Goal: Information Seeking & Learning: Learn about a topic

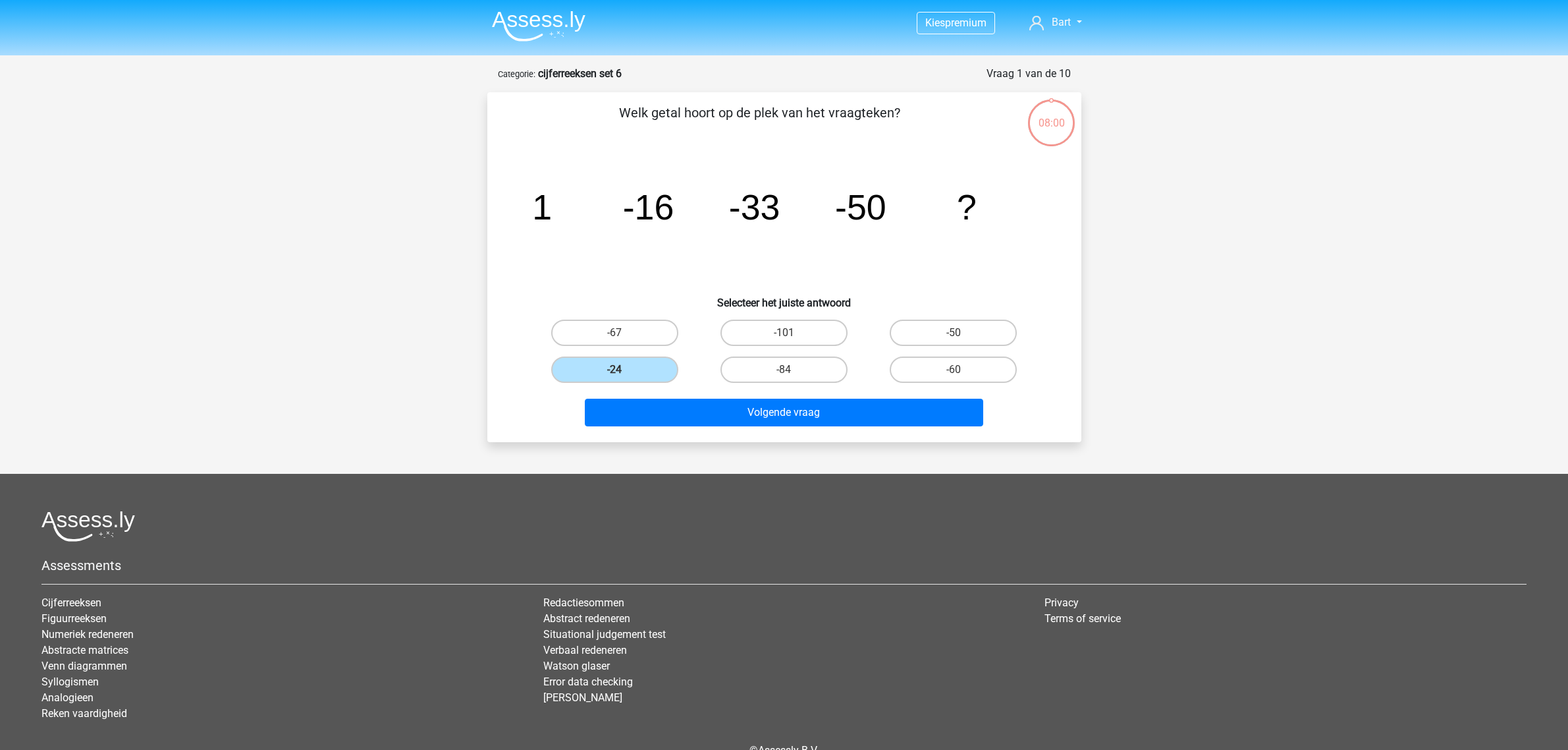
scroll to position [66, 0]
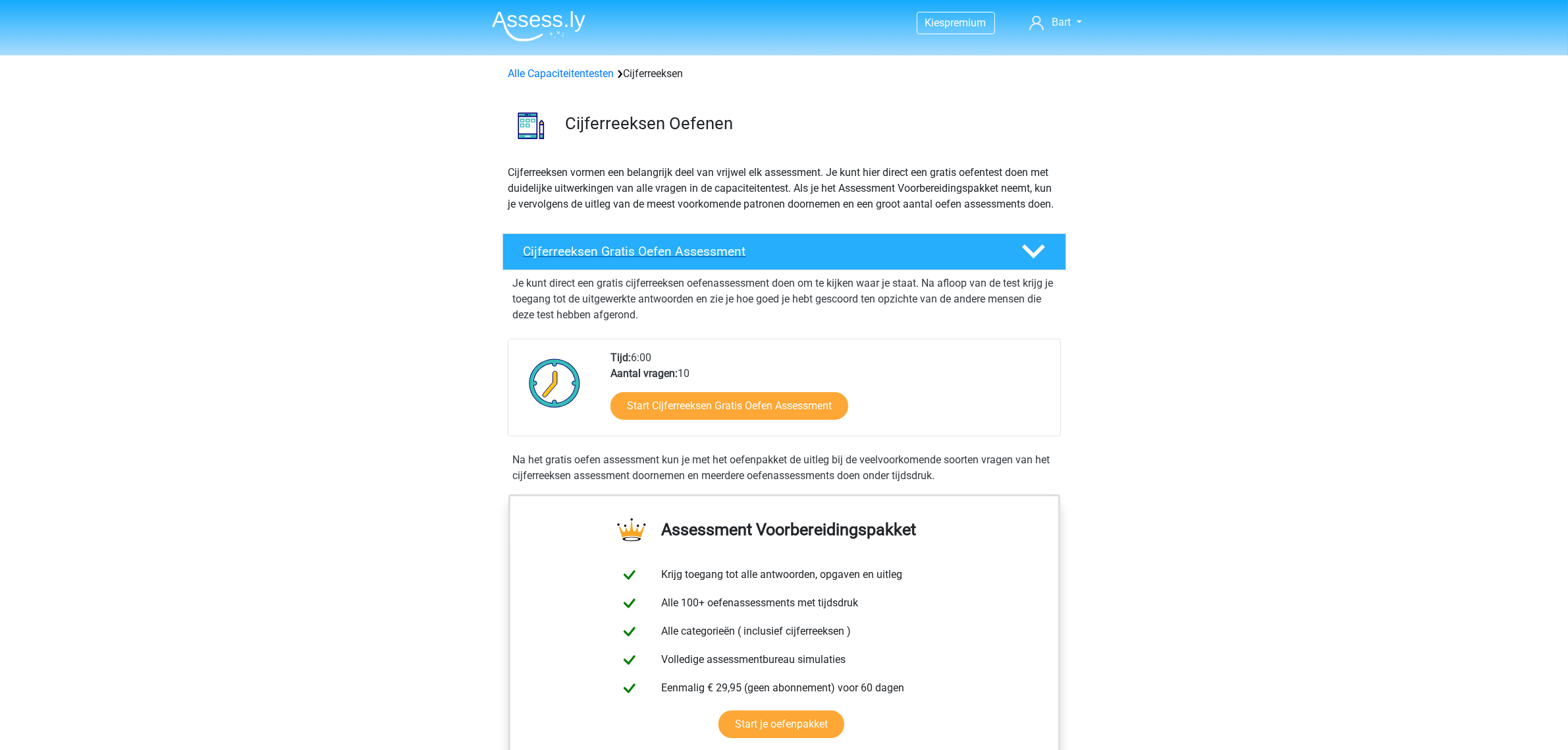
click at [1038, 259] on polygon at bounding box center [1033, 252] width 23 height 14
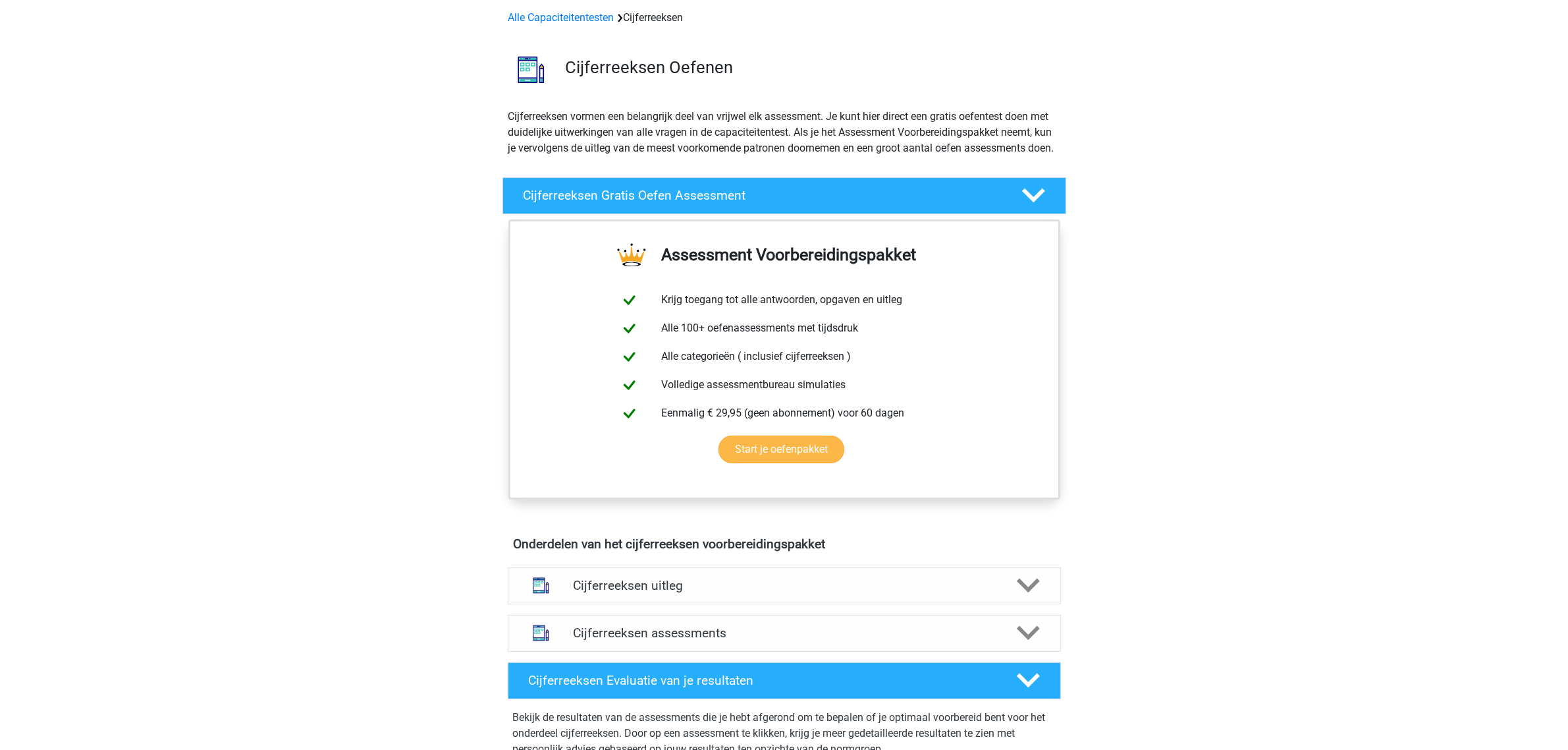
scroll to position [165, 0]
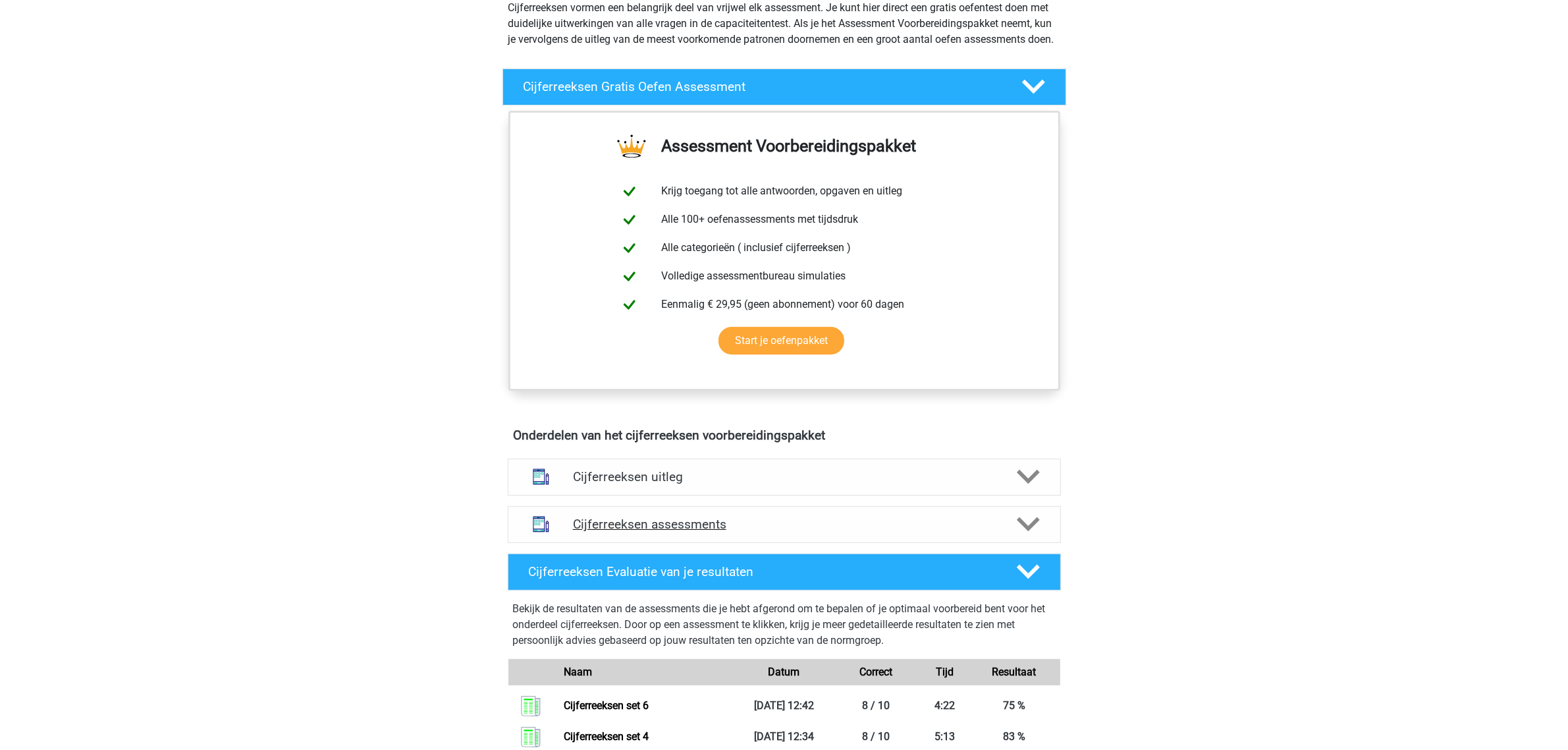
click at [1035, 531] on polygon at bounding box center [1028, 524] width 23 height 14
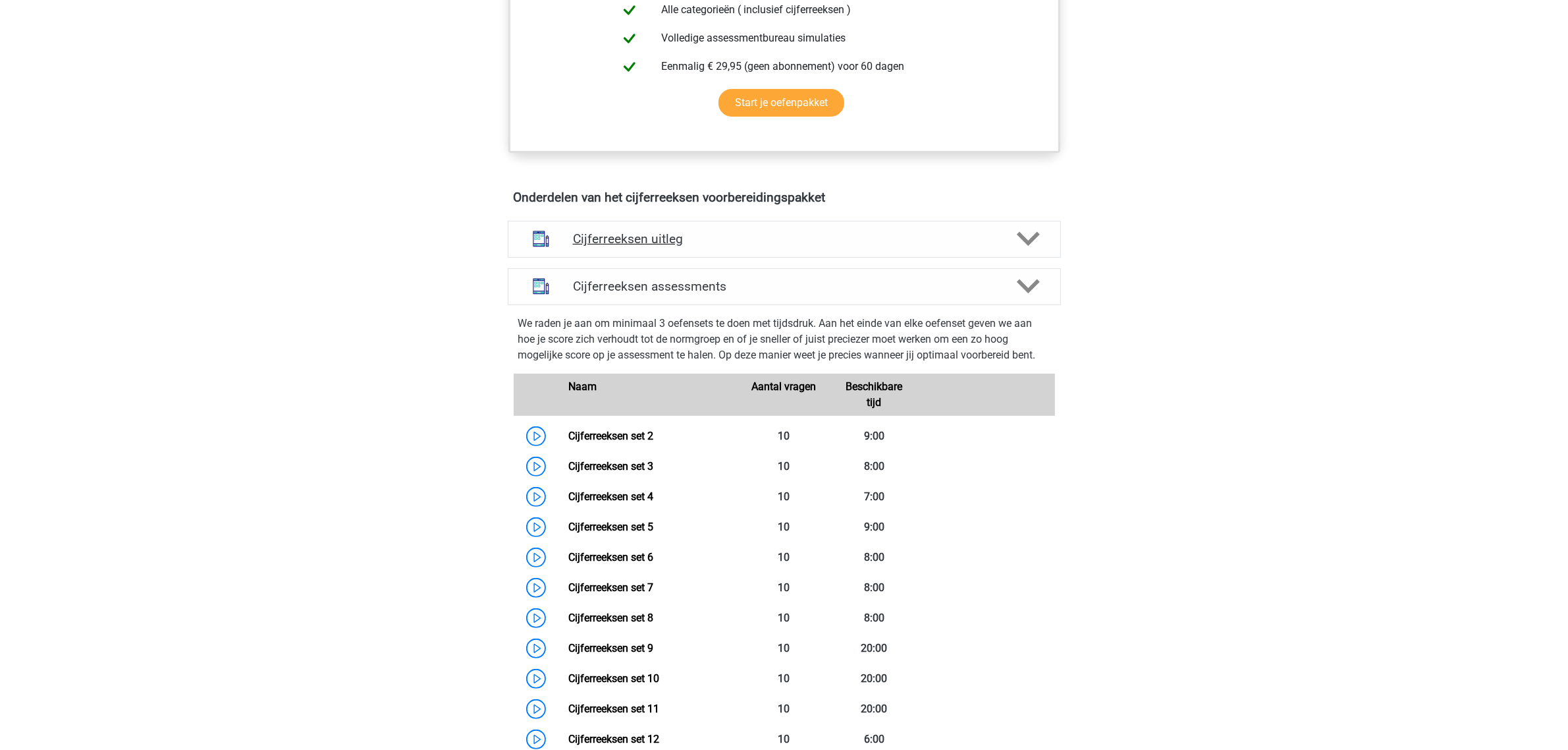
scroll to position [494, 0]
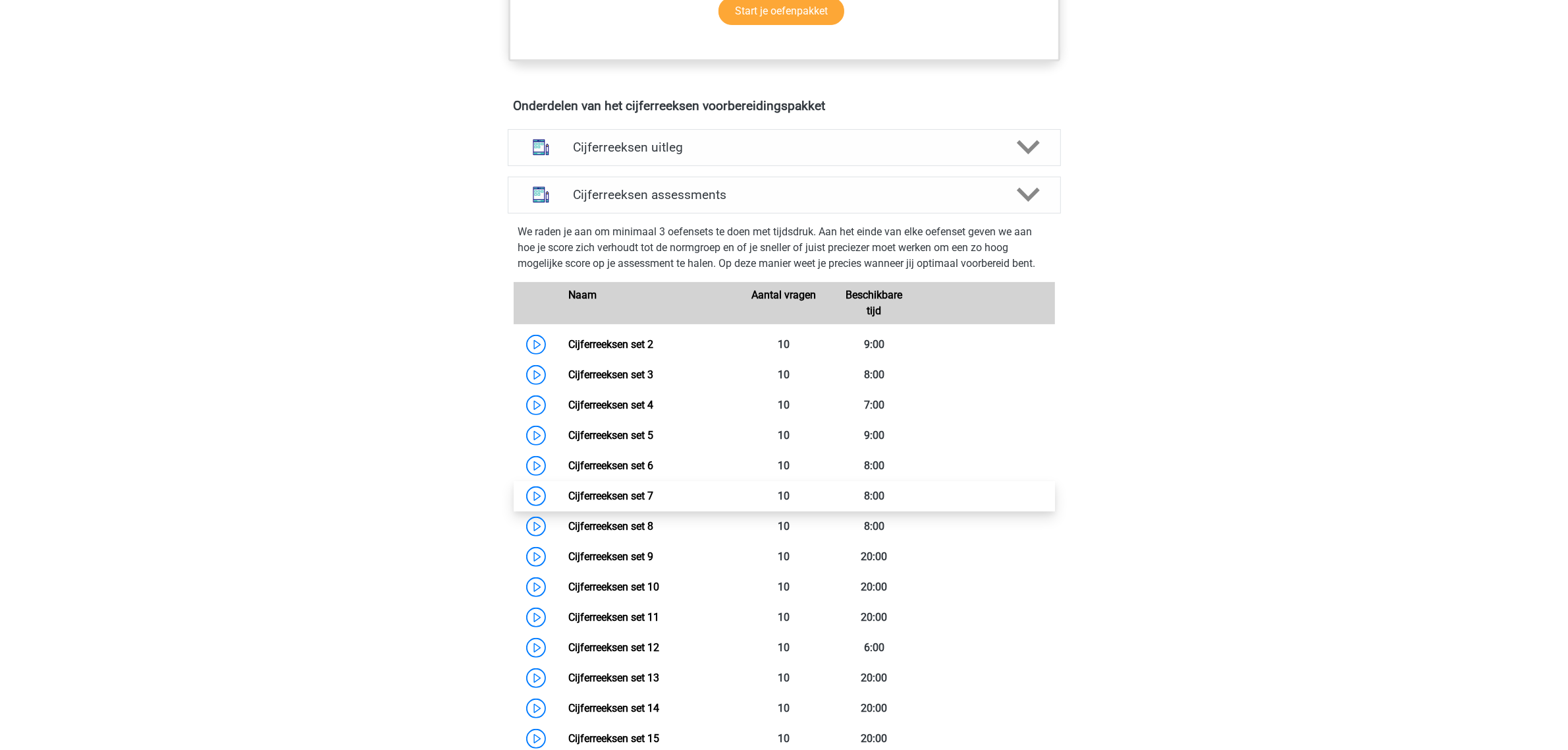
click at [582, 502] on link "Cijferreeksen set 7" at bounding box center [610, 496] width 85 height 13
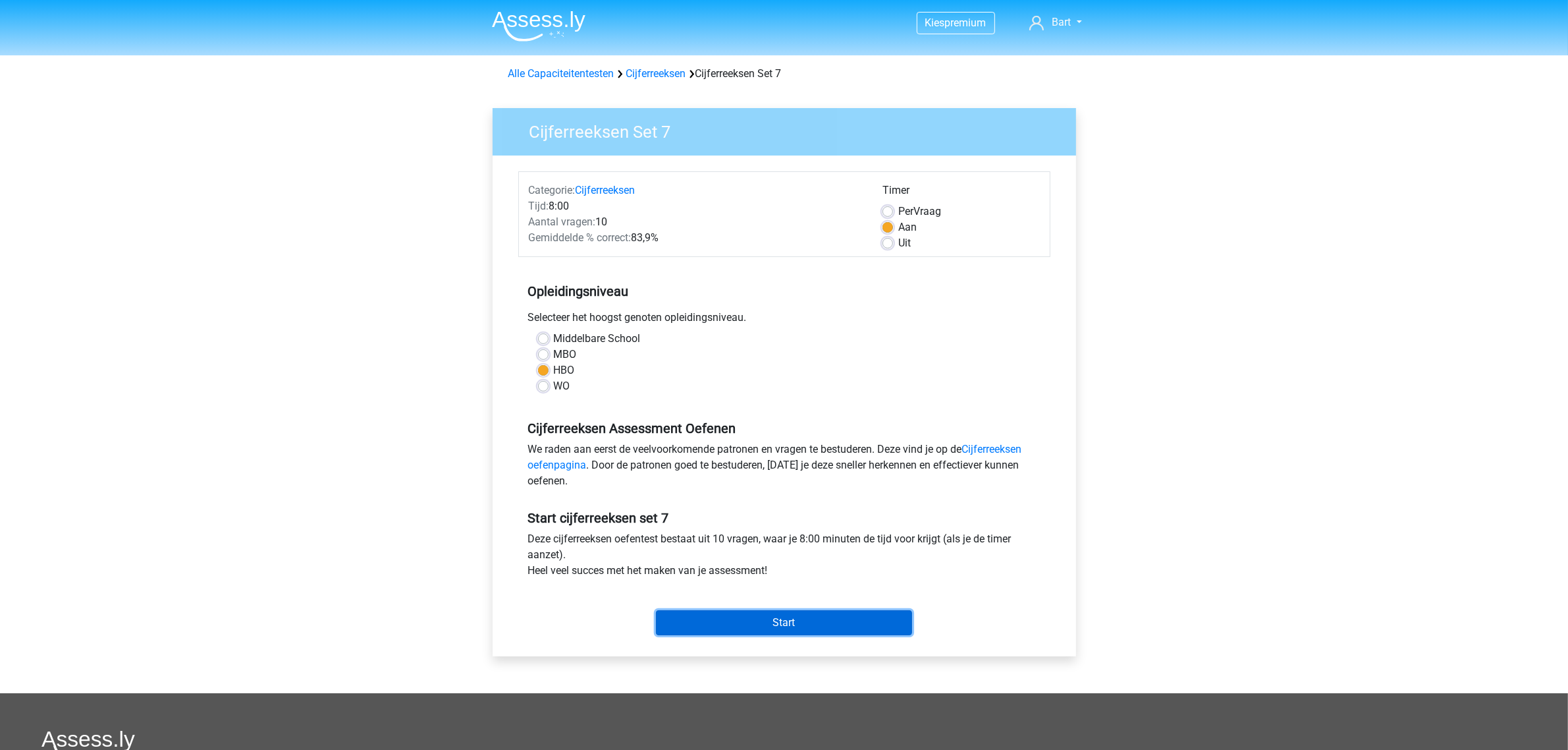
click at [747, 622] on input "Start" at bounding box center [784, 622] width 256 height 25
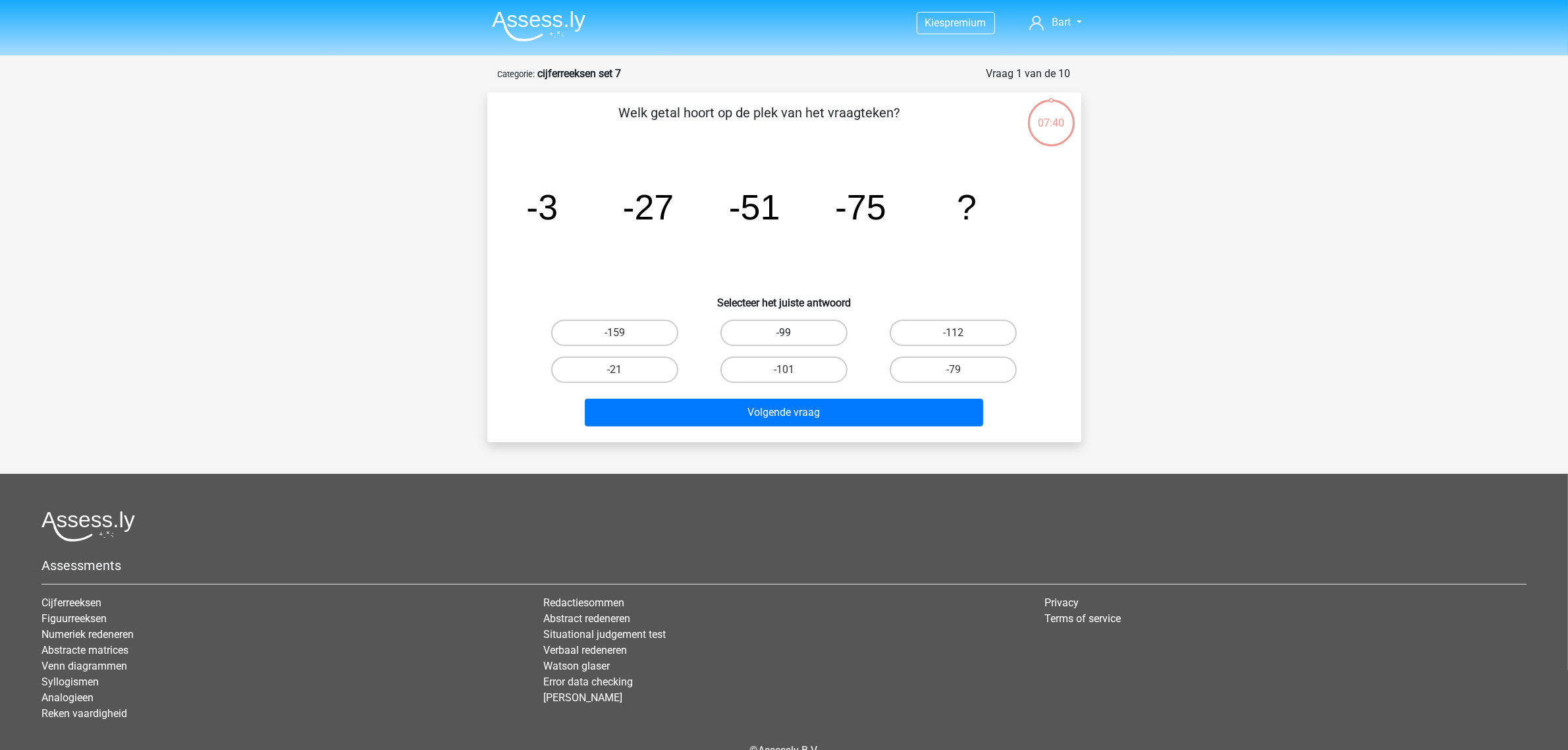
click at [790, 328] on label "-99" at bounding box center [784, 333] width 127 height 26
click at [790, 333] on input "-99" at bounding box center [788, 337] width 9 height 9
radio input "true"
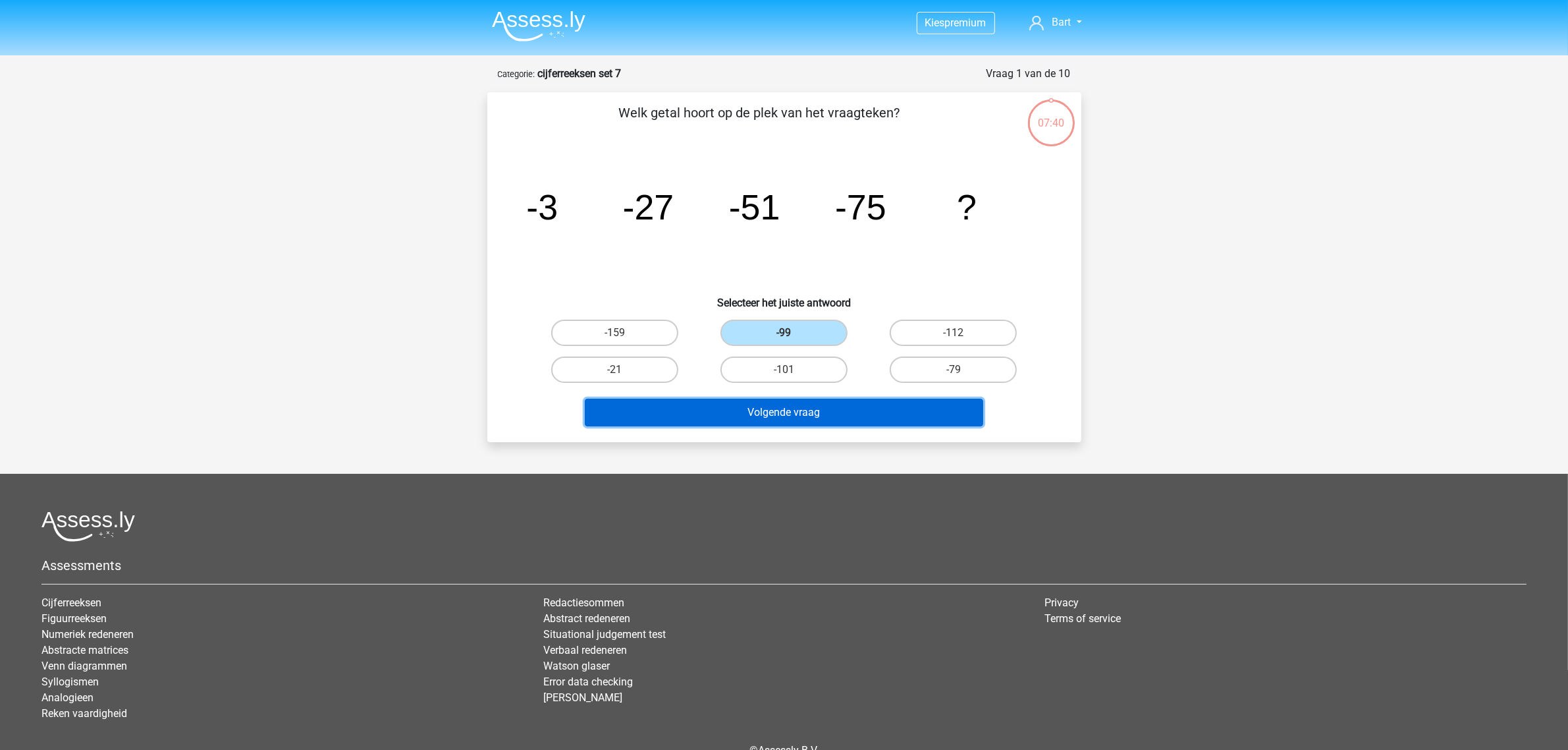
click at [799, 405] on button "Volgende vraag" at bounding box center [784, 412] width 398 height 28
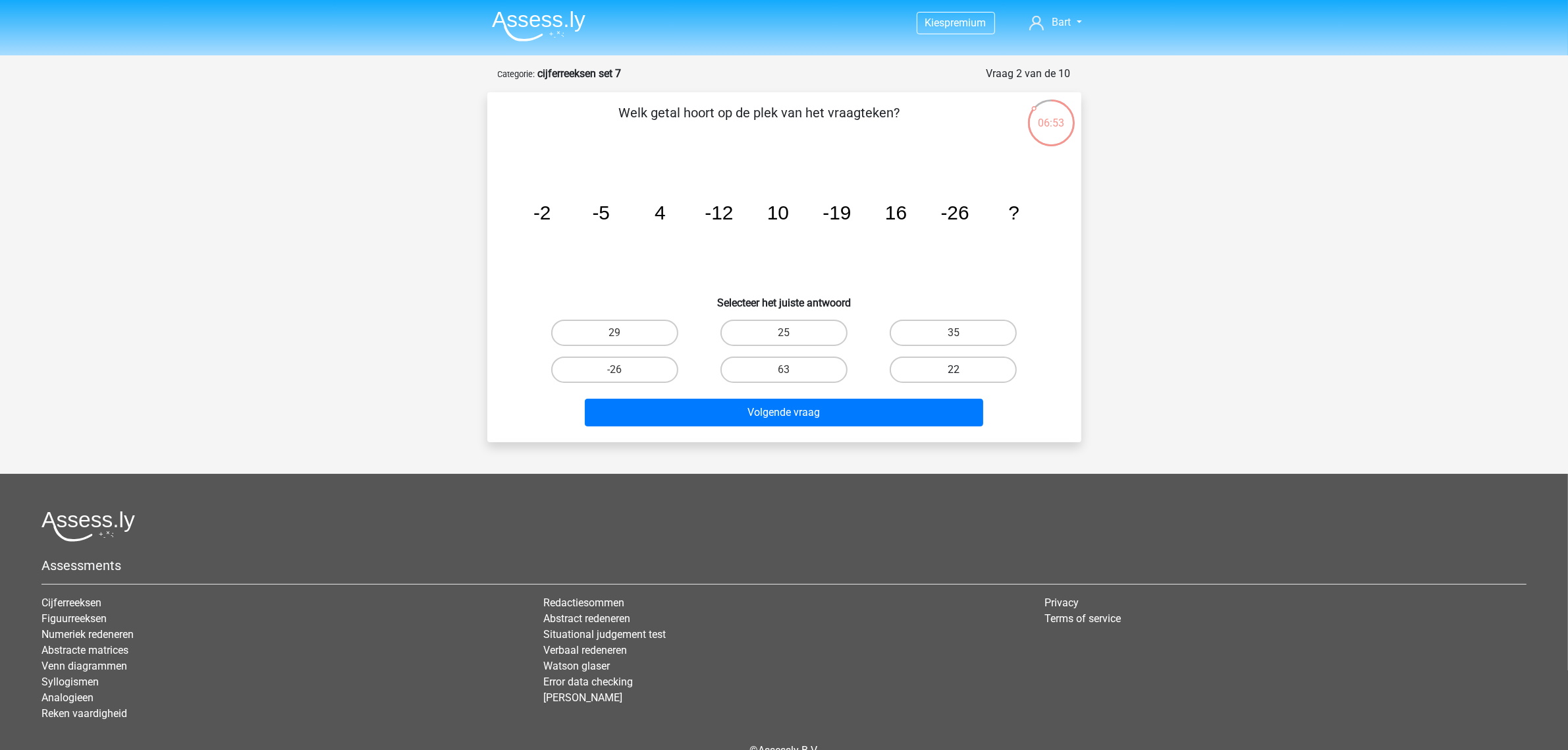
click at [929, 371] on label "22" at bounding box center [953, 369] width 127 height 26
click at [954, 371] on input "22" at bounding box center [958, 374] width 9 height 9
radio input "true"
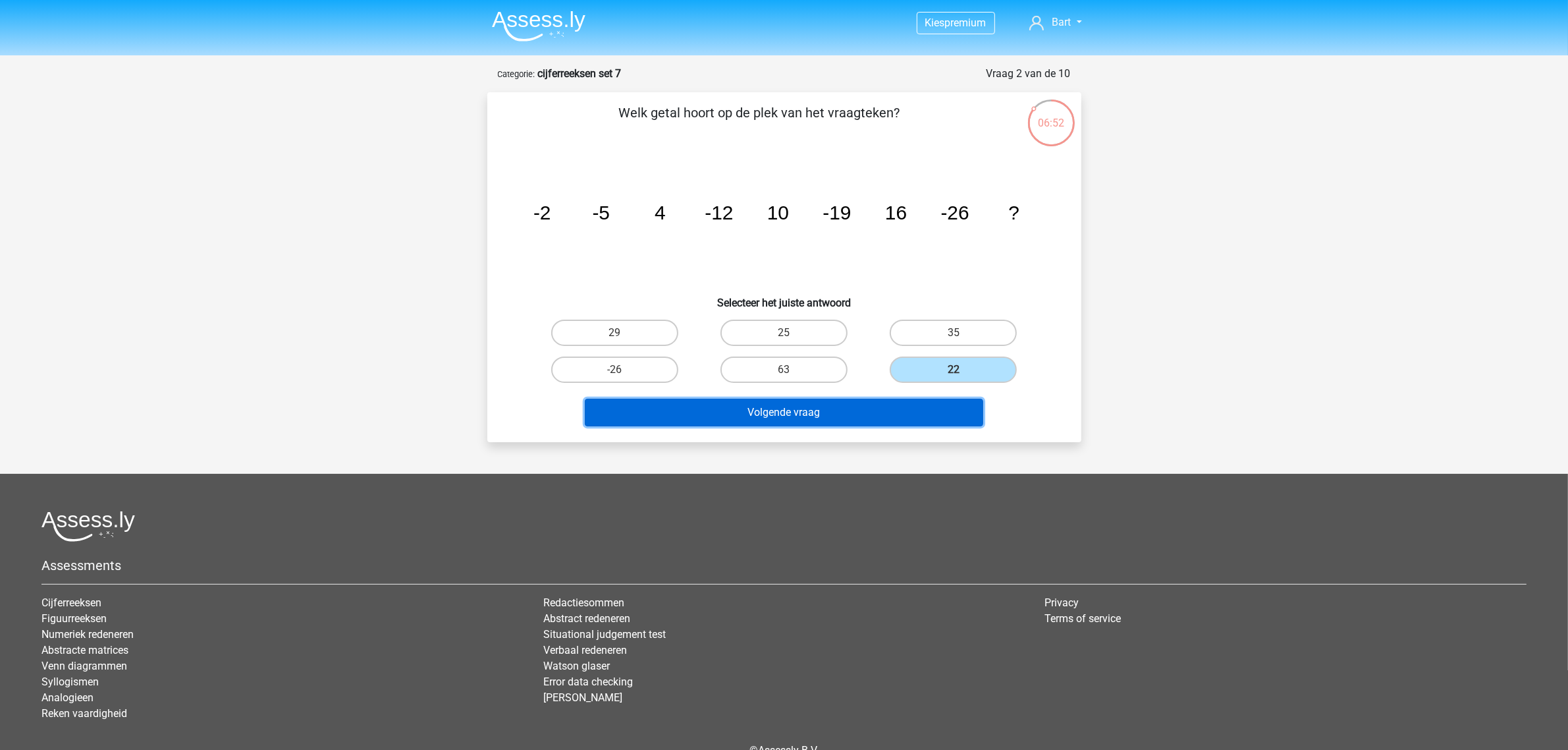
click at [761, 410] on button "Volgende vraag" at bounding box center [784, 412] width 398 height 28
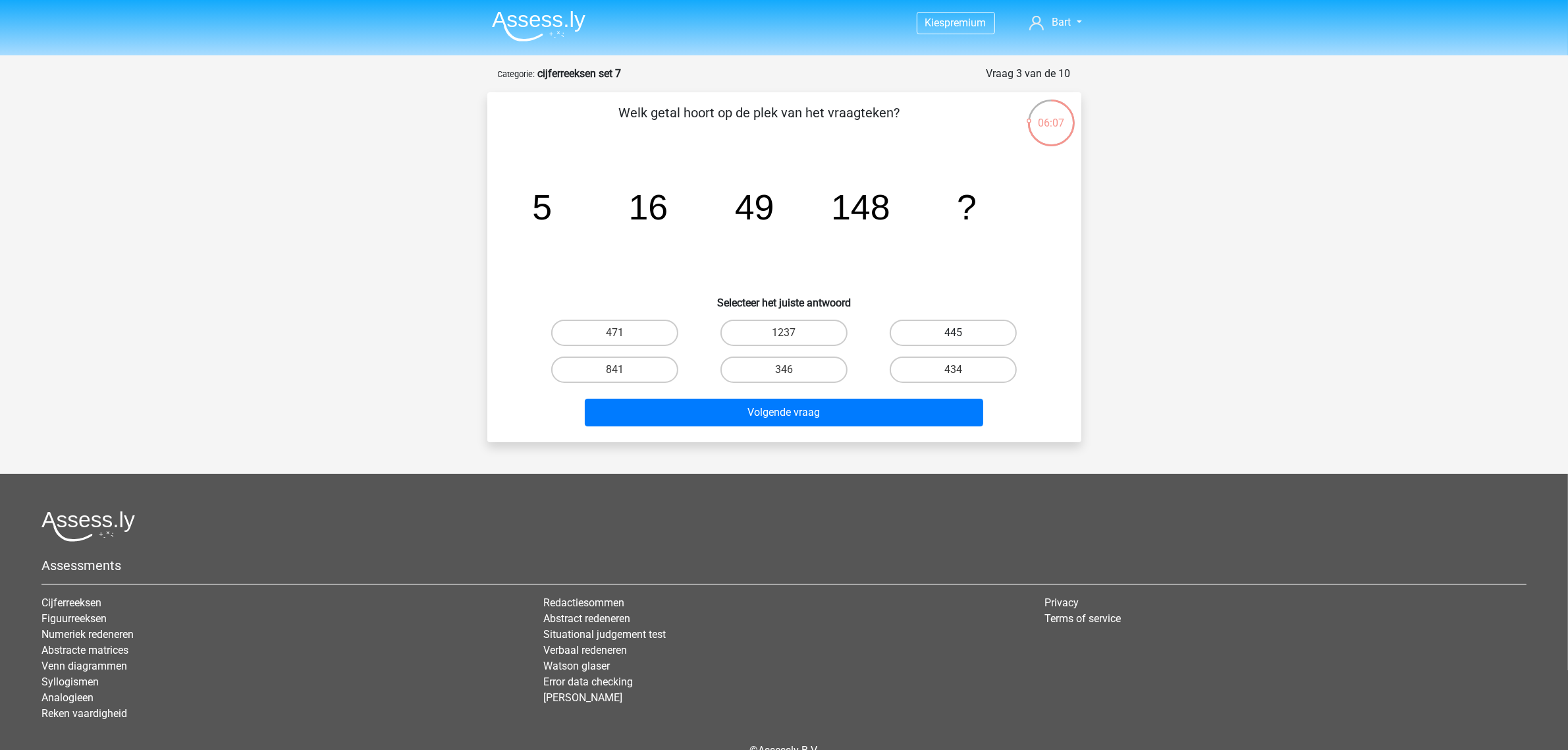
click at [939, 337] on label "445" at bounding box center [953, 333] width 127 height 26
click at [954, 337] on input "445" at bounding box center [958, 337] width 9 height 9
radio input "true"
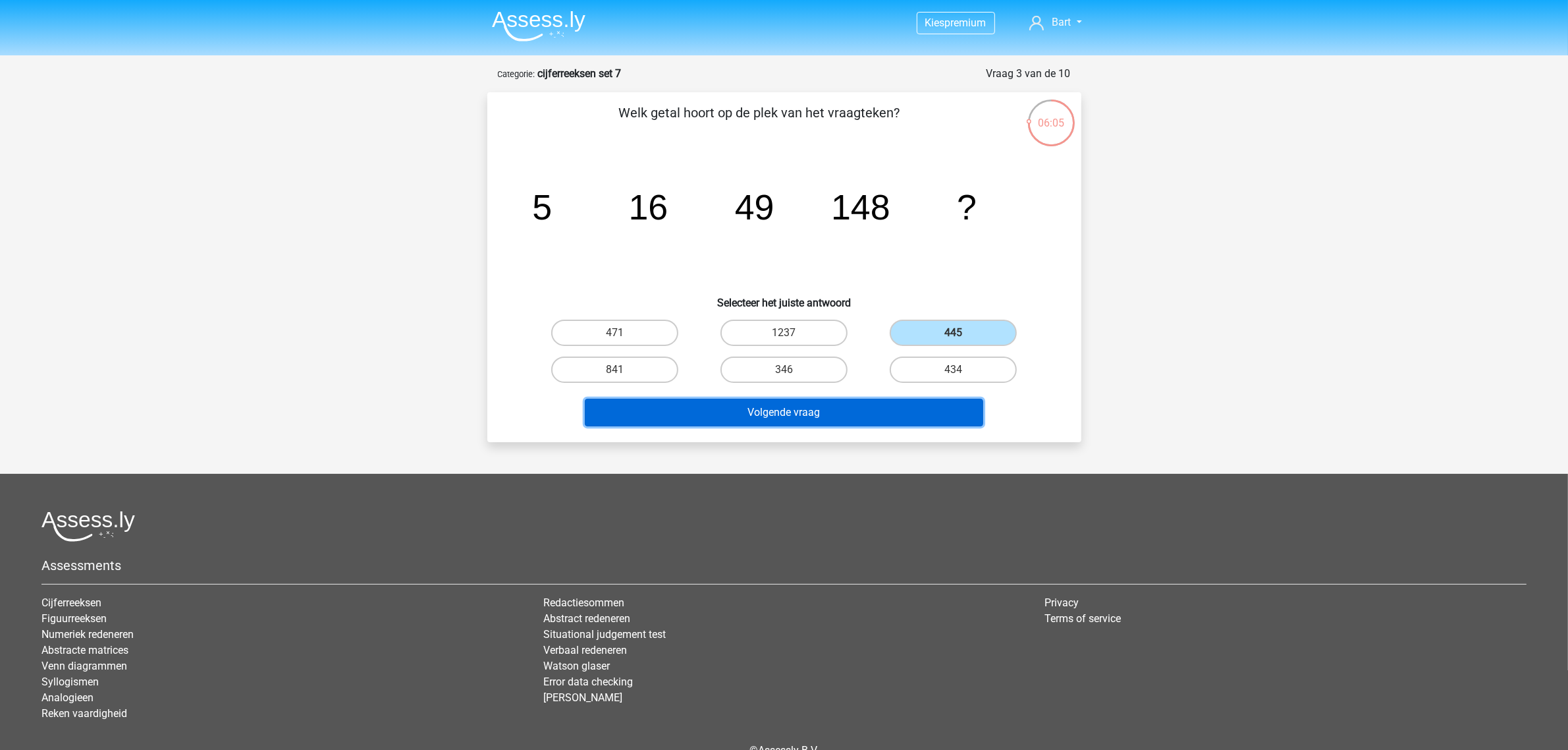
click at [860, 409] on button "Volgende vraag" at bounding box center [784, 412] width 398 height 28
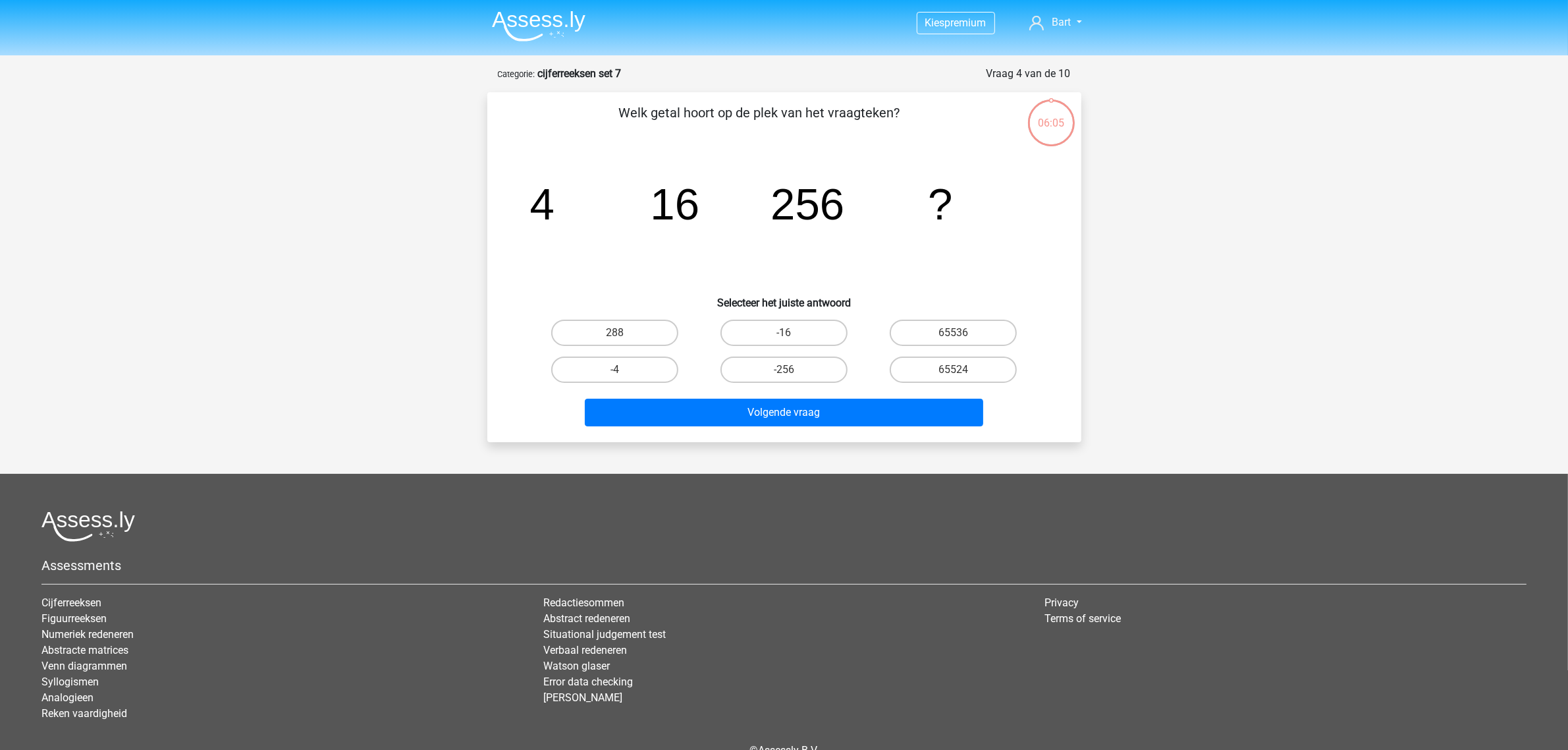
scroll to position [66, 0]
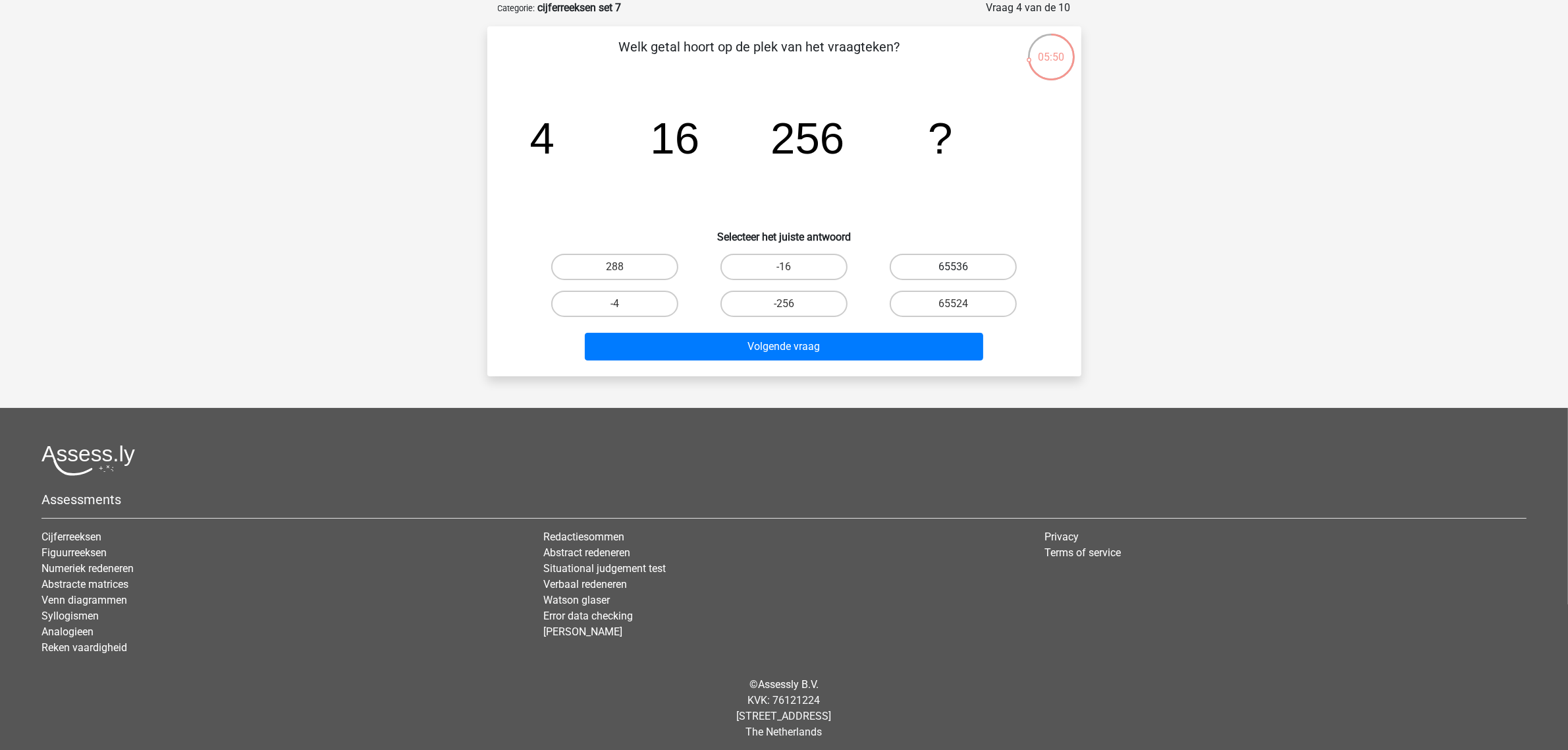
click at [959, 261] on label "65536" at bounding box center [953, 266] width 127 height 26
click at [959, 267] on input "65536" at bounding box center [958, 271] width 9 height 9
radio input "true"
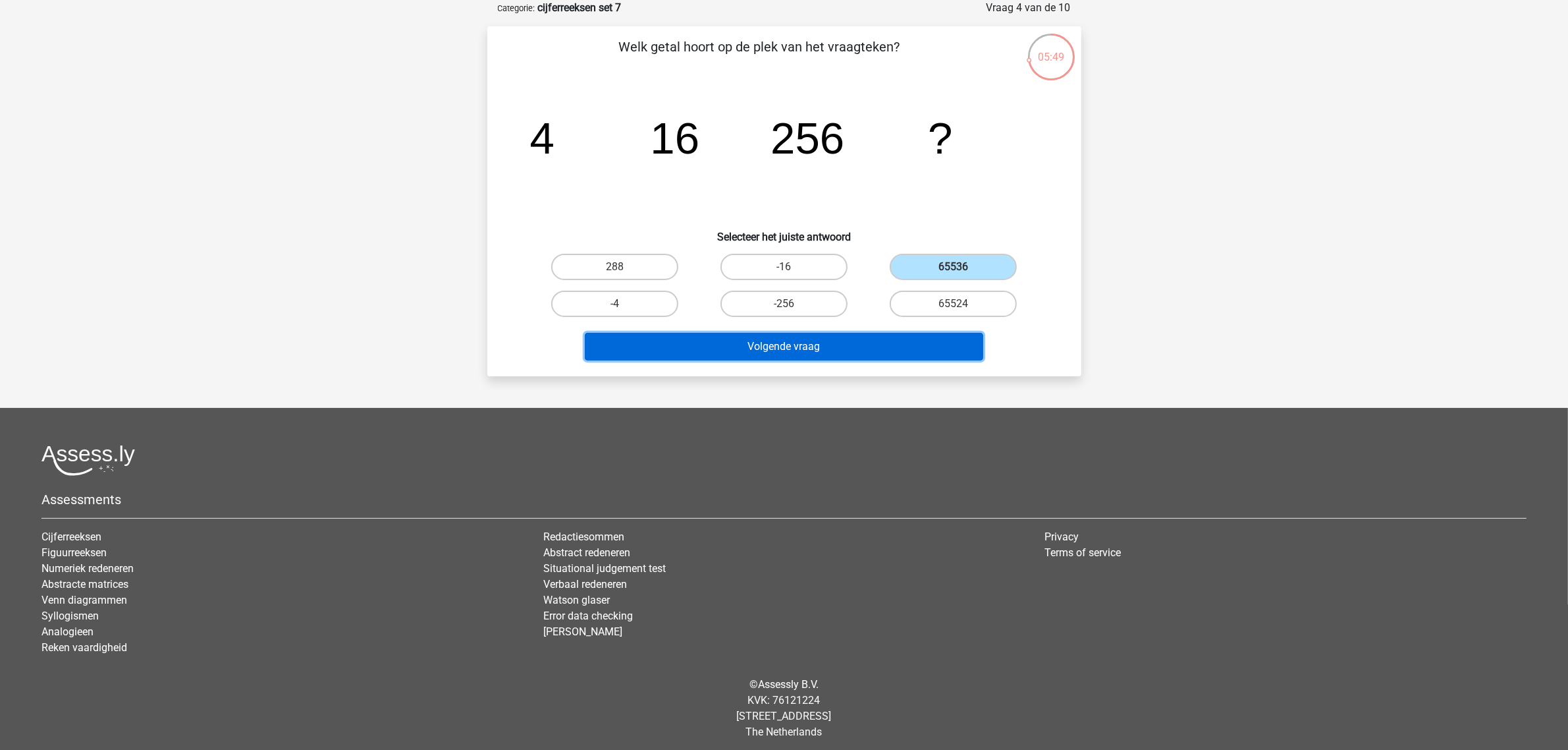
click at [823, 346] on button "Volgende vraag" at bounding box center [784, 346] width 398 height 28
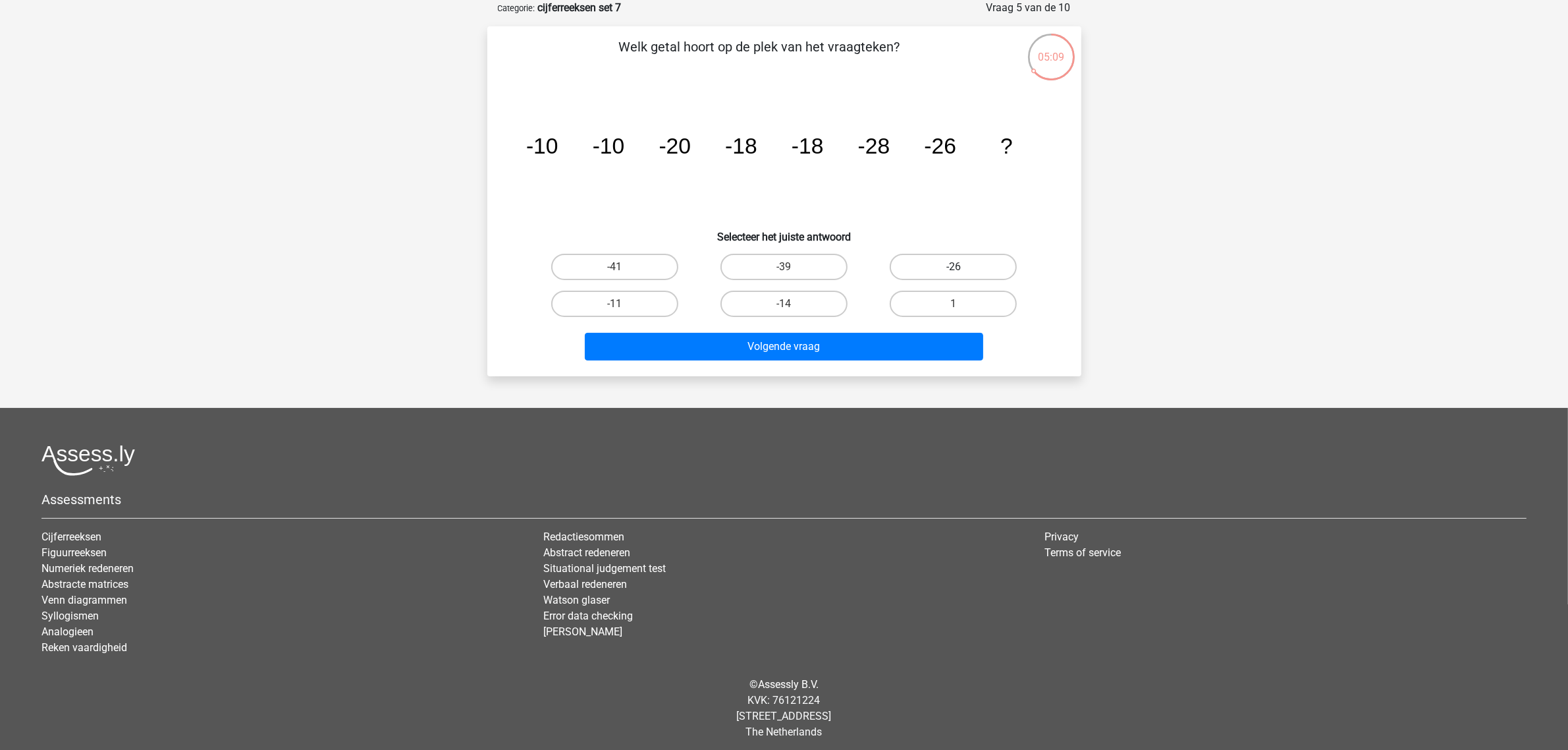
click at [977, 262] on label "-26" at bounding box center [953, 266] width 127 height 26
click at [962, 267] on input "-26" at bounding box center [958, 271] width 9 height 9
radio input "true"
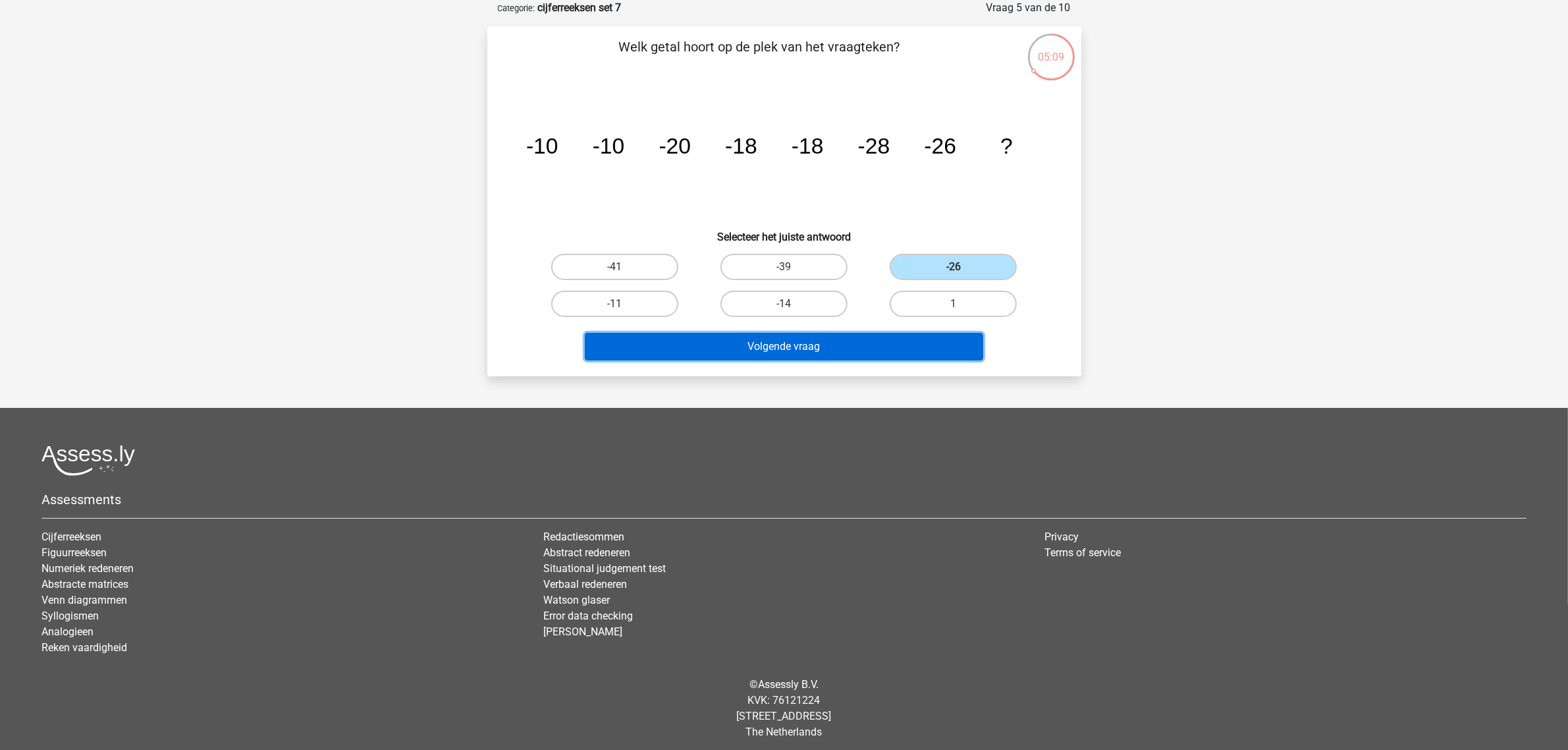
click at [884, 335] on button "Volgende vraag" at bounding box center [784, 346] width 398 height 28
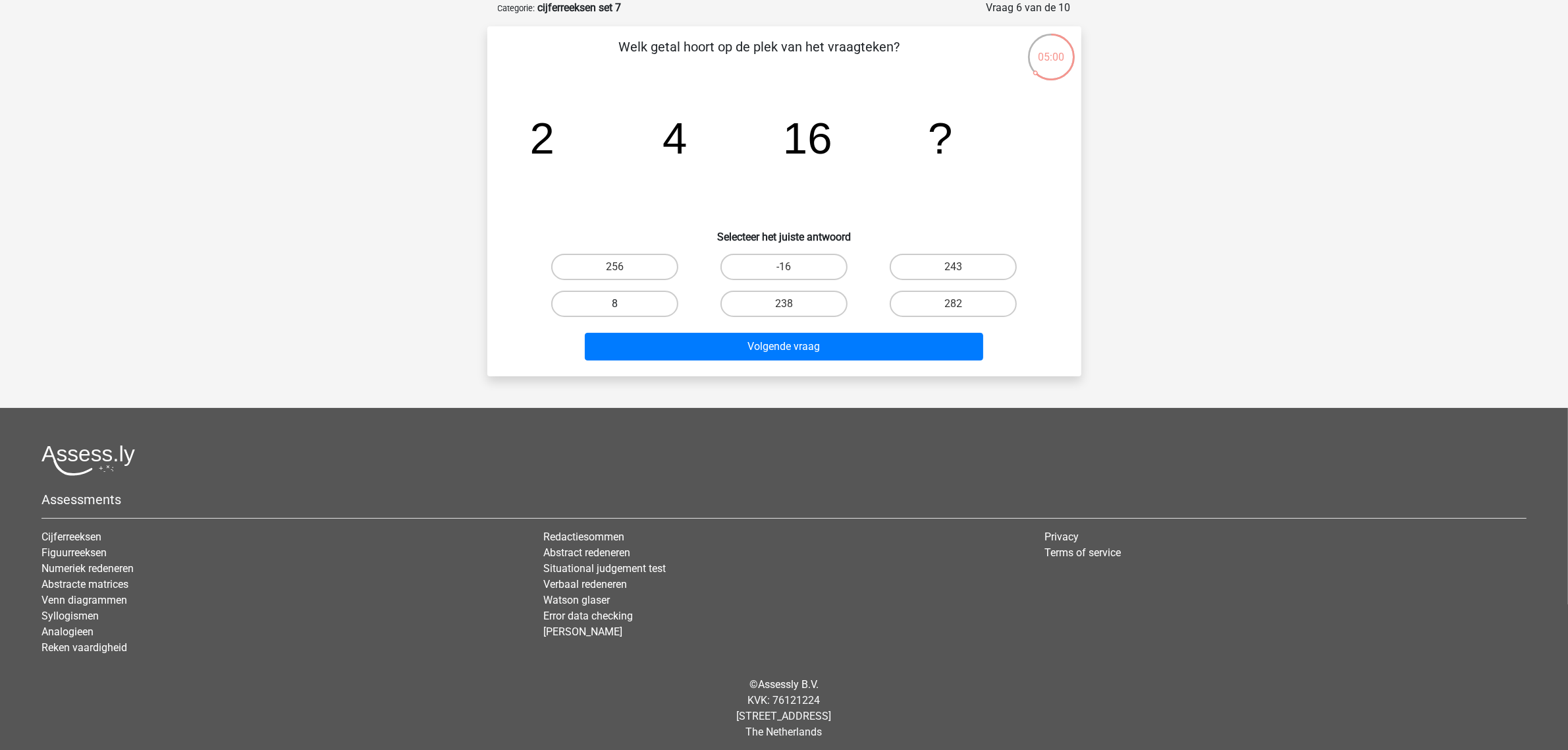
drag, startPoint x: 591, startPoint y: 261, endPoint x: 629, endPoint y: 291, distance: 48.4
click at [591, 261] on label "256" at bounding box center [614, 266] width 127 height 26
click at [614, 267] on input "256" at bounding box center [618, 271] width 9 height 9
radio input "true"
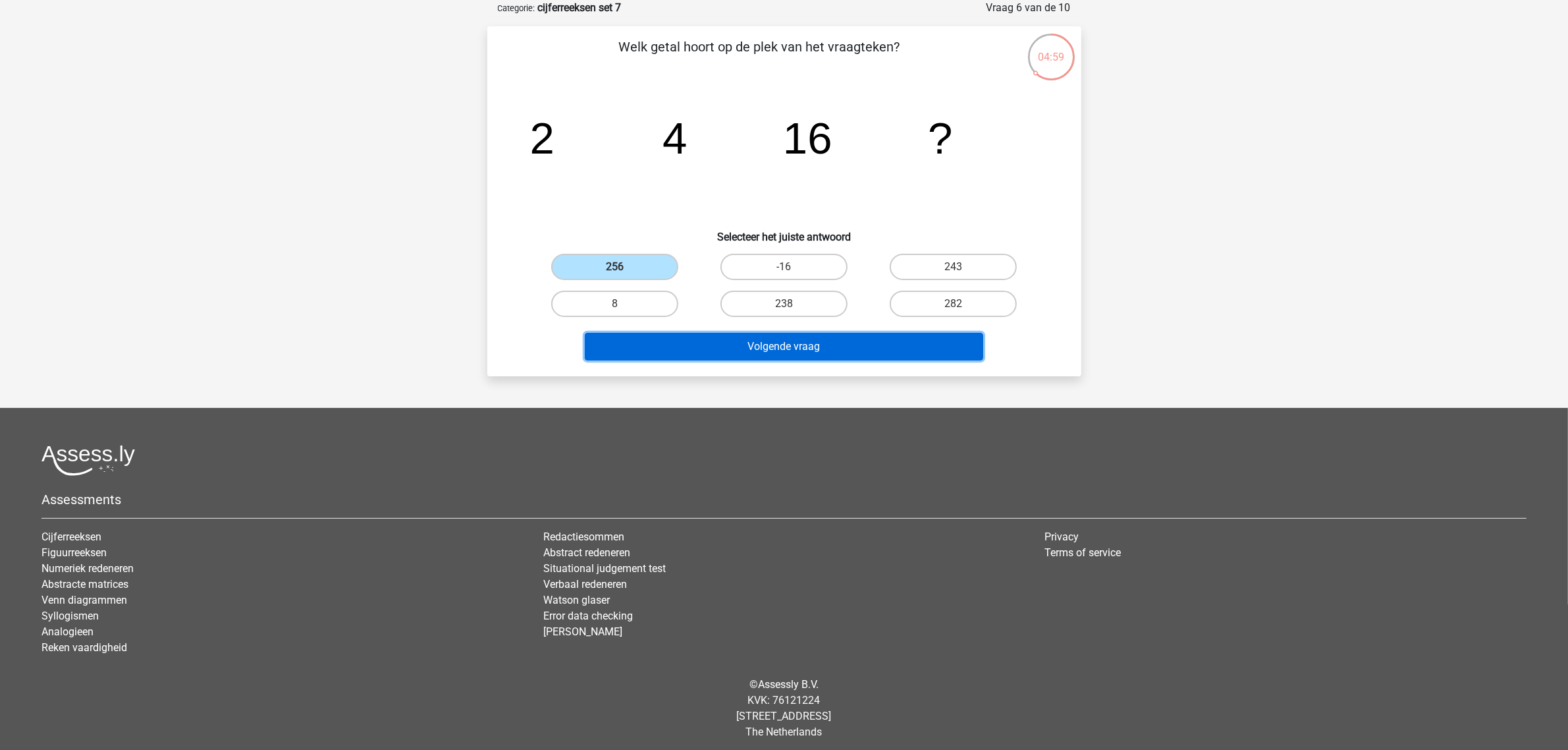
click at [710, 336] on button "Volgende vraag" at bounding box center [784, 346] width 398 height 28
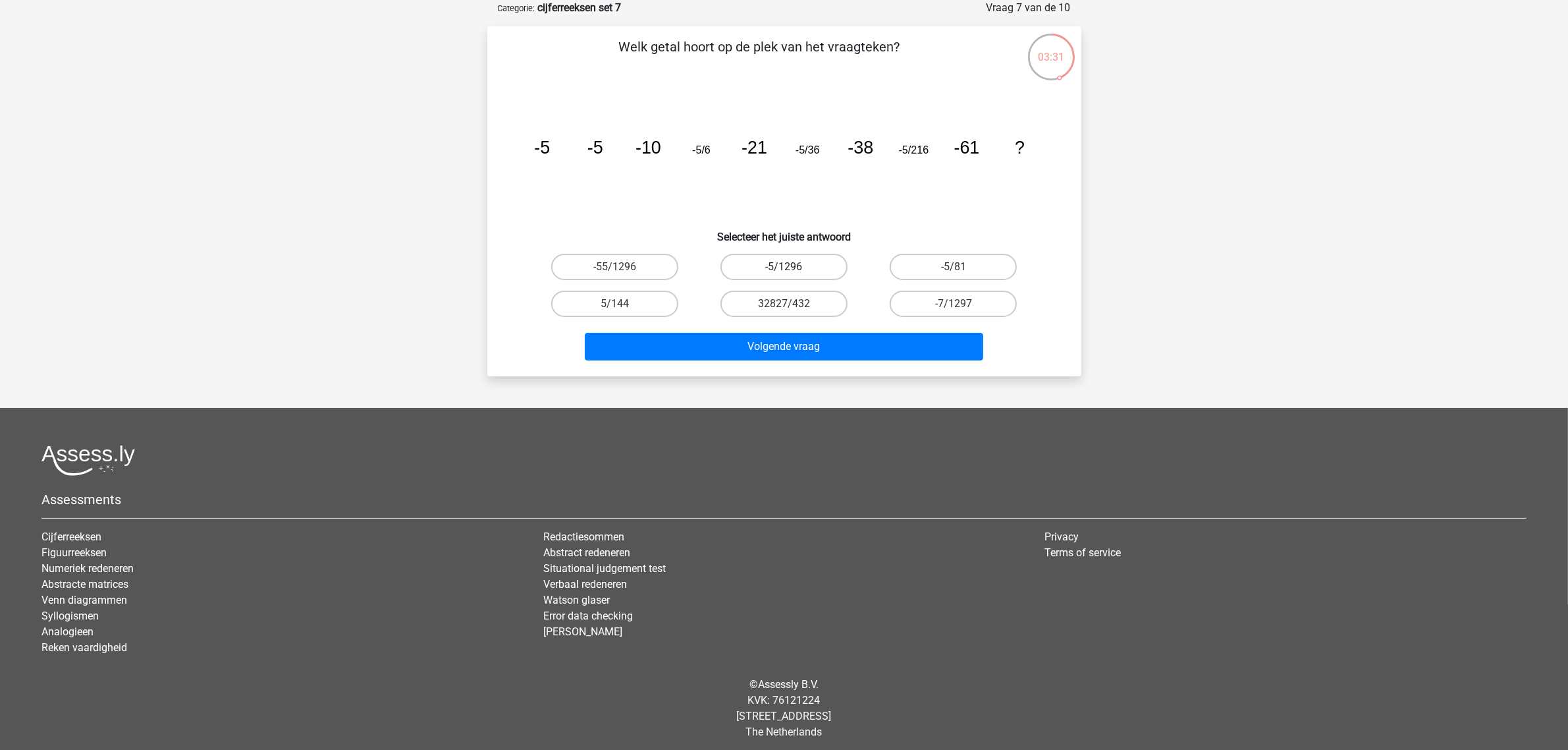
click at [798, 262] on label "-5/1296" at bounding box center [784, 266] width 127 height 26
click at [792, 267] on input "-5/1296" at bounding box center [788, 271] width 9 height 9
radio input "true"
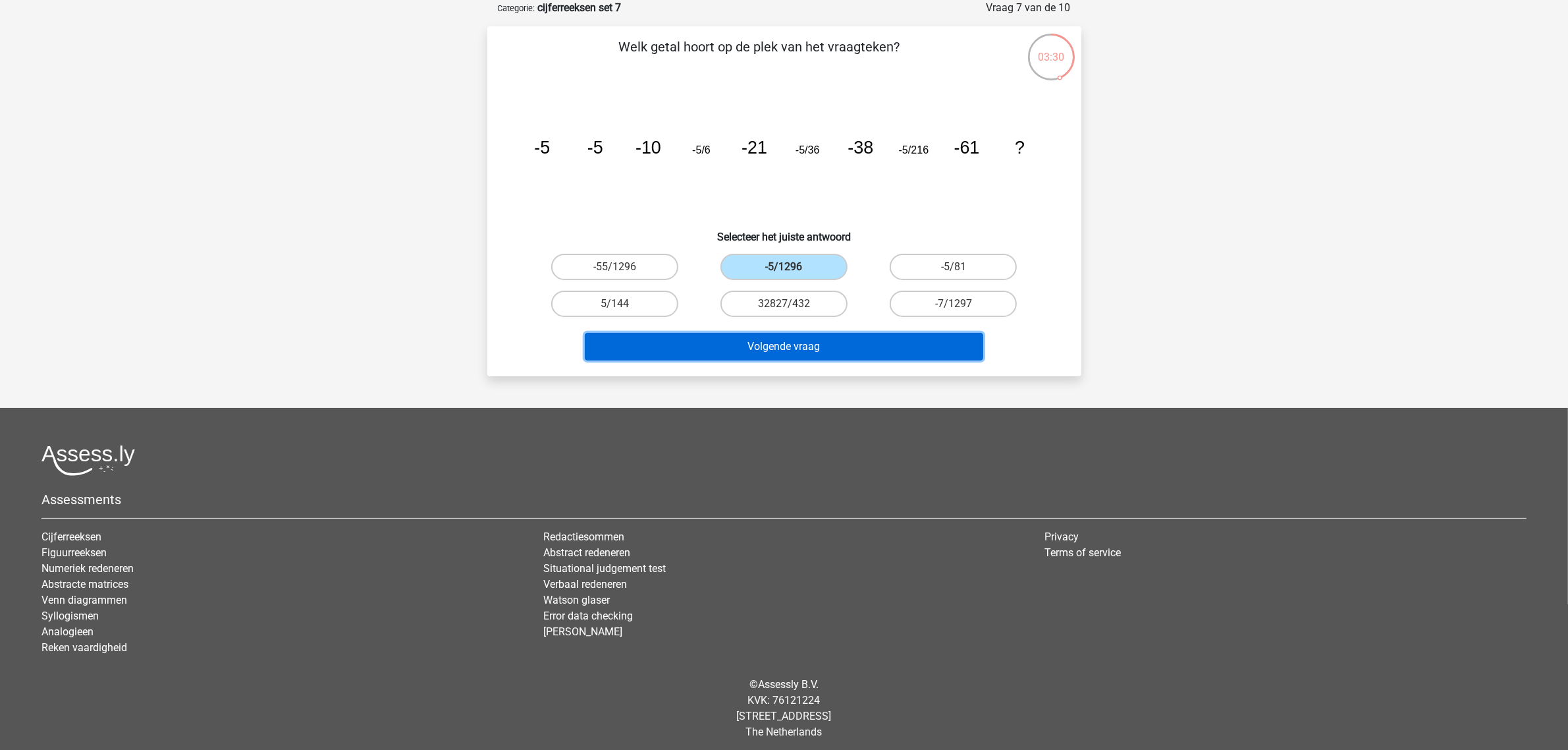
click at [806, 348] on button "Volgende vraag" at bounding box center [784, 346] width 398 height 28
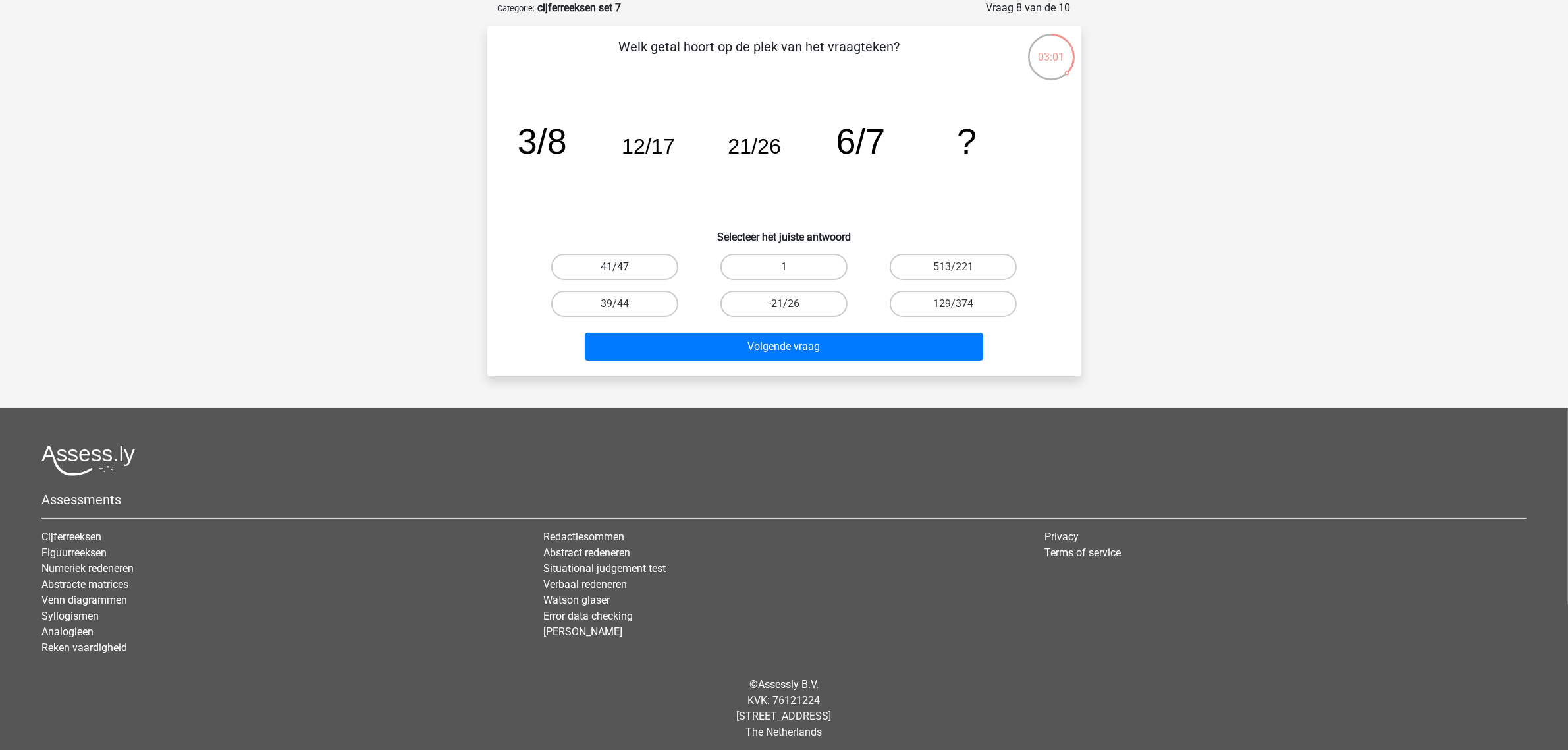
click at [599, 264] on label "41/47" at bounding box center [614, 266] width 127 height 26
click at [614, 267] on input "41/47" at bounding box center [618, 271] width 9 height 9
radio input "true"
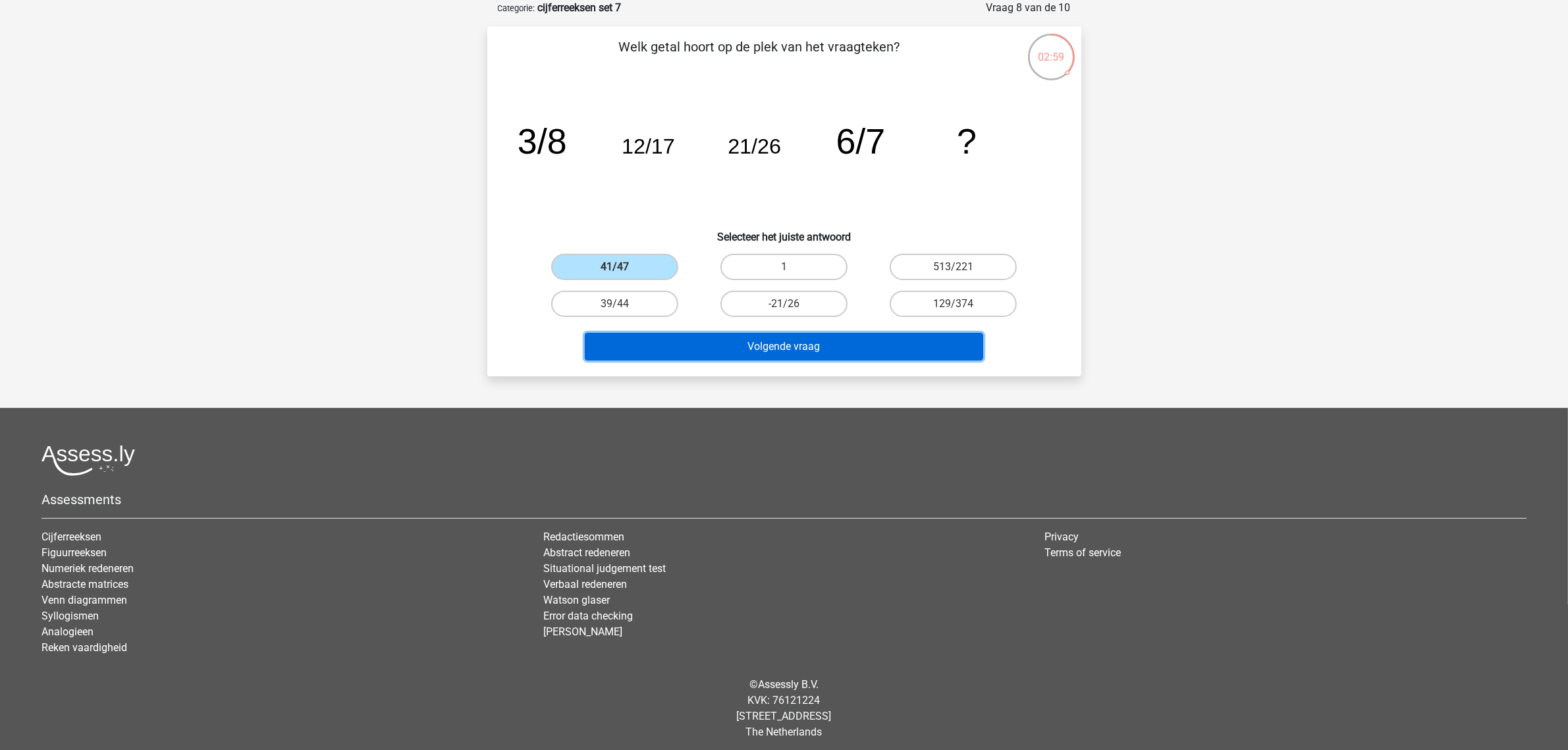
click at [823, 343] on button "Volgende vraag" at bounding box center [784, 346] width 398 height 28
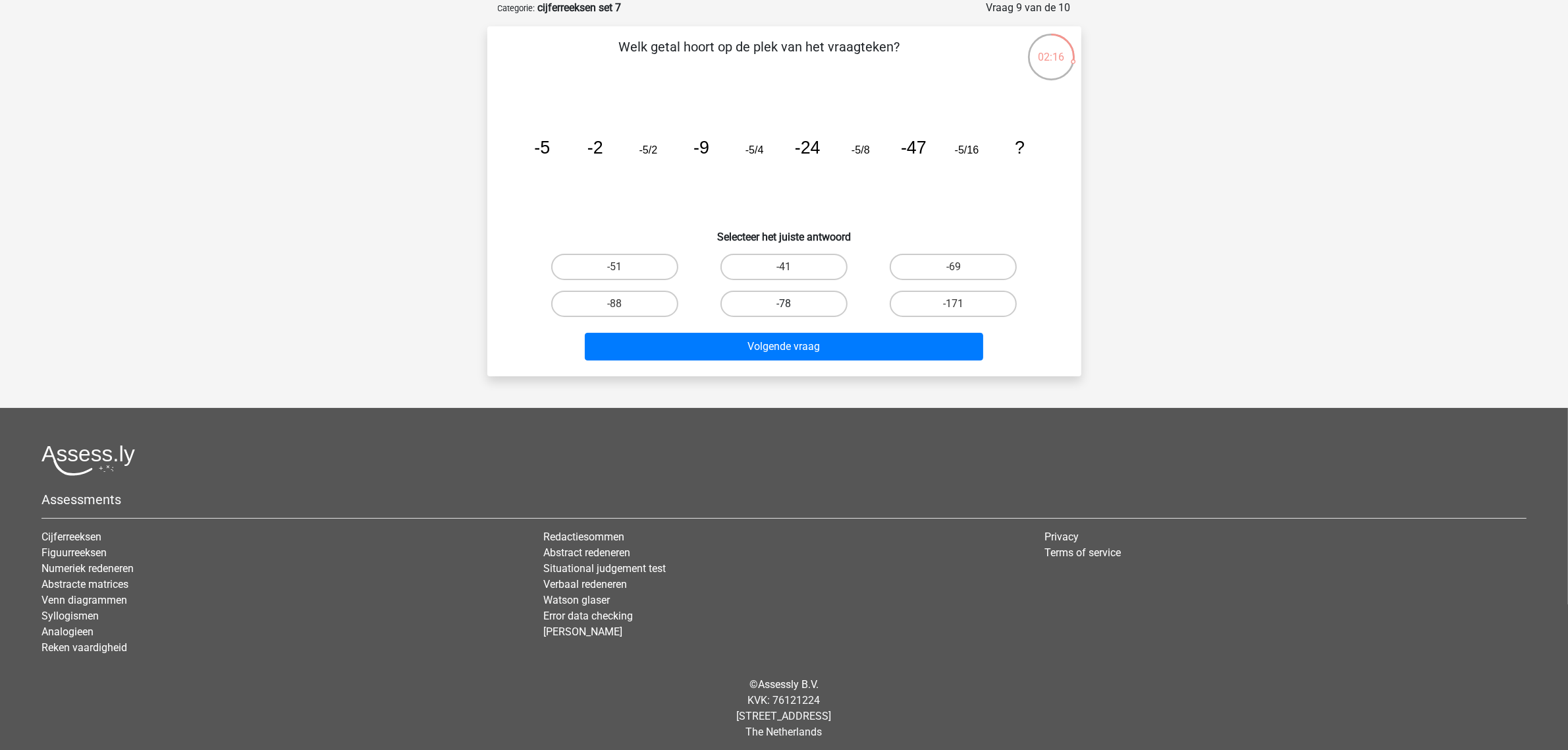
click at [798, 305] on label "-78" at bounding box center [784, 303] width 127 height 26
click at [792, 305] on input "-78" at bounding box center [788, 308] width 9 height 9
radio input "true"
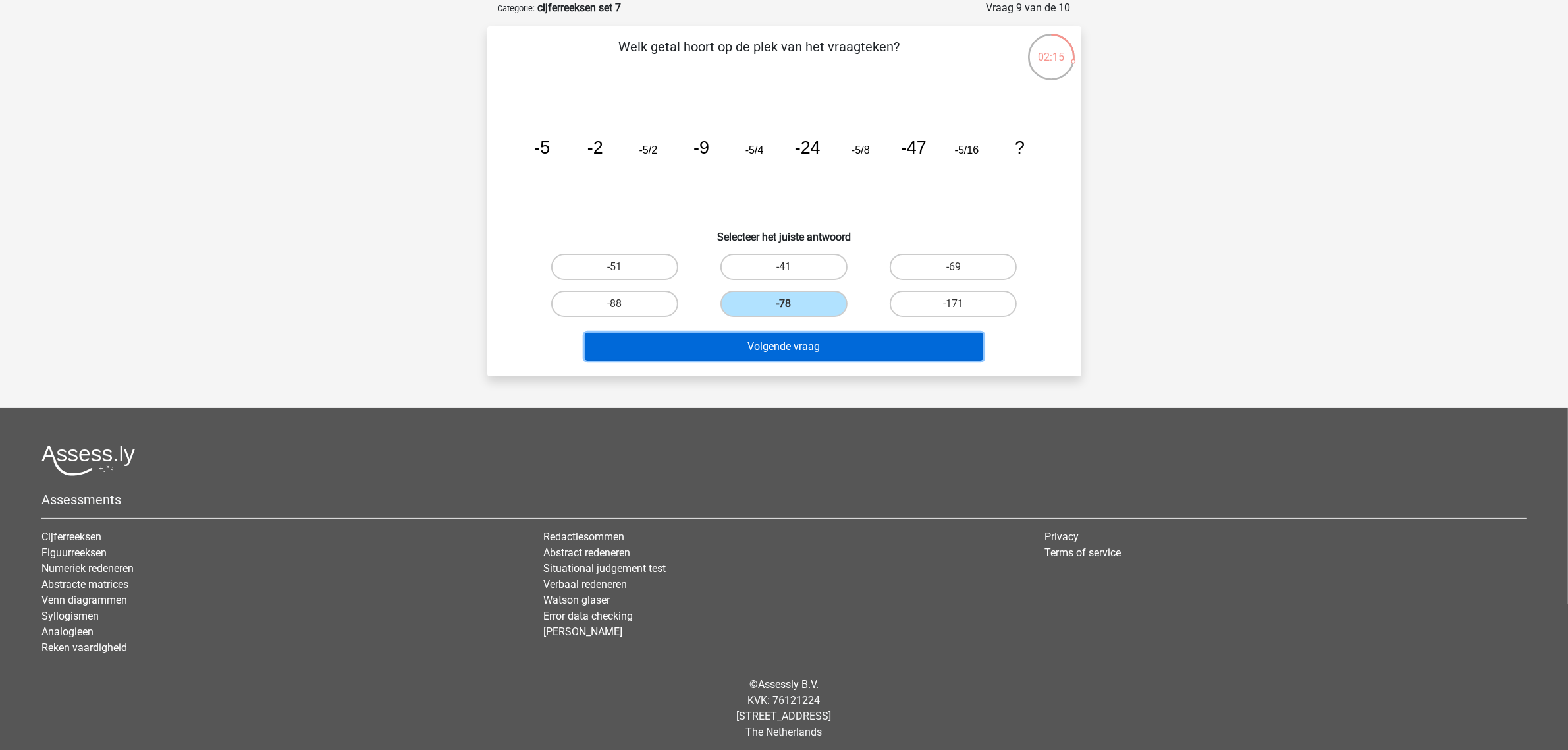
click at [809, 341] on button "Volgende vraag" at bounding box center [784, 346] width 398 height 28
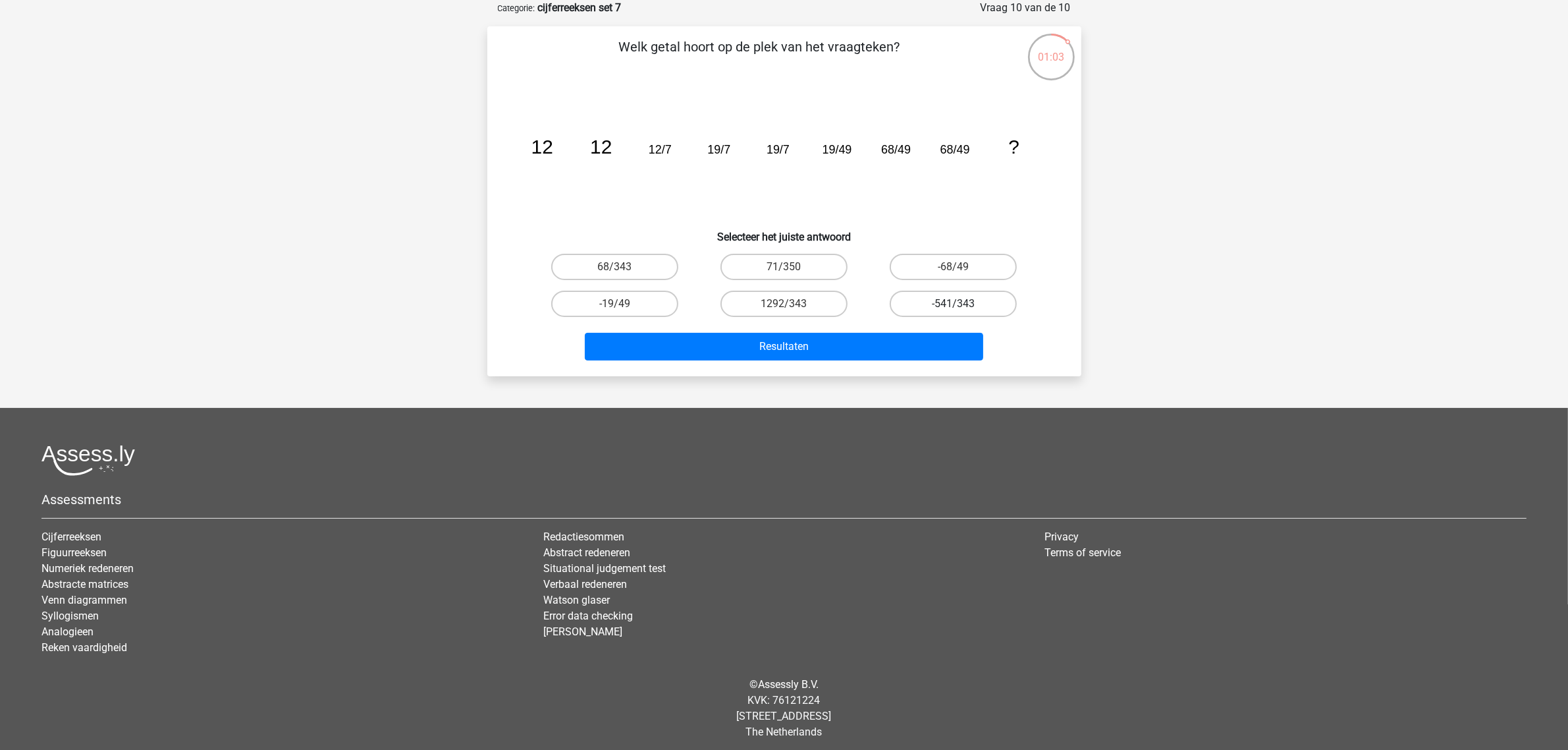
drag, startPoint x: 922, startPoint y: 296, endPoint x: 899, endPoint y: 300, distance: 23.3
click at [922, 296] on label "-541/343" at bounding box center [953, 303] width 127 height 26
click at [954, 304] on input "-541/343" at bounding box center [958, 308] width 9 height 9
radio input "true"
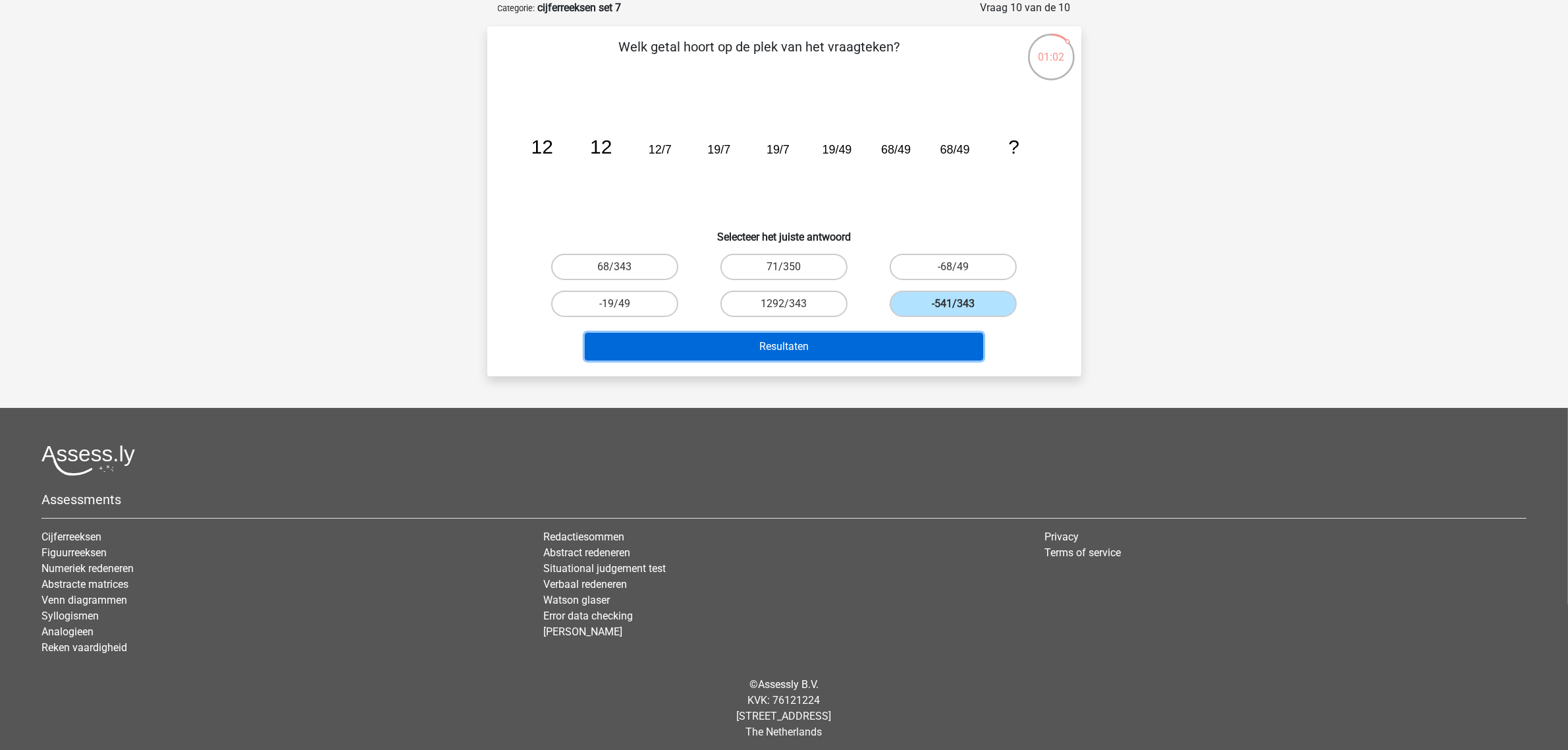
click at [841, 346] on button "Resultaten" at bounding box center [784, 346] width 398 height 28
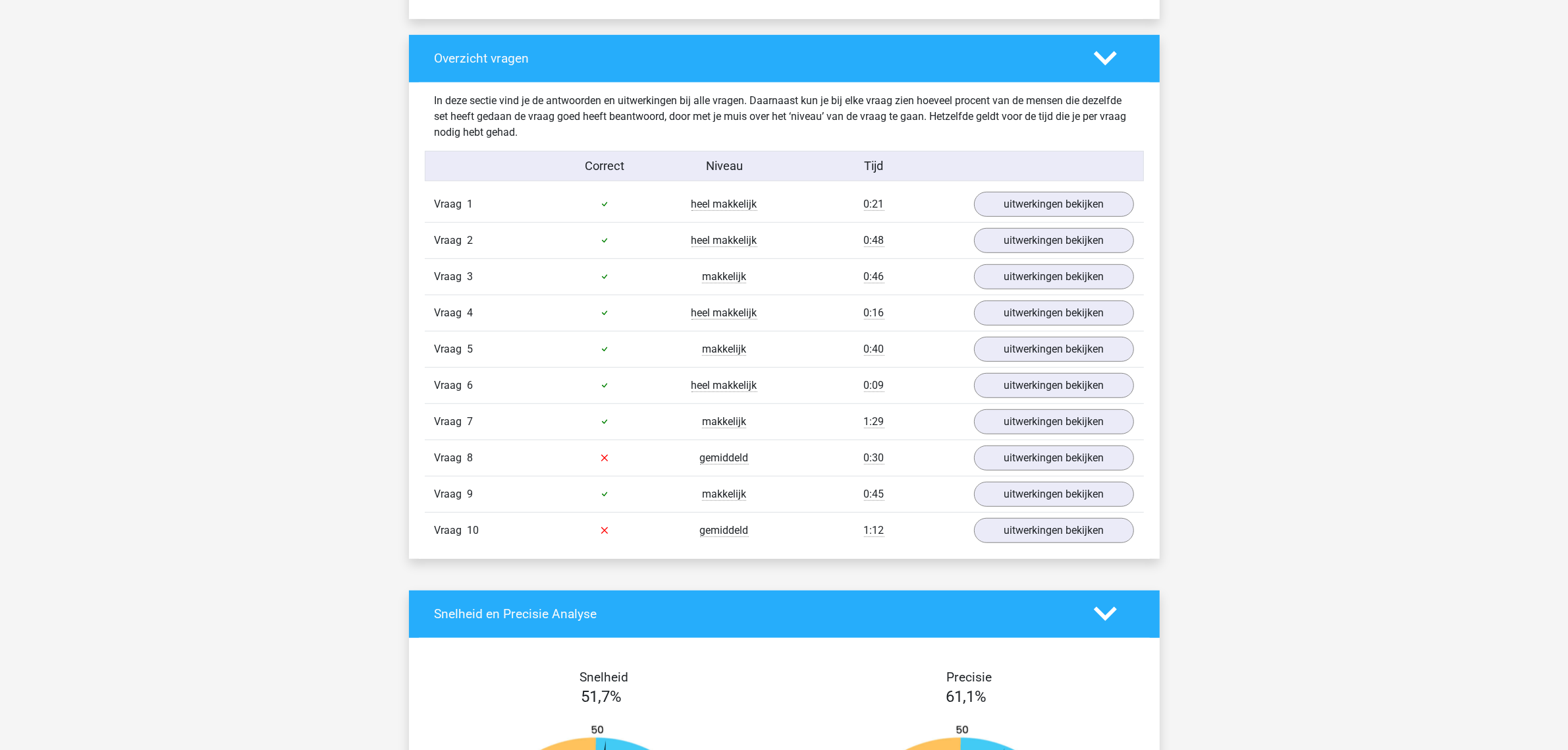
scroll to position [988, 0]
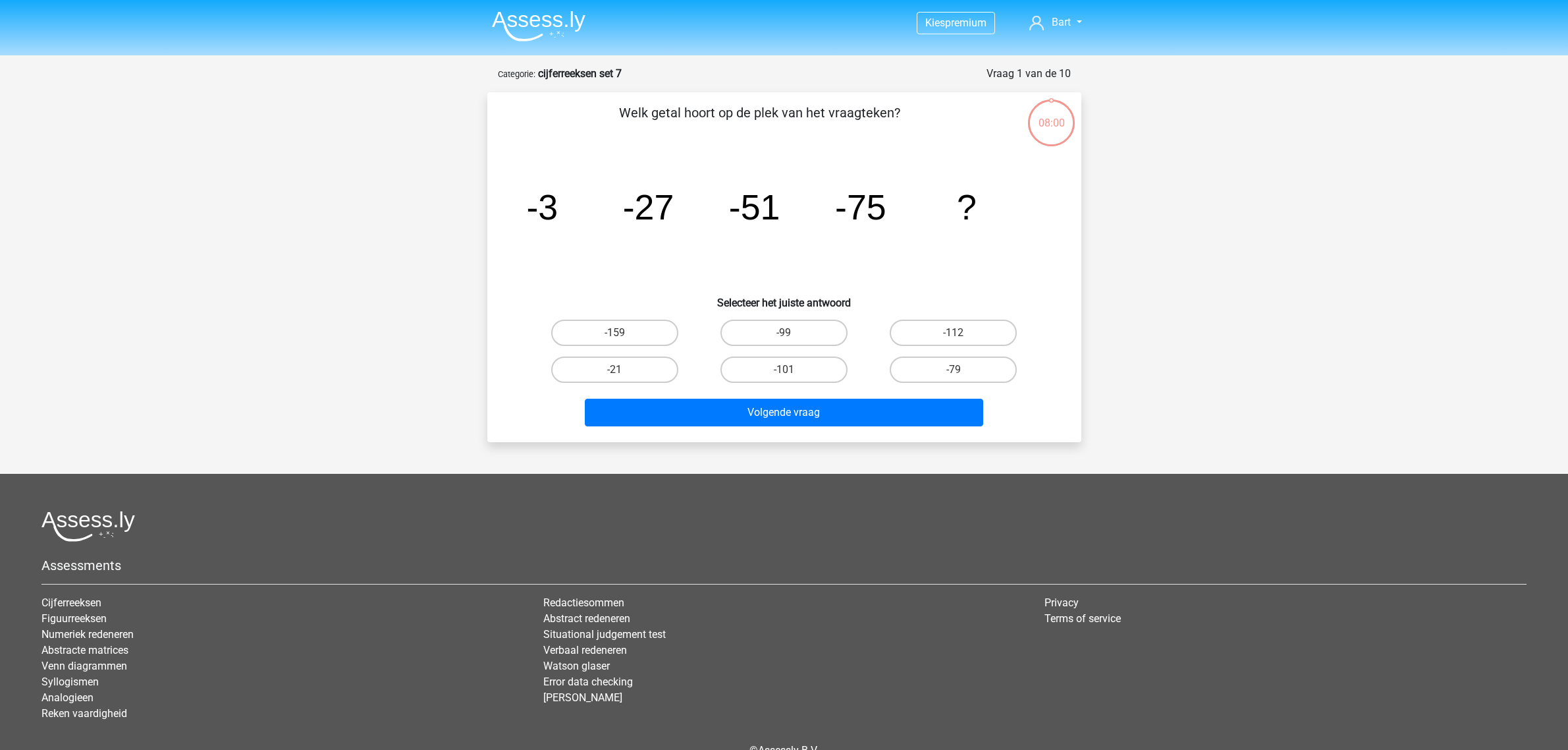
scroll to position [66, 0]
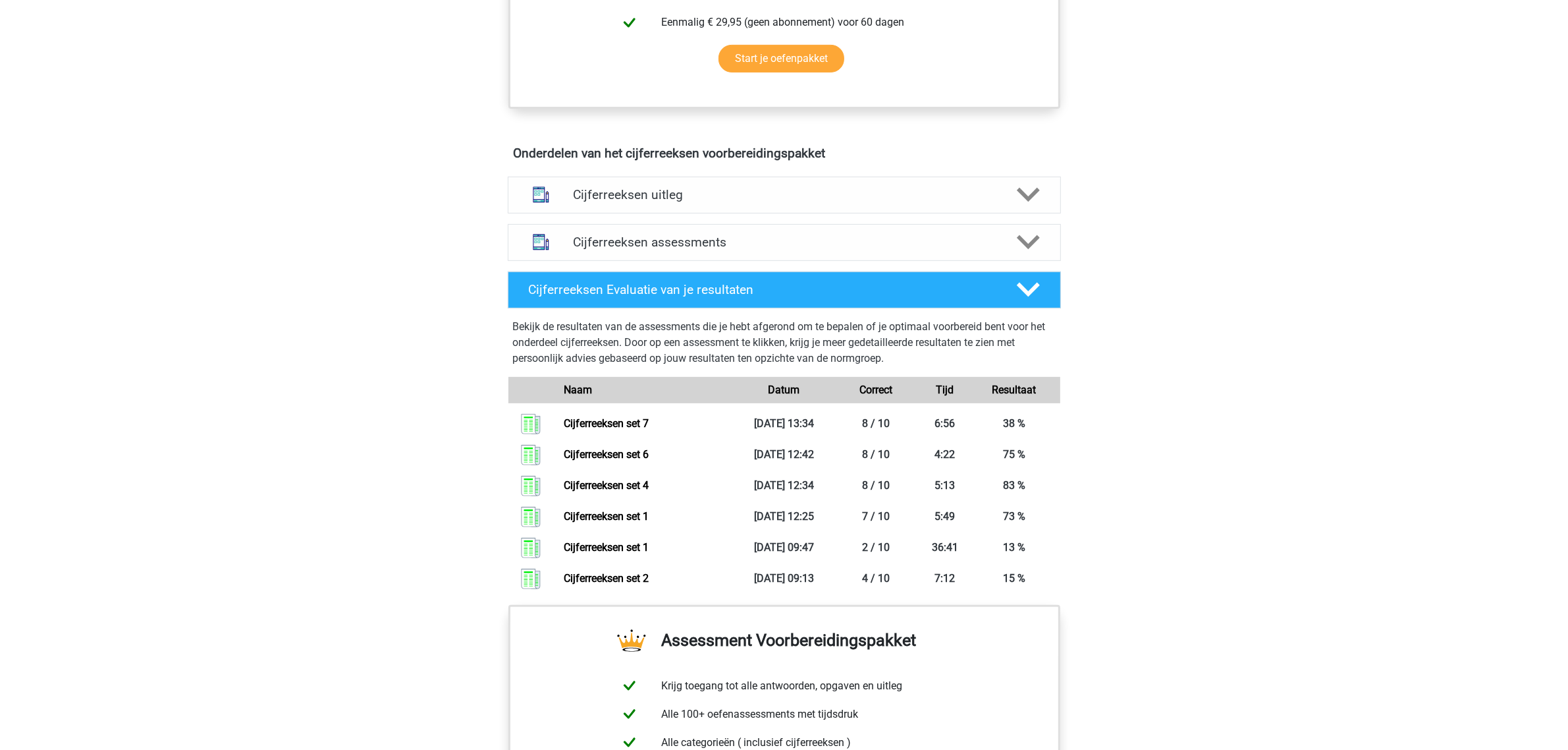
scroll to position [659, 0]
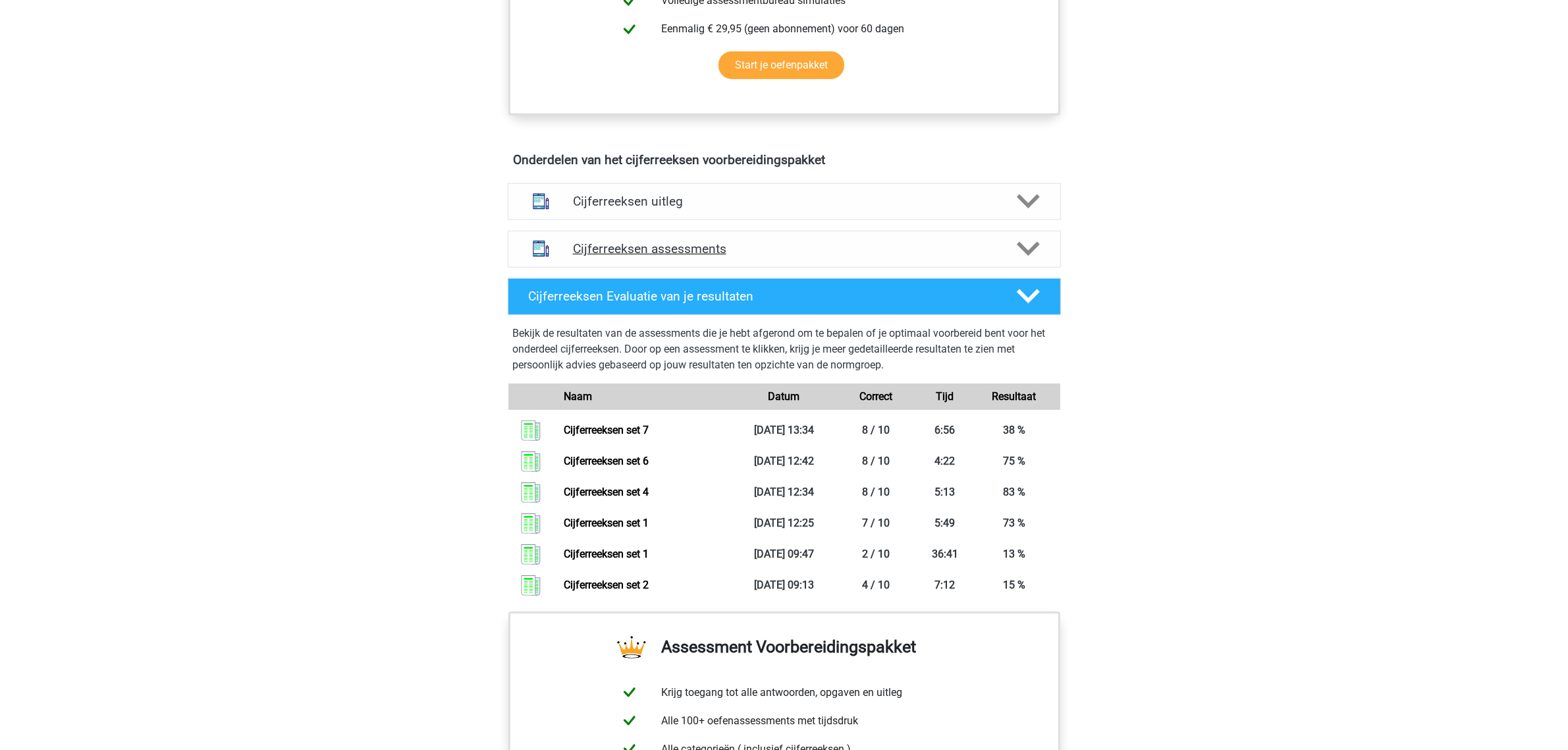
click at [1034, 257] on polygon at bounding box center [1028, 249] width 23 height 14
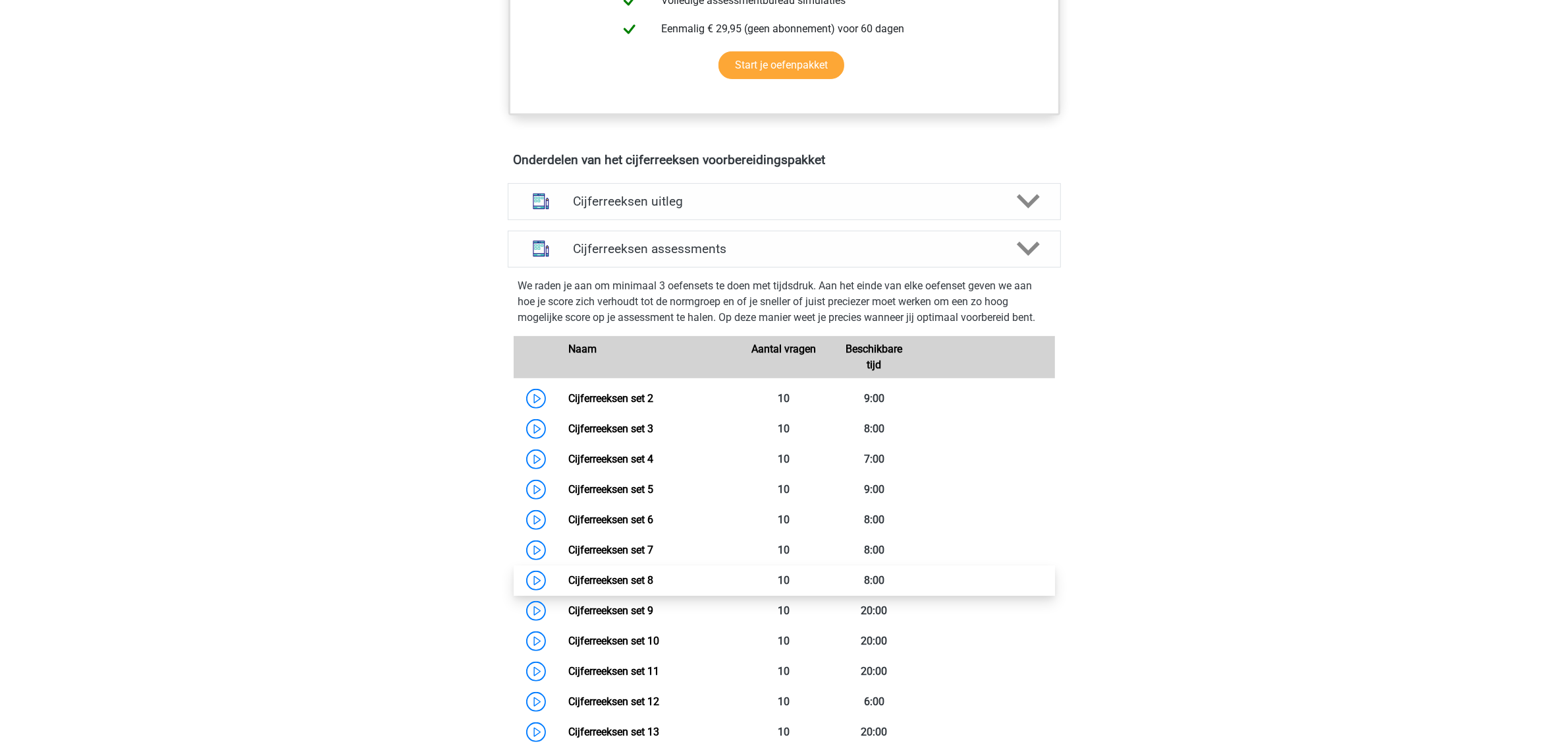
click at [636, 587] on link "Cijferreeksen set 8" at bounding box center [610, 581] width 85 height 13
click at [1022, 261] on icon at bounding box center [1028, 249] width 23 height 23
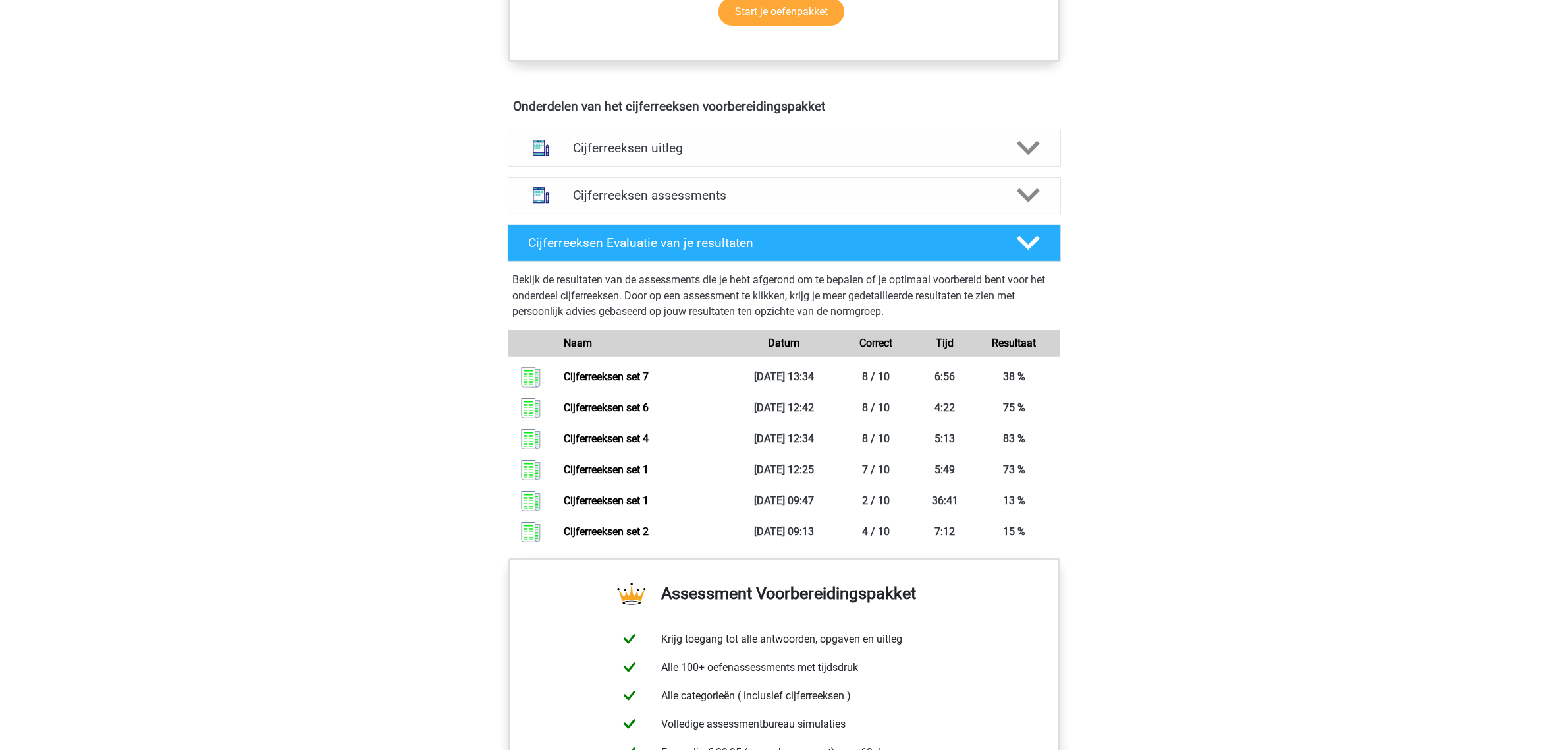
scroll to position [741, 0]
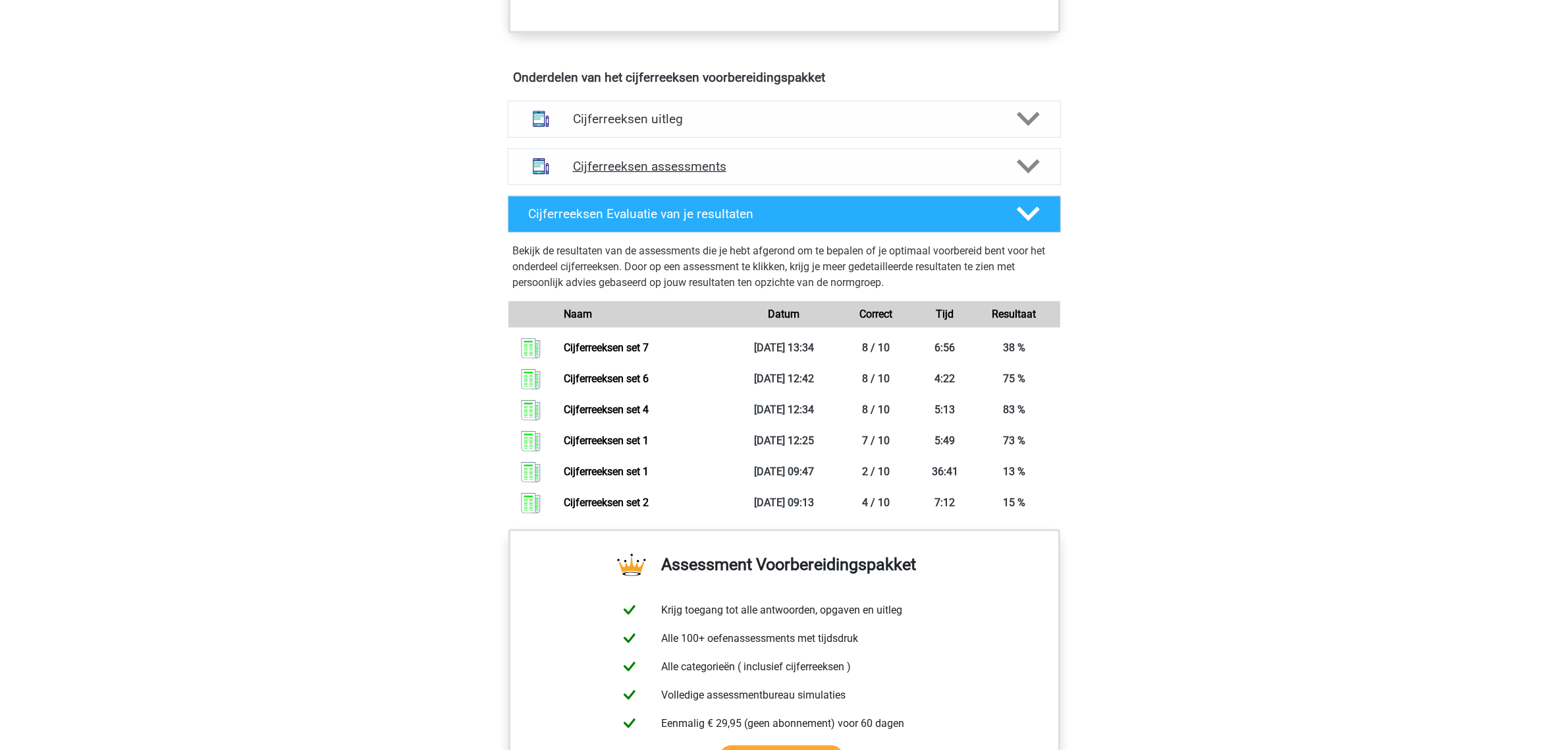
click at [1021, 174] on polygon at bounding box center [1028, 166] width 23 height 14
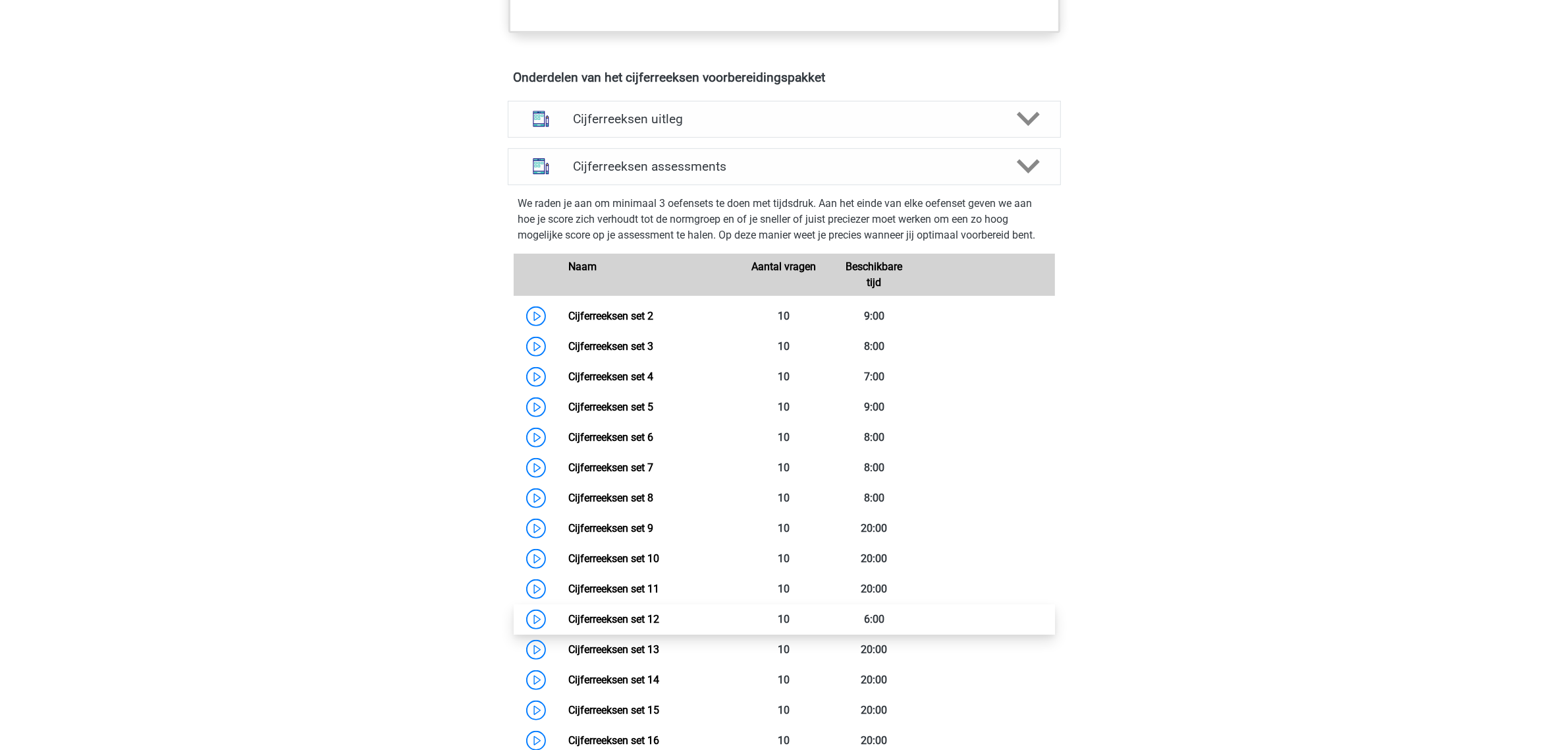
click at [607, 626] on link "Cijferreeksen set 12" at bounding box center [613, 619] width 91 height 13
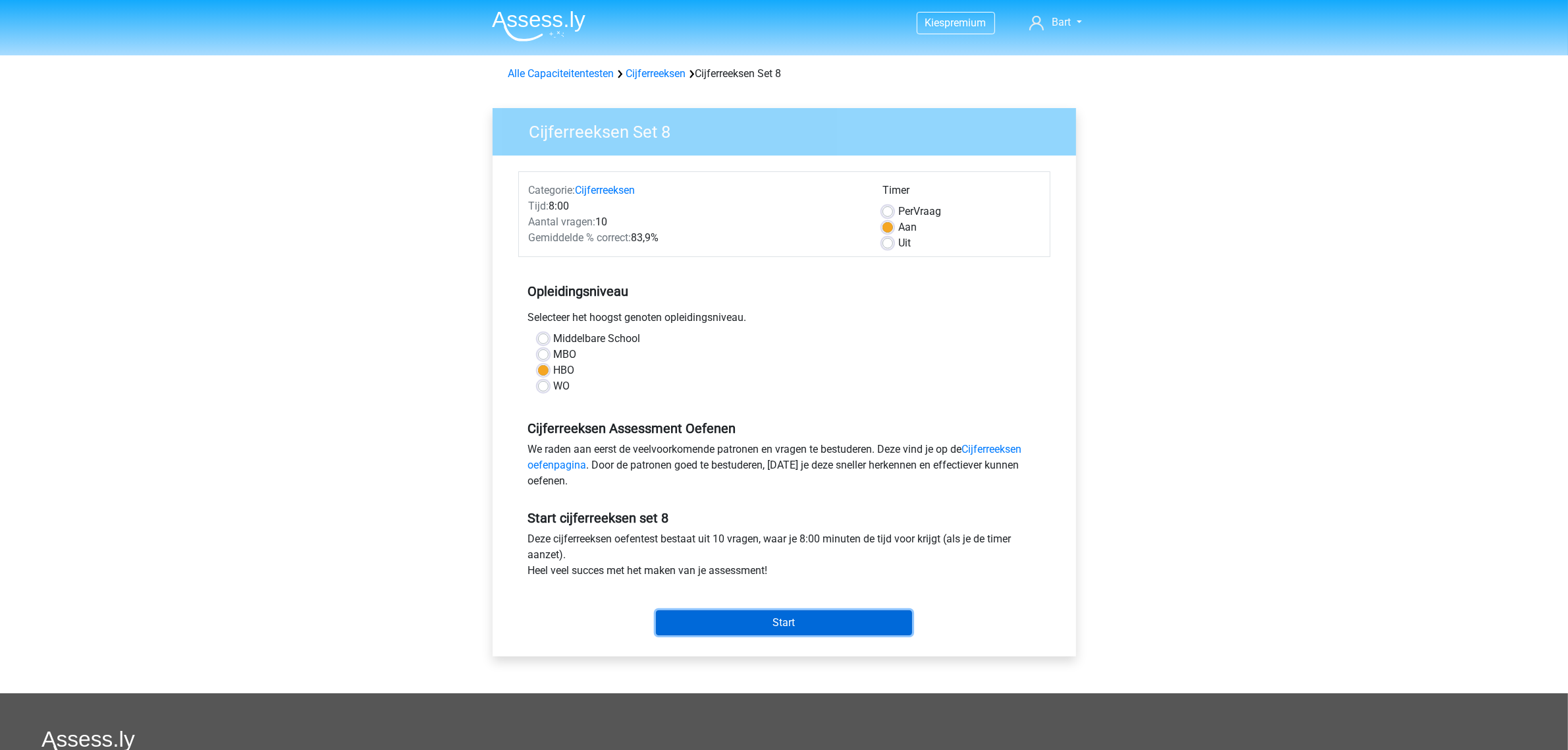
click at [774, 617] on input "Start" at bounding box center [784, 622] width 256 height 25
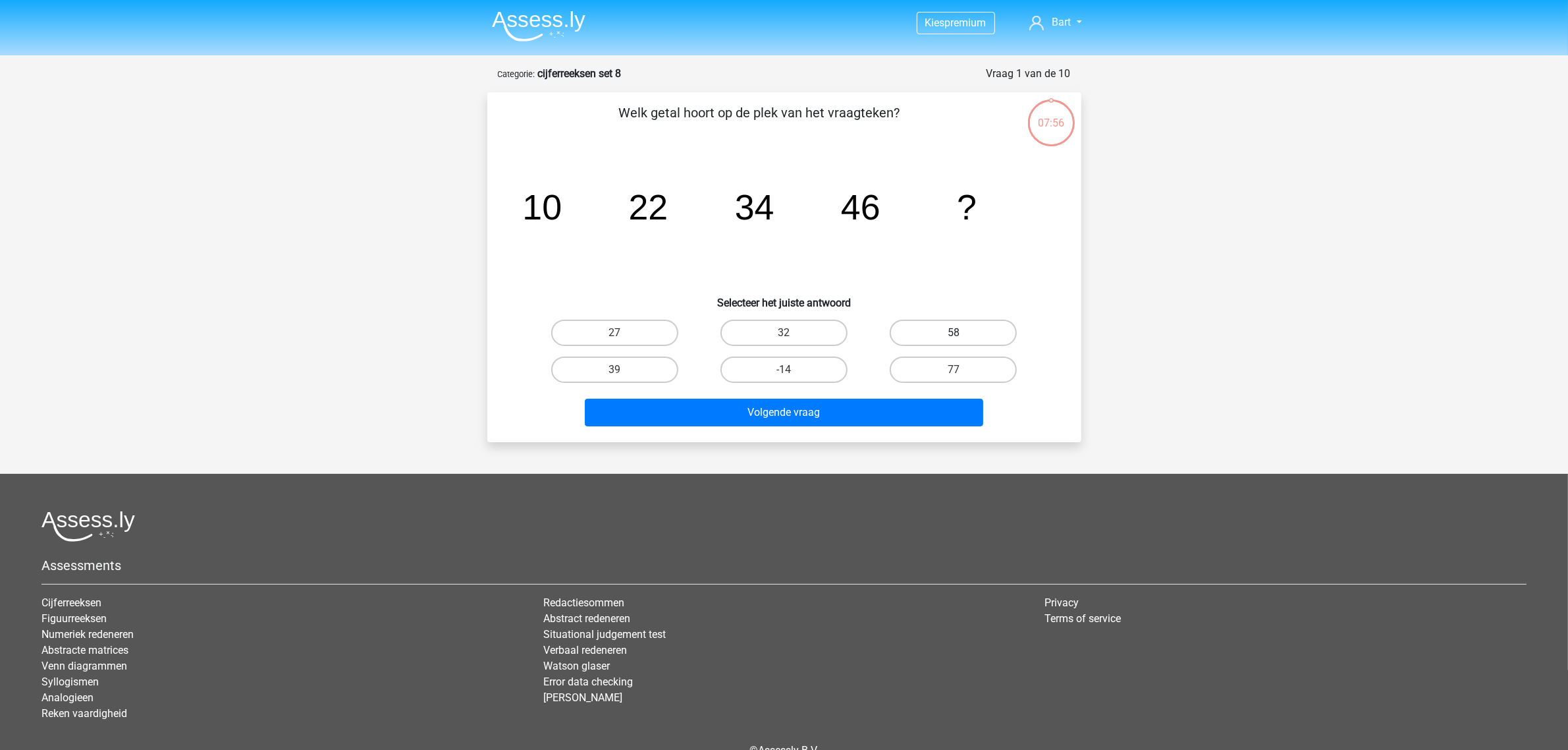
click at [917, 326] on label "58" at bounding box center [953, 333] width 127 height 26
click at [954, 333] on input "58" at bounding box center [958, 337] width 9 height 9
radio input "true"
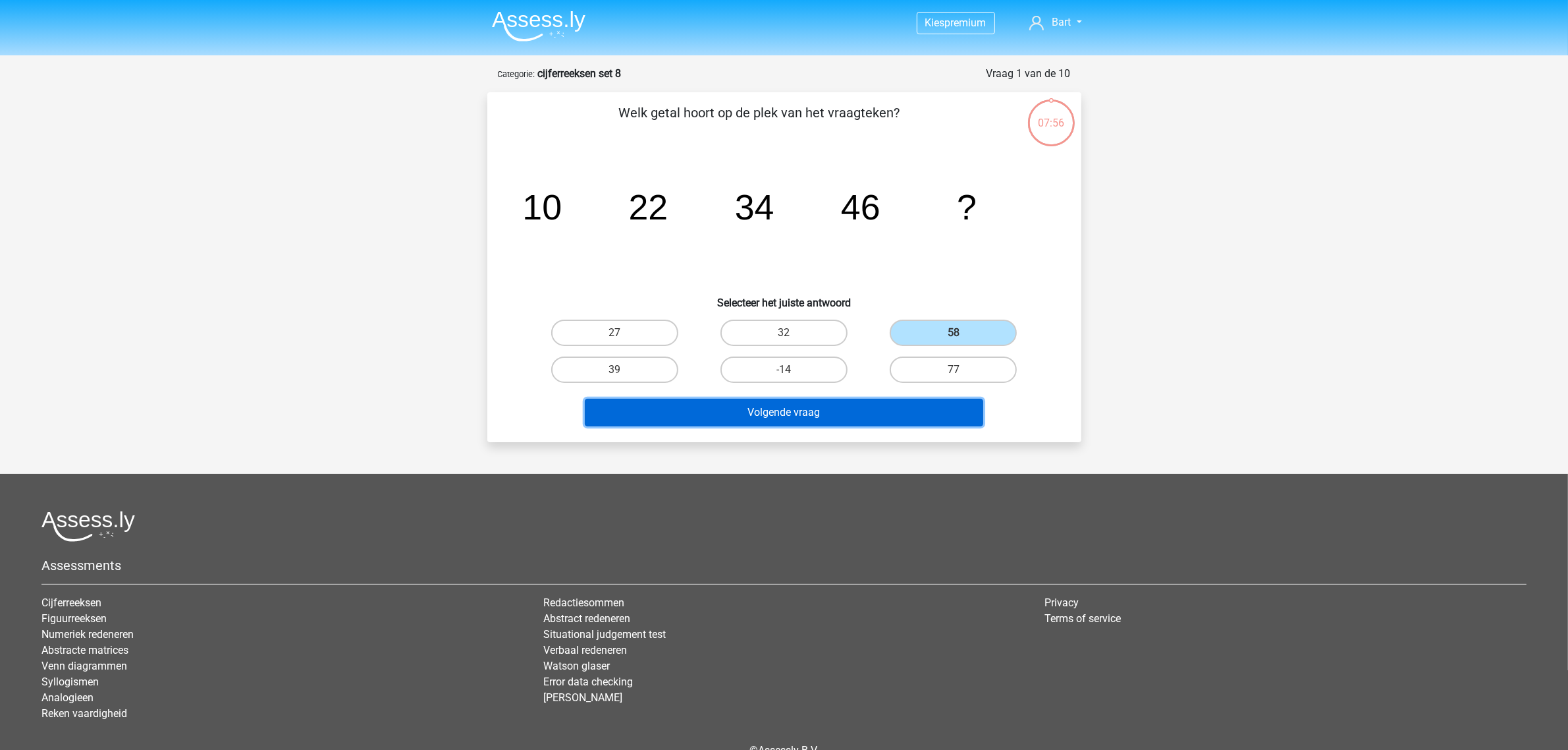
click at [849, 413] on button "Volgende vraag" at bounding box center [784, 412] width 398 height 28
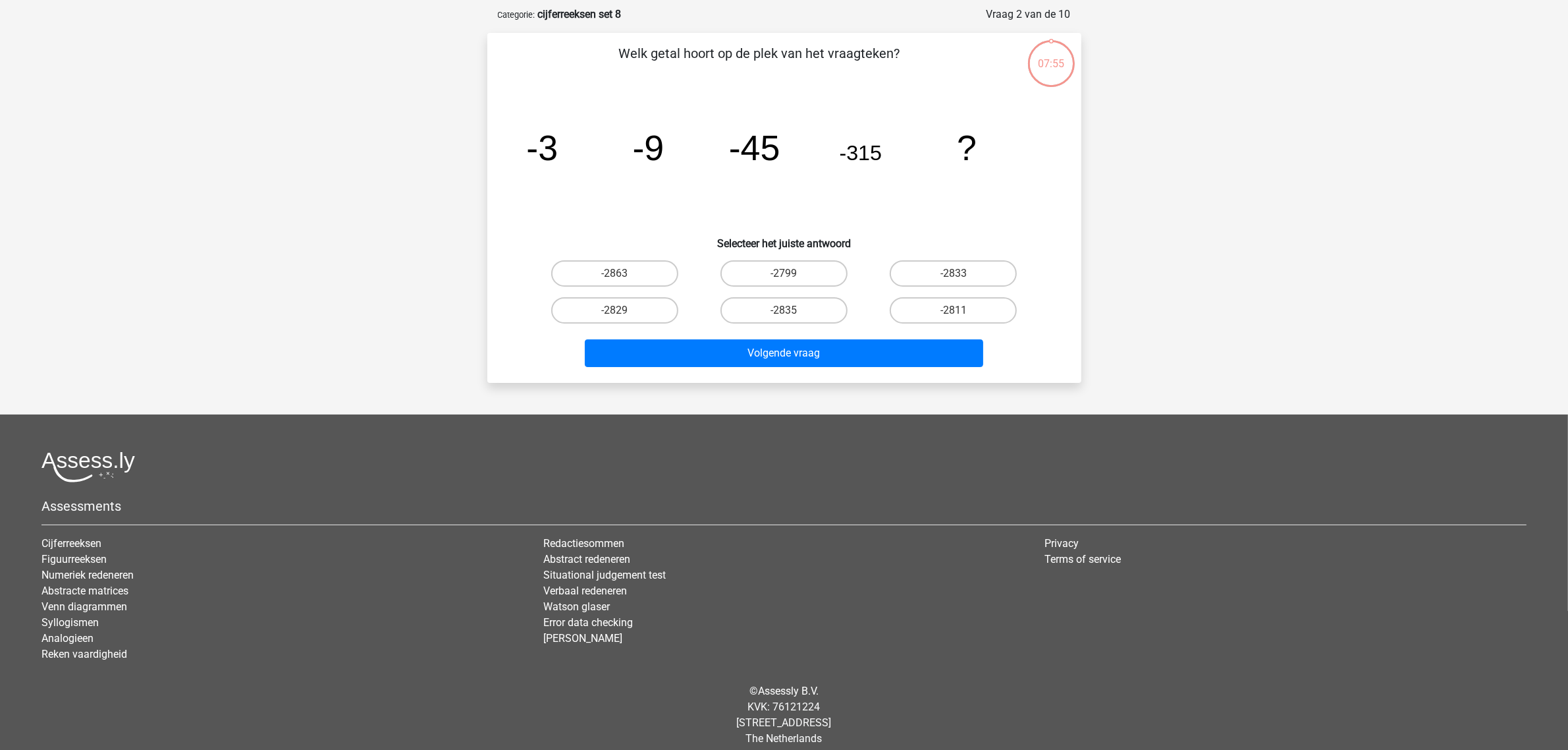
scroll to position [66, 0]
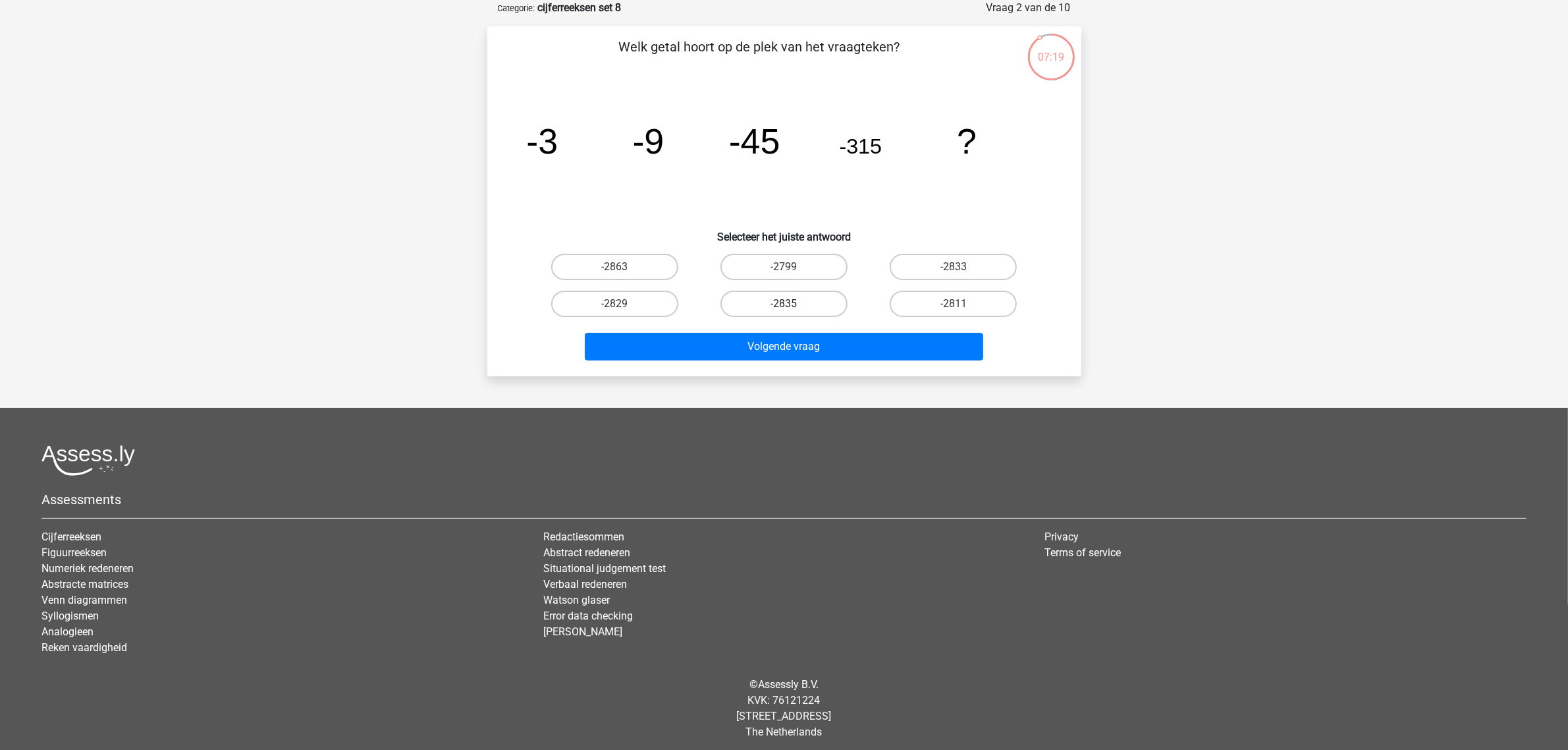
click at [739, 301] on label "-2835" at bounding box center [784, 303] width 127 height 26
click at [784, 304] on input "-2835" at bounding box center [788, 308] width 9 height 9
radio input "true"
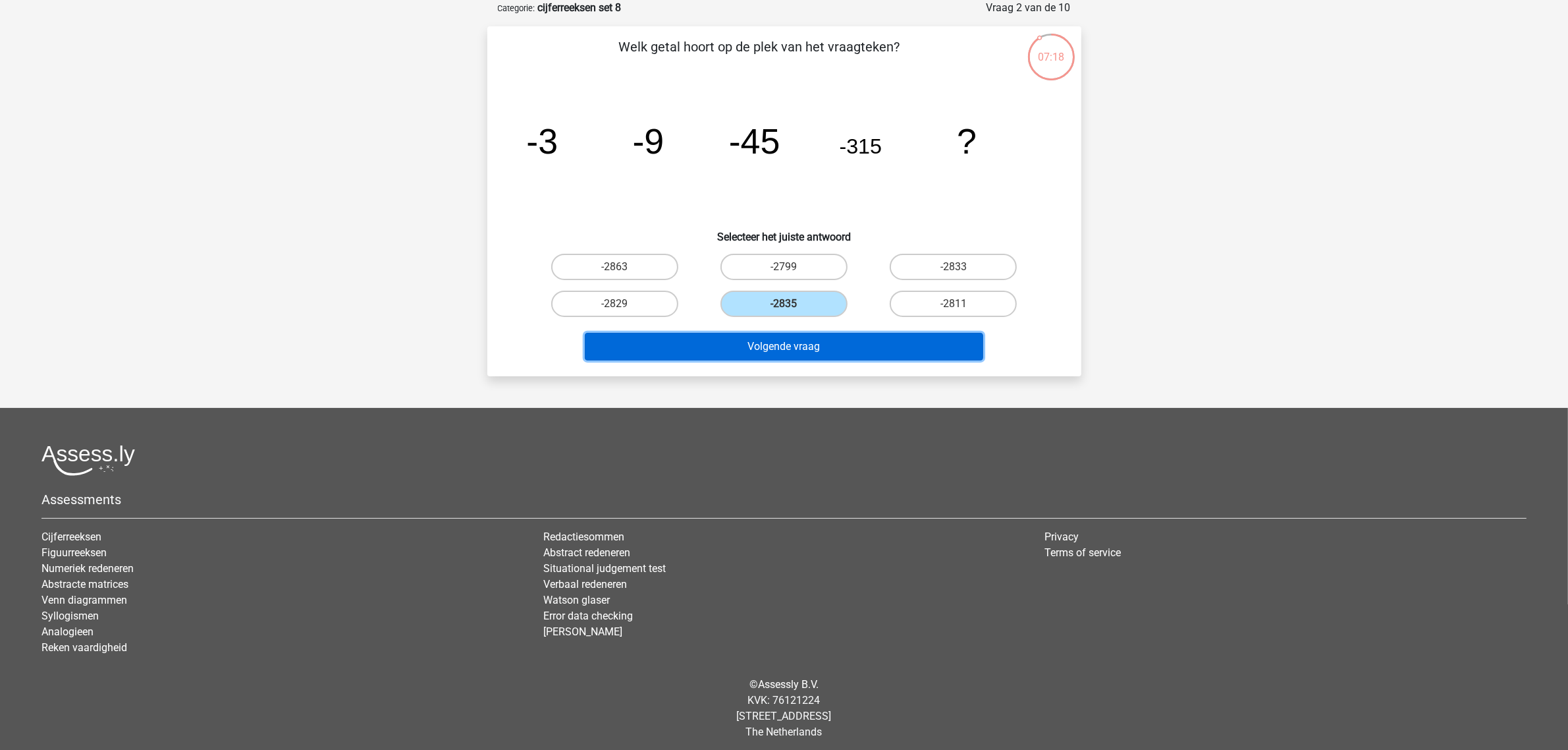
click at [755, 341] on button "Volgende vraag" at bounding box center [784, 346] width 398 height 28
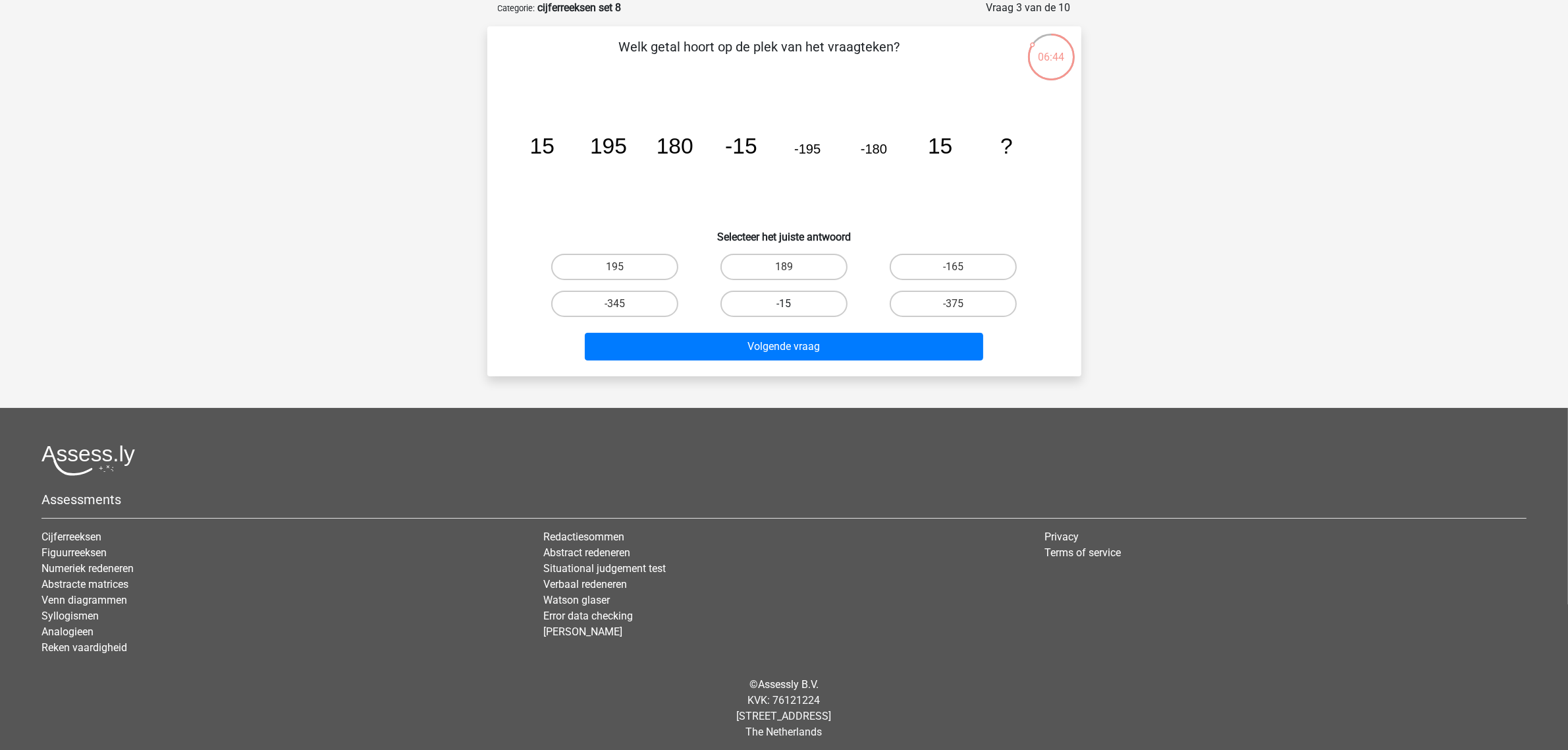
click at [753, 300] on label "-15" at bounding box center [784, 303] width 127 height 26
click at [784, 304] on input "-15" at bounding box center [788, 308] width 9 height 9
radio input "true"
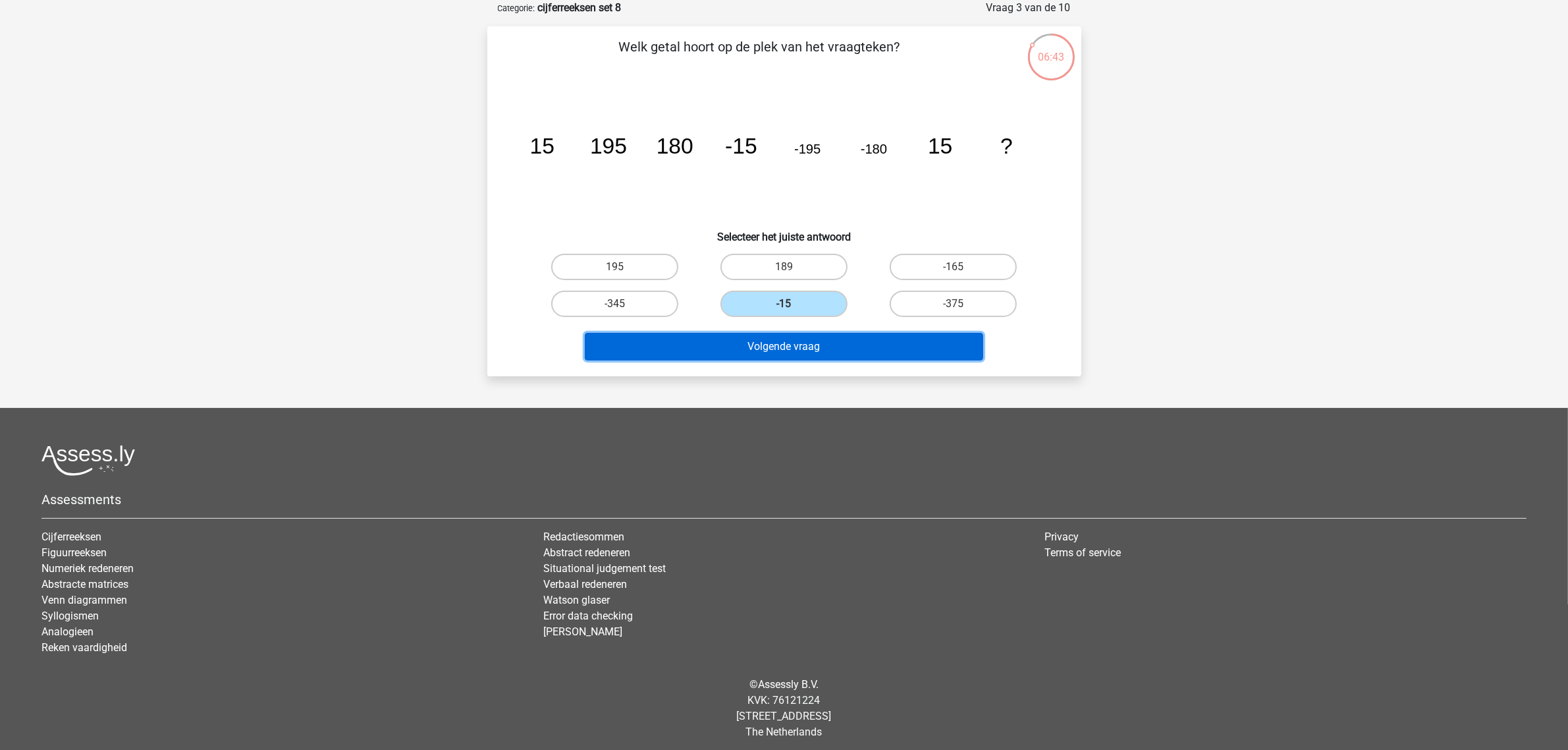
click at [751, 340] on button "Volgende vraag" at bounding box center [784, 346] width 398 height 28
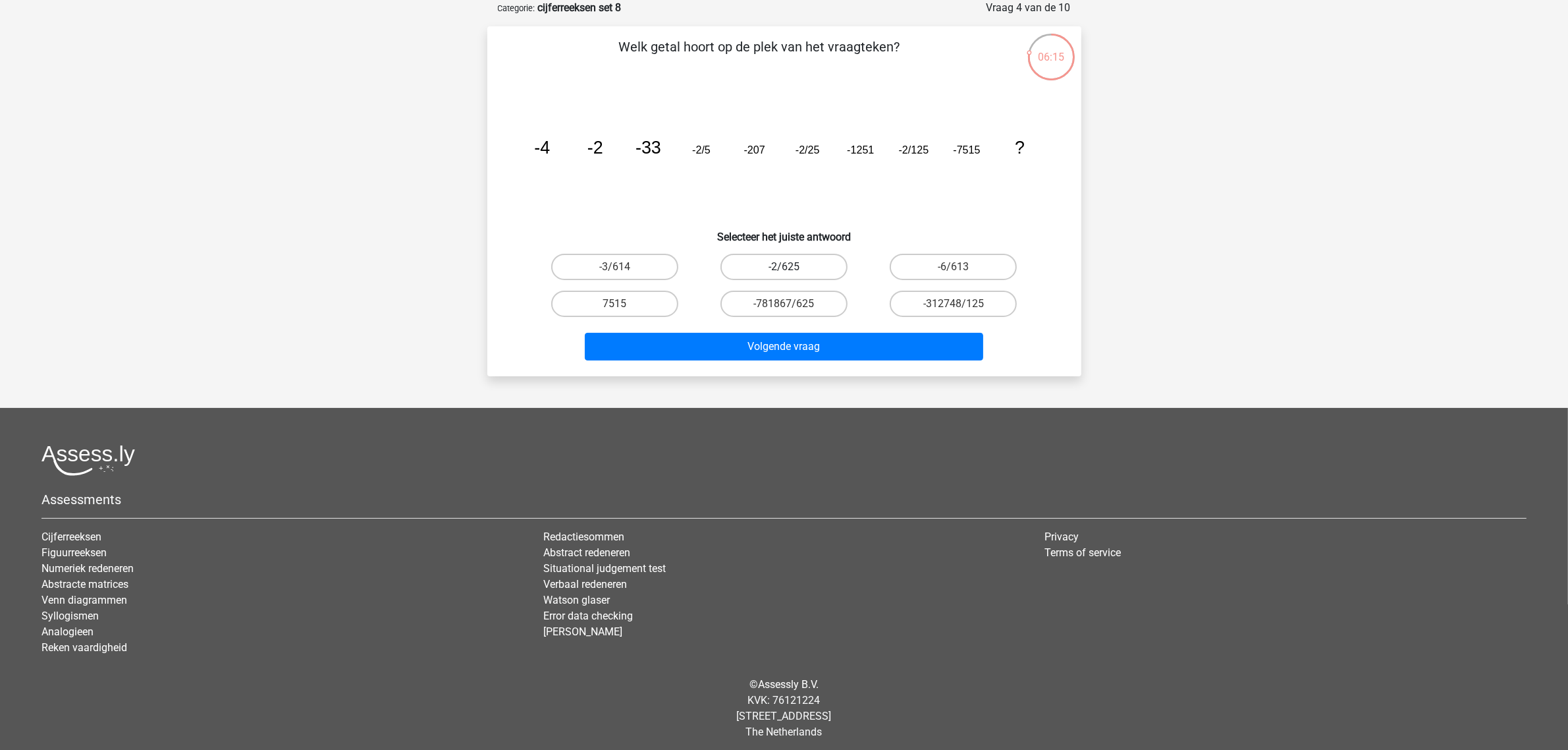
click at [807, 265] on label "-2/625" at bounding box center [784, 266] width 127 height 26
click at [792, 267] on input "-2/625" at bounding box center [788, 271] width 9 height 9
radio input "true"
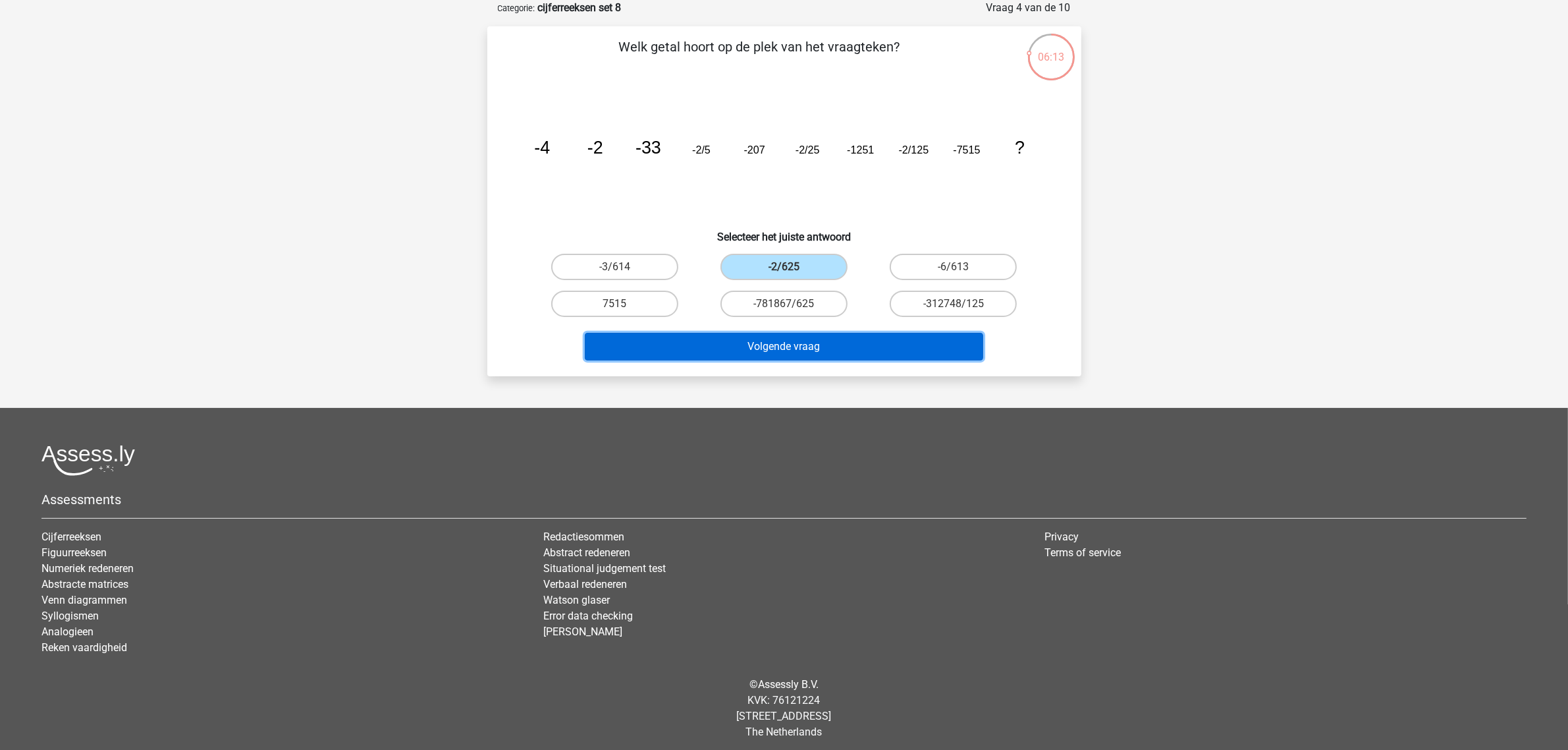
click at [837, 347] on button "Volgende vraag" at bounding box center [784, 346] width 398 height 28
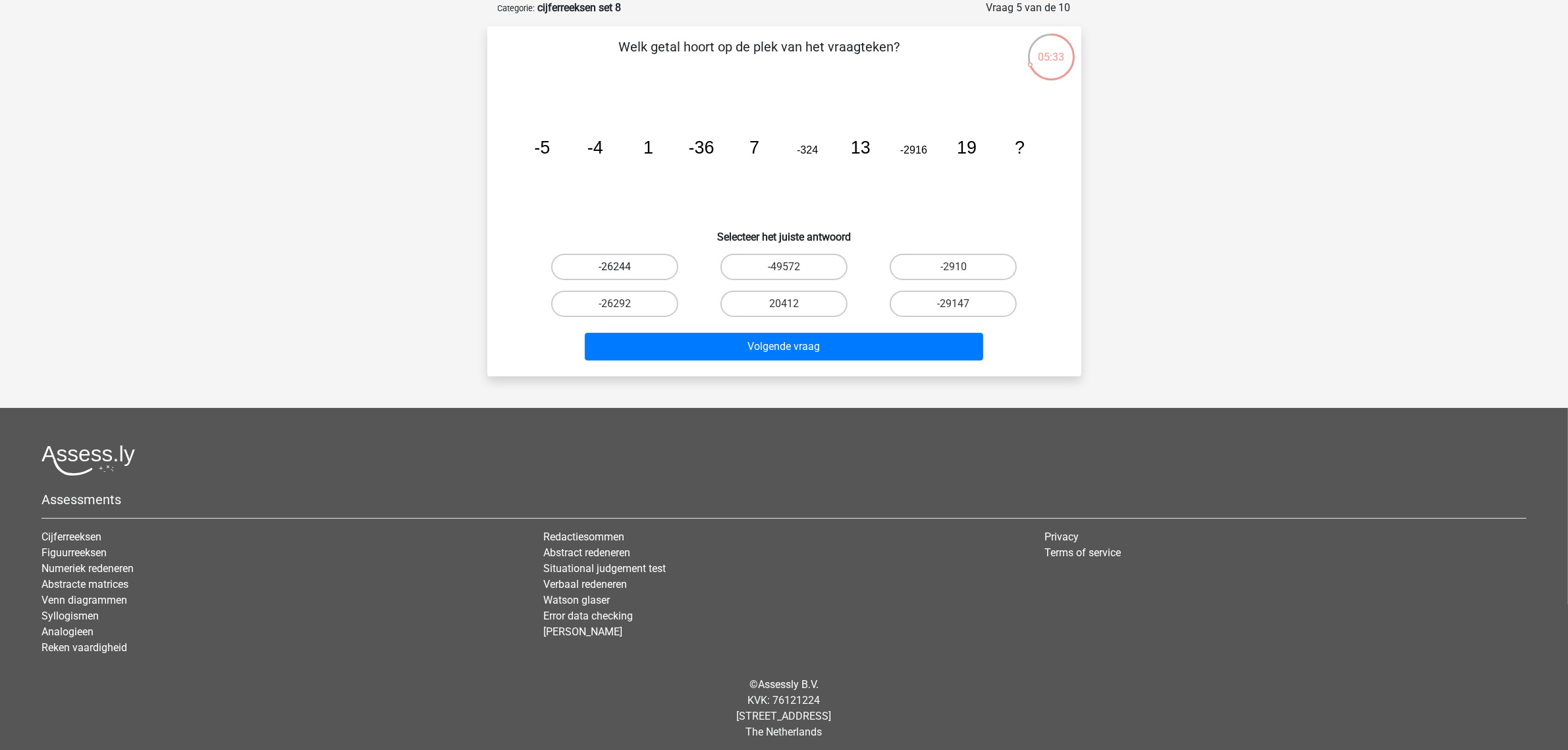
click at [603, 262] on label "-26244" at bounding box center [614, 266] width 127 height 26
click at [614, 267] on input "-26244" at bounding box center [618, 271] width 9 height 9
radio input "true"
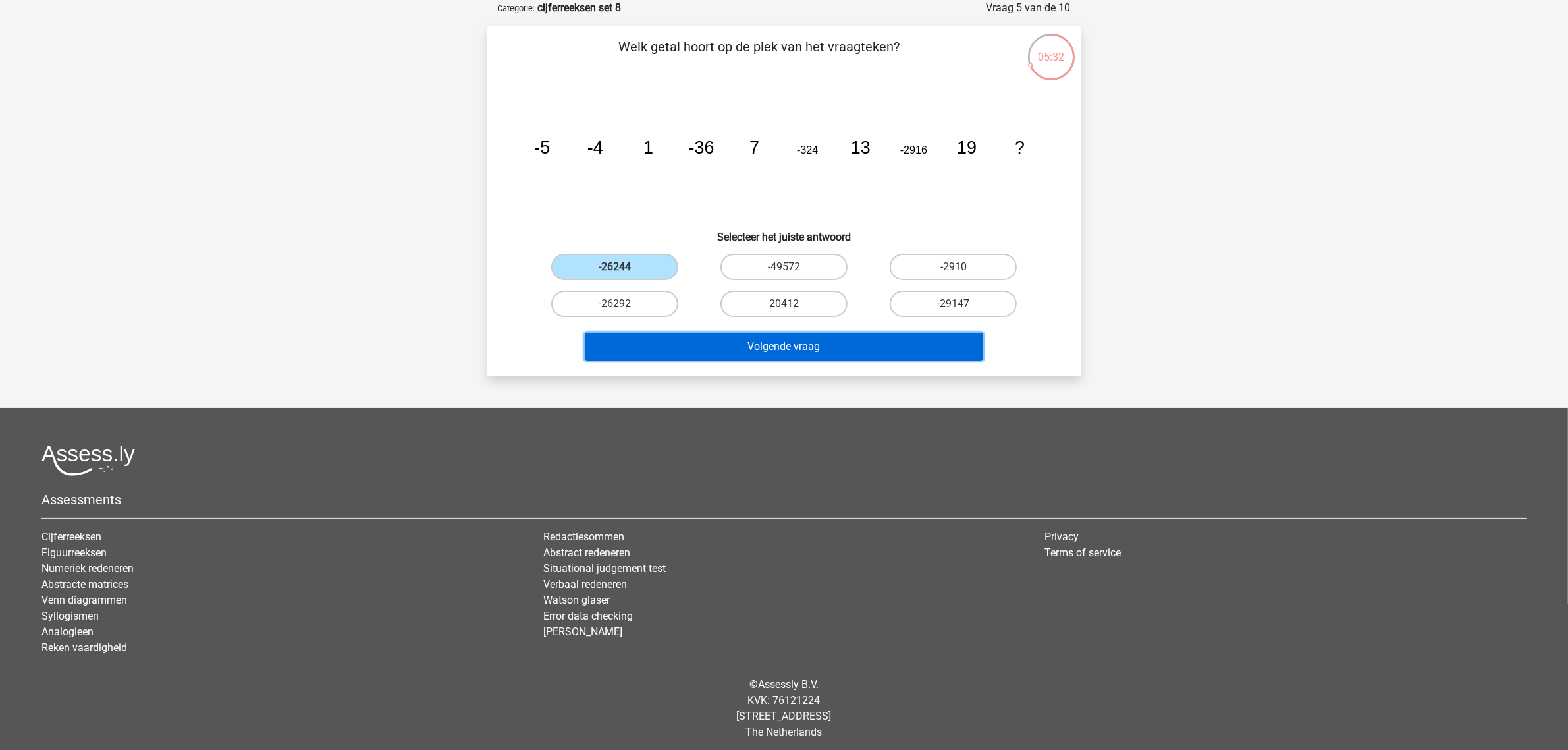
click at [706, 358] on button "Volgende vraag" at bounding box center [784, 346] width 398 height 28
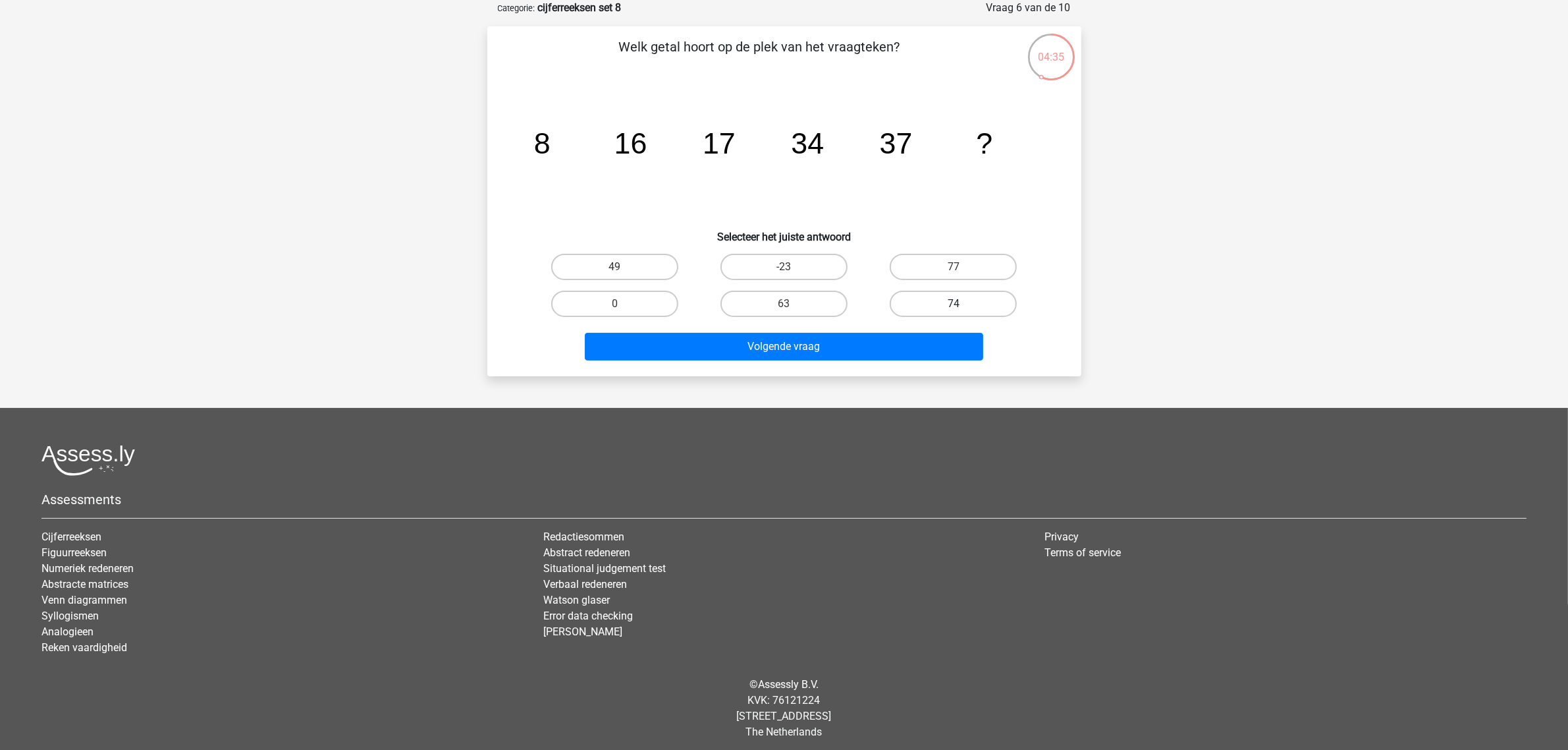
click at [920, 303] on label "74" at bounding box center [953, 303] width 127 height 26
click at [954, 304] on input "74" at bounding box center [958, 308] width 9 height 9
radio input "true"
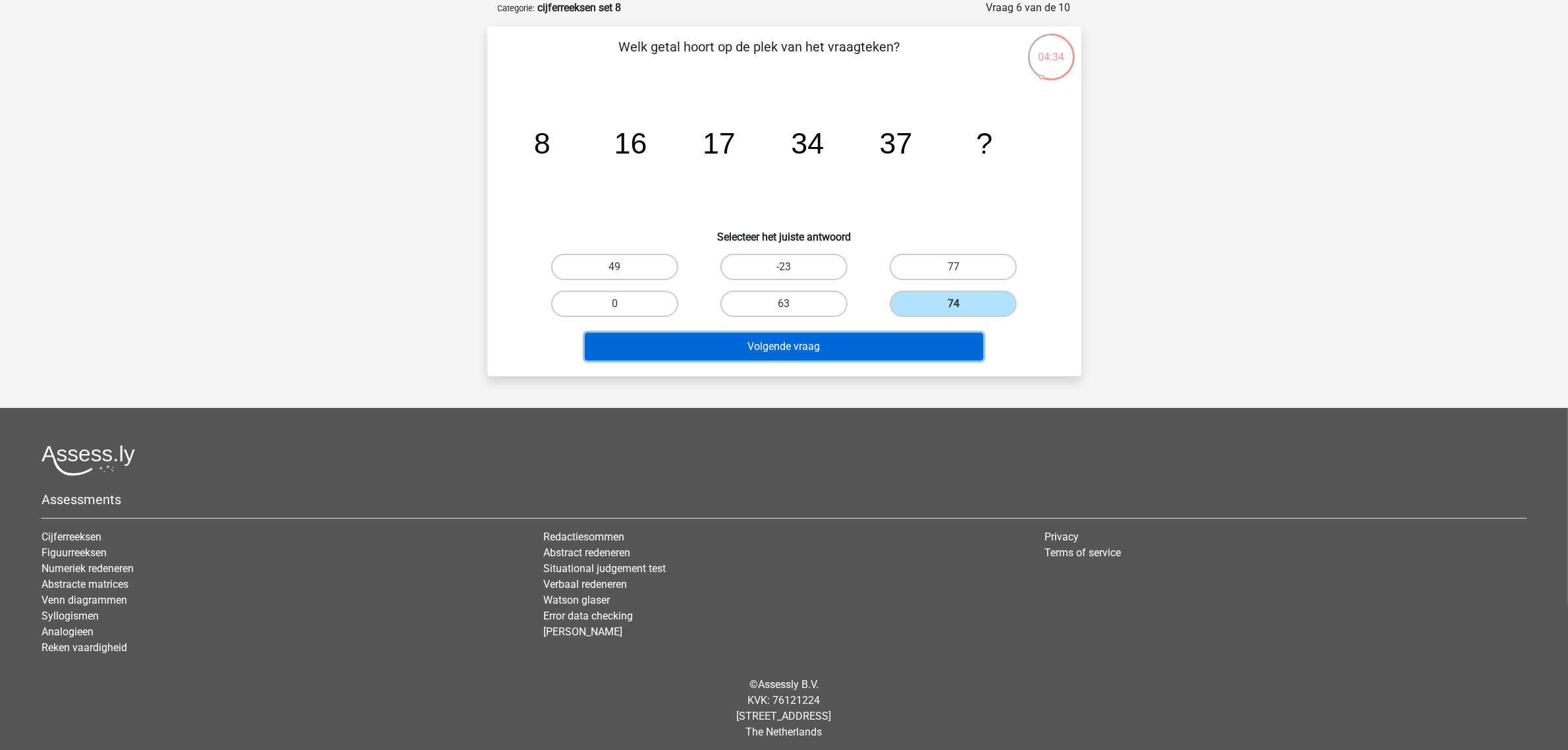
click at [863, 346] on button "Volgende vraag" at bounding box center [784, 346] width 398 height 28
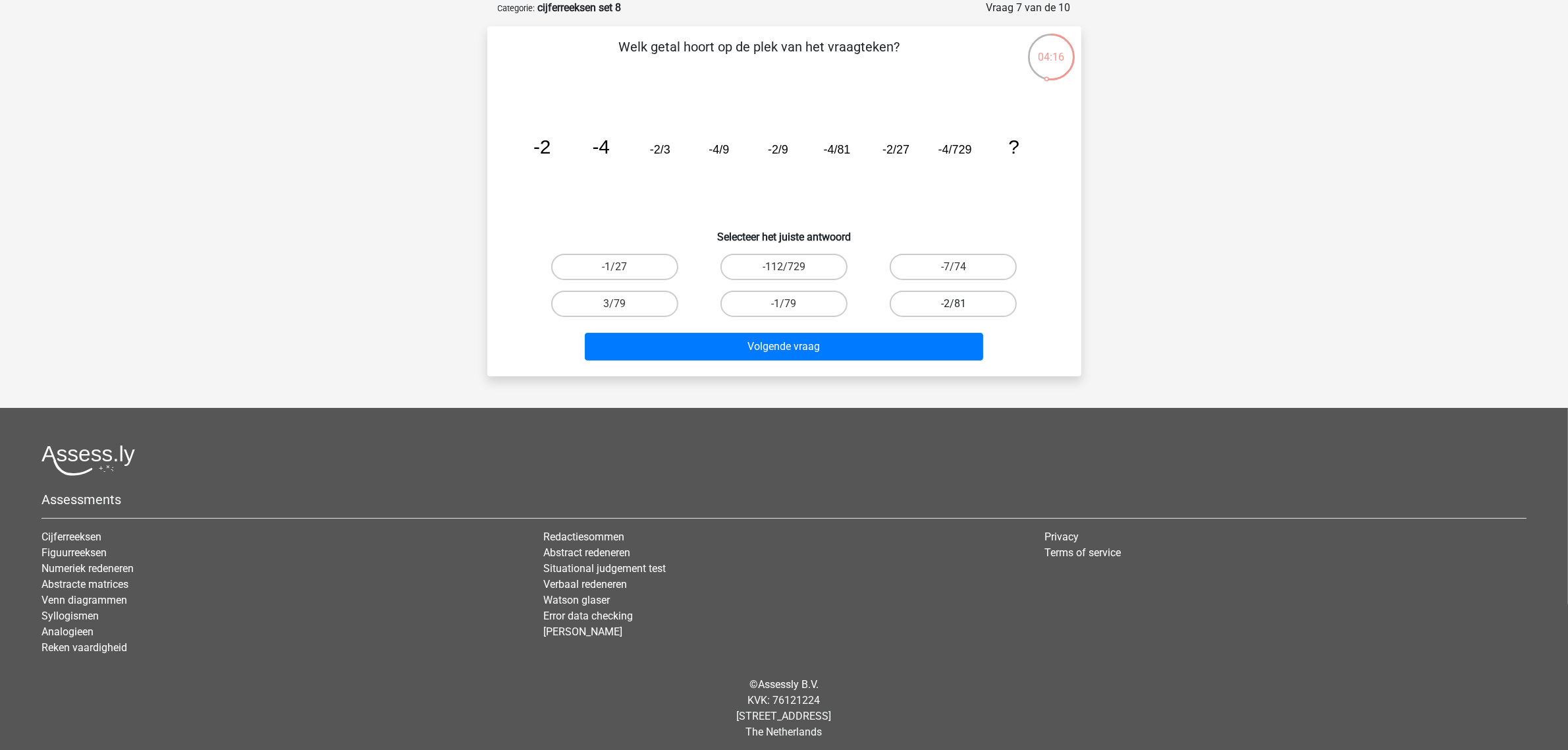
drag, startPoint x: 993, startPoint y: 296, endPoint x: 983, endPoint y: 304, distance: 12.8
click at [993, 296] on label "-2/81" at bounding box center [953, 303] width 127 height 26
click at [962, 304] on input "-2/81" at bounding box center [958, 308] width 9 height 9
radio input "true"
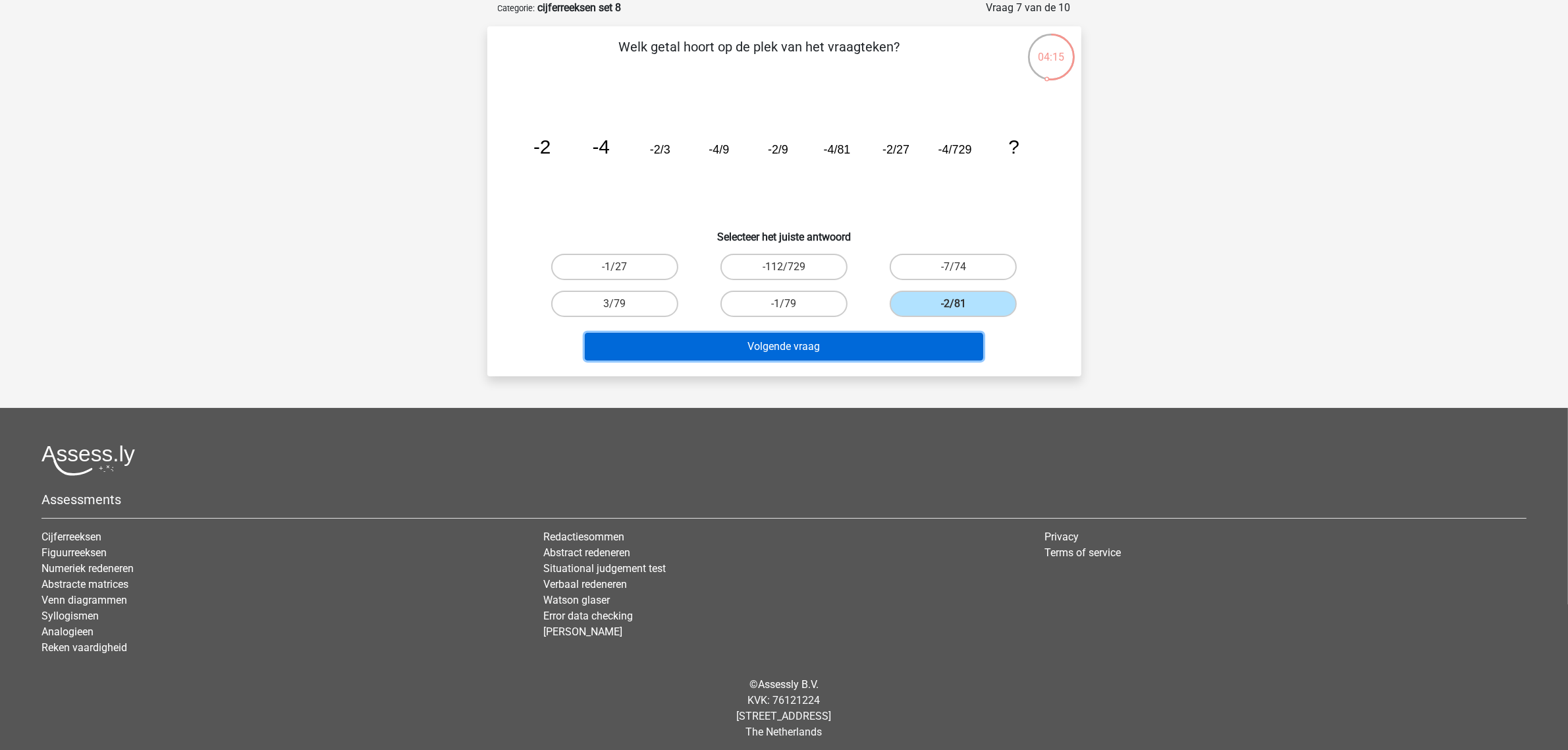
click at [880, 348] on button "Volgende vraag" at bounding box center [784, 346] width 398 height 28
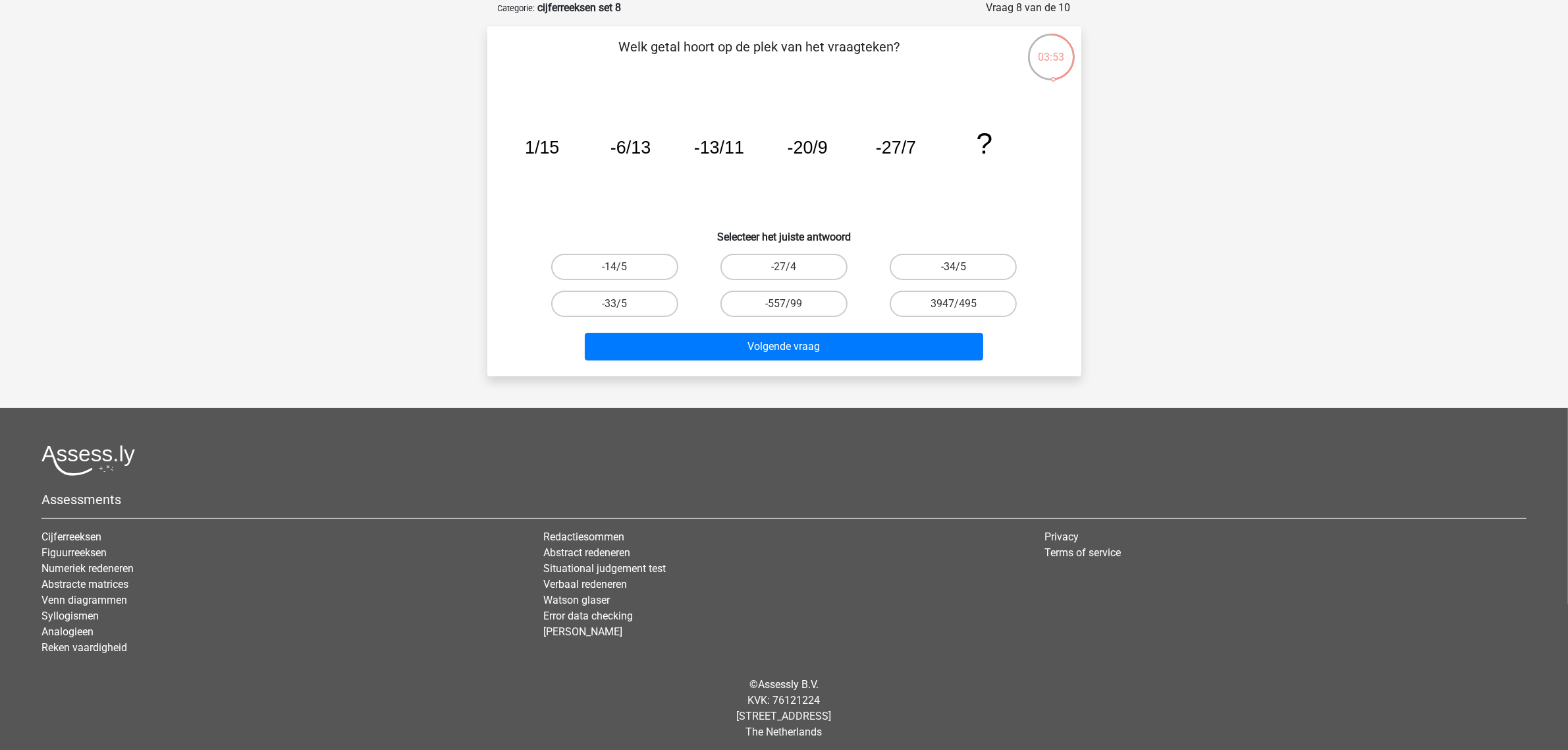
click at [924, 256] on label "-34/5" at bounding box center [953, 266] width 127 height 26
click at [954, 267] on input "-34/5" at bounding box center [958, 271] width 9 height 9
radio input "true"
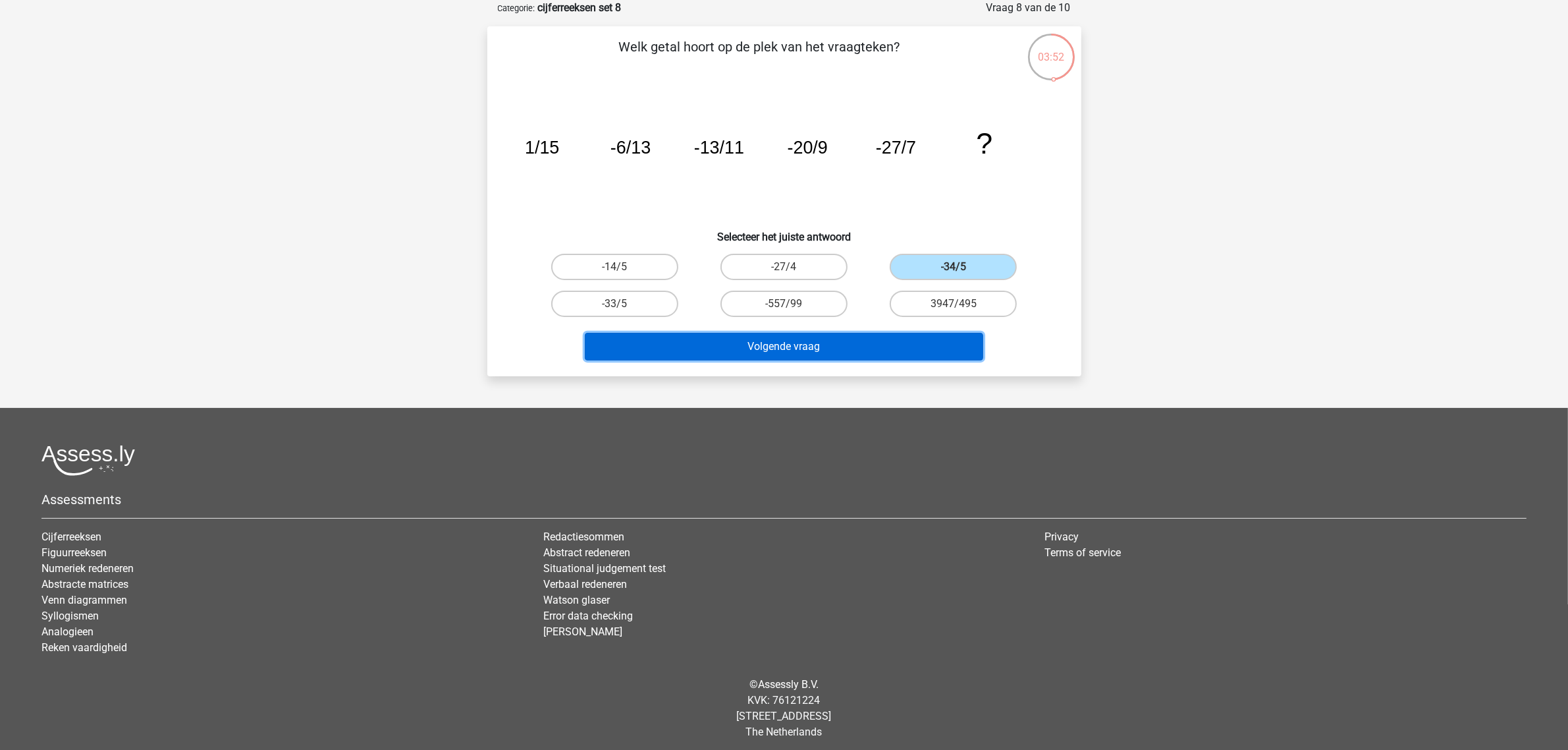
click at [889, 339] on button "Volgende vraag" at bounding box center [784, 346] width 398 height 28
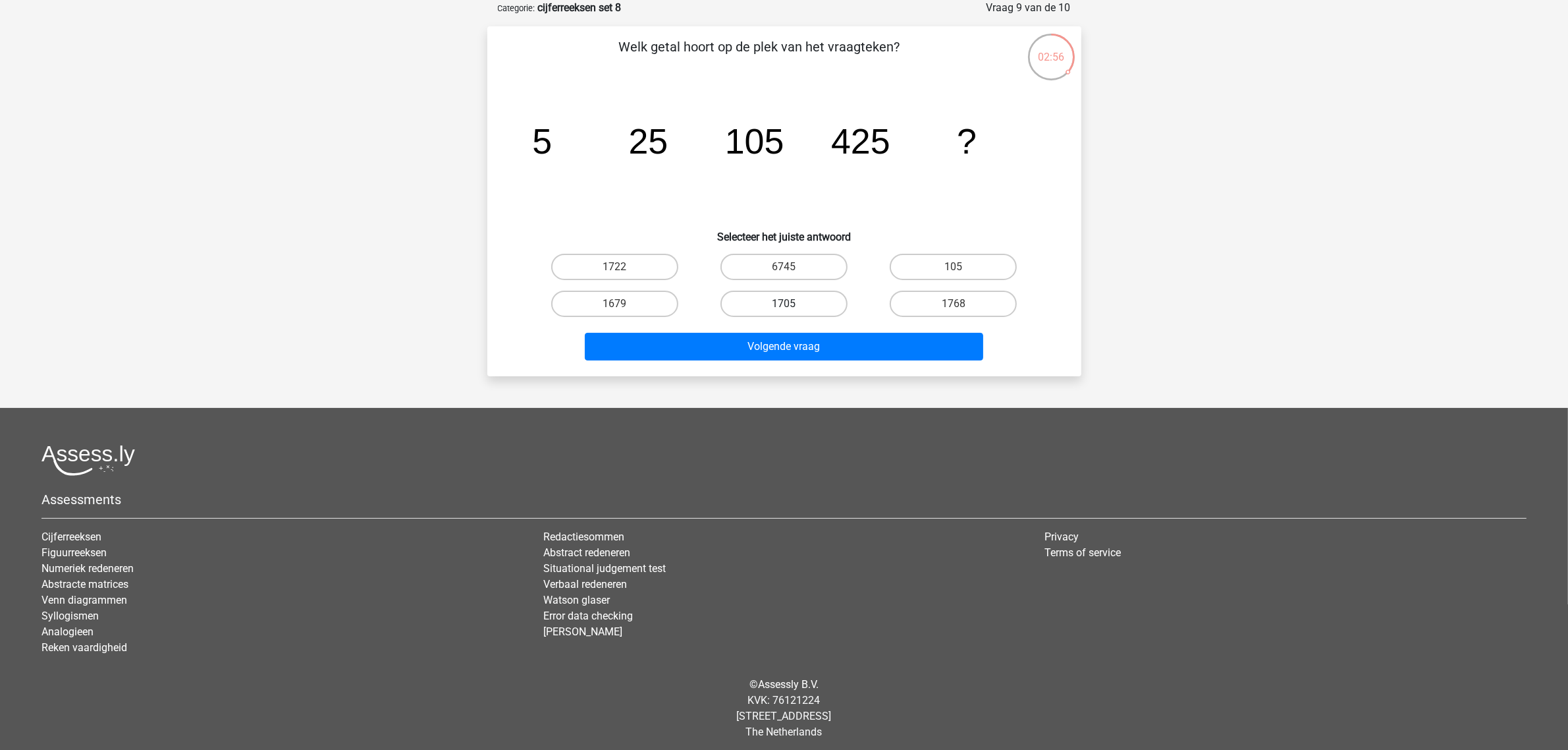
click at [749, 297] on label "1705" at bounding box center [784, 303] width 127 height 26
click at [784, 304] on input "1705" at bounding box center [788, 308] width 9 height 9
radio input "true"
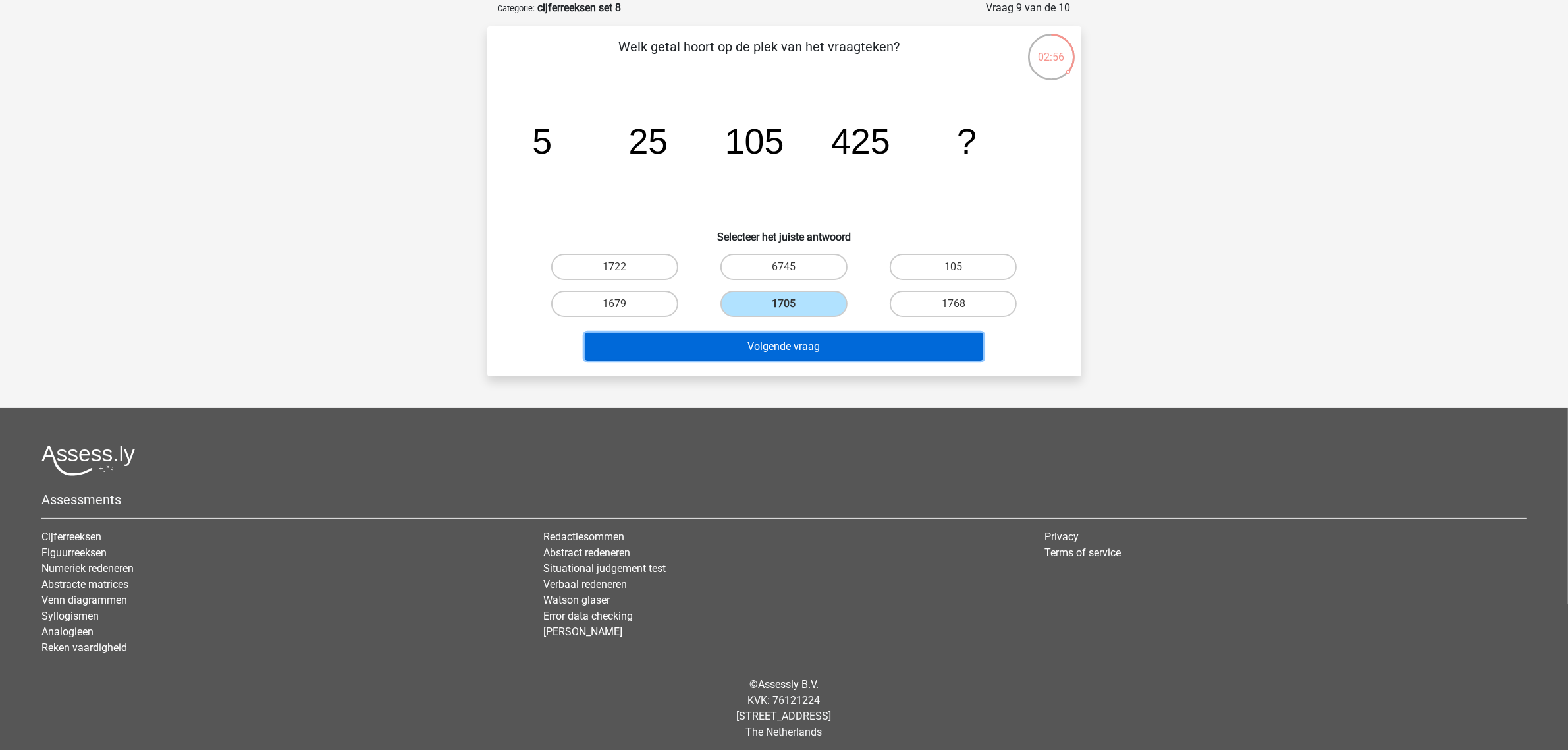
click at [770, 340] on button "Volgende vraag" at bounding box center [784, 346] width 398 height 28
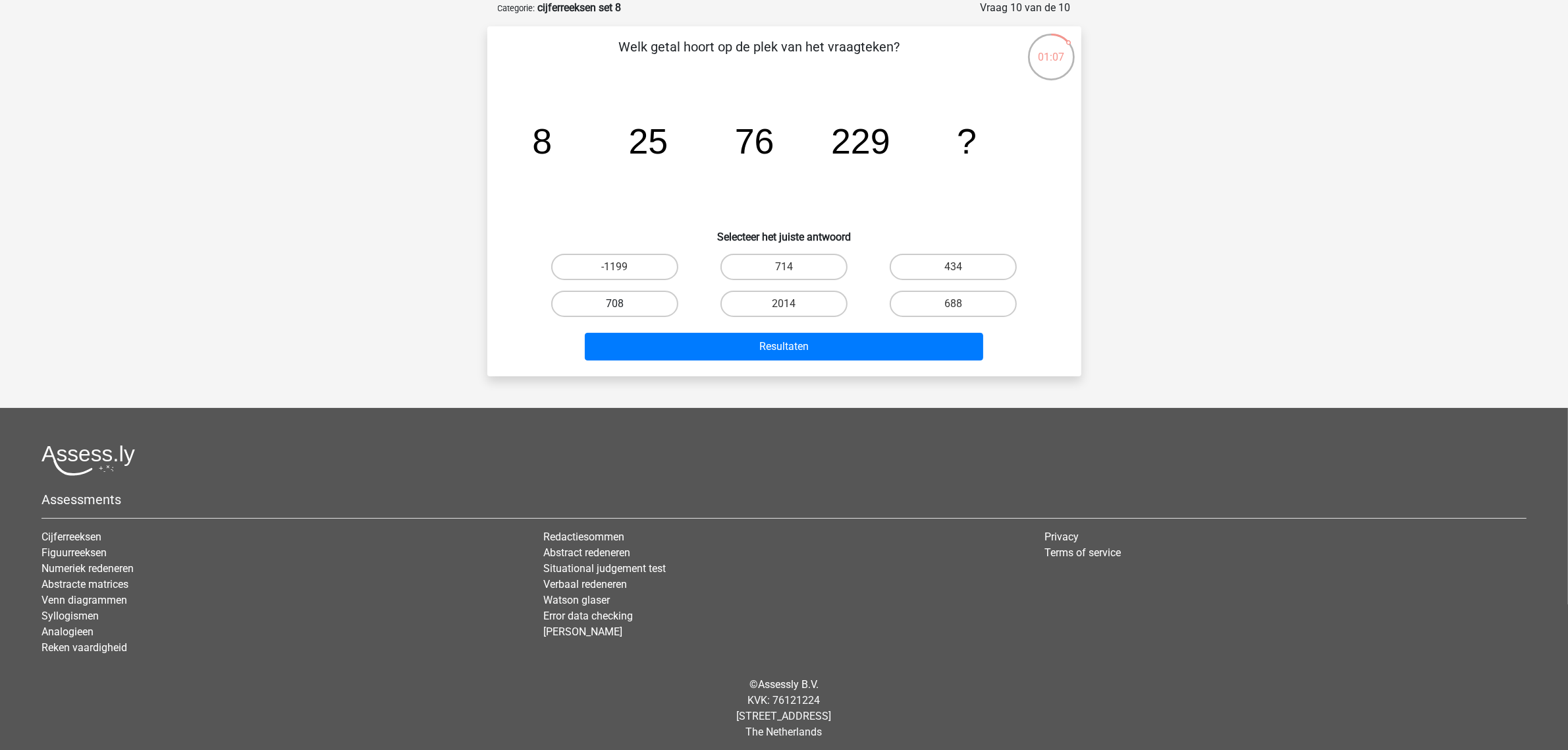
drag, startPoint x: 633, startPoint y: 299, endPoint x: 650, endPoint y: 314, distance: 22.7
click at [633, 299] on label "708" at bounding box center [614, 303] width 127 height 26
click at [623, 304] on input "708" at bounding box center [618, 308] width 9 height 9
radio input "true"
click at [721, 360] on div "Resultaten" at bounding box center [784, 349] width 508 height 33
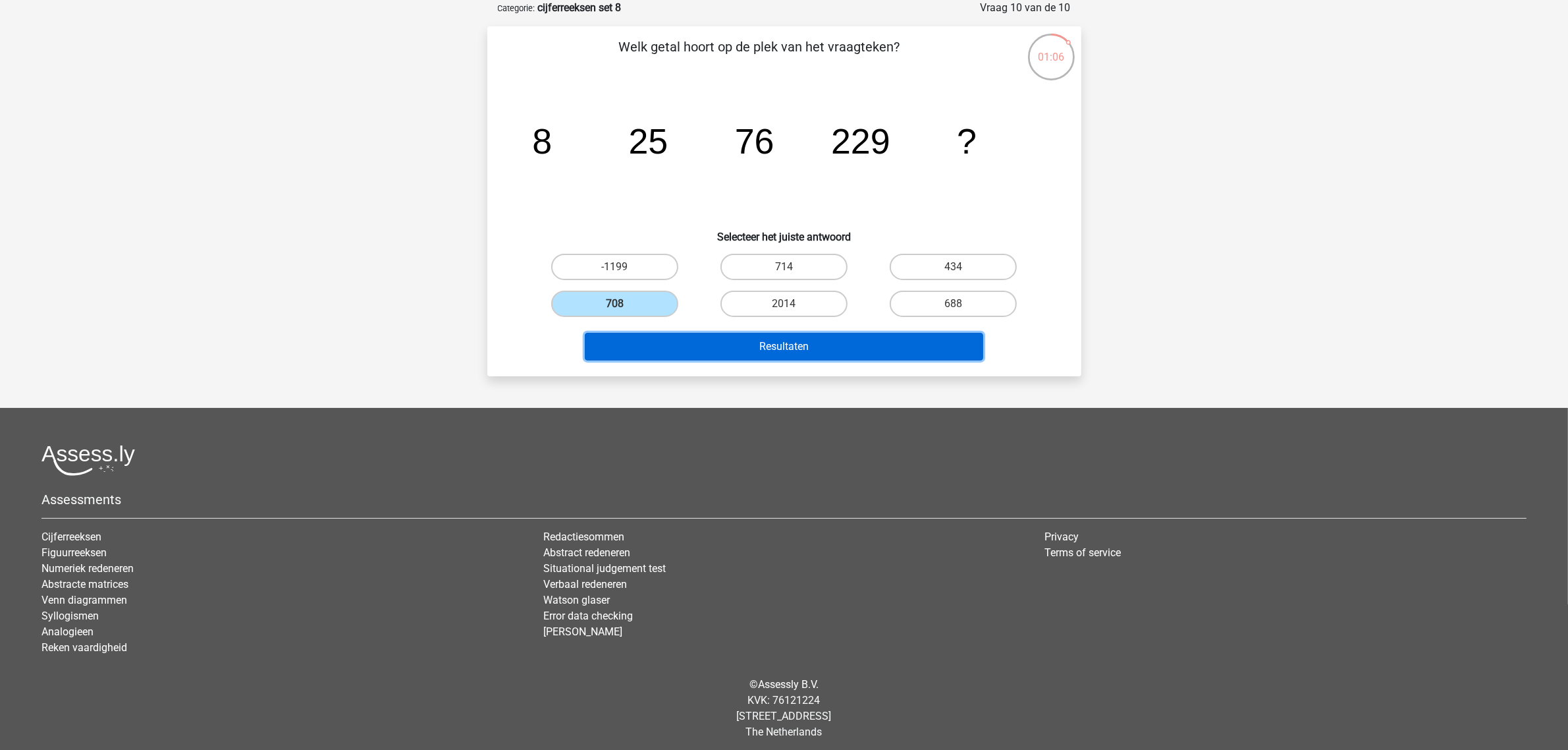
click at [719, 343] on button "Resultaten" at bounding box center [784, 346] width 398 height 28
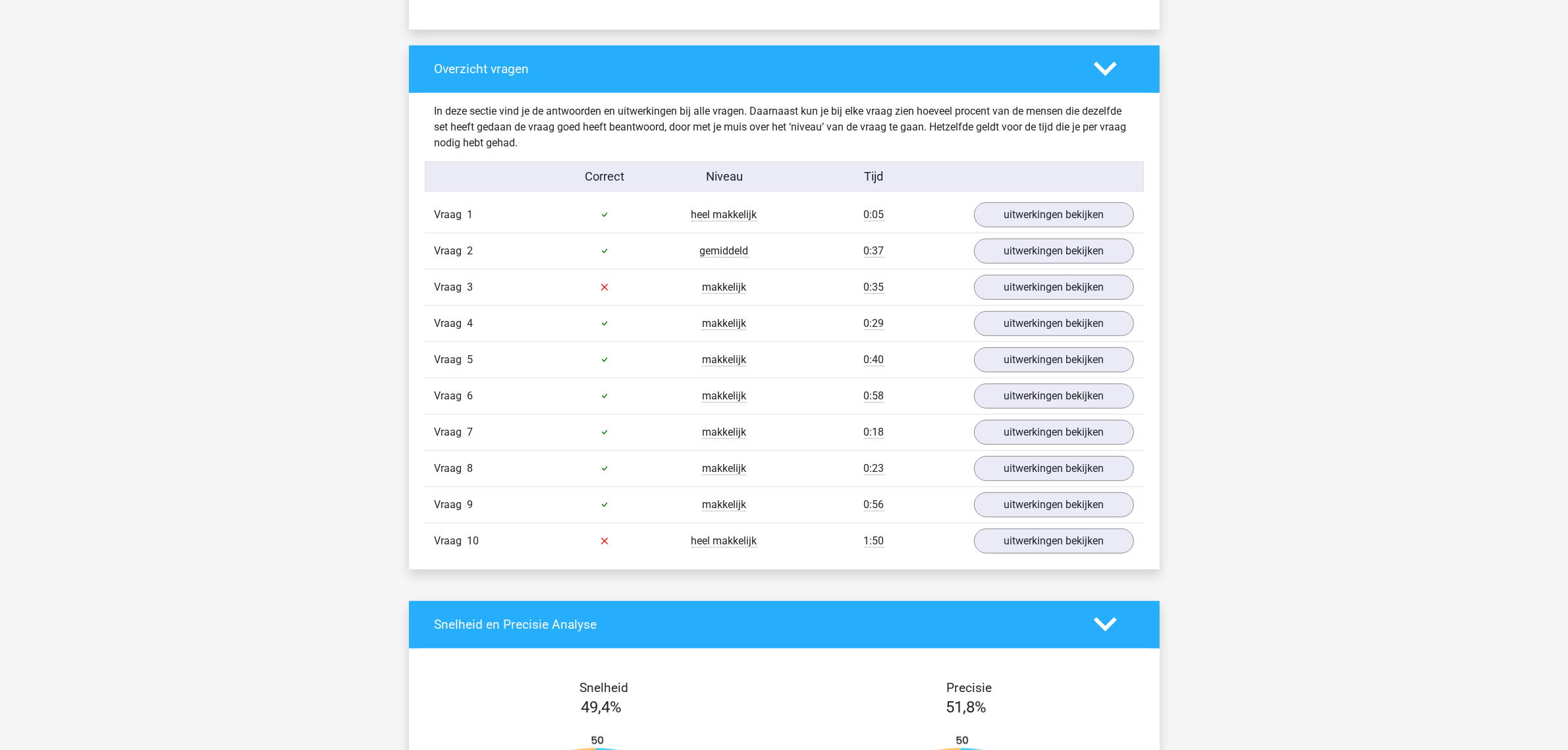
scroll to position [988, 0]
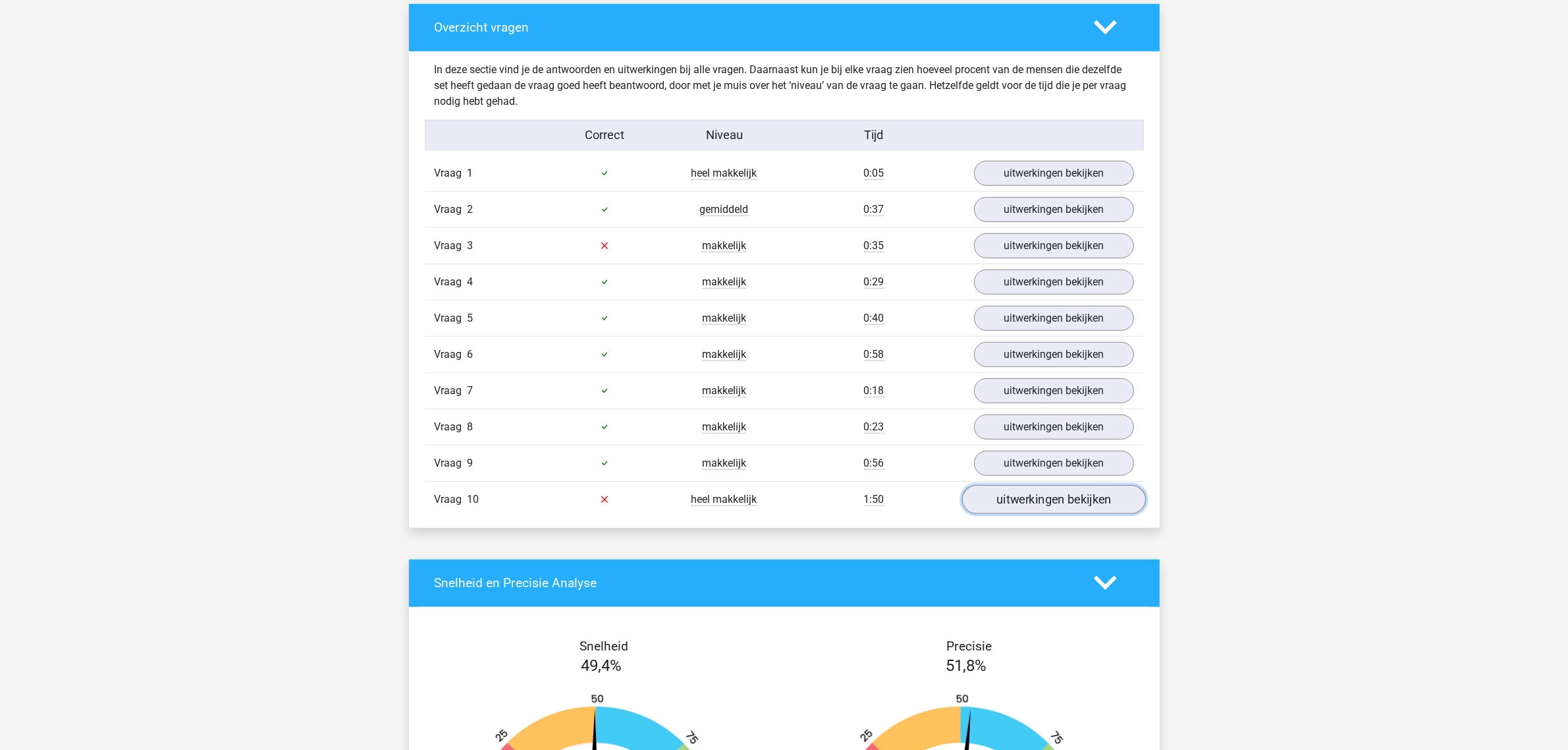
click at [1068, 504] on link "uitwerkingen bekijken" at bounding box center [1054, 499] width 184 height 29
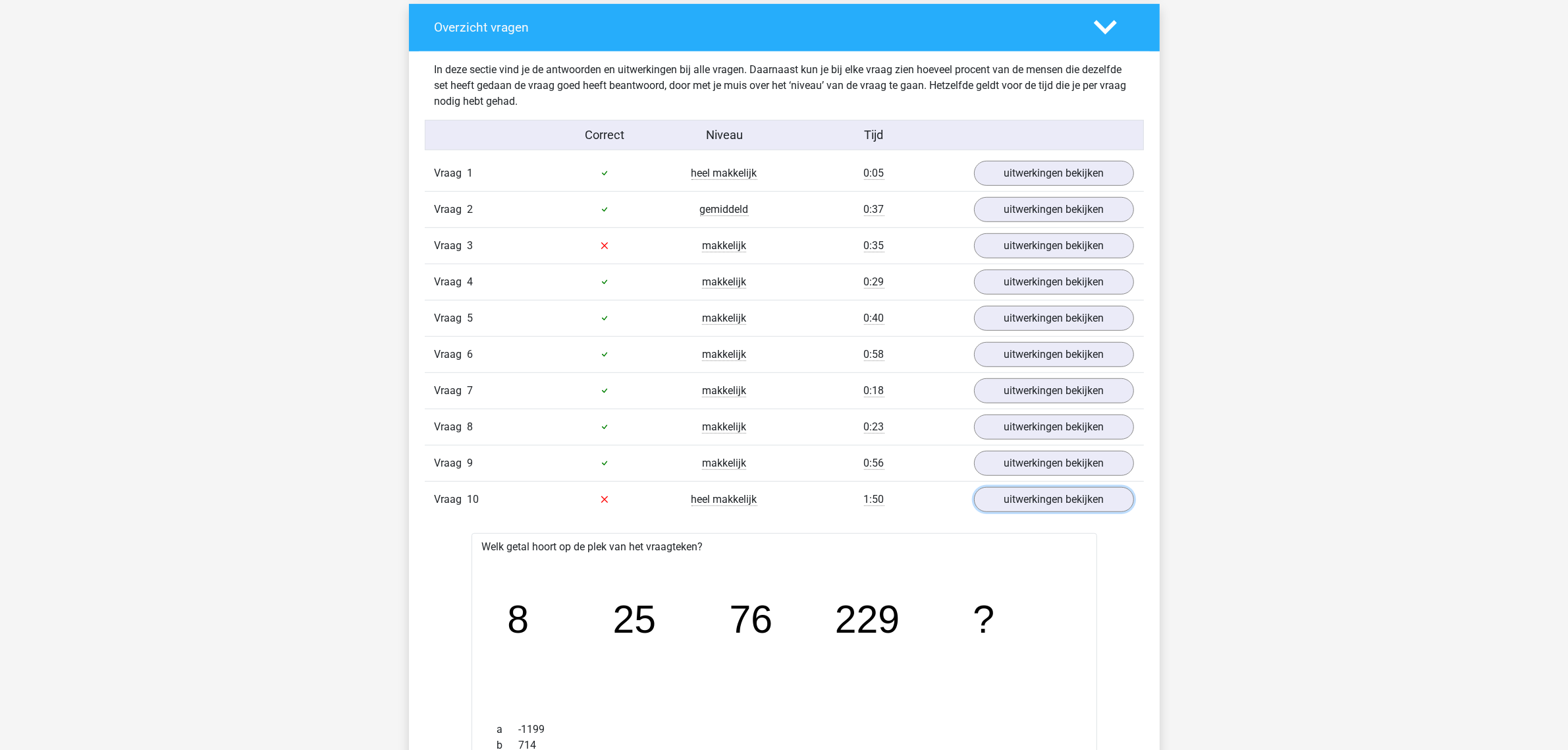
scroll to position [1153, 0]
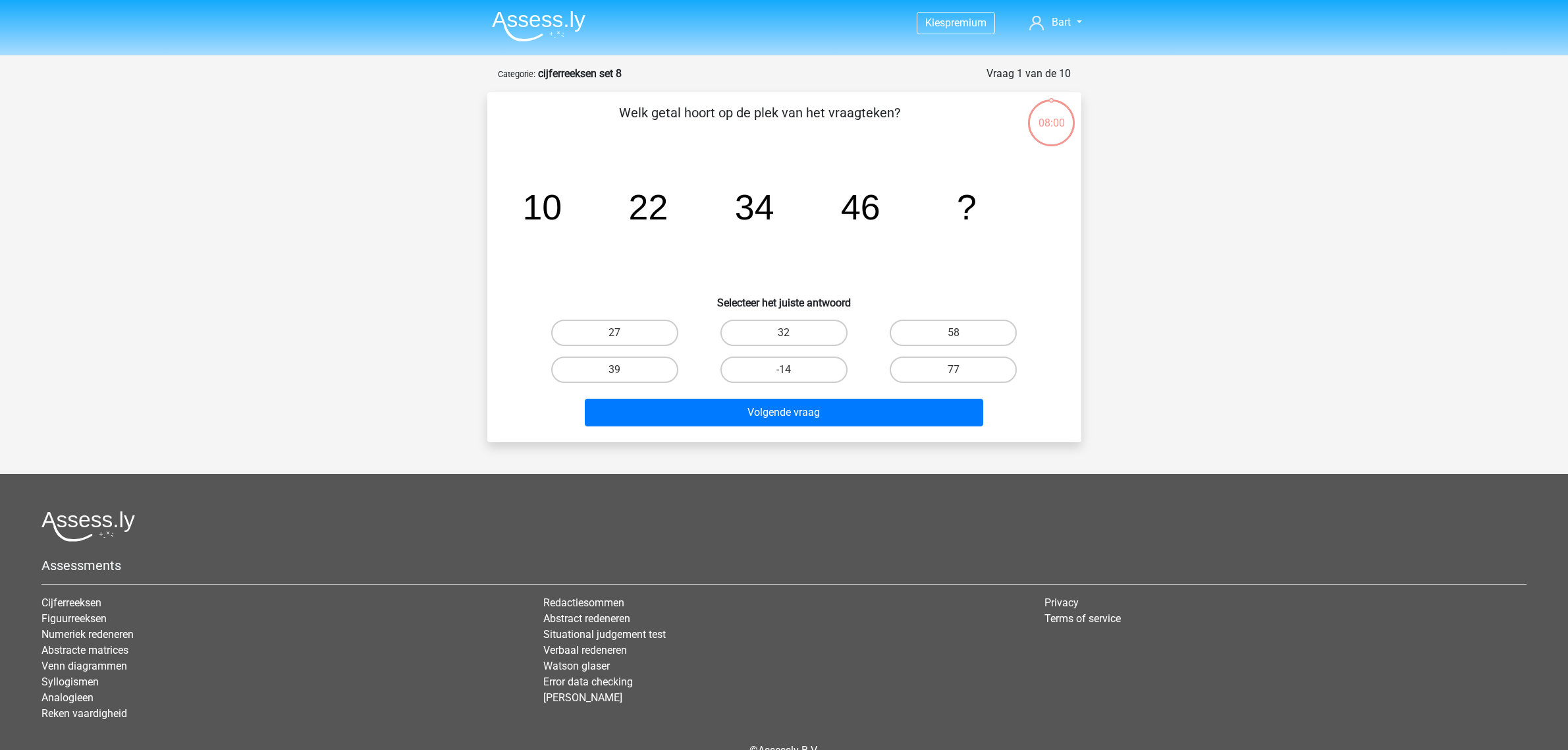
scroll to position [66, 0]
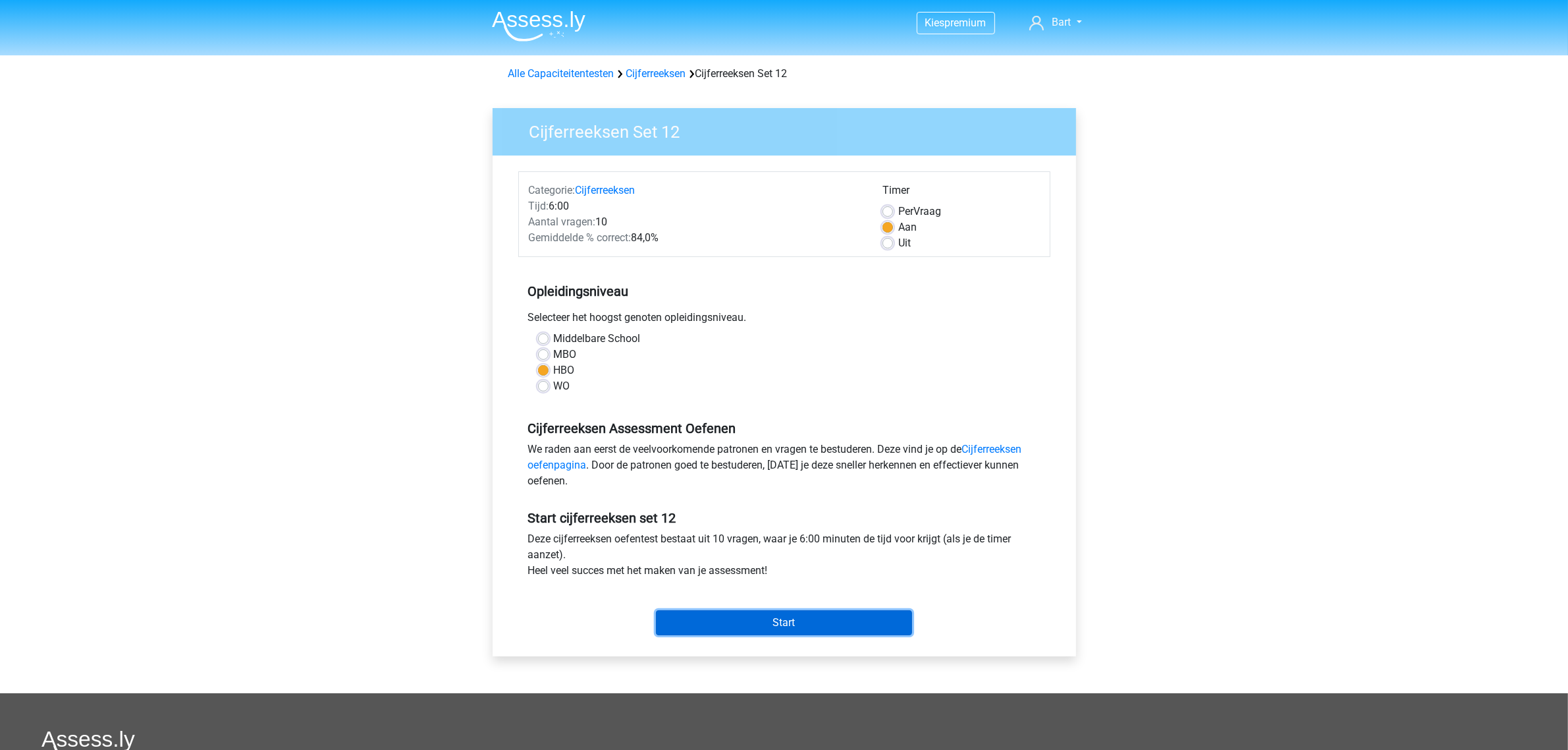
click at [818, 618] on input "Start" at bounding box center [784, 622] width 256 height 25
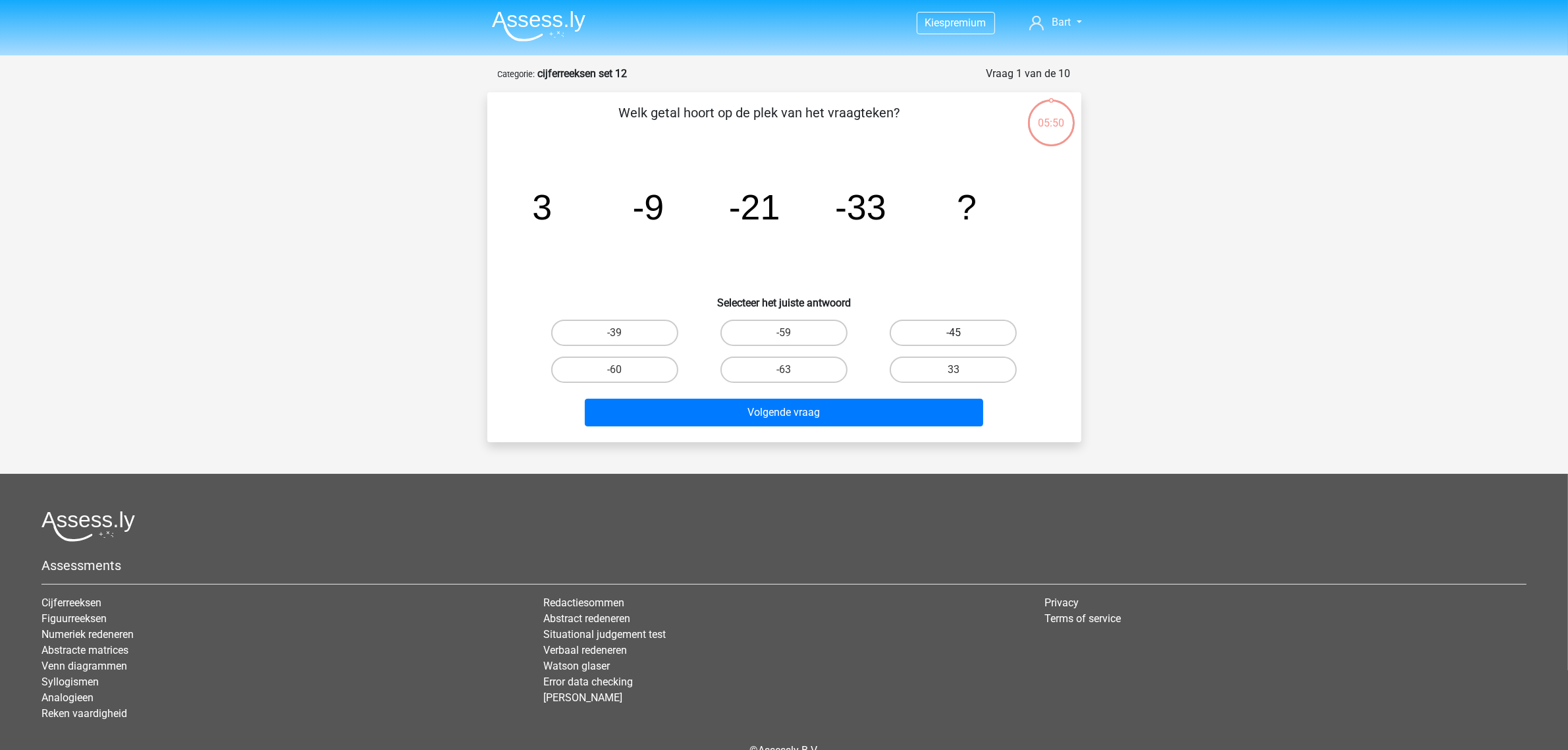
click at [959, 328] on label "-45" at bounding box center [953, 333] width 127 height 26
click at [959, 333] on input "-45" at bounding box center [958, 337] width 9 height 9
radio input "true"
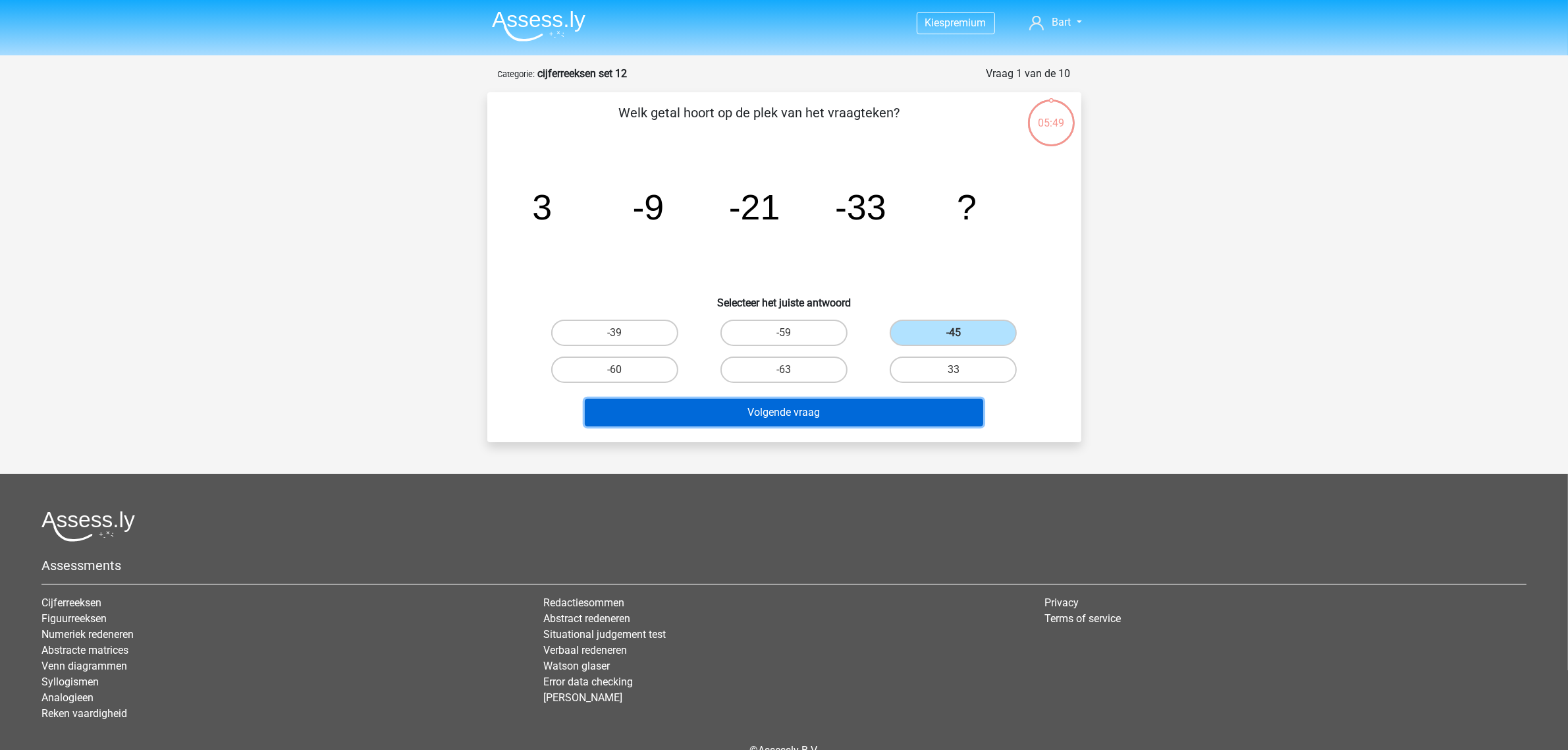
click at [860, 414] on button "Volgende vraag" at bounding box center [784, 412] width 398 height 28
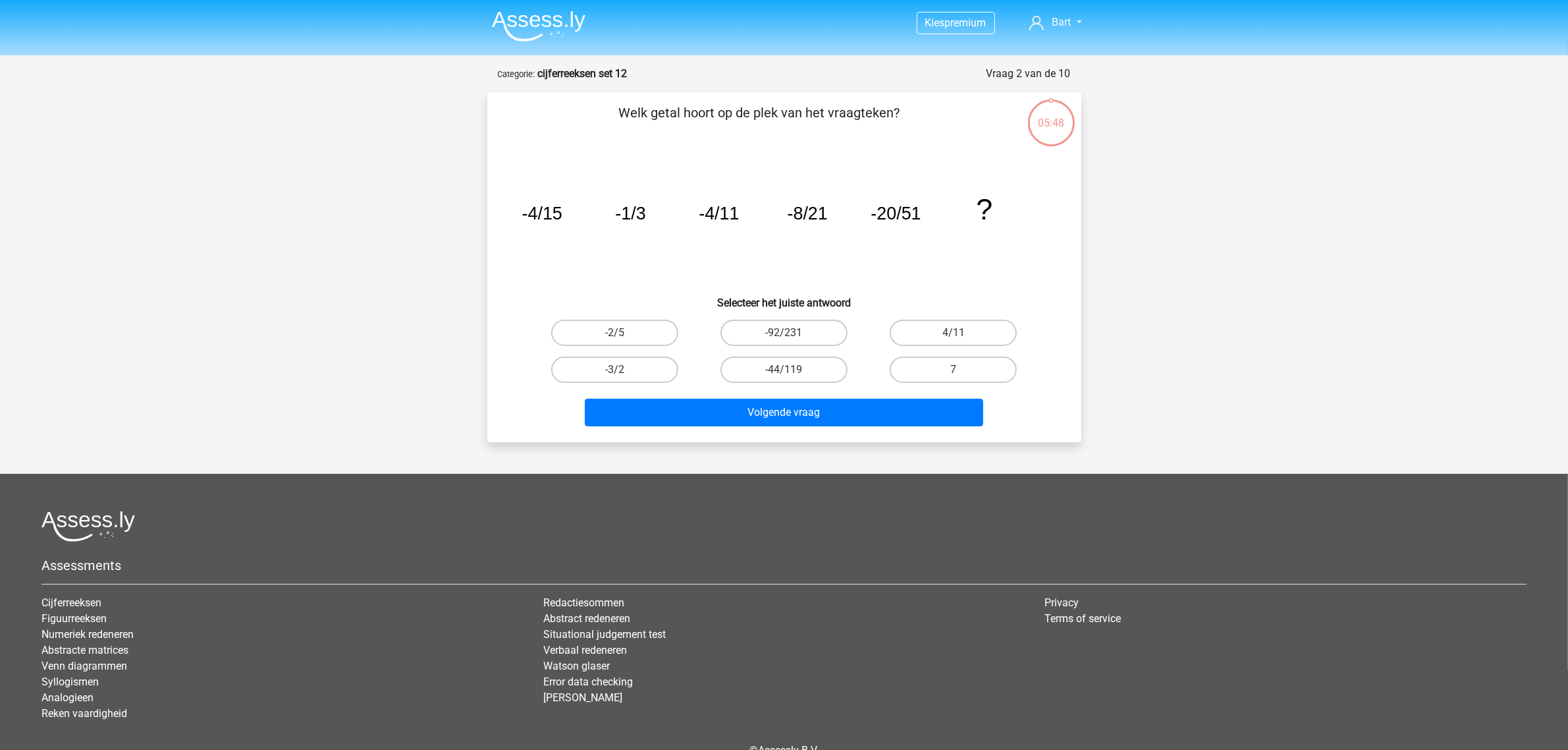
scroll to position [66, 0]
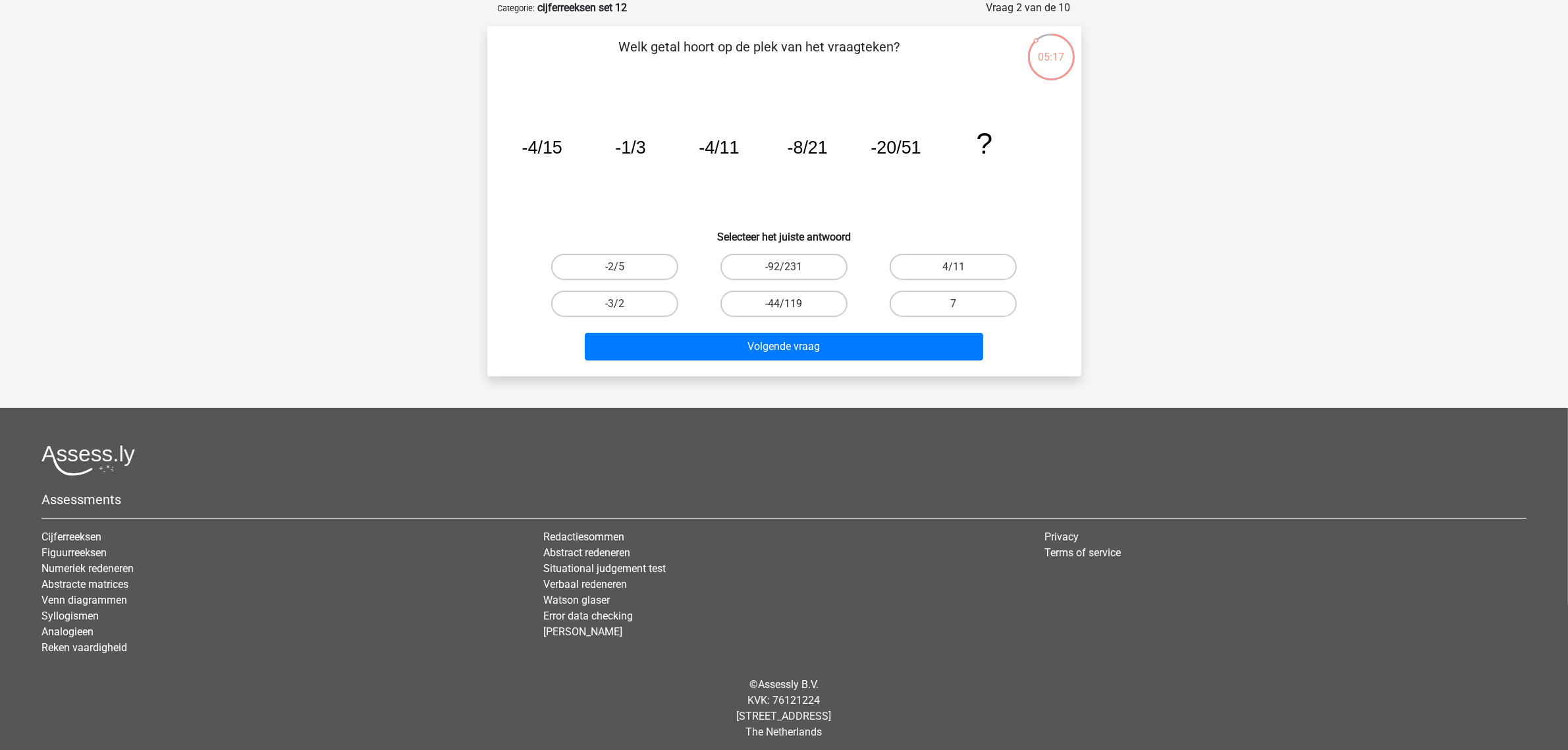
click at [779, 295] on label "-44/119" at bounding box center [784, 303] width 127 height 26
click at [784, 304] on input "-44/119" at bounding box center [788, 308] width 9 height 9
radio input "true"
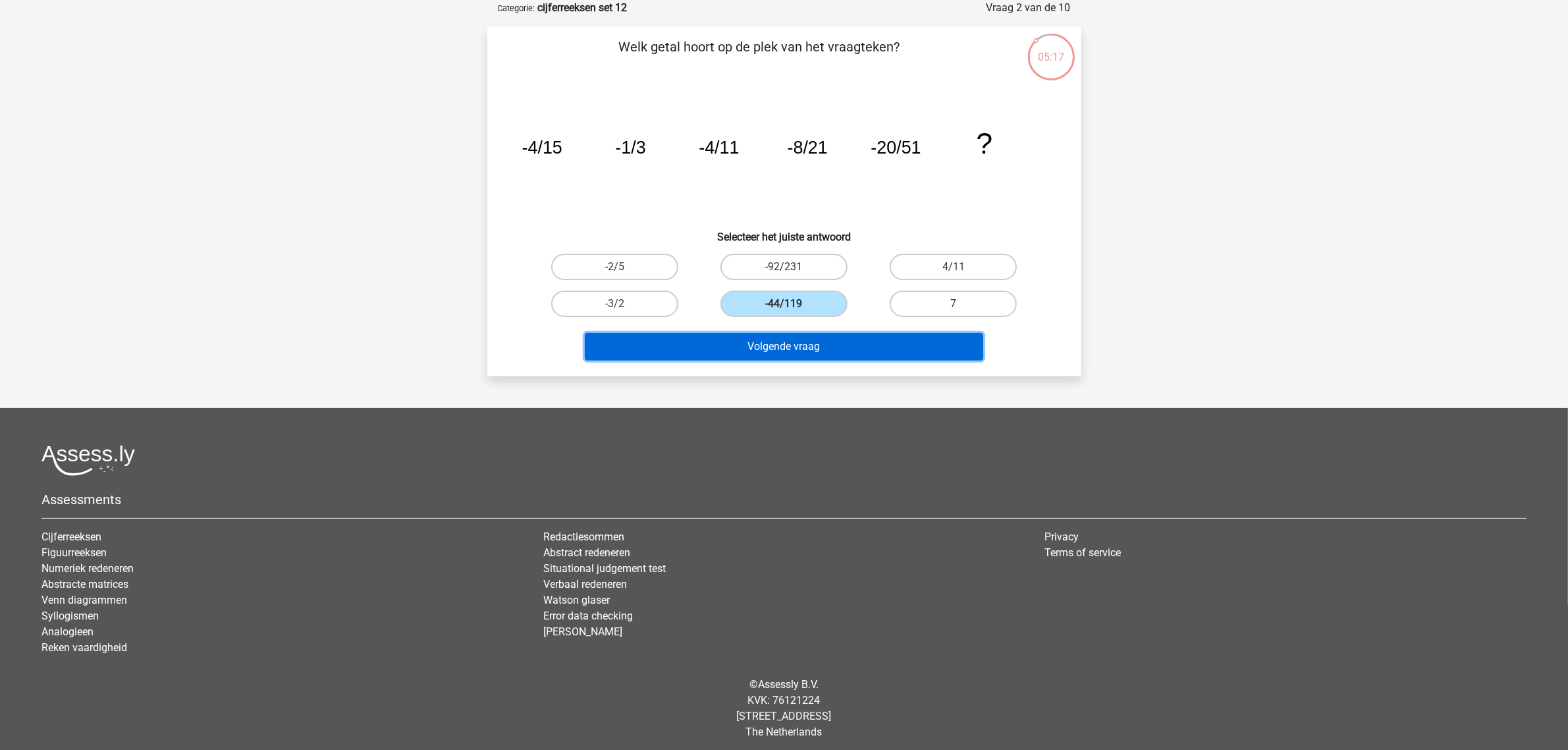
click at [798, 343] on button "Volgende vraag" at bounding box center [784, 346] width 398 height 28
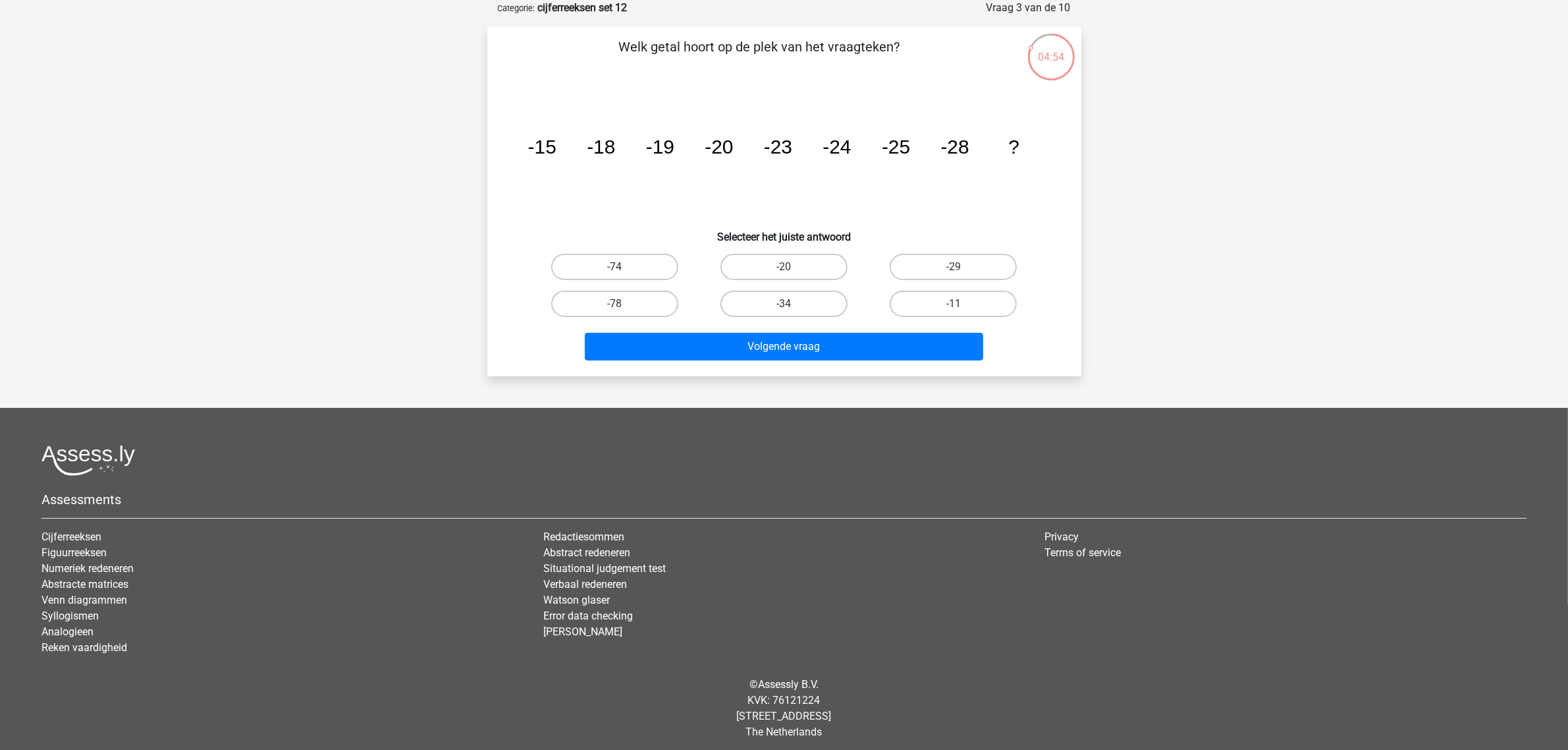
drag, startPoint x: 1115, startPoint y: 103, endPoint x: 1019, endPoint y: 265, distance: 188.3
click at [1019, 265] on div "Kies premium Bart [EMAIL_ADDRESS][DOMAIN_NAME]" at bounding box center [784, 345] width 1568 height 822
click at [970, 247] on div "Welk getal hoort op de plek van het vraagteken? image/svg+xml -15 -18 -19 -20 -…" at bounding box center [784, 201] width 583 height 329
click at [966, 268] on label "-29" at bounding box center [953, 266] width 127 height 26
click at [962, 268] on input "-29" at bounding box center [958, 271] width 9 height 9
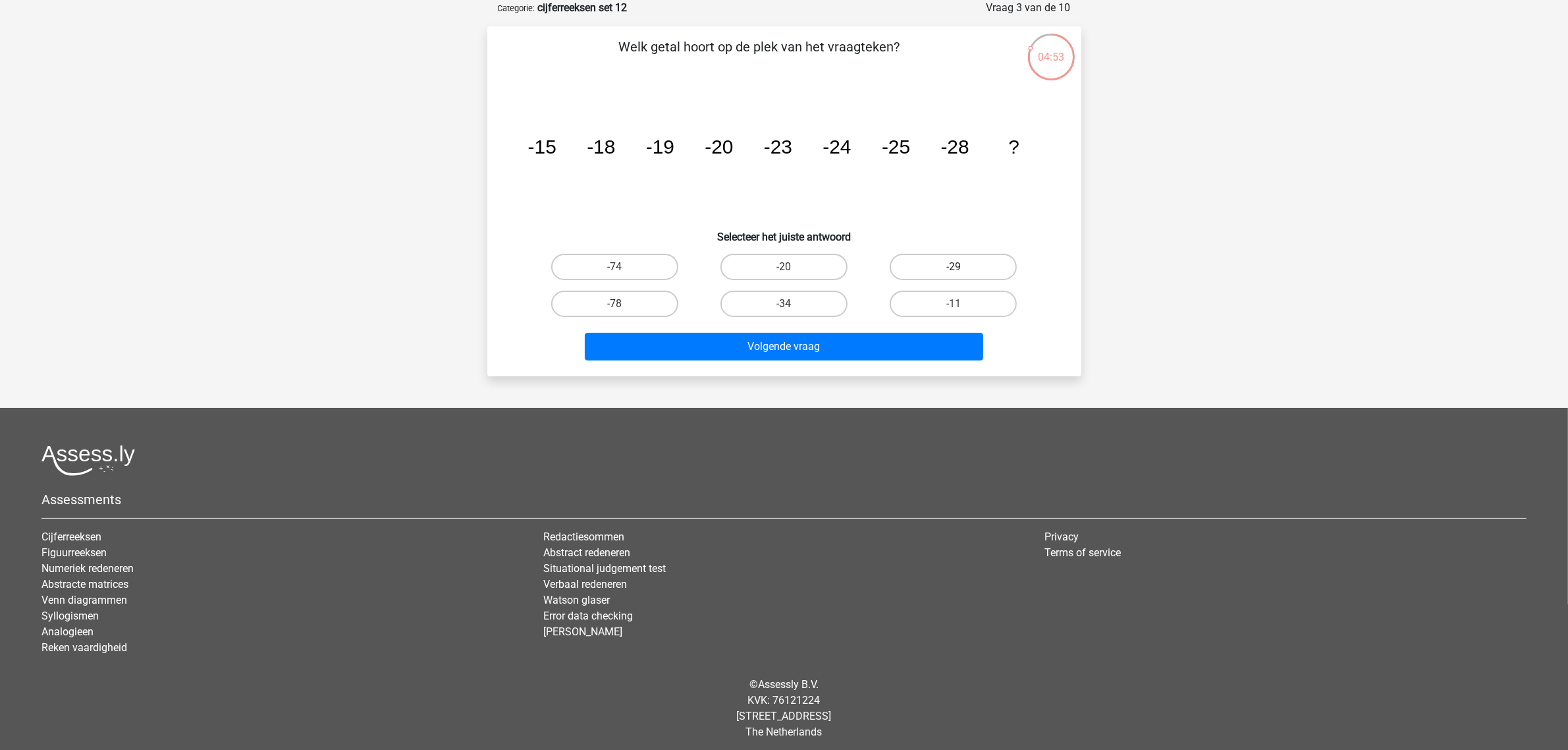
radio input "true"
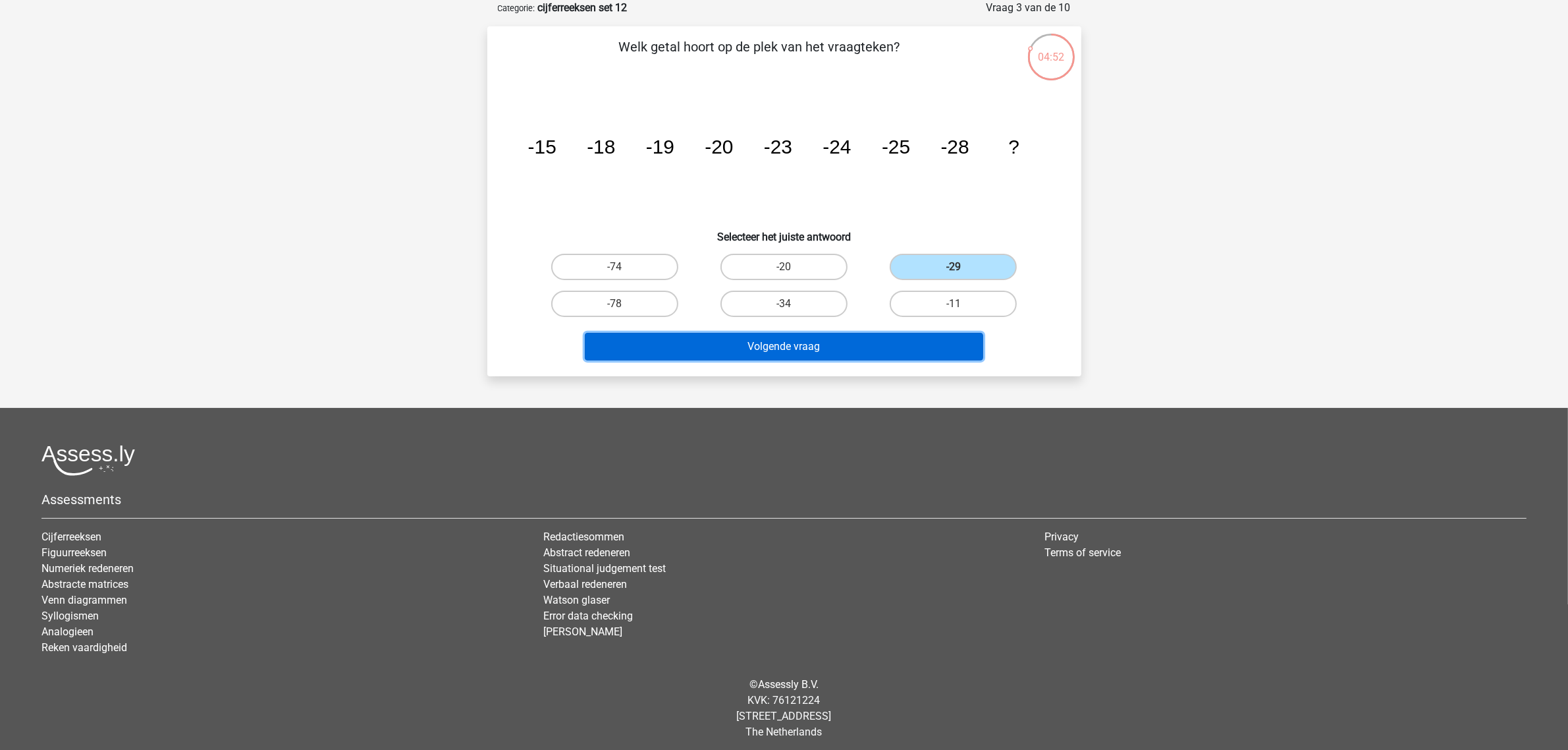
click at [873, 348] on button "Volgende vraag" at bounding box center [784, 346] width 398 height 28
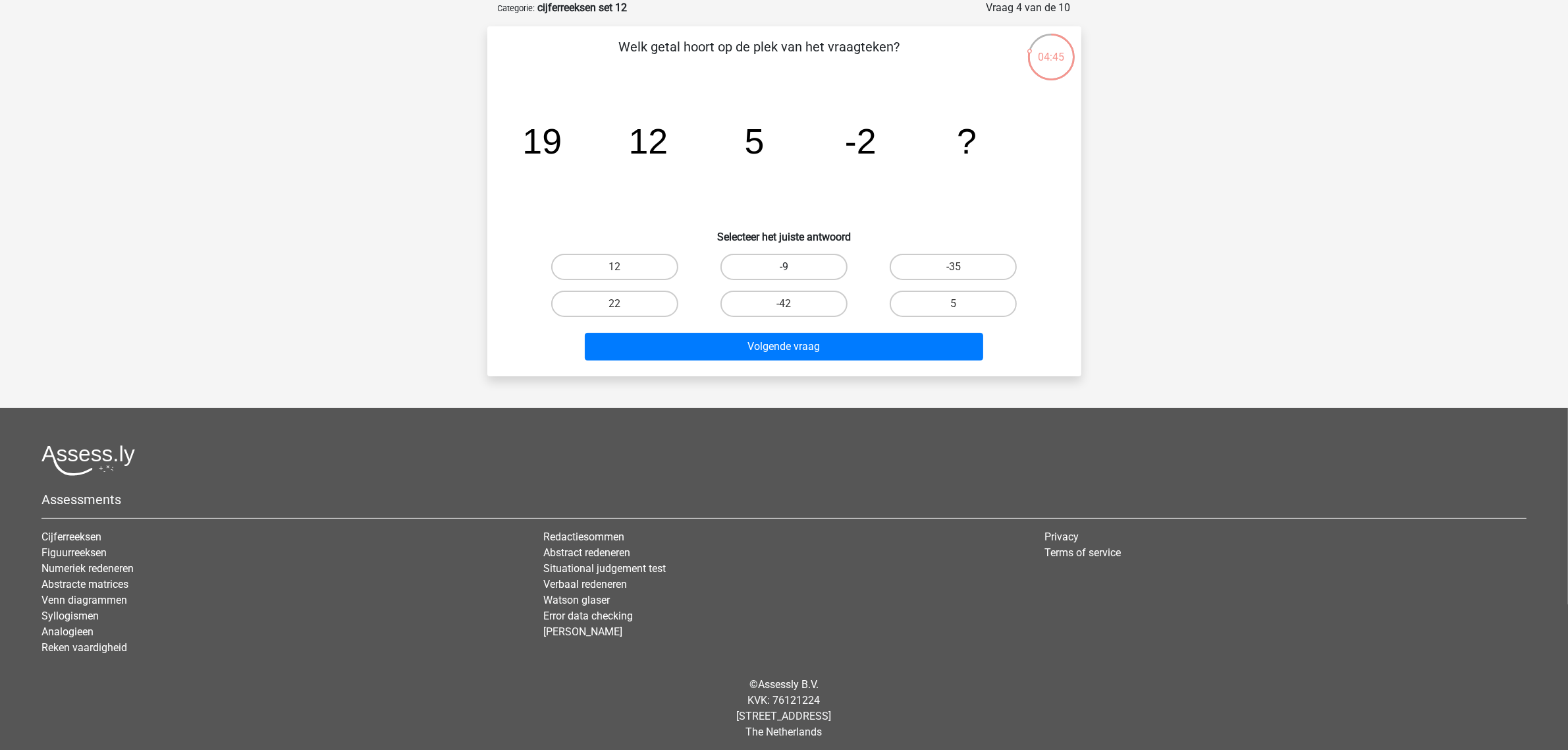
click at [758, 261] on label "-9" at bounding box center [784, 266] width 127 height 26
click at [784, 267] on input "-9" at bounding box center [788, 271] width 9 height 9
radio input "true"
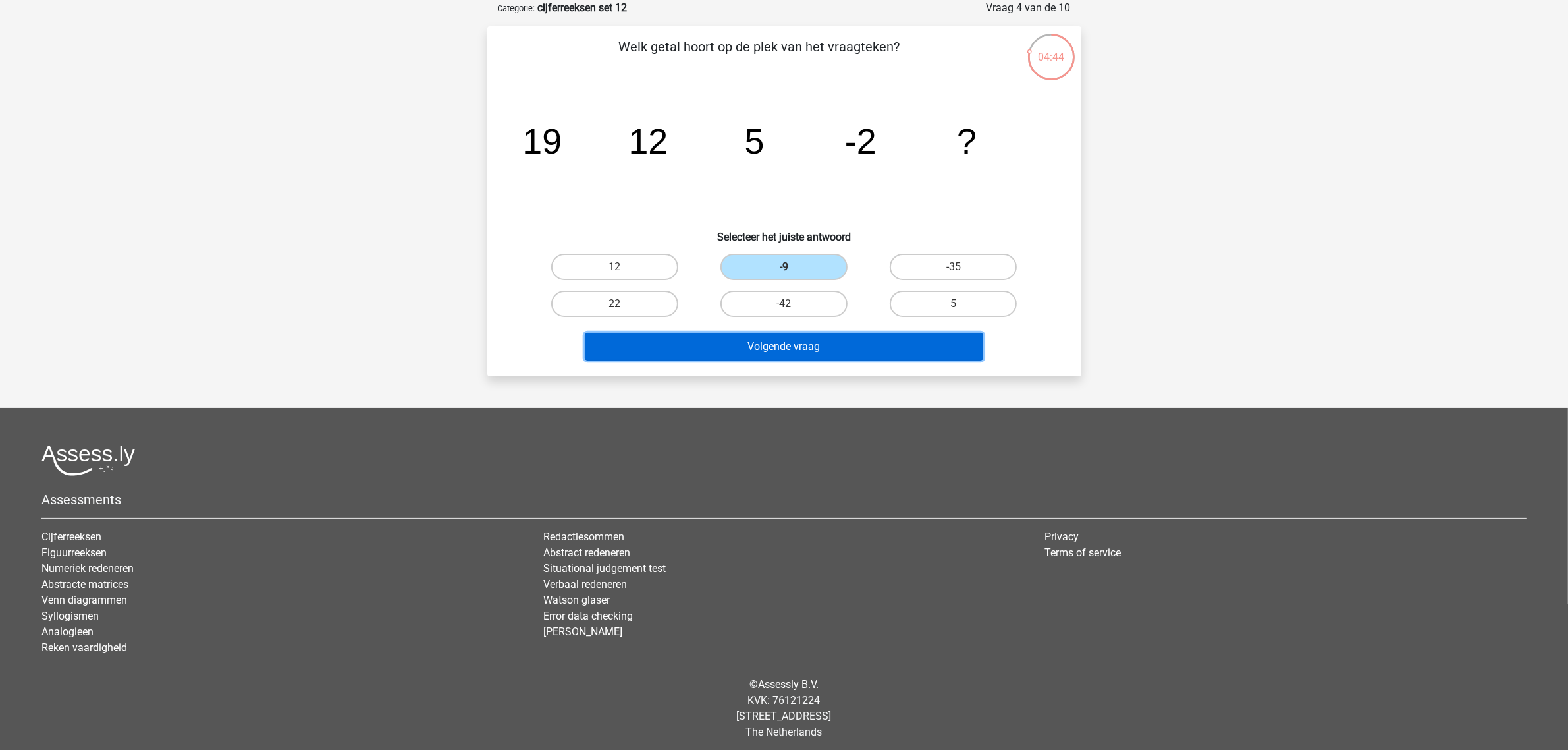
click at [784, 343] on button "Volgende vraag" at bounding box center [784, 346] width 398 height 28
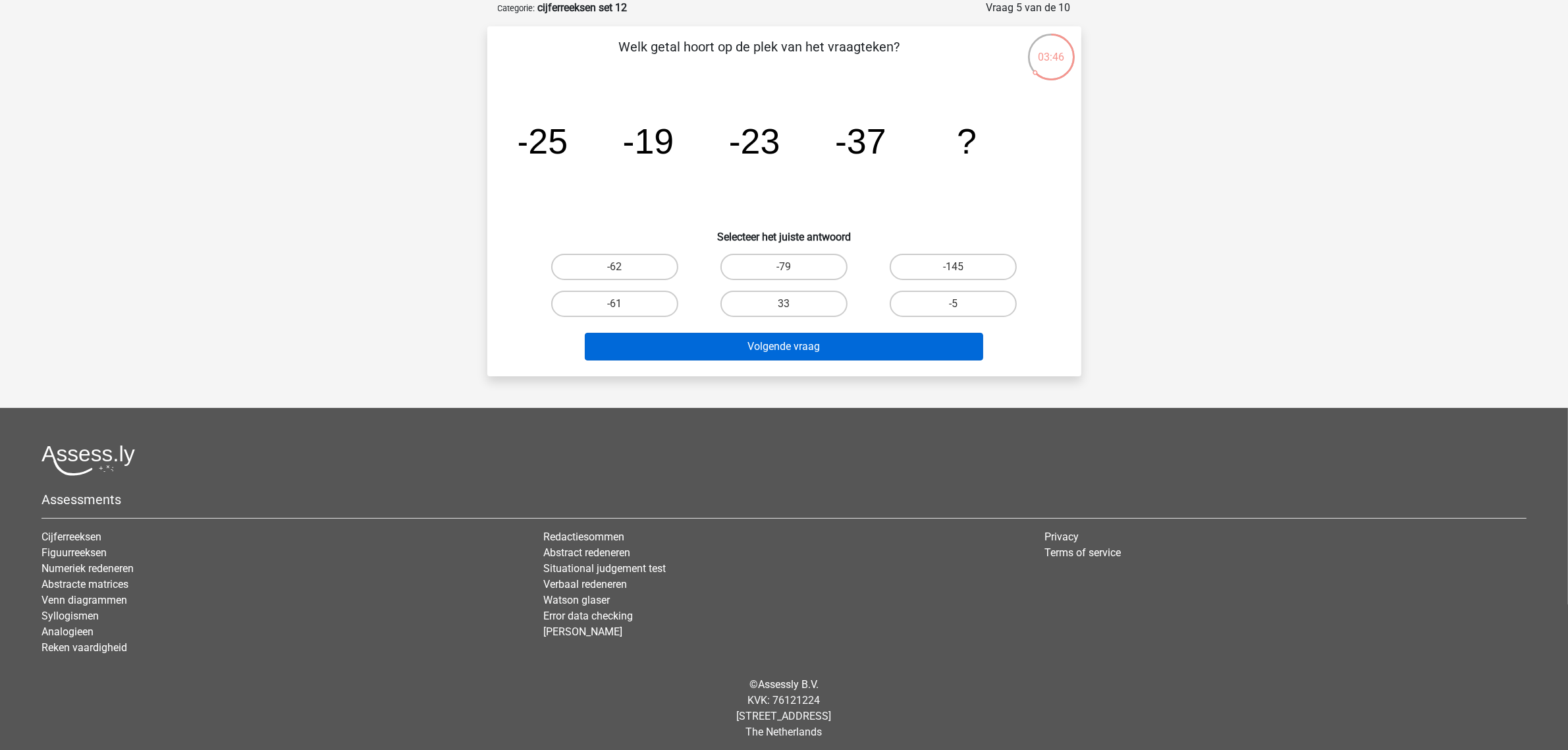
drag, startPoint x: 629, startPoint y: 298, endPoint x: 653, endPoint y: 334, distance: 43.3
click at [629, 298] on label "-61" at bounding box center [614, 303] width 127 height 26
click at [623, 304] on input "-61" at bounding box center [618, 308] width 9 height 9
radio input "true"
click at [697, 345] on button "Volgende vraag" at bounding box center [784, 346] width 398 height 28
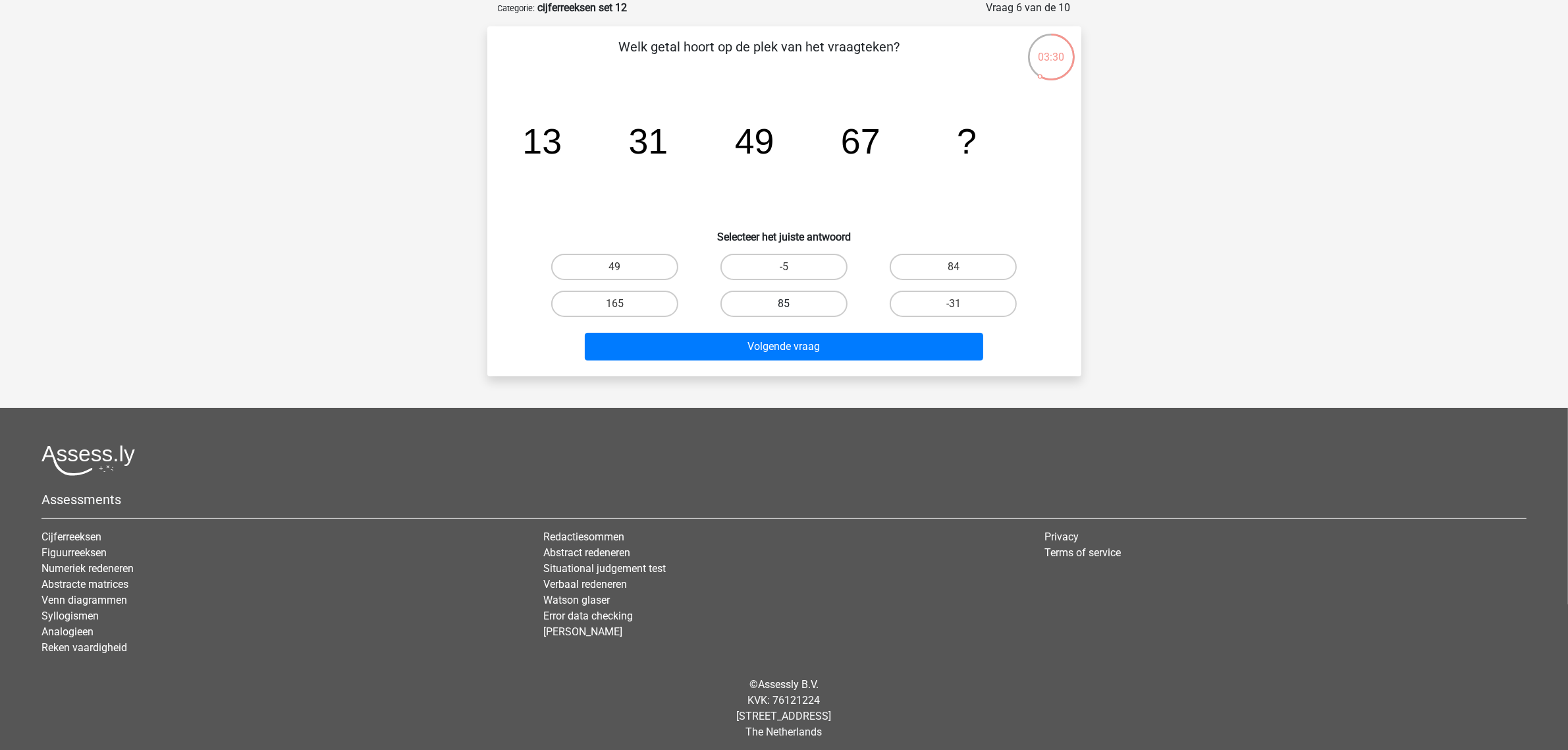
click at [784, 301] on label "85" at bounding box center [784, 303] width 127 height 26
click at [784, 304] on input "85" at bounding box center [788, 308] width 9 height 9
radio input "true"
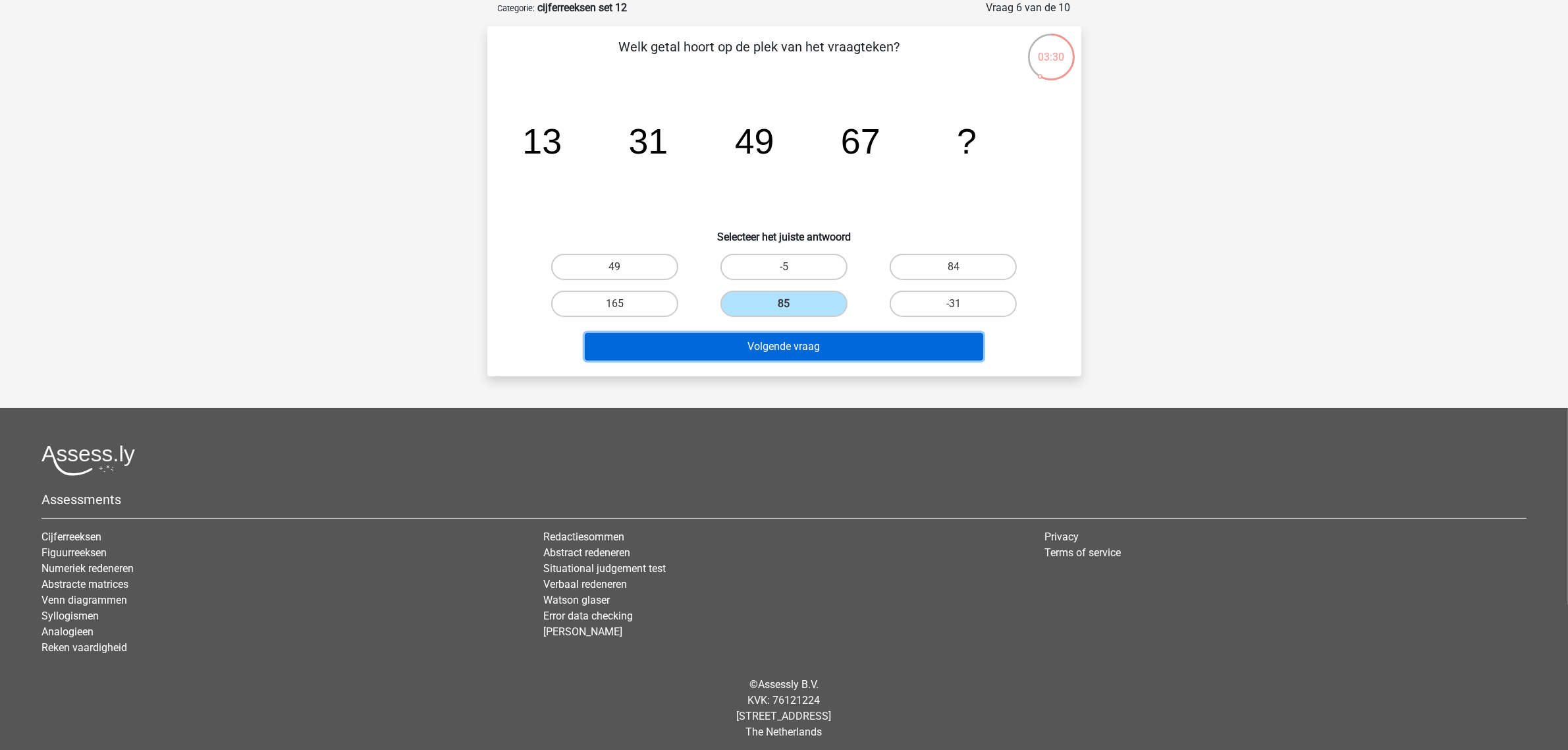
click at [785, 336] on button "Volgende vraag" at bounding box center [784, 346] width 398 height 28
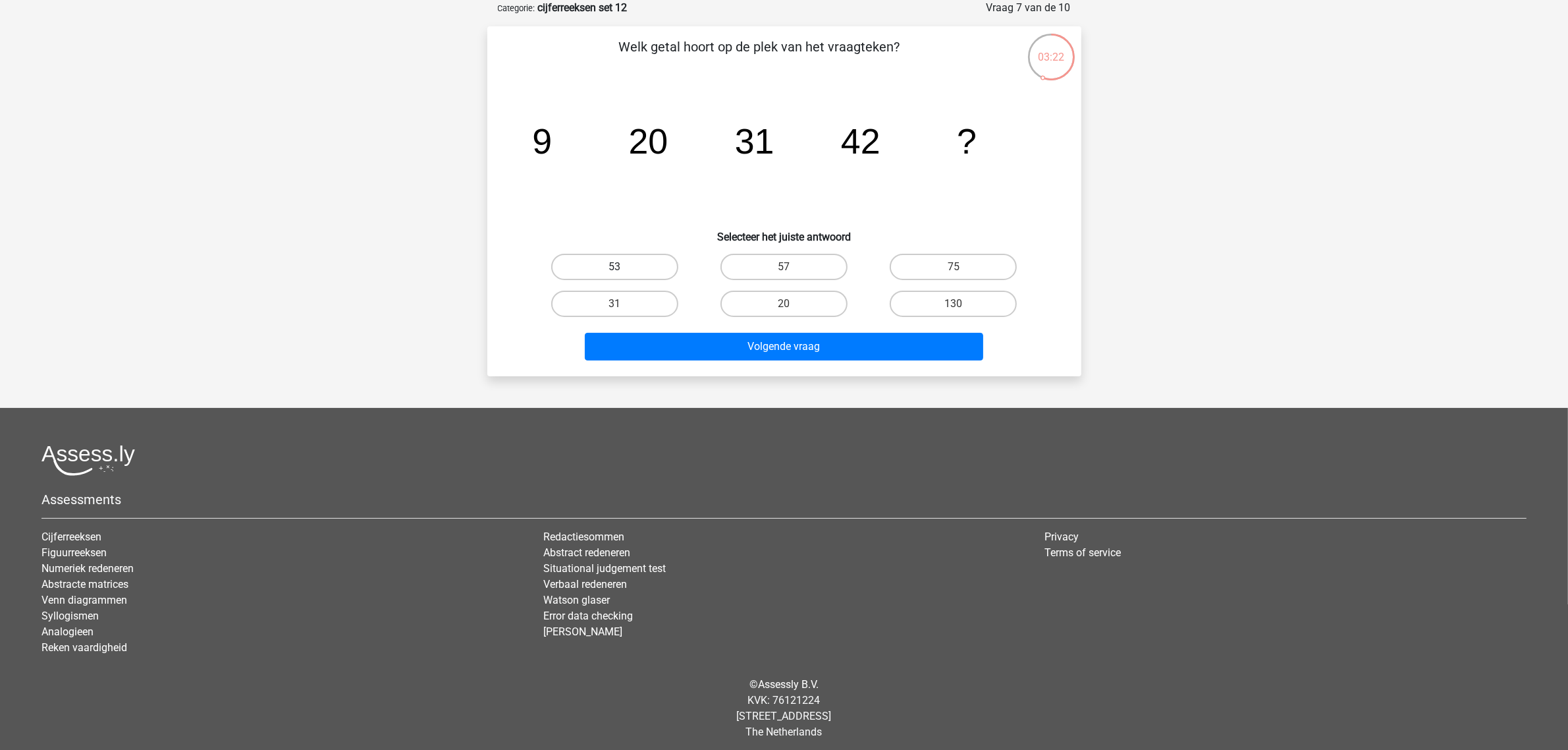
click at [639, 264] on label "53" at bounding box center [614, 266] width 127 height 26
click at [623, 267] on input "53" at bounding box center [618, 271] width 9 height 9
radio input "true"
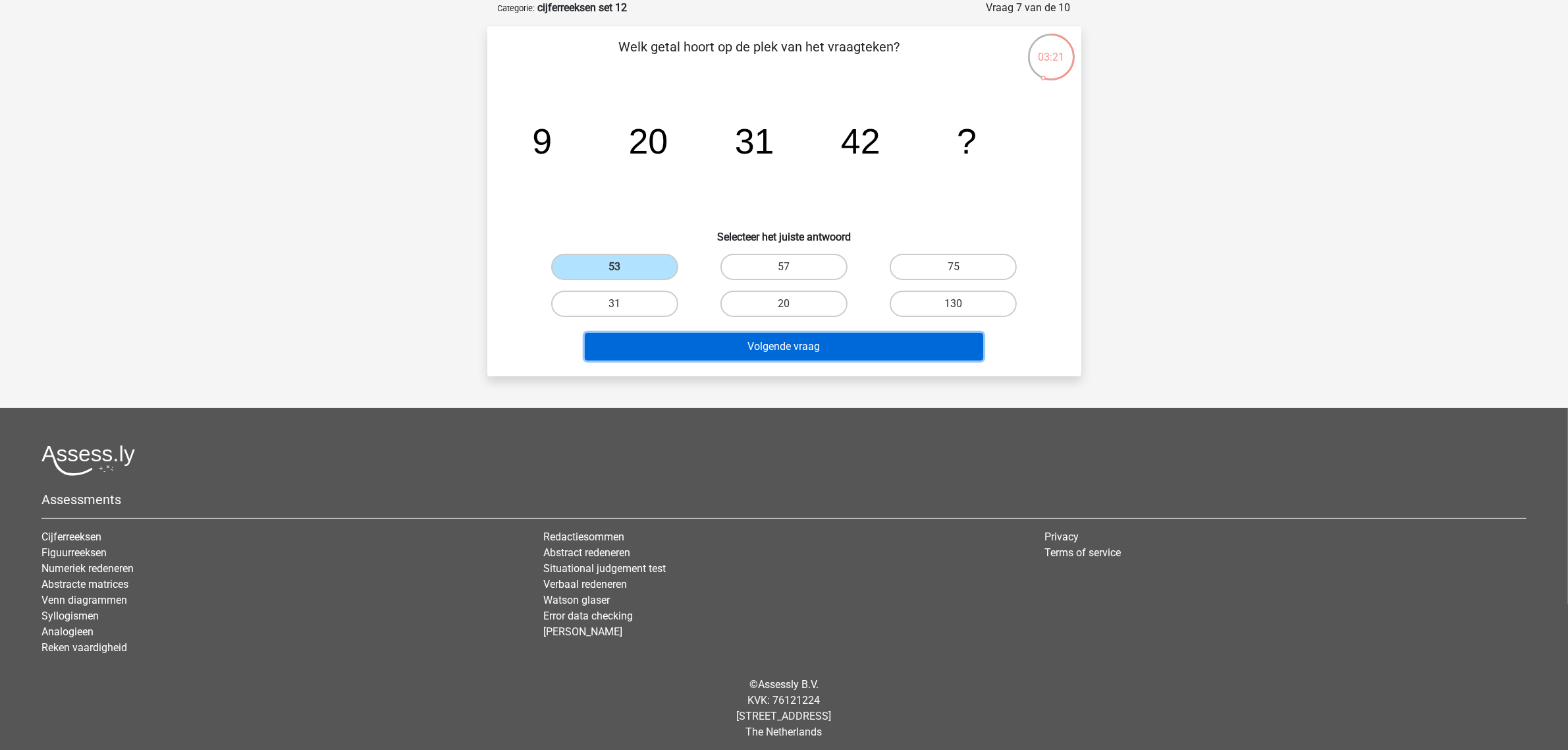
click at [736, 343] on button "Volgende vraag" at bounding box center [784, 346] width 398 height 28
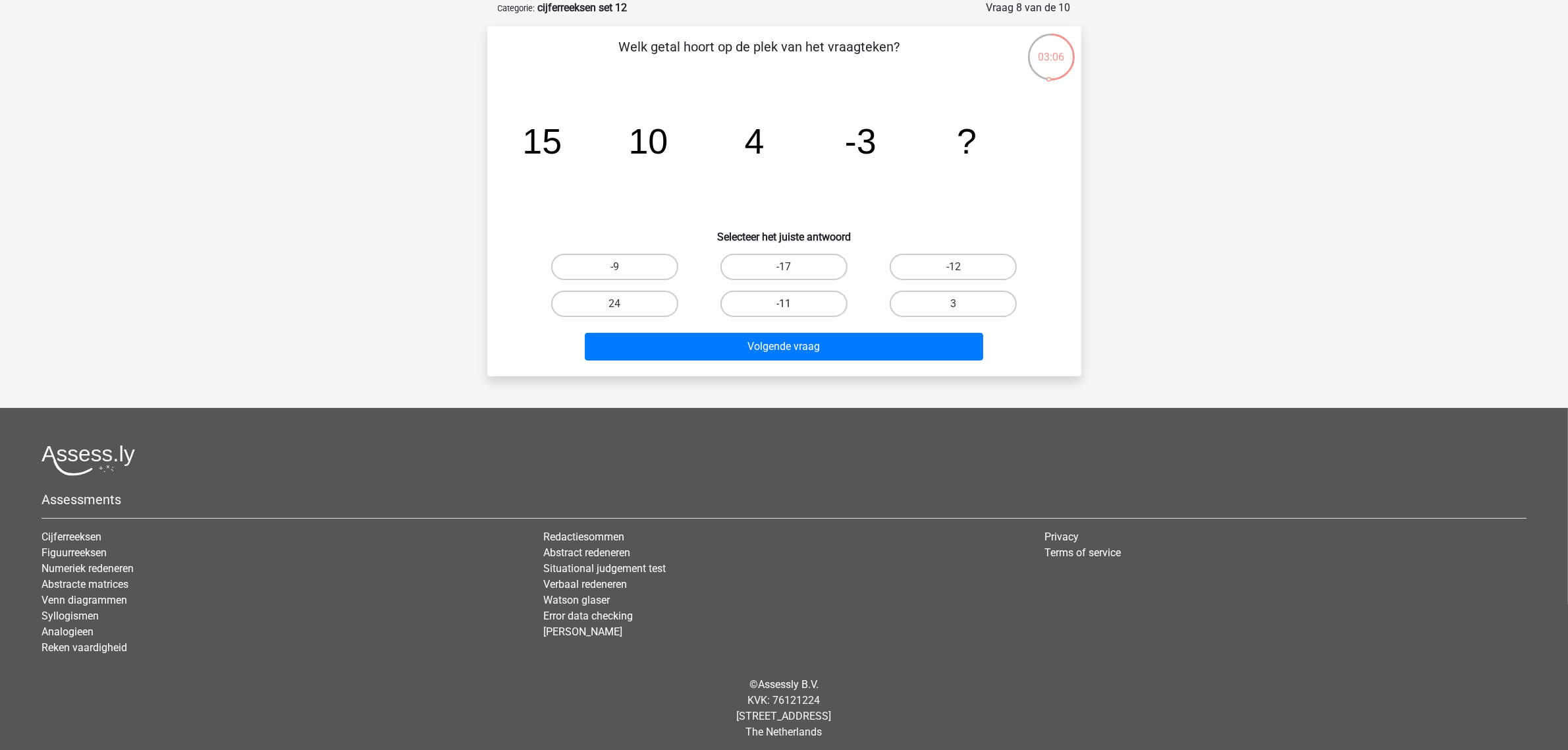
click at [767, 297] on label "-11" at bounding box center [784, 303] width 127 height 26
click at [784, 304] on input "-11" at bounding box center [788, 308] width 9 height 9
radio input "true"
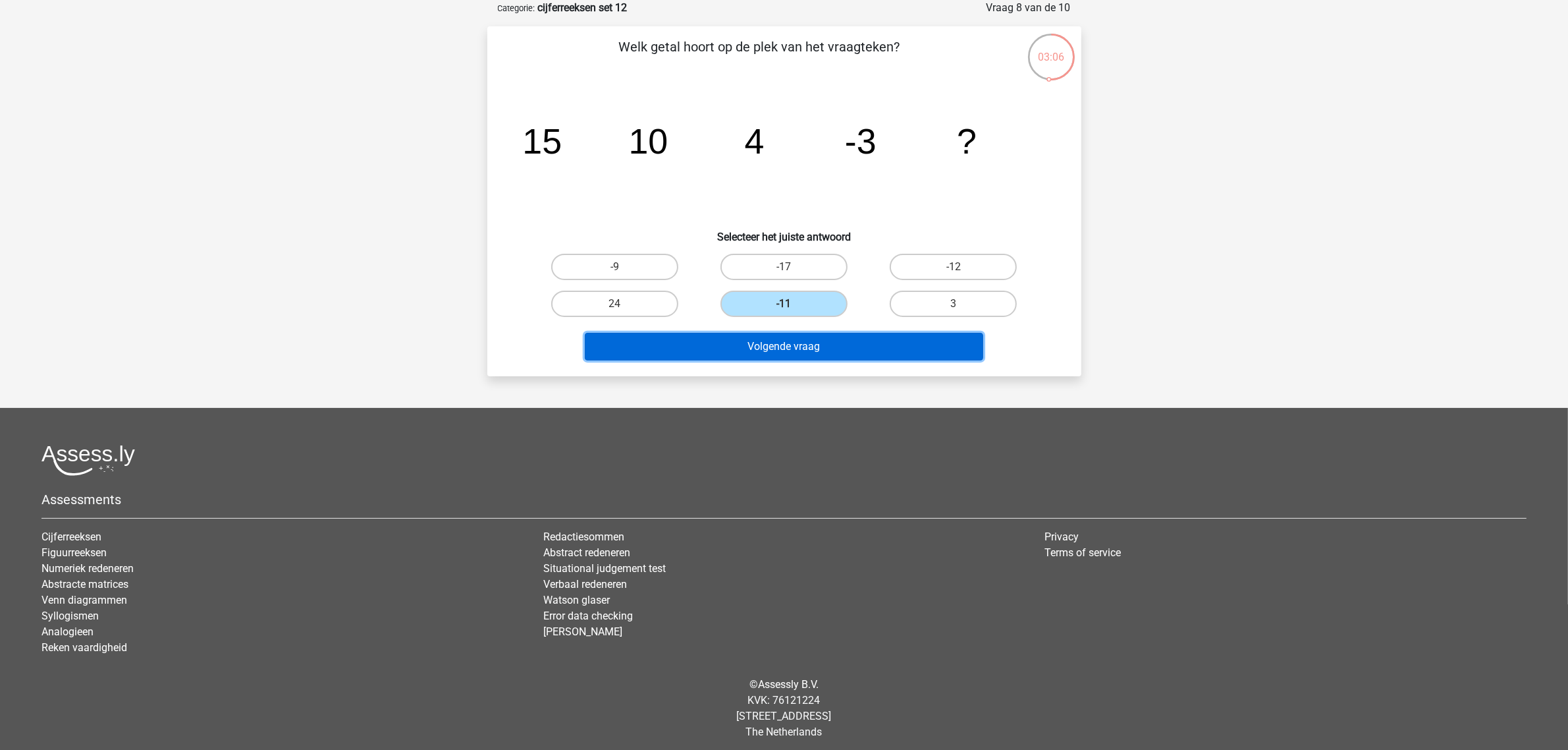
click at [764, 343] on button "Volgende vraag" at bounding box center [784, 346] width 398 height 28
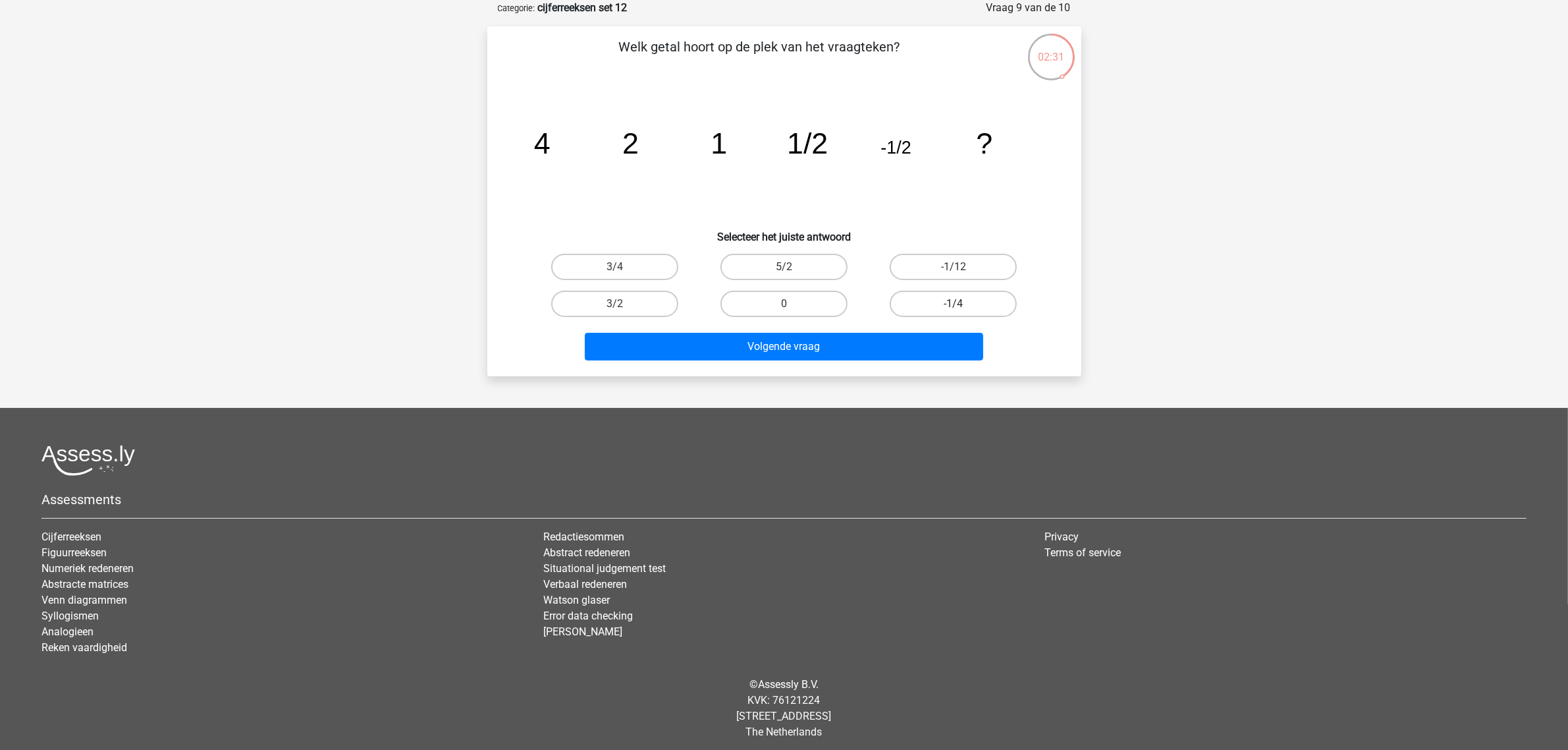
click at [924, 303] on label "-1/4" at bounding box center [953, 303] width 127 height 26
click at [954, 304] on input "-1/4" at bounding box center [958, 308] width 9 height 9
radio input "true"
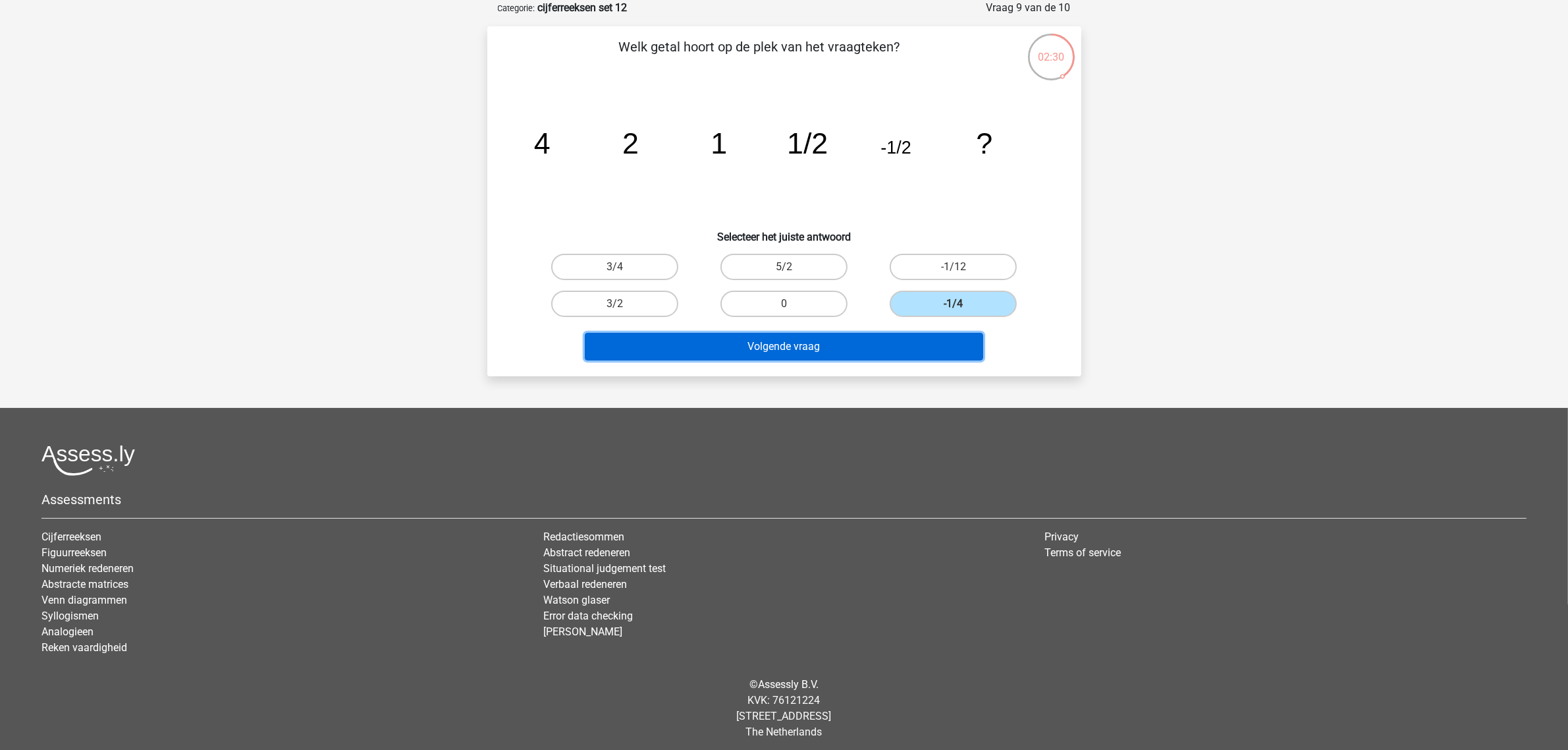
click at [886, 343] on button "Volgende vraag" at bounding box center [784, 346] width 398 height 28
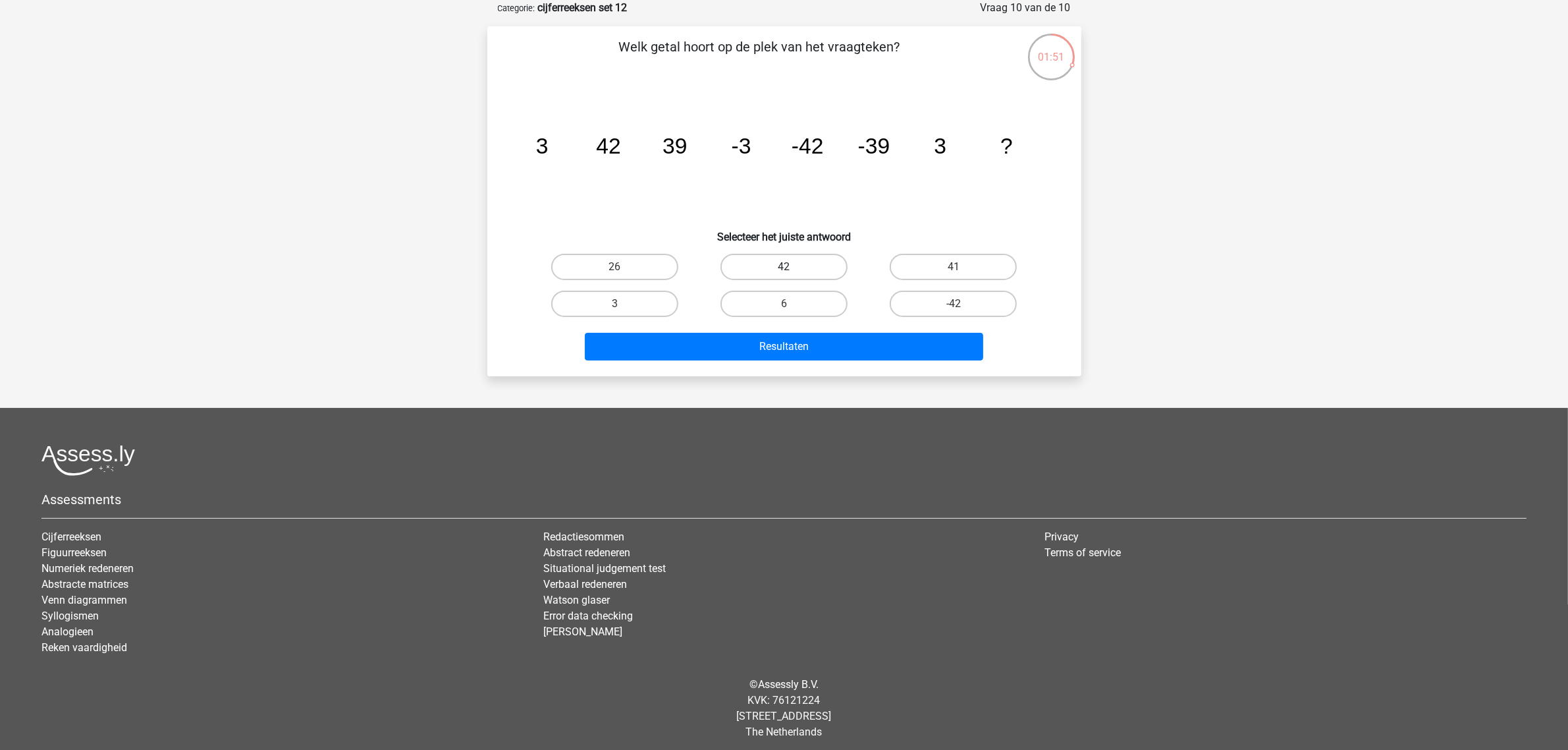
click at [810, 264] on label "42" at bounding box center [784, 266] width 127 height 26
click at [792, 267] on input "42" at bounding box center [788, 271] width 9 height 9
radio input "true"
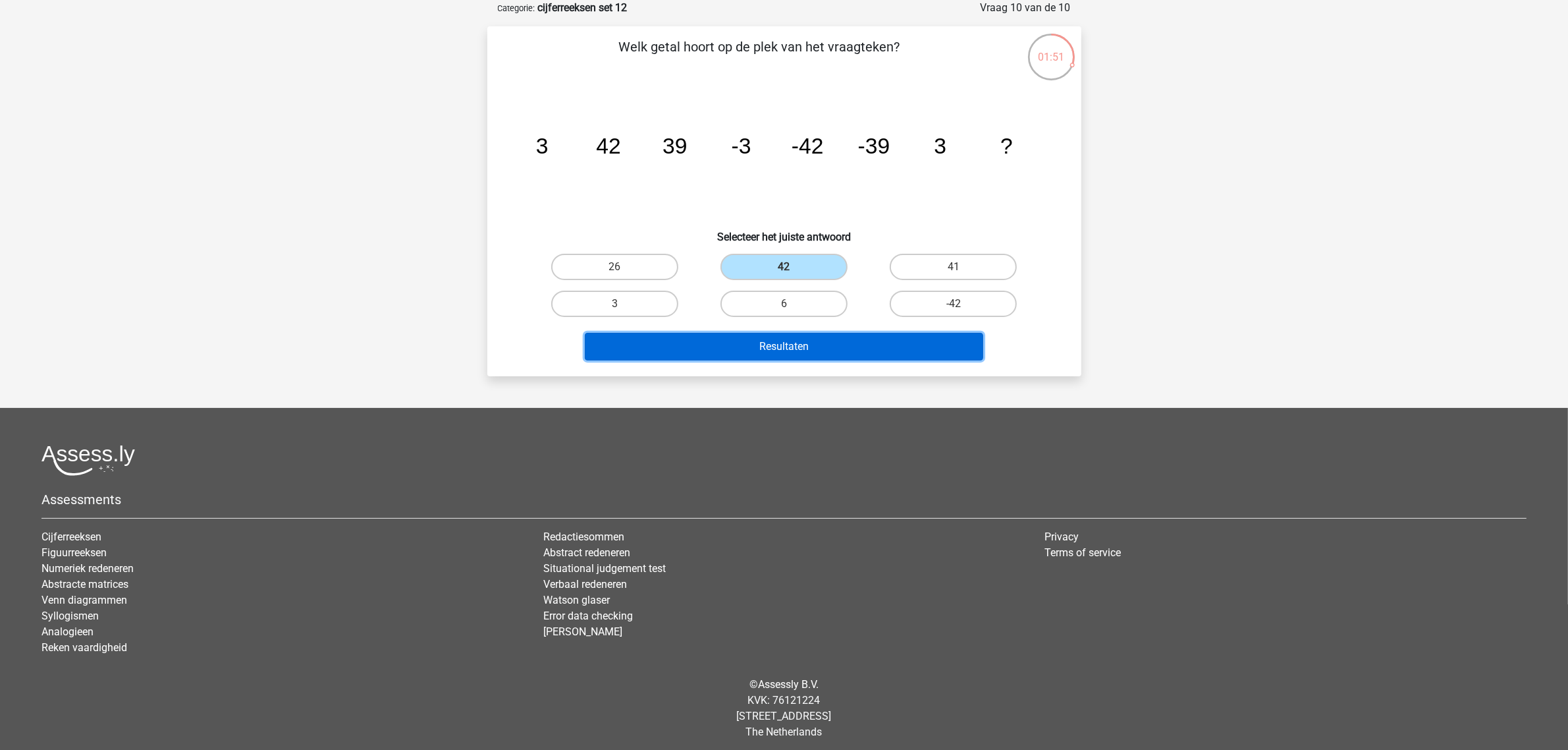
click at [811, 341] on button "Resultaten" at bounding box center [784, 346] width 398 height 28
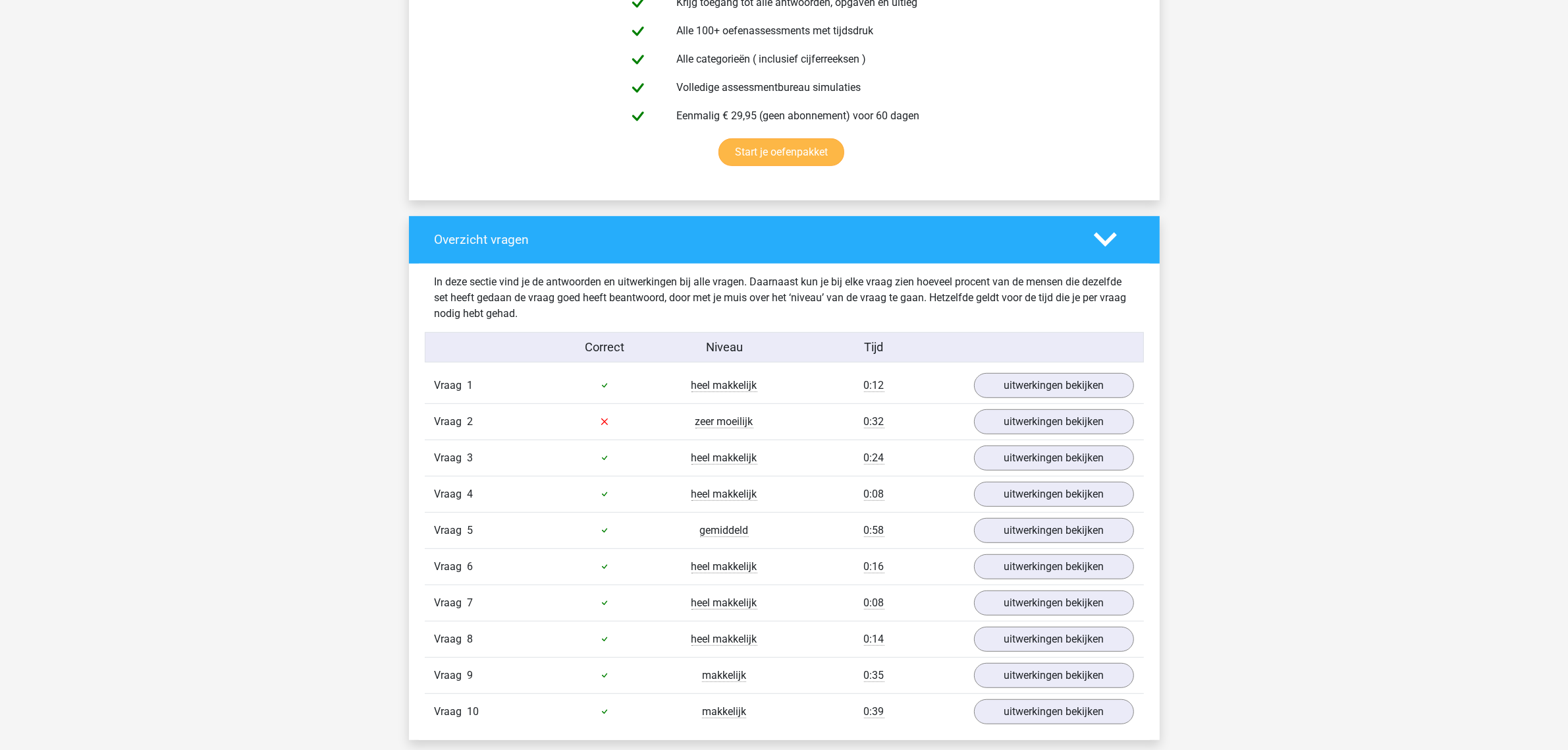
scroll to position [824, 0]
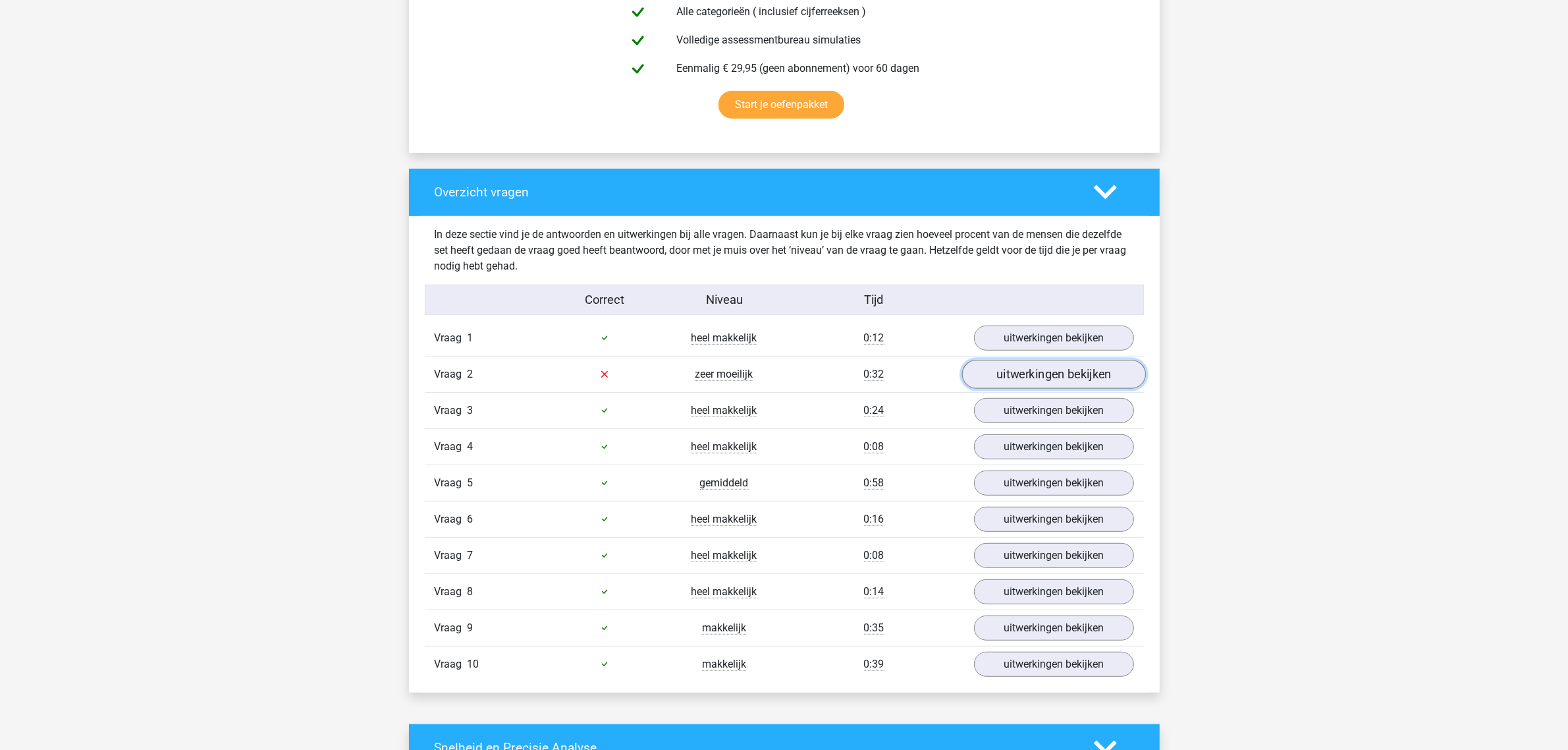
click at [1029, 367] on link "uitwerkingen bekijken" at bounding box center [1054, 374] width 184 height 29
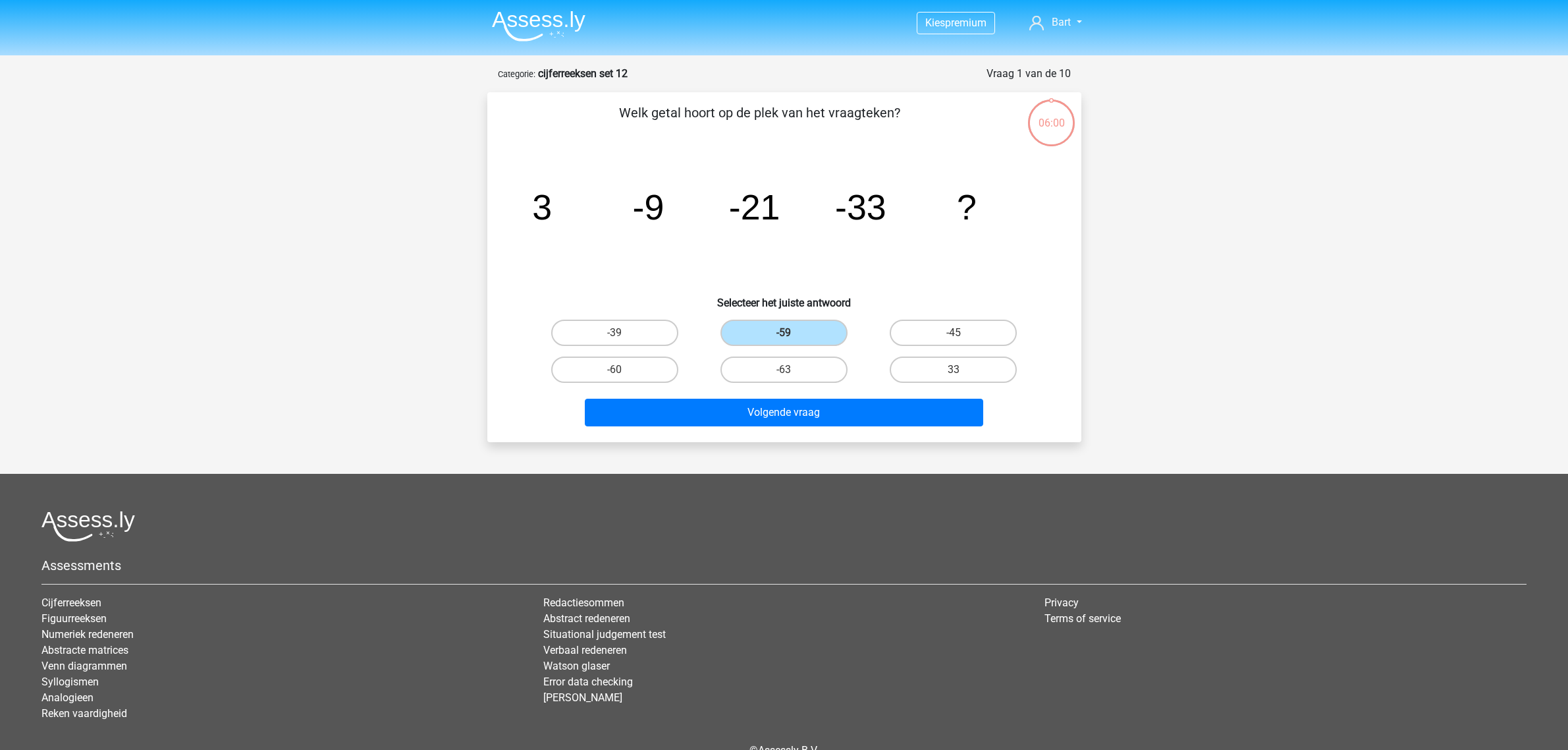
scroll to position [66, 0]
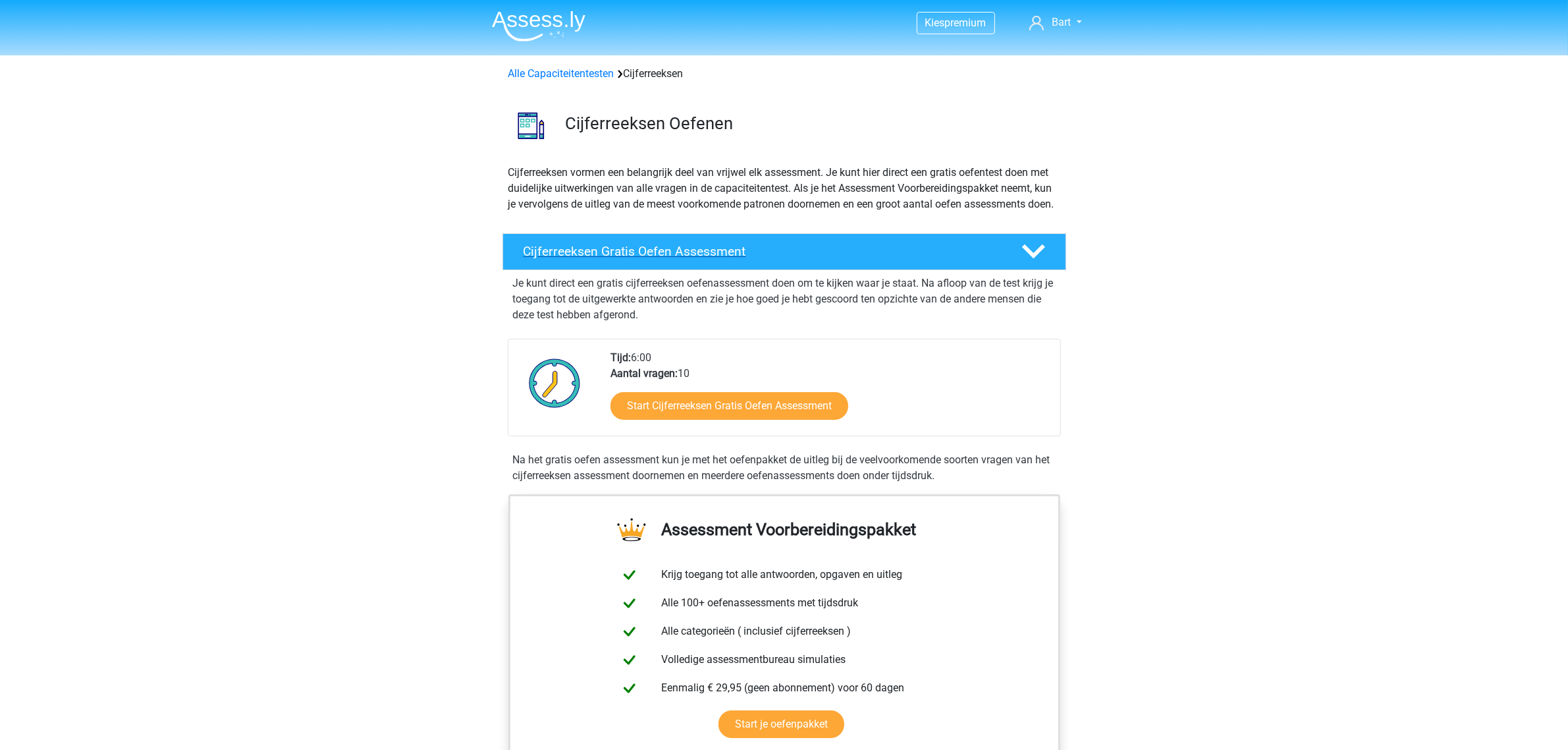
click at [1025, 259] on polygon at bounding box center [1033, 252] width 23 height 14
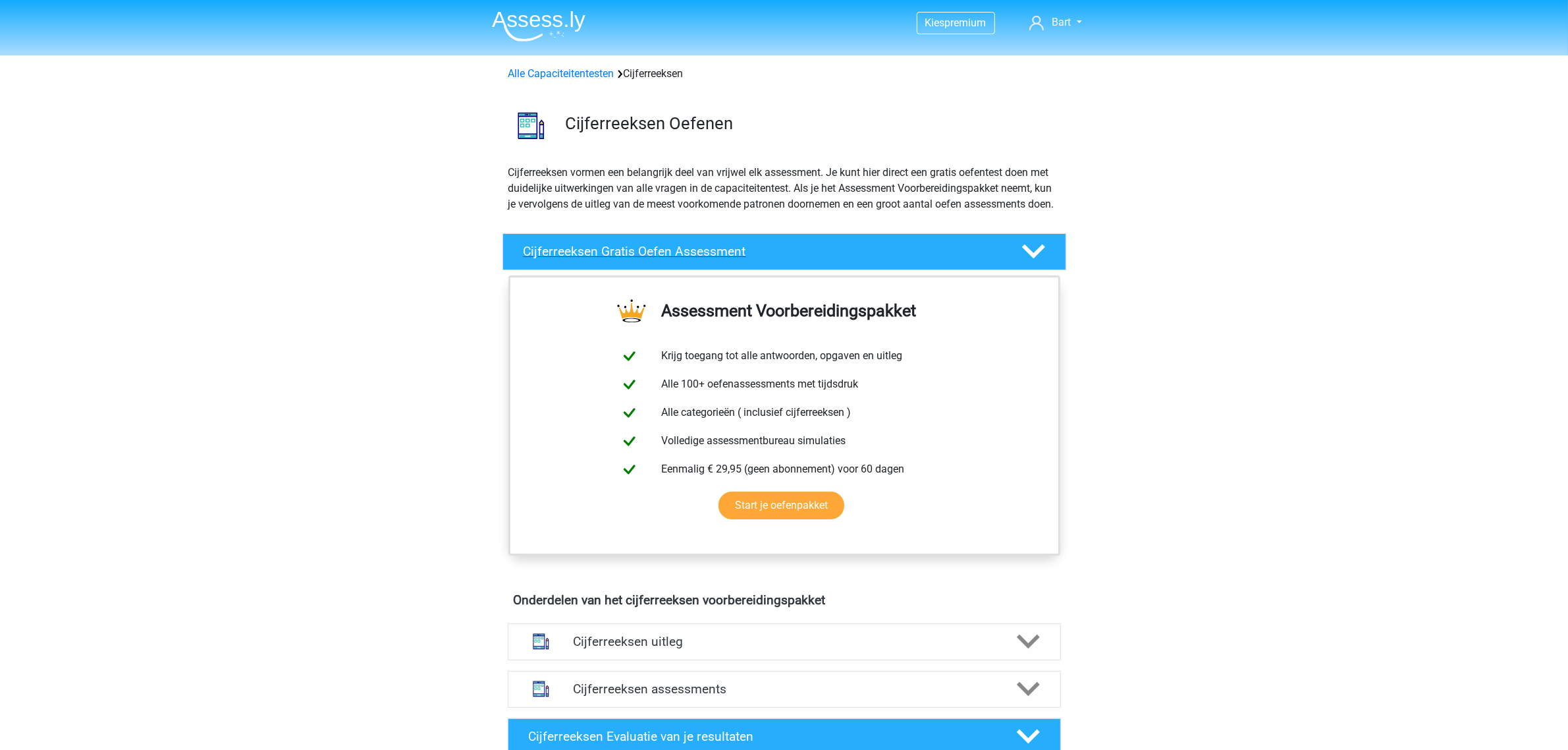
click at [1025, 259] on polygon at bounding box center [1033, 252] width 23 height 14
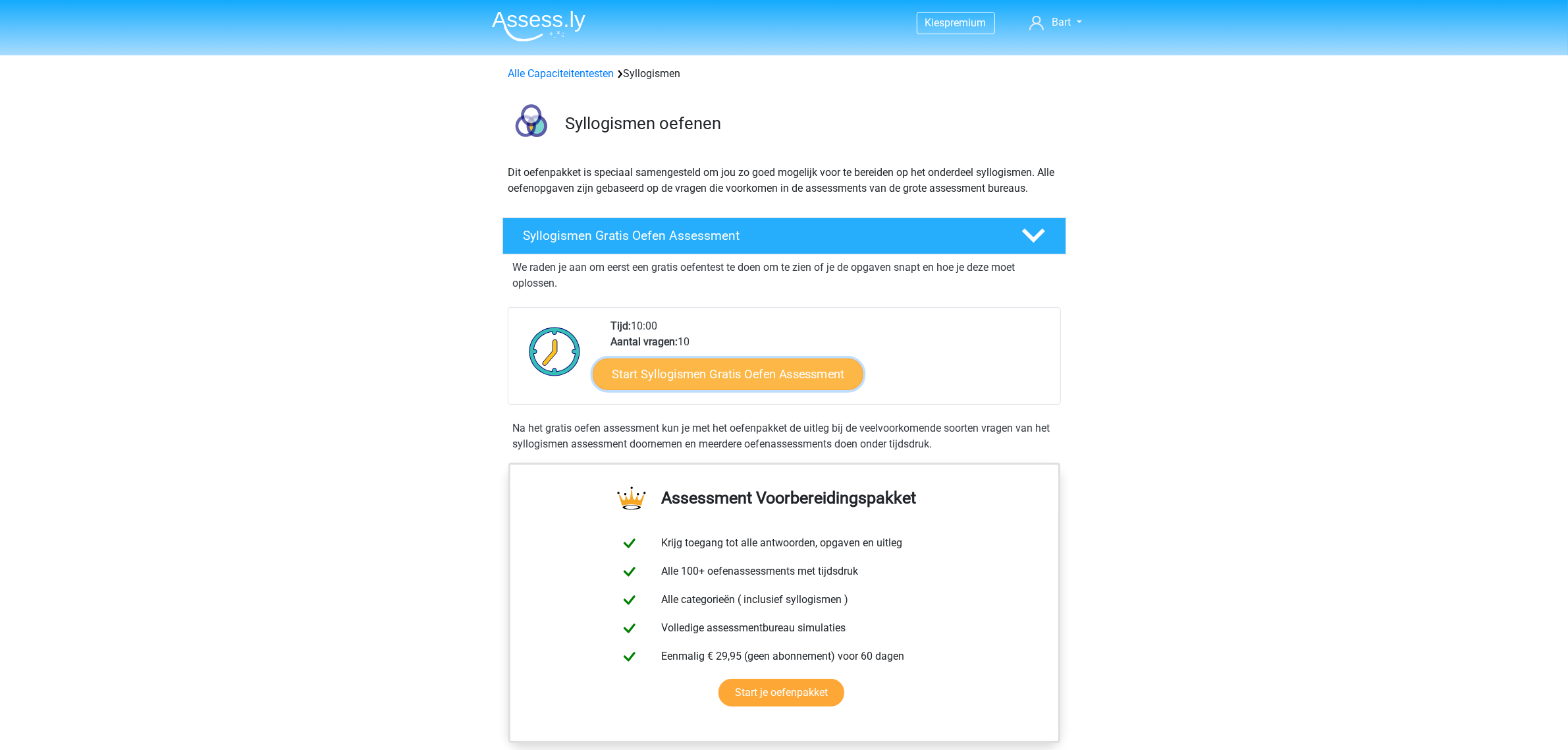
click at [692, 367] on link "Start Syllogismen Gratis Oefen Assessment" at bounding box center [728, 374] width 271 height 32
click at [1035, 232] on icon at bounding box center [1033, 235] width 23 height 23
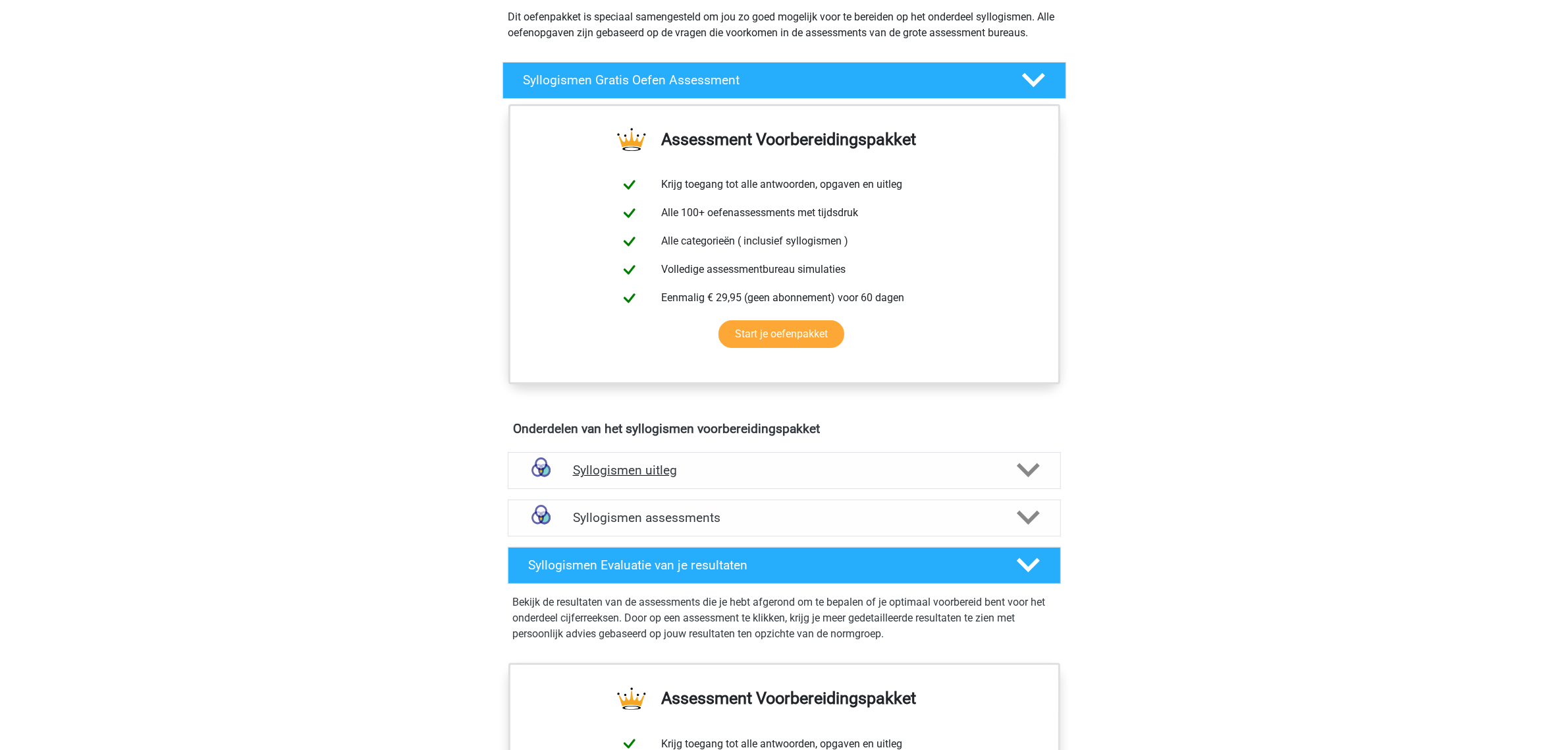
scroll to position [165, 0]
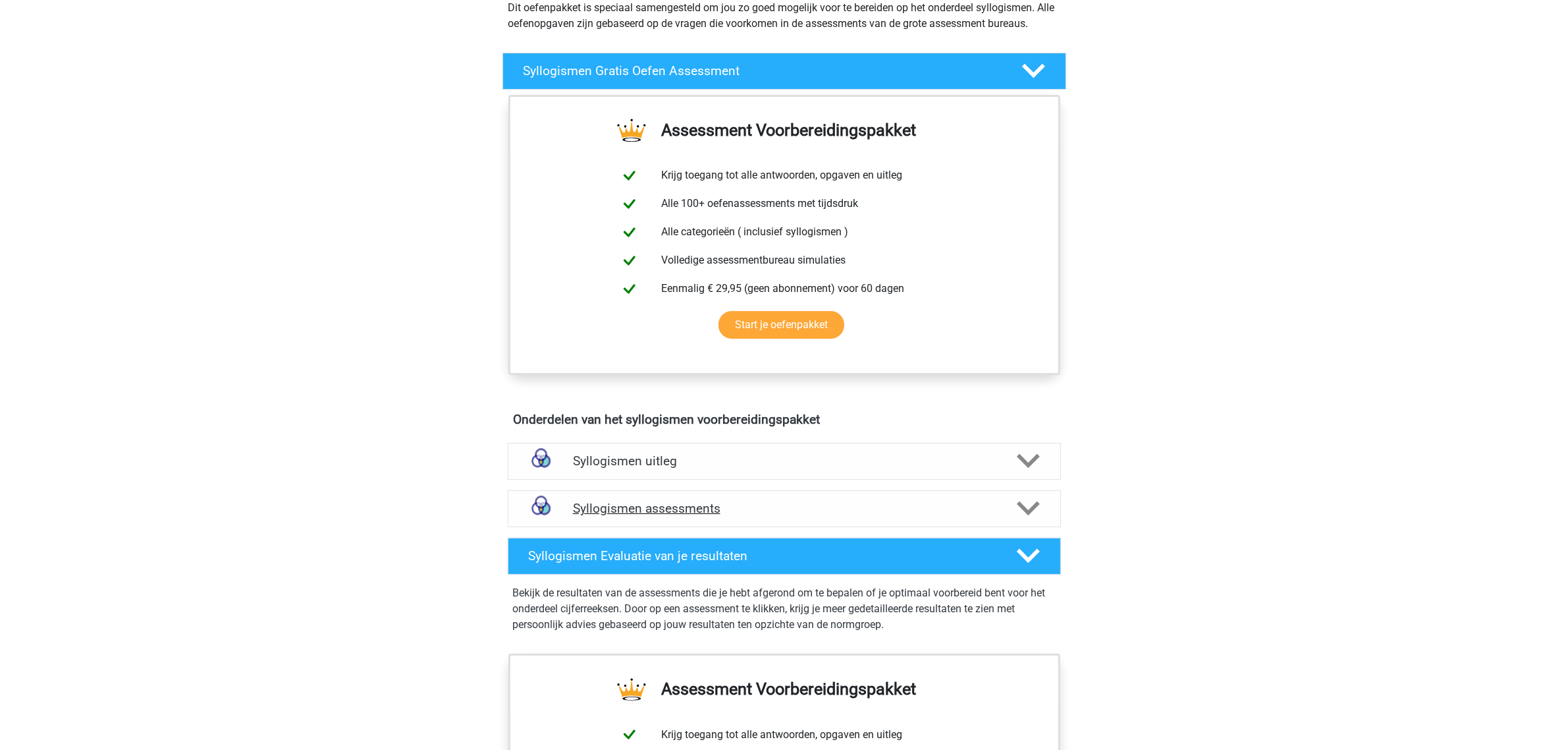
click at [1028, 506] on icon at bounding box center [1028, 508] width 23 height 23
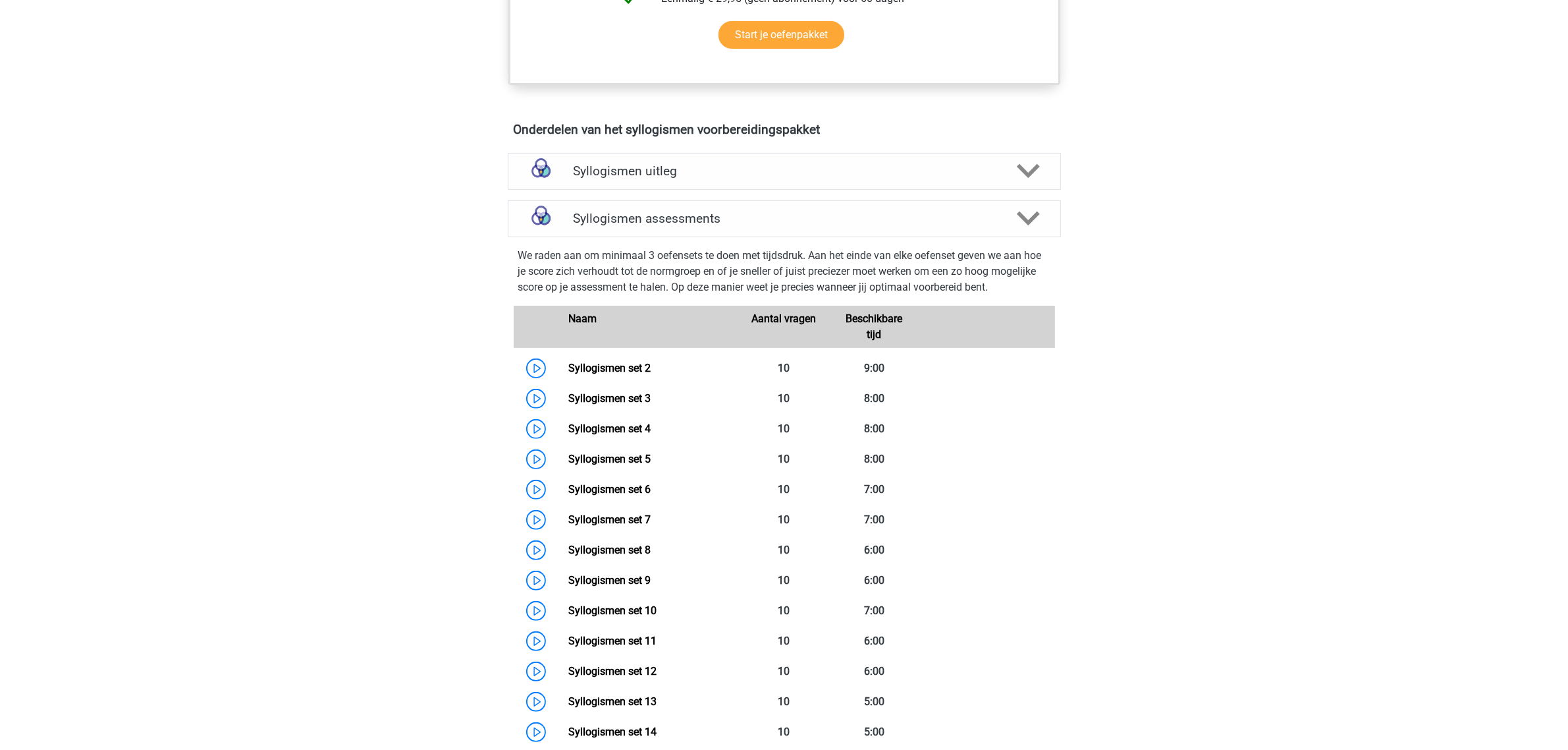
scroll to position [412, 0]
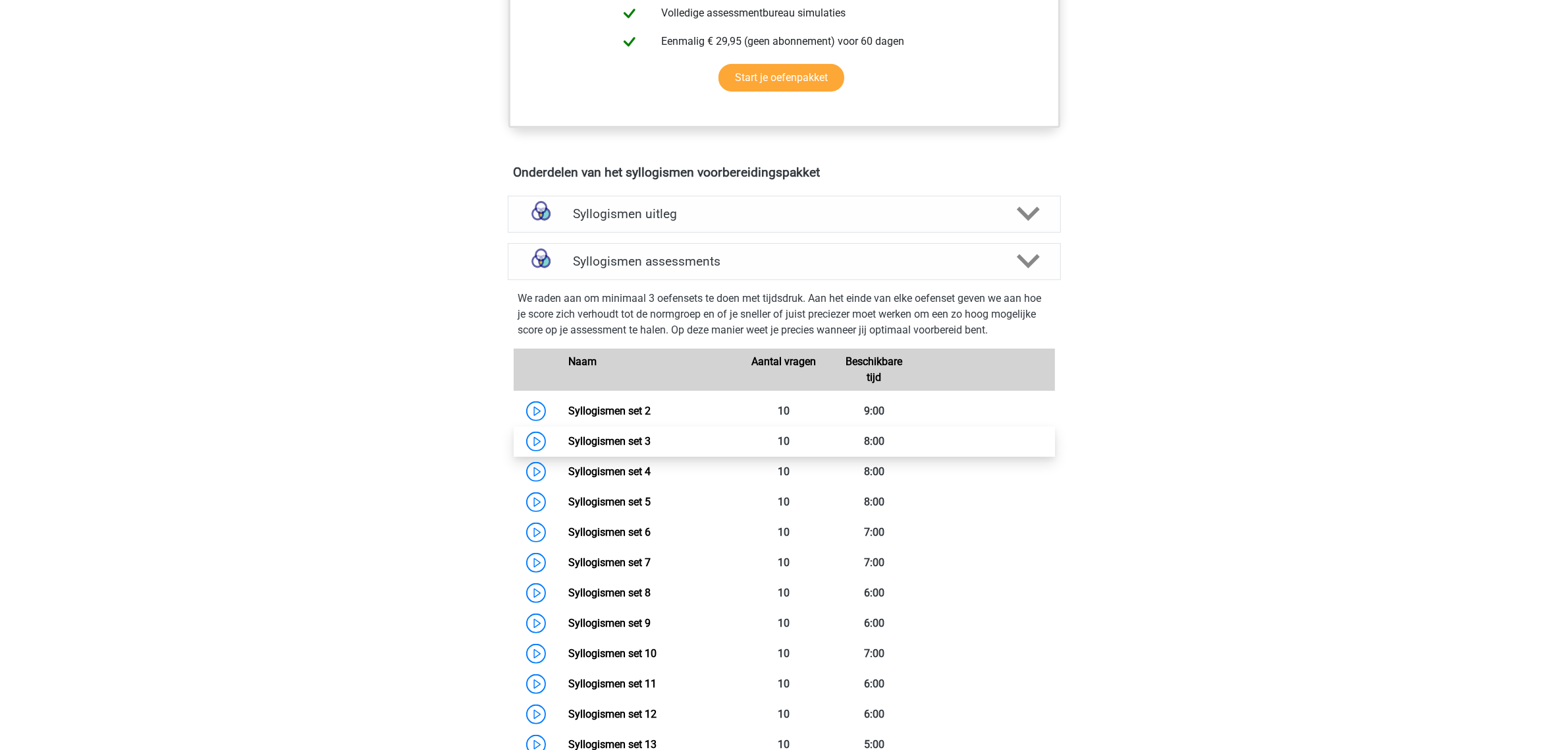
click at [621, 439] on link "Syllogismen set 3" at bounding box center [609, 441] width 82 height 13
click at [594, 469] on link "Syllogismen set 4" at bounding box center [609, 471] width 82 height 13
click at [602, 497] on link "Syllogismen set 5" at bounding box center [609, 502] width 82 height 13
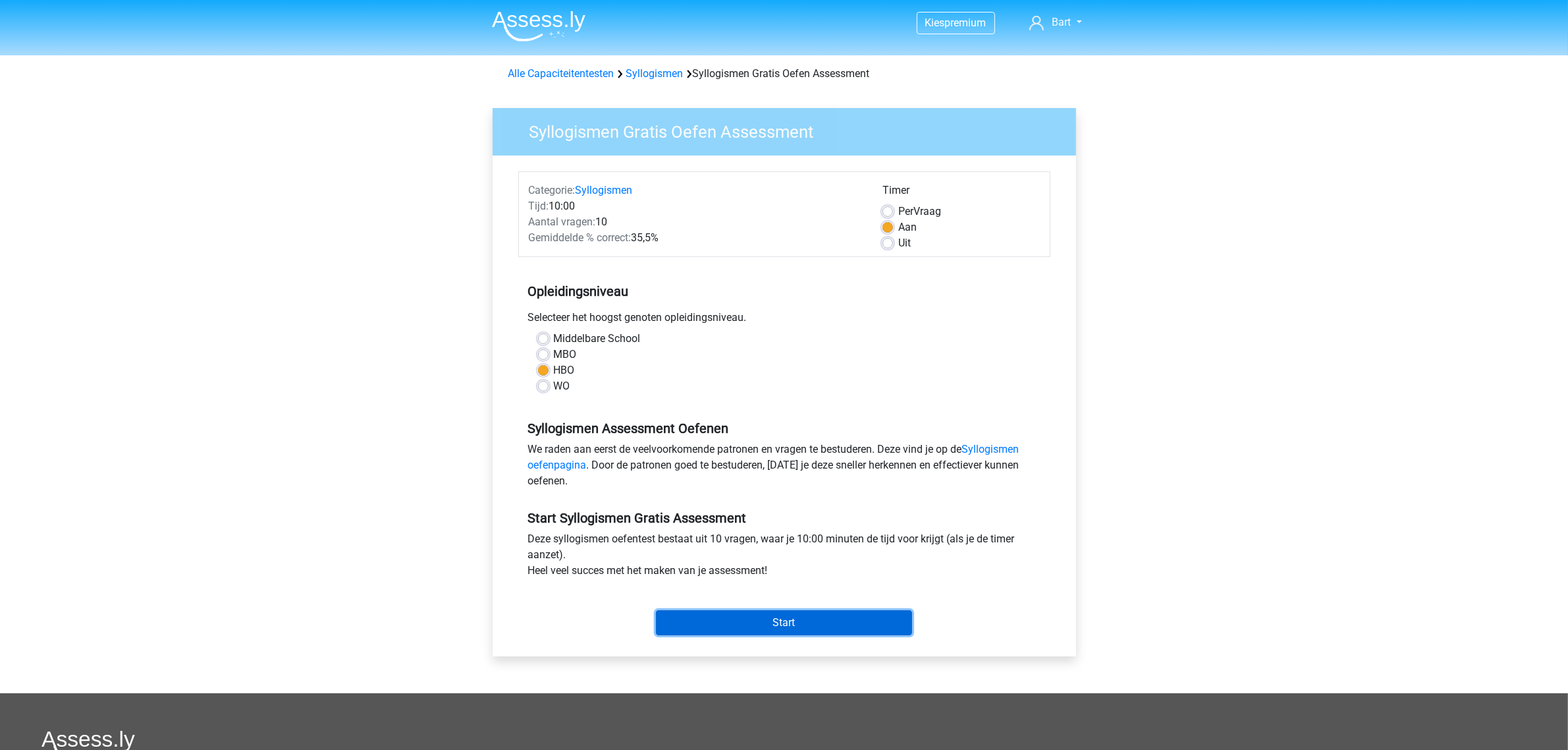
click at [718, 630] on input "Start" at bounding box center [784, 622] width 256 height 25
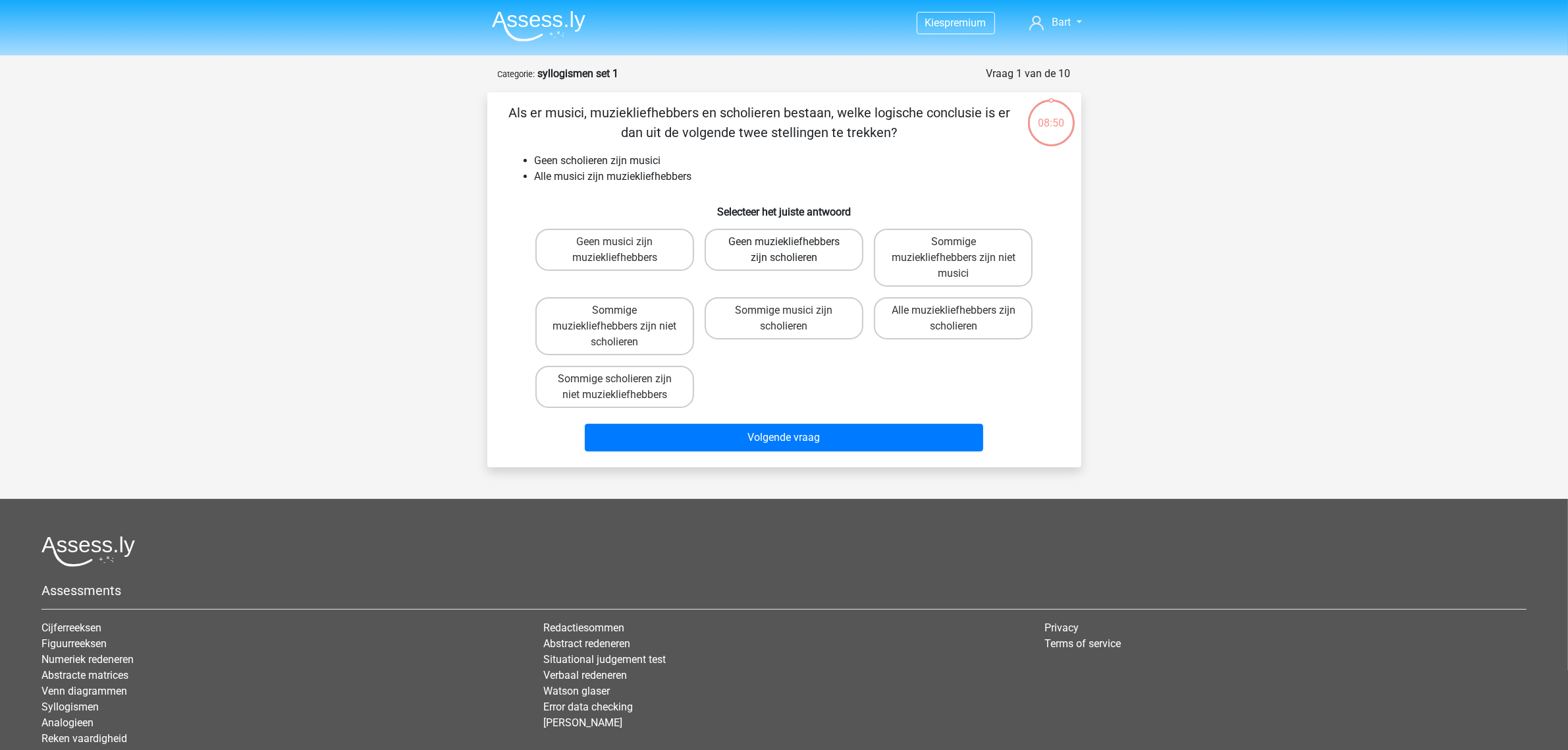
click at [755, 249] on label "Geen muziekliefhebbers zijn scholieren" at bounding box center [784, 249] width 159 height 42
click at [784, 249] on input "Geen muziekliefhebbers zijn scholieren" at bounding box center [788, 246] width 9 height 9
radio input "true"
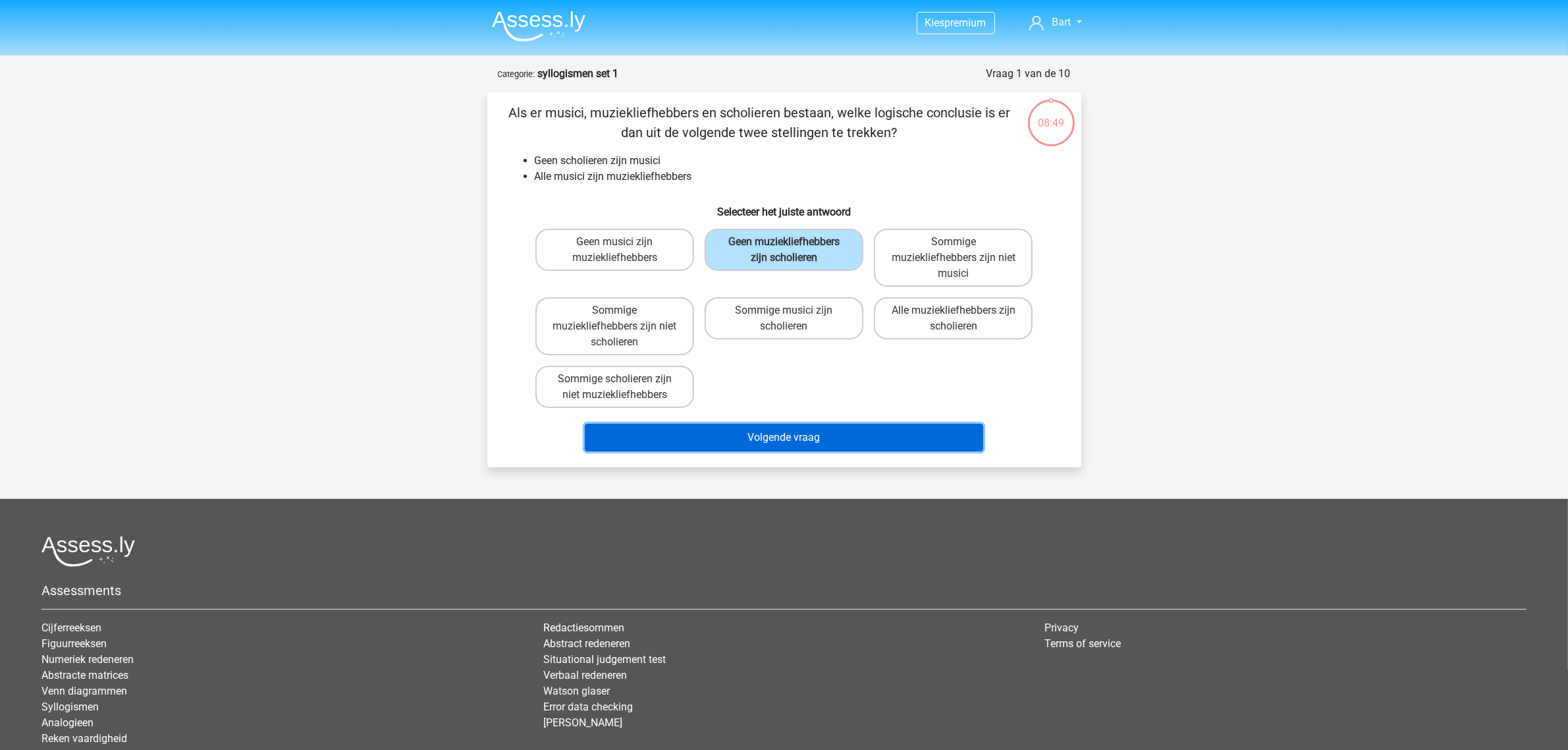
click at [777, 432] on button "Volgende vraag" at bounding box center [784, 437] width 398 height 28
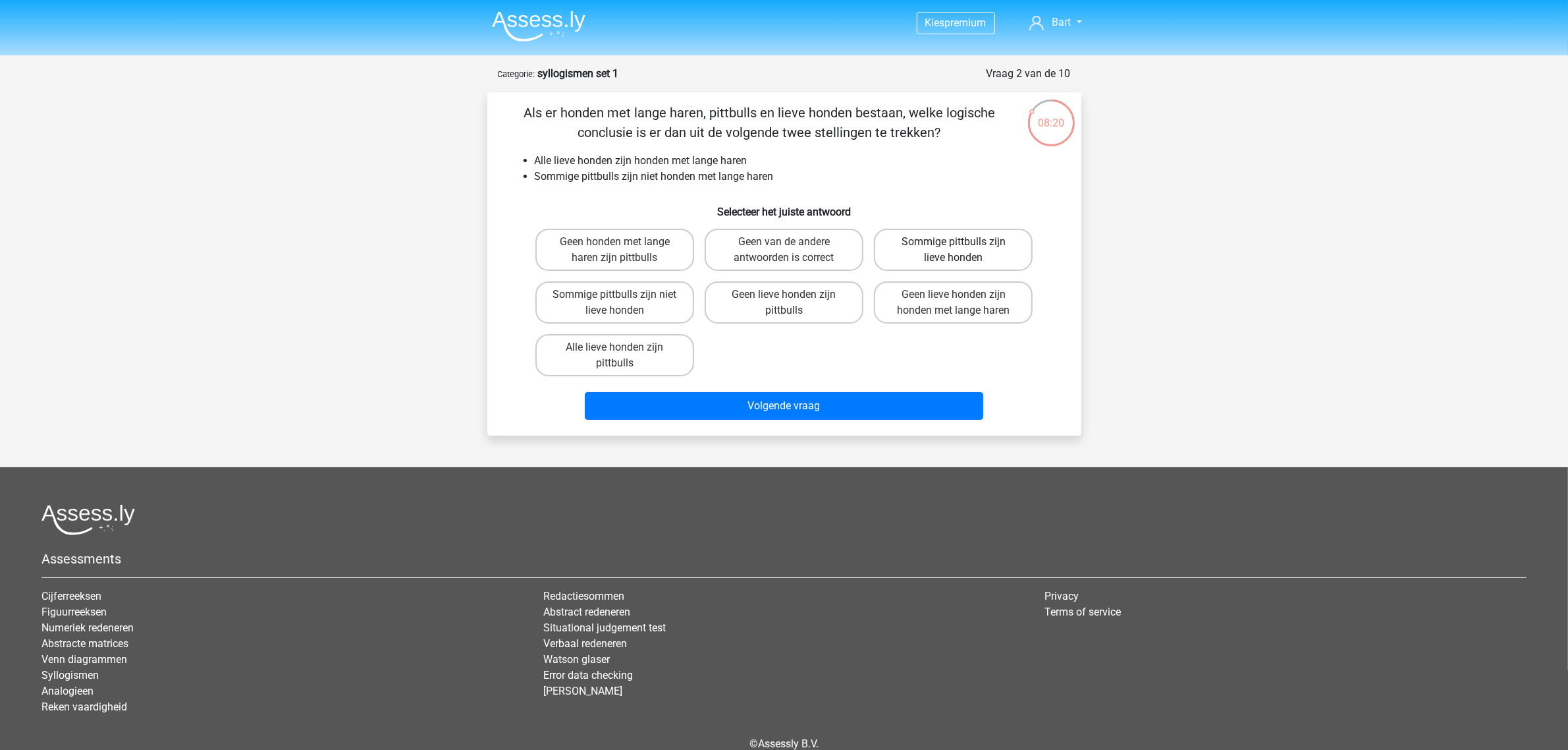
click at [946, 254] on label "Sommige pittbulls zijn lieve honden" at bounding box center [953, 249] width 159 height 42
click at [954, 250] on input "Sommige pittbulls zijn lieve honden" at bounding box center [958, 246] width 9 height 9
radio input "true"
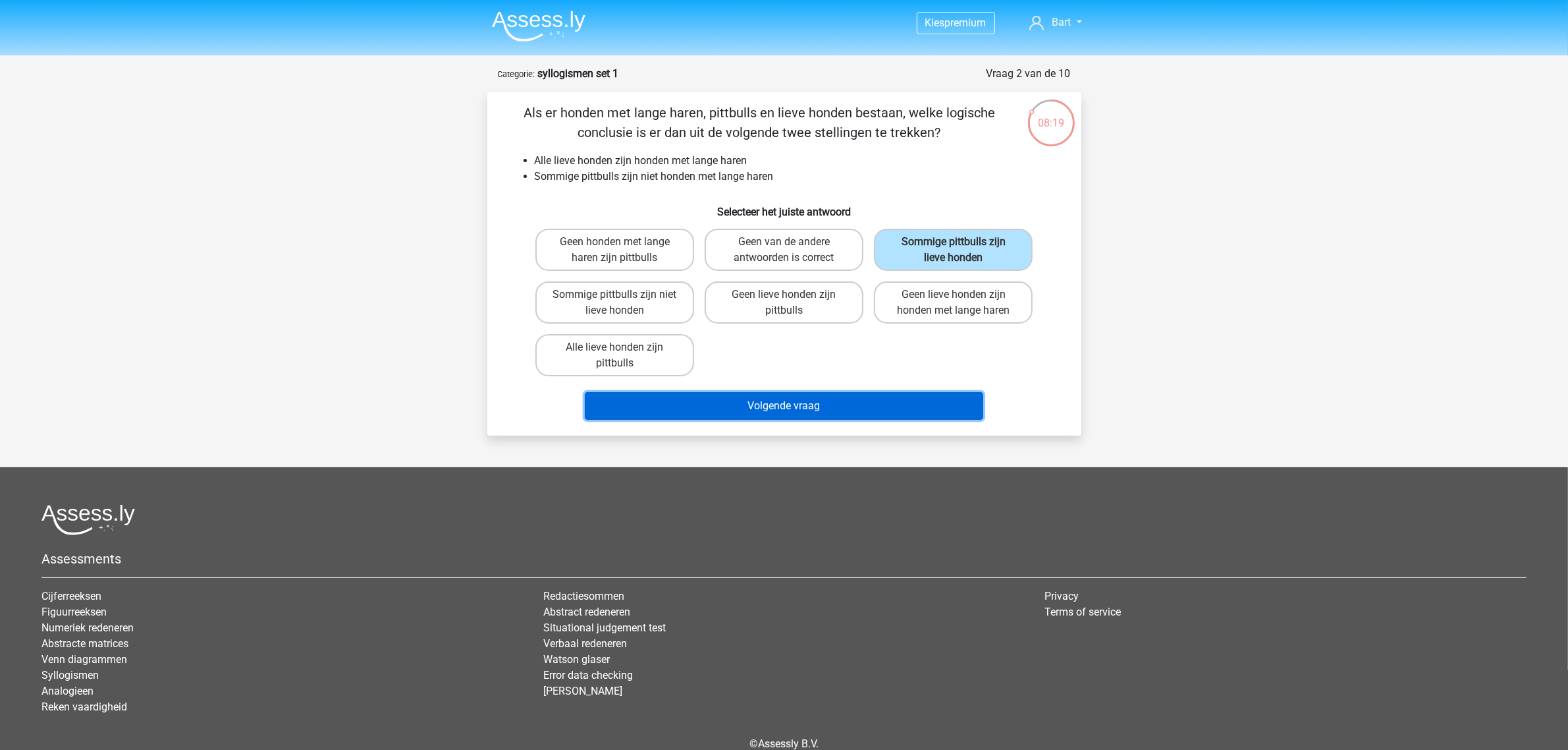
click at [769, 409] on button "Volgende vraag" at bounding box center [784, 405] width 398 height 28
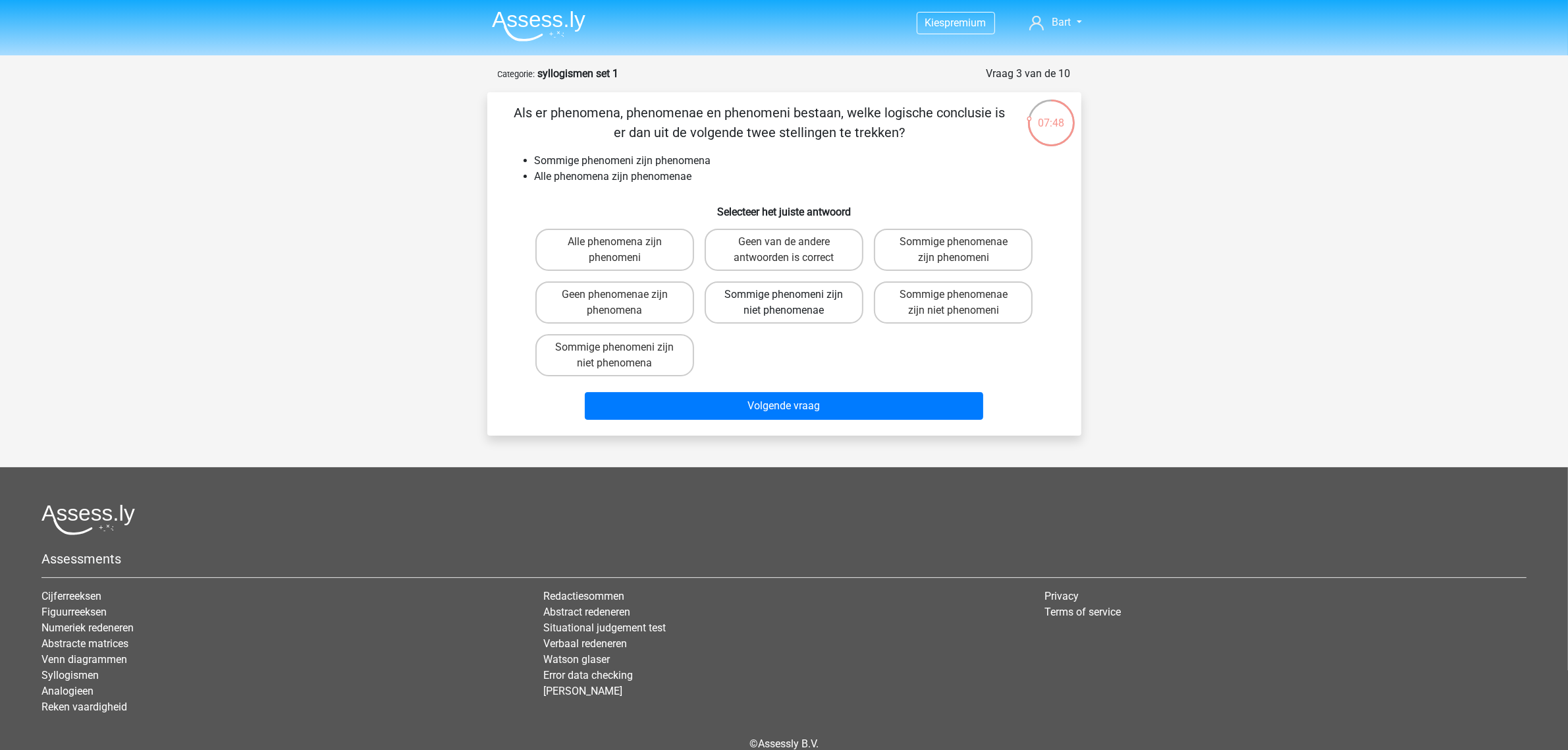
click at [778, 311] on label "Sommige phenomeni zijn niet phenomenae" at bounding box center [784, 302] width 159 height 42
click at [784, 303] on input "Sommige phenomeni zijn niet phenomenae" at bounding box center [788, 299] width 9 height 9
radio input "true"
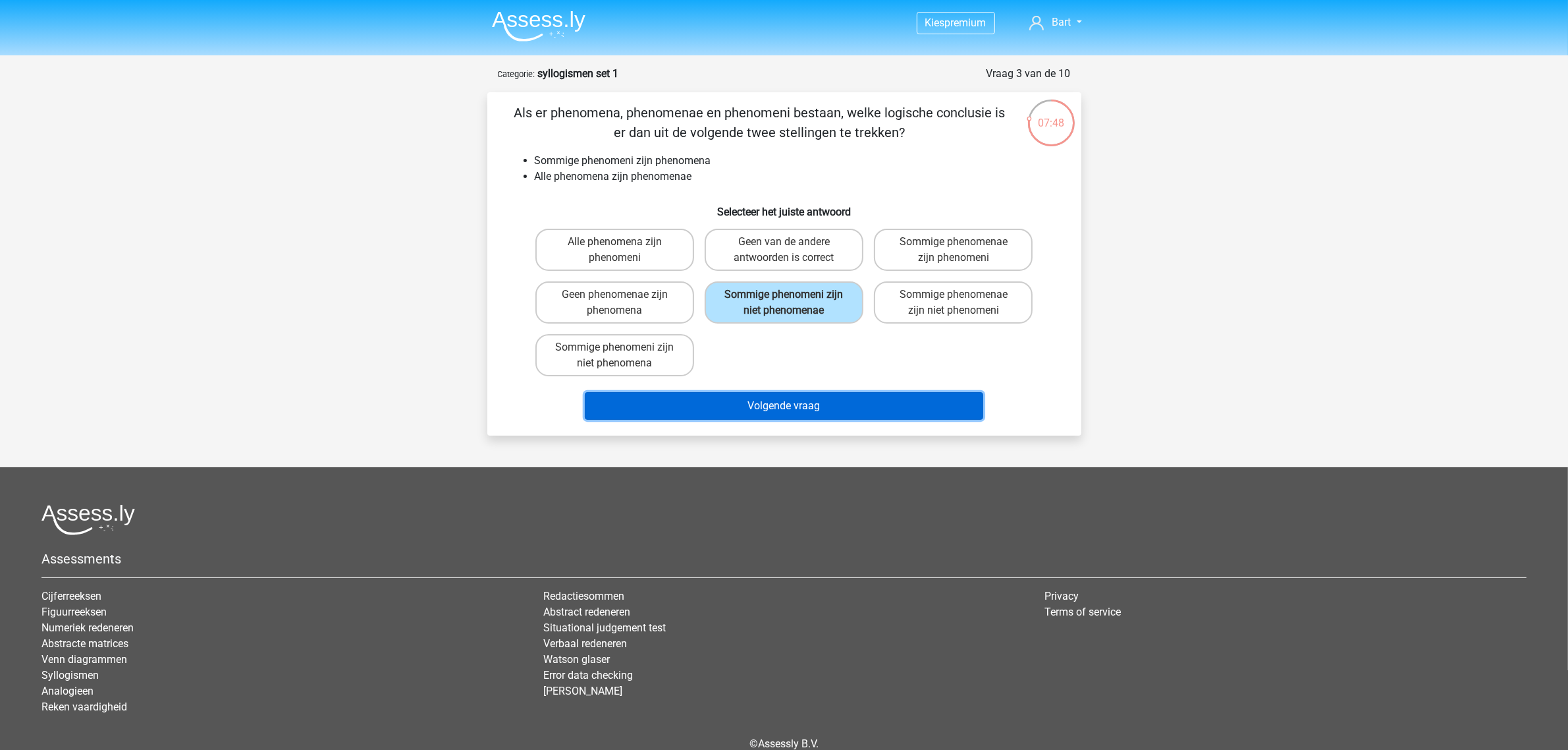
click at [772, 405] on button "Volgende vraag" at bounding box center [784, 405] width 398 height 28
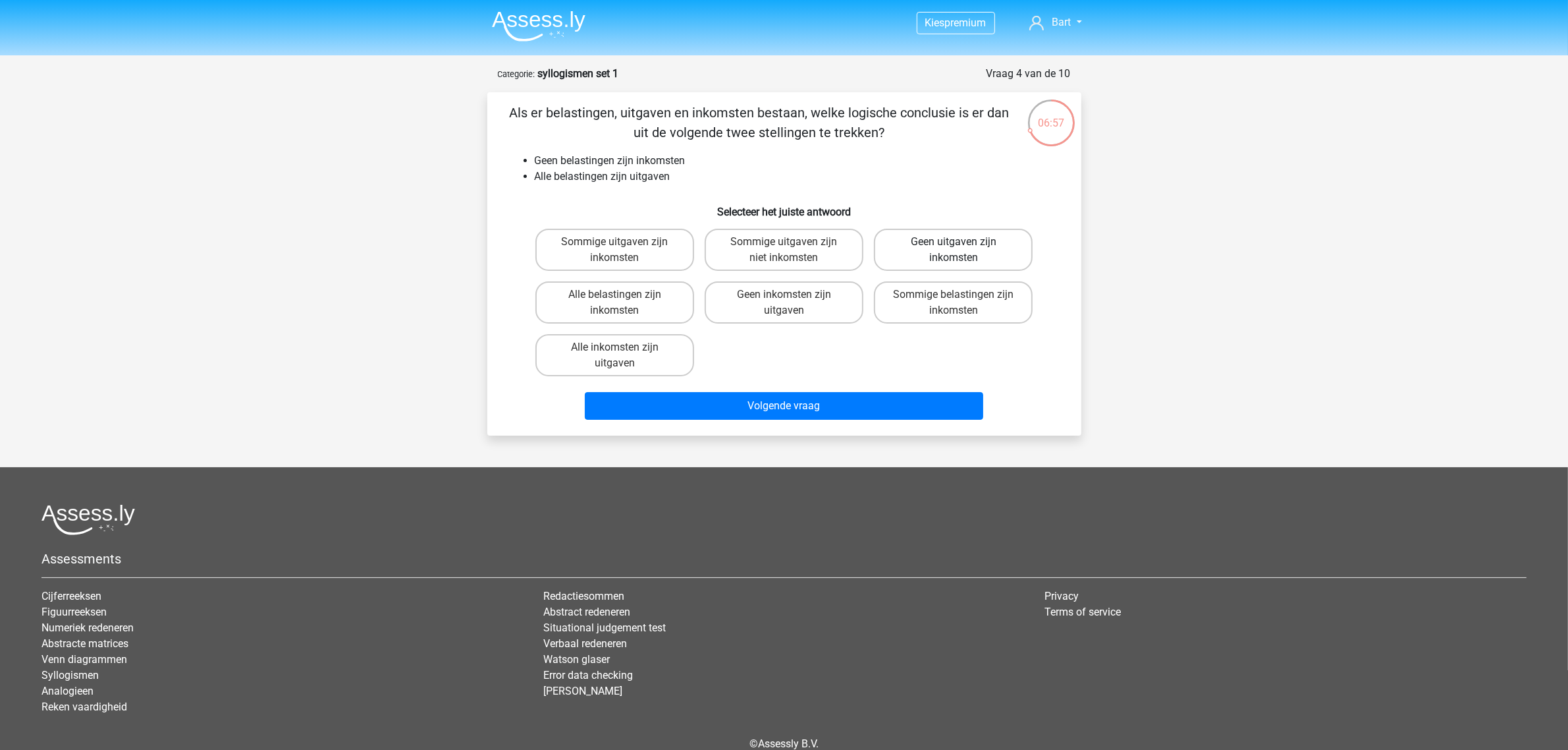
click at [911, 246] on label "Geen uitgaven zijn inkomsten" at bounding box center [953, 249] width 159 height 42
click at [954, 246] on input "Geen uitgaven zijn inkomsten" at bounding box center [958, 246] width 9 height 9
radio input "true"
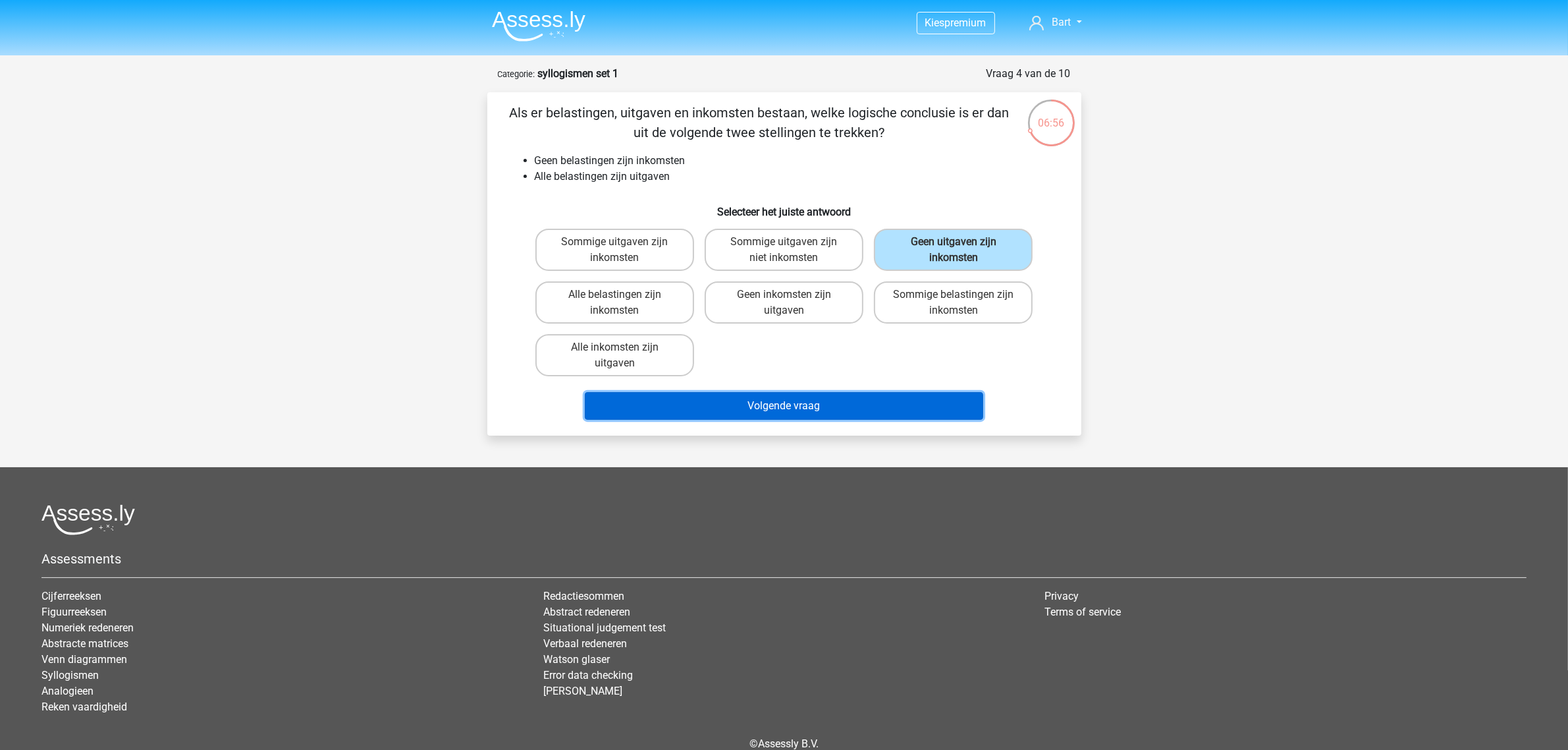
click at [768, 417] on button "Volgende vraag" at bounding box center [784, 405] width 398 height 28
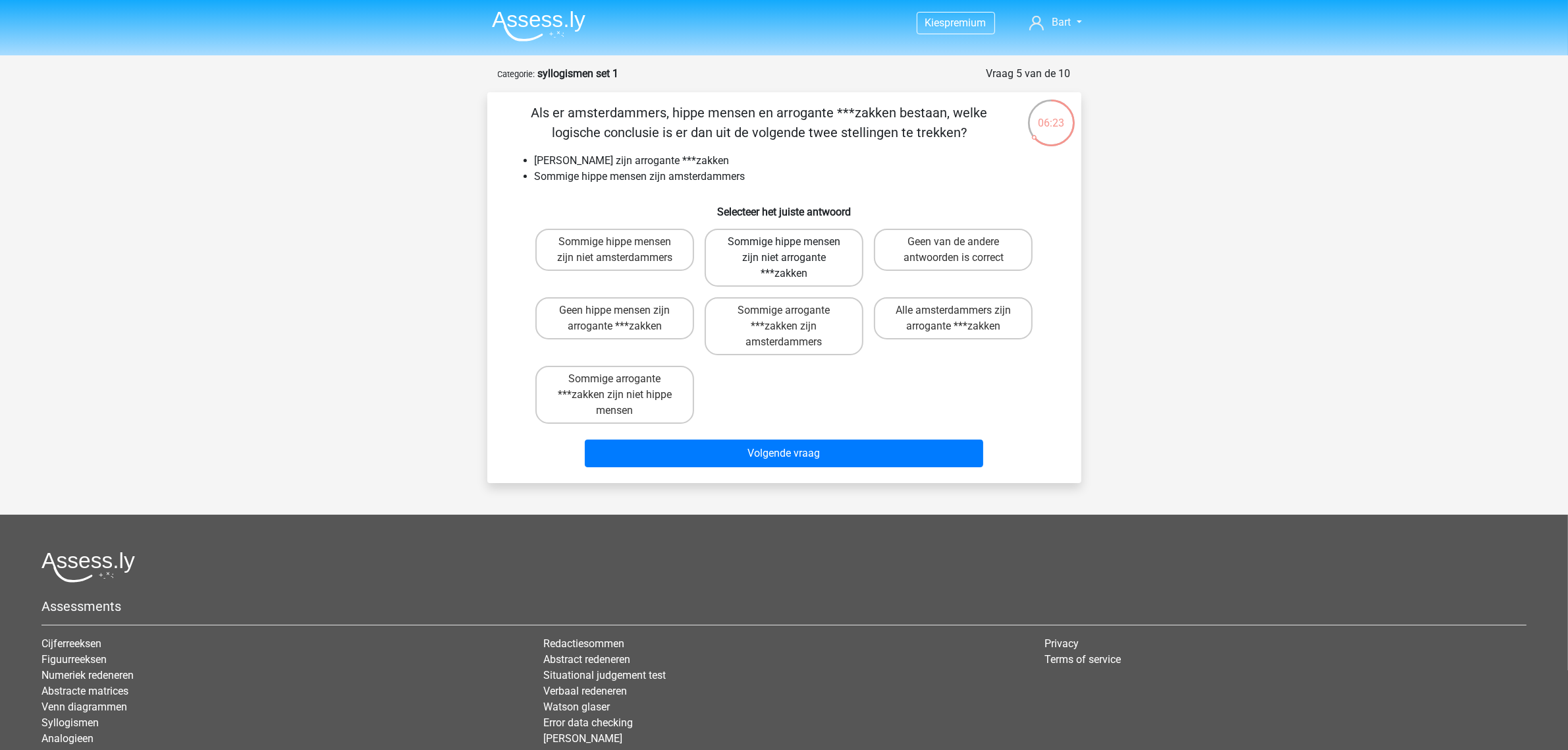
click at [751, 256] on label "Sommige hippe mensen zijn niet arrogante ***zakken" at bounding box center [784, 257] width 159 height 58
click at [784, 250] on input "Sommige hippe mensen zijn niet arrogante ***zakken" at bounding box center [788, 246] width 9 height 9
radio input "true"
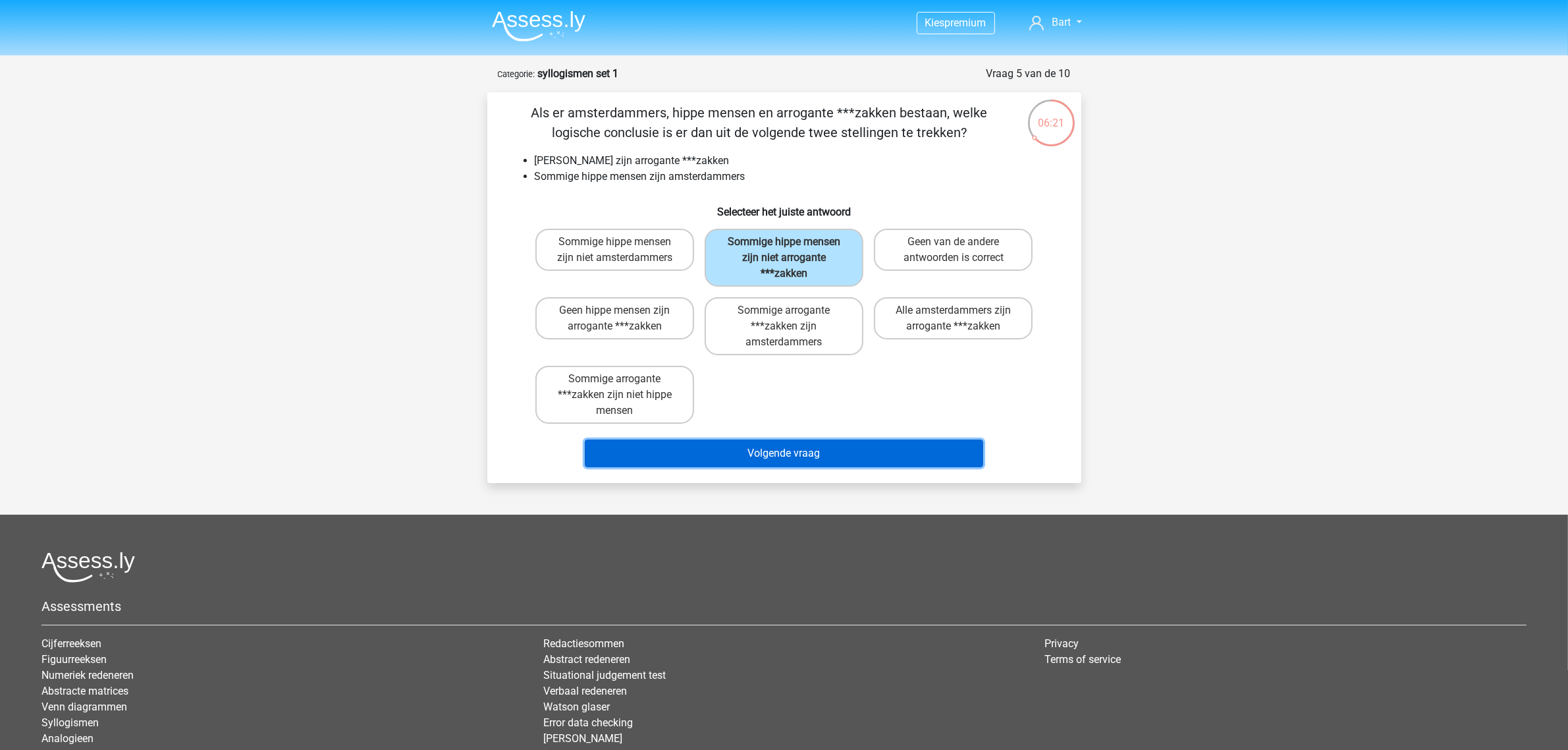
click at [792, 459] on button "Volgende vraag" at bounding box center [784, 453] width 398 height 28
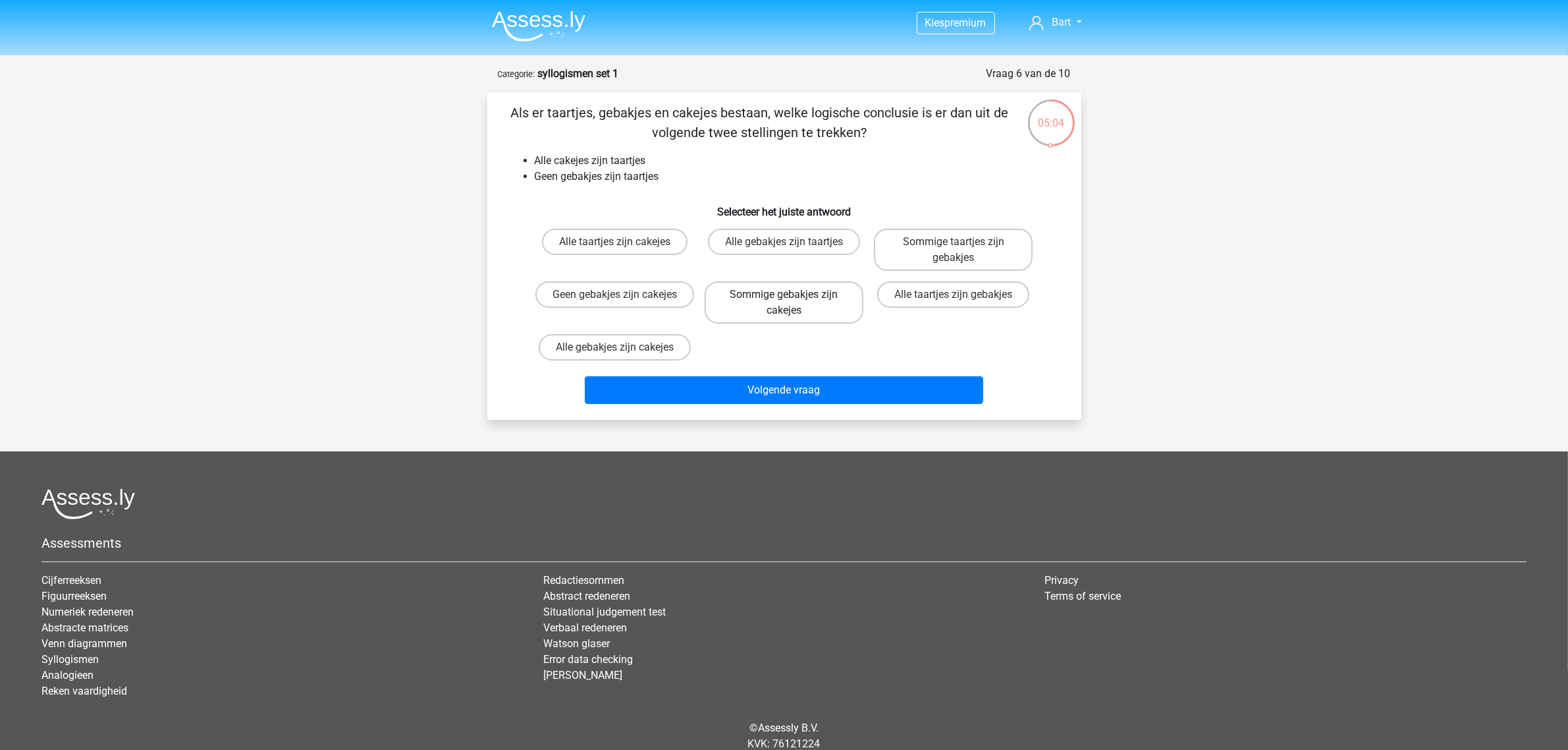
click at [758, 288] on label "Sommige gebakjes zijn cakejes" at bounding box center [784, 302] width 159 height 42
click at [784, 295] on input "Sommige gebakjes zijn cakejes" at bounding box center [788, 299] width 9 height 9
radio input "true"
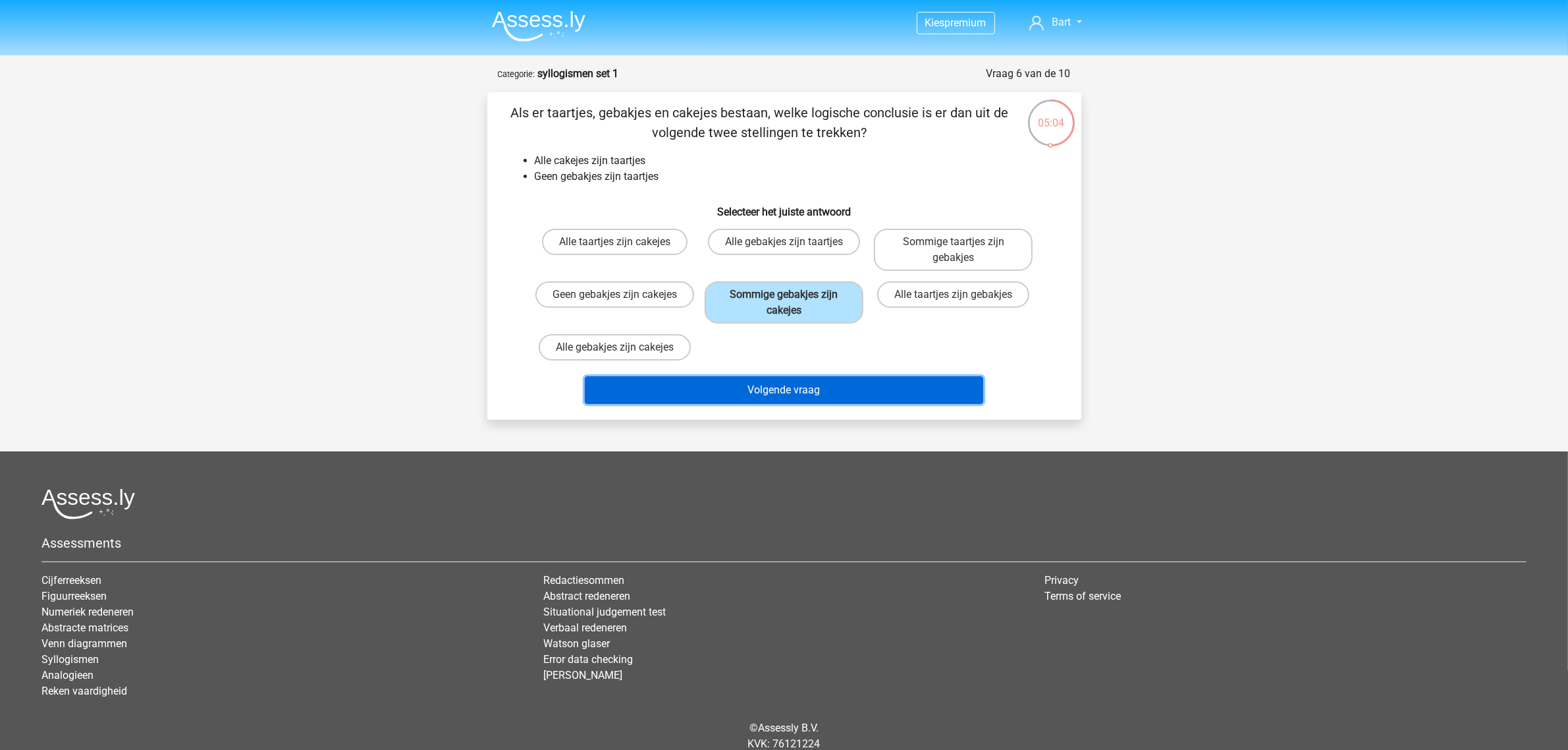
click at [807, 380] on button "Volgende vraag" at bounding box center [784, 390] width 398 height 28
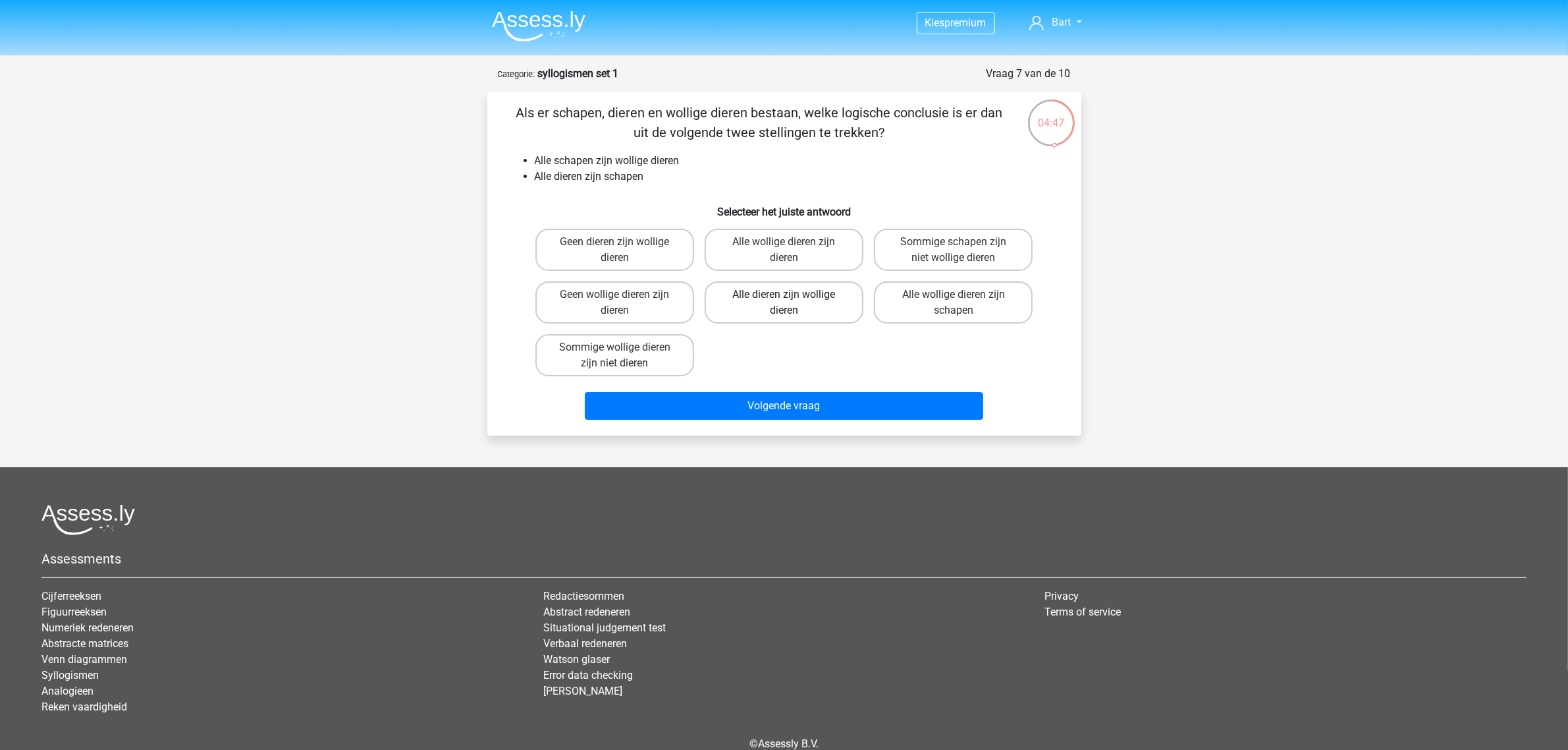
click at [802, 295] on label "Alle dieren zijn wollige dieren" at bounding box center [784, 302] width 159 height 42
click at [792, 295] on input "Alle dieren zijn wollige dieren" at bounding box center [788, 299] width 9 height 9
radio input "true"
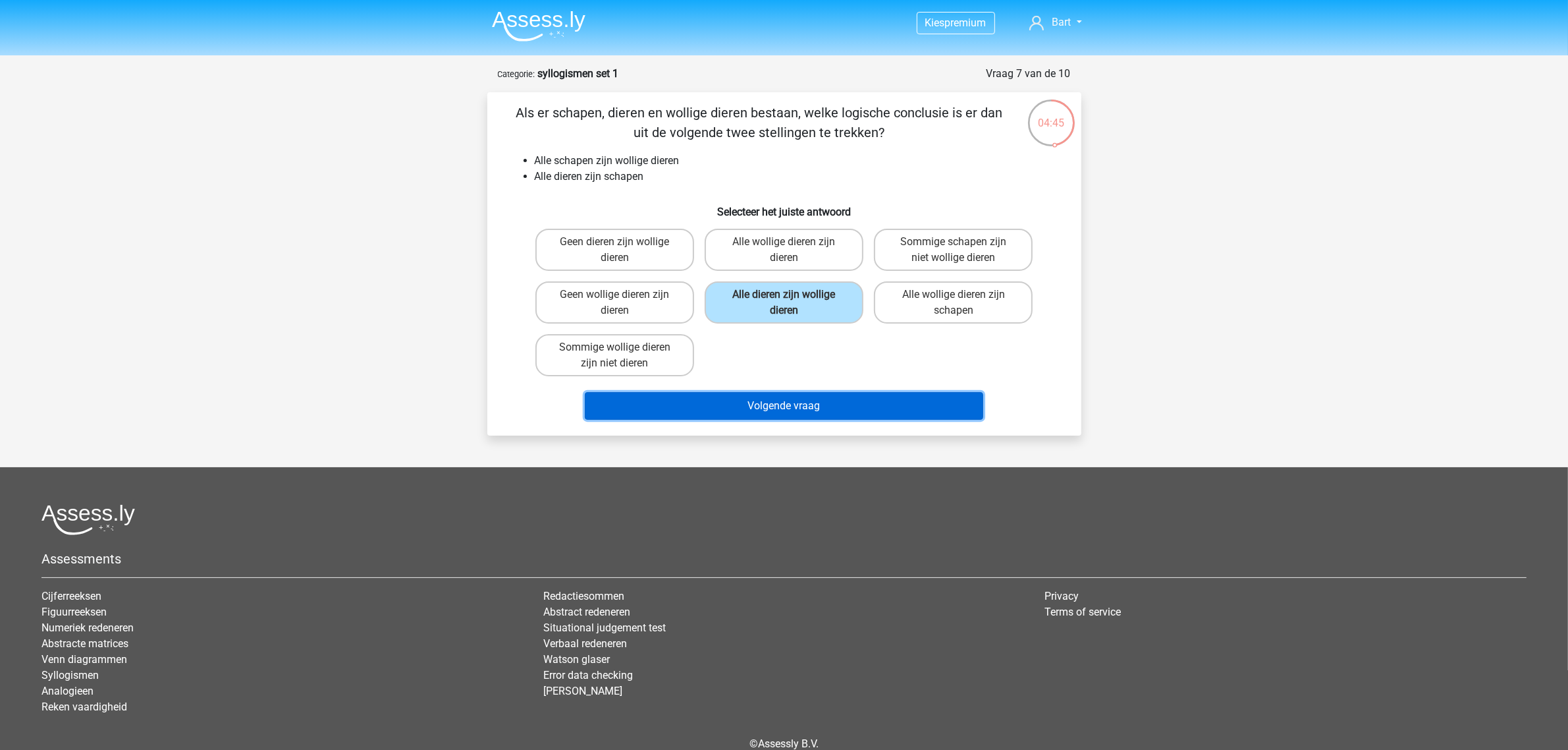
click at [802, 401] on button "Volgende vraag" at bounding box center [784, 405] width 398 height 28
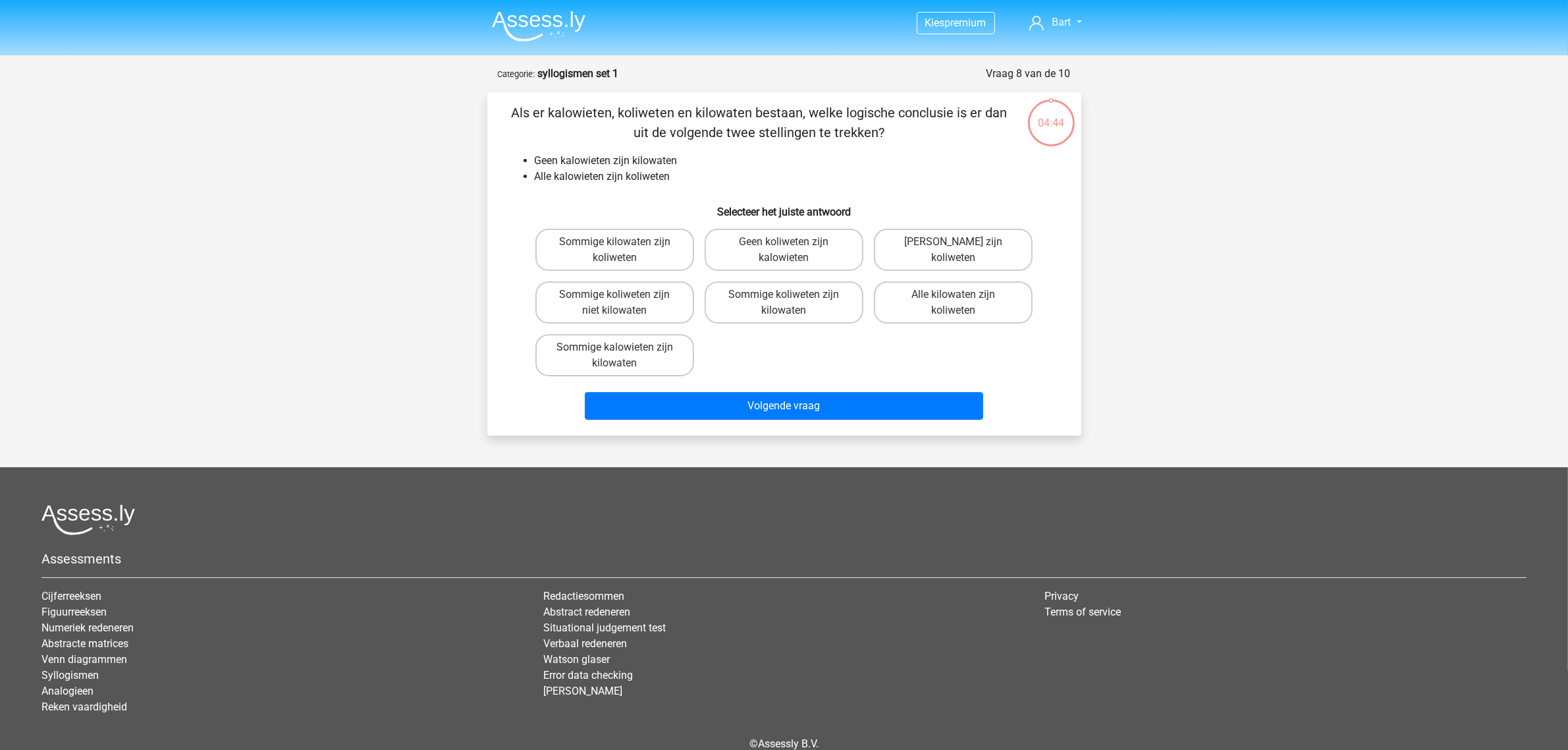
scroll to position [61, 0]
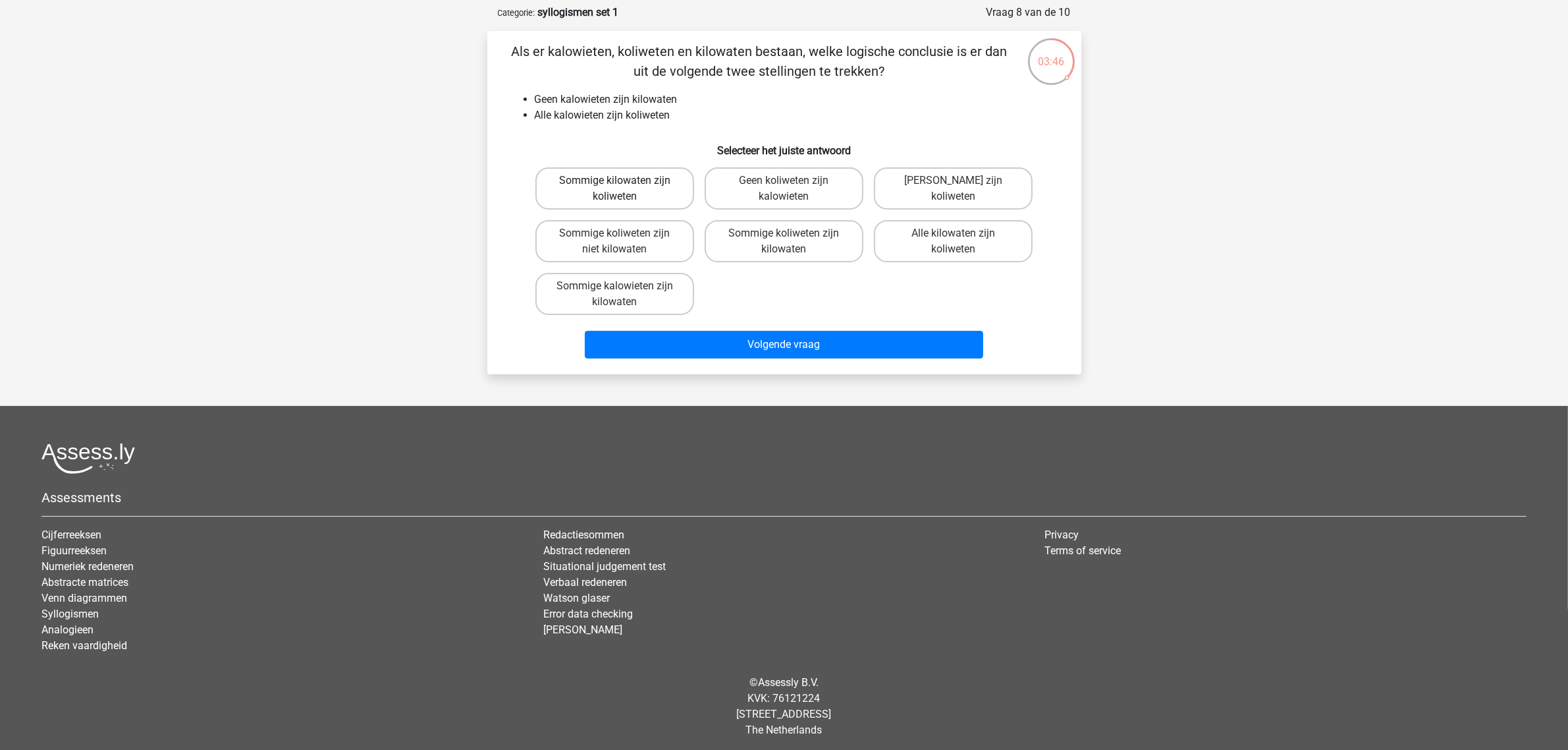
click at [640, 182] on label "Sommige kilowaten zijn koliweten" at bounding box center [614, 188] width 159 height 42
click at [623, 182] on input "Sommige kilowaten zijn koliweten" at bounding box center [618, 185] width 9 height 9
radio input "true"
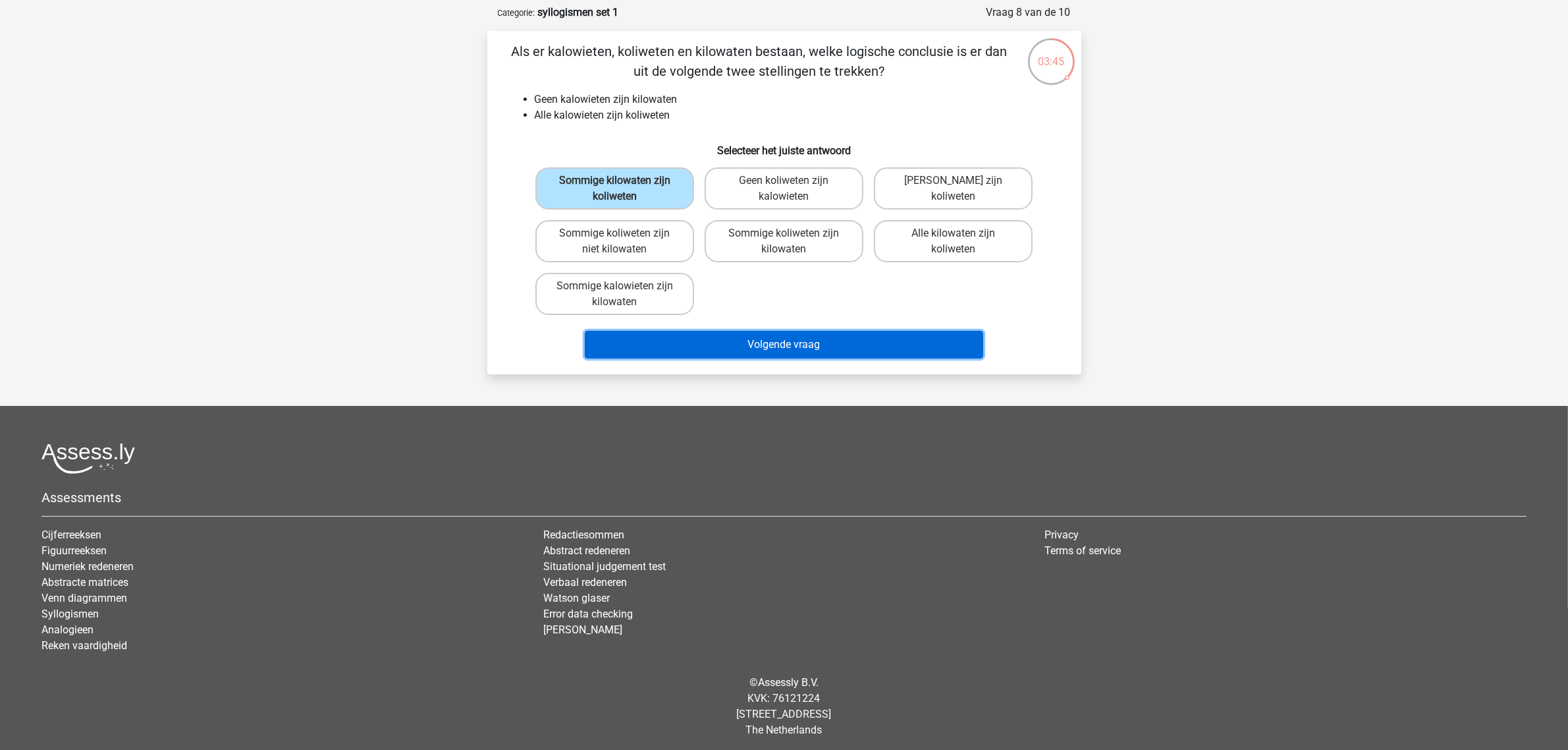
click at [749, 336] on button "Volgende vraag" at bounding box center [784, 345] width 398 height 28
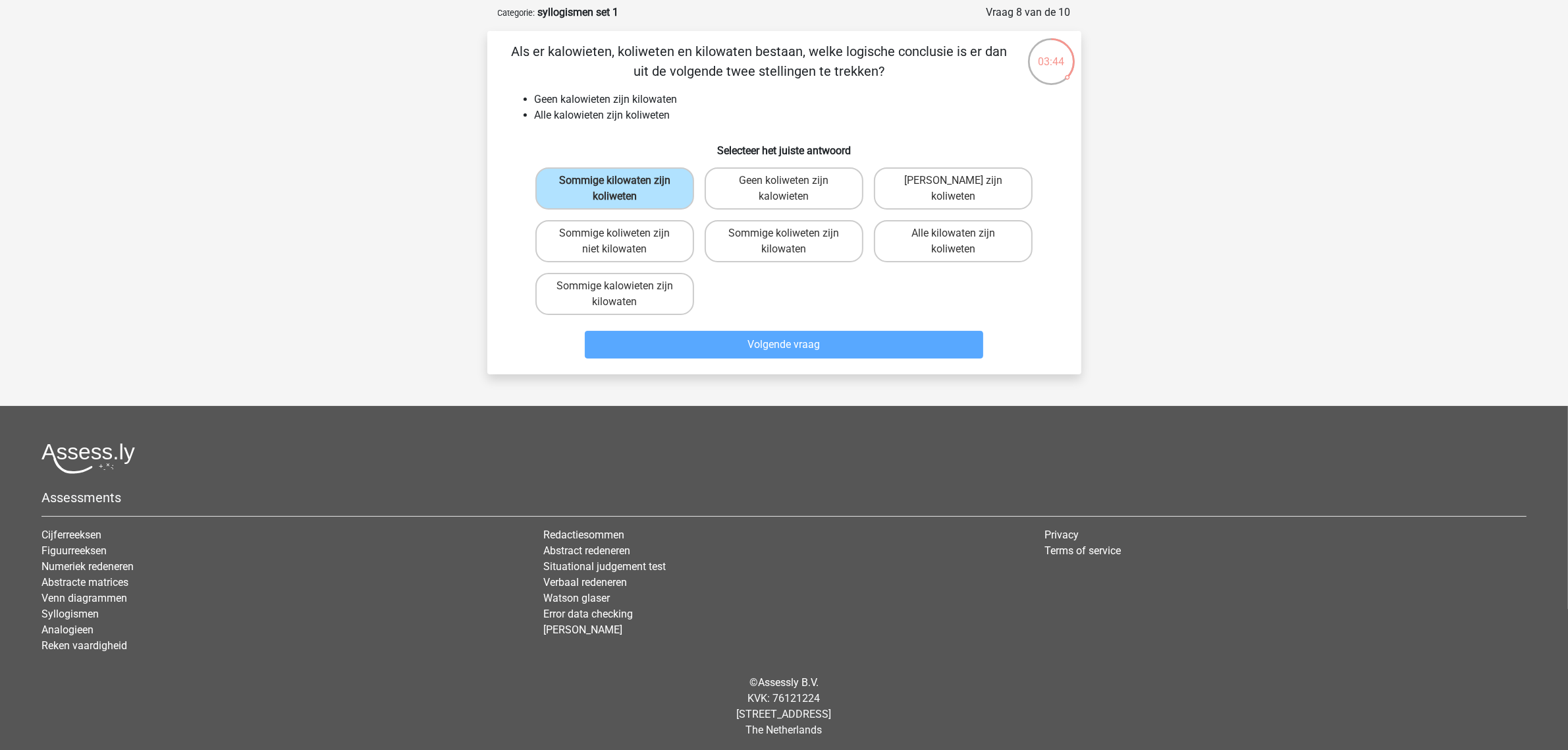
scroll to position [46, 0]
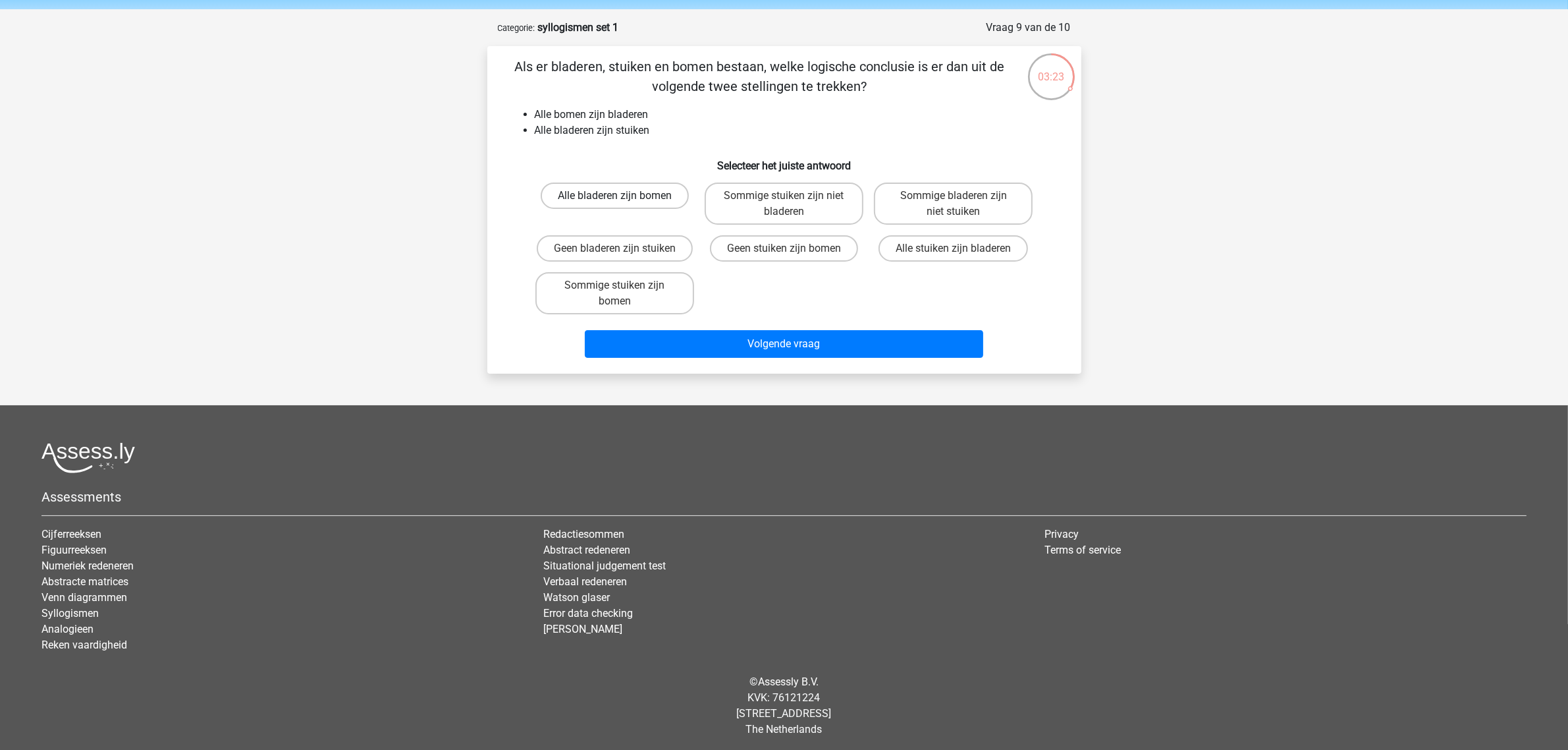
click at [590, 198] on label "Alle bladeren zijn bomen" at bounding box center [614, 195] width 148 height 26
click at [614, 198] on input "Alle bladeren zijn bomen" at bounding box center [618, 200] width 9 height 9
radio input "true"
click at [590, 280] on label "Sommige stuiken zijn bomen" at bounding box center [614, 293] width 159 height 42
click at [614, 285] on input "Sommige stuiken zijn bomen" at bounding box center [618, 289] width 9 height 9
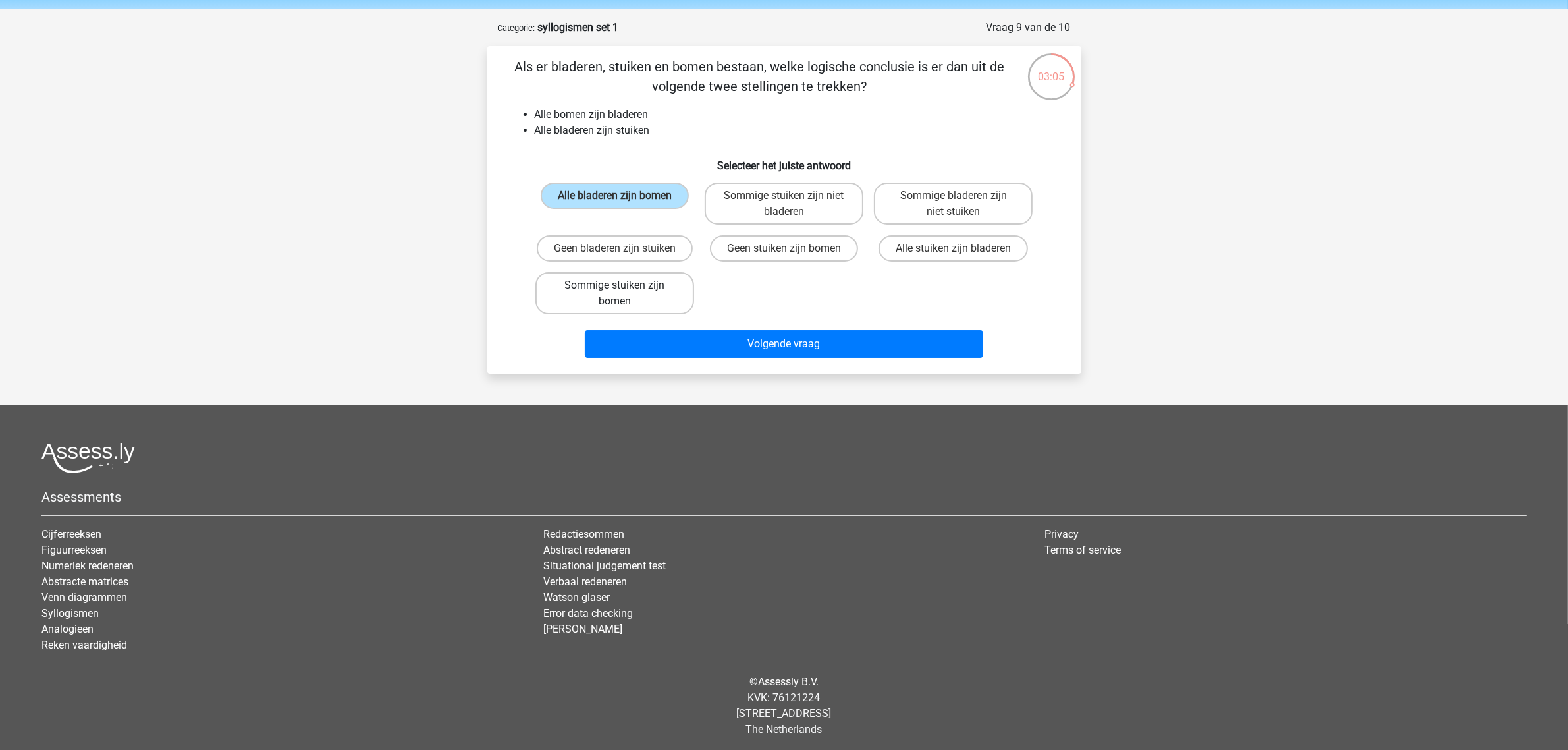
radio input "true"
click at [949, 196] on label "Sommige bladeren zijn niet stuiken" at bounding box center [953, 203] width 159 height 42
click at [954, 196] on input "Sommige bladeren zijn niet stuiken" at bounding box center [958, 200] width 9 height 9
radio input "true"
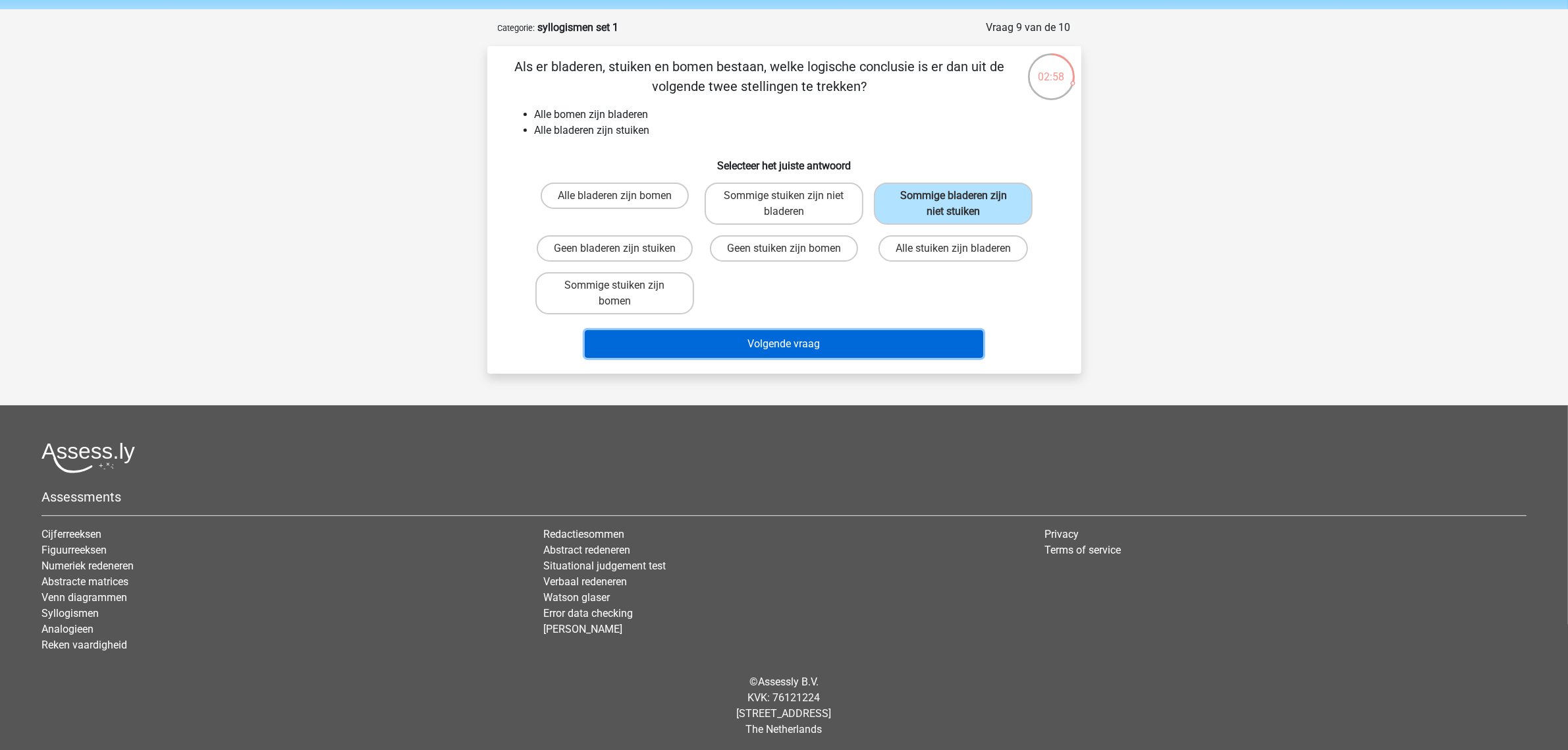
click at [790, 346] on button "Volgende vraag" at bounding box center [784, 344] width 398 height 28
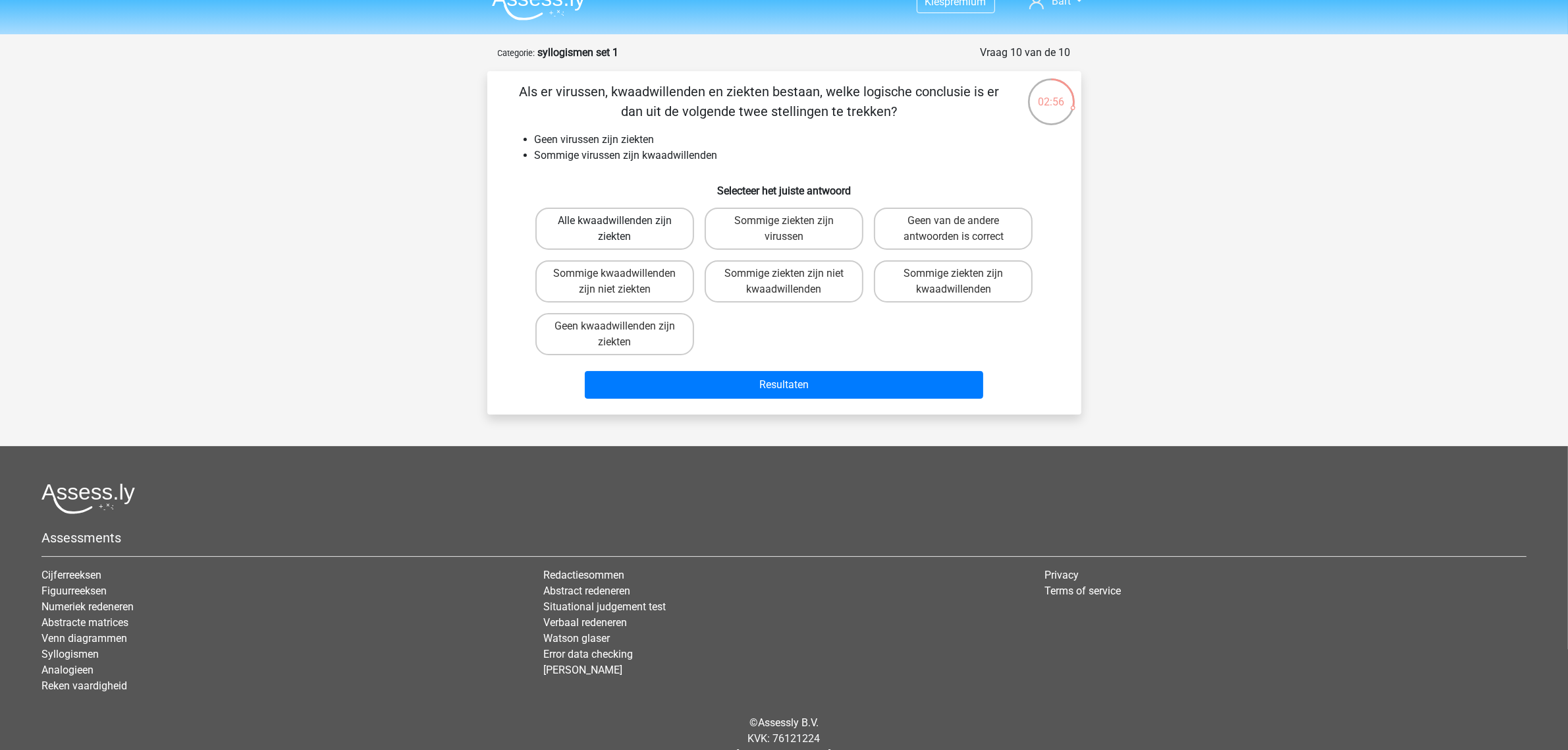
scroll to position [0, 0]
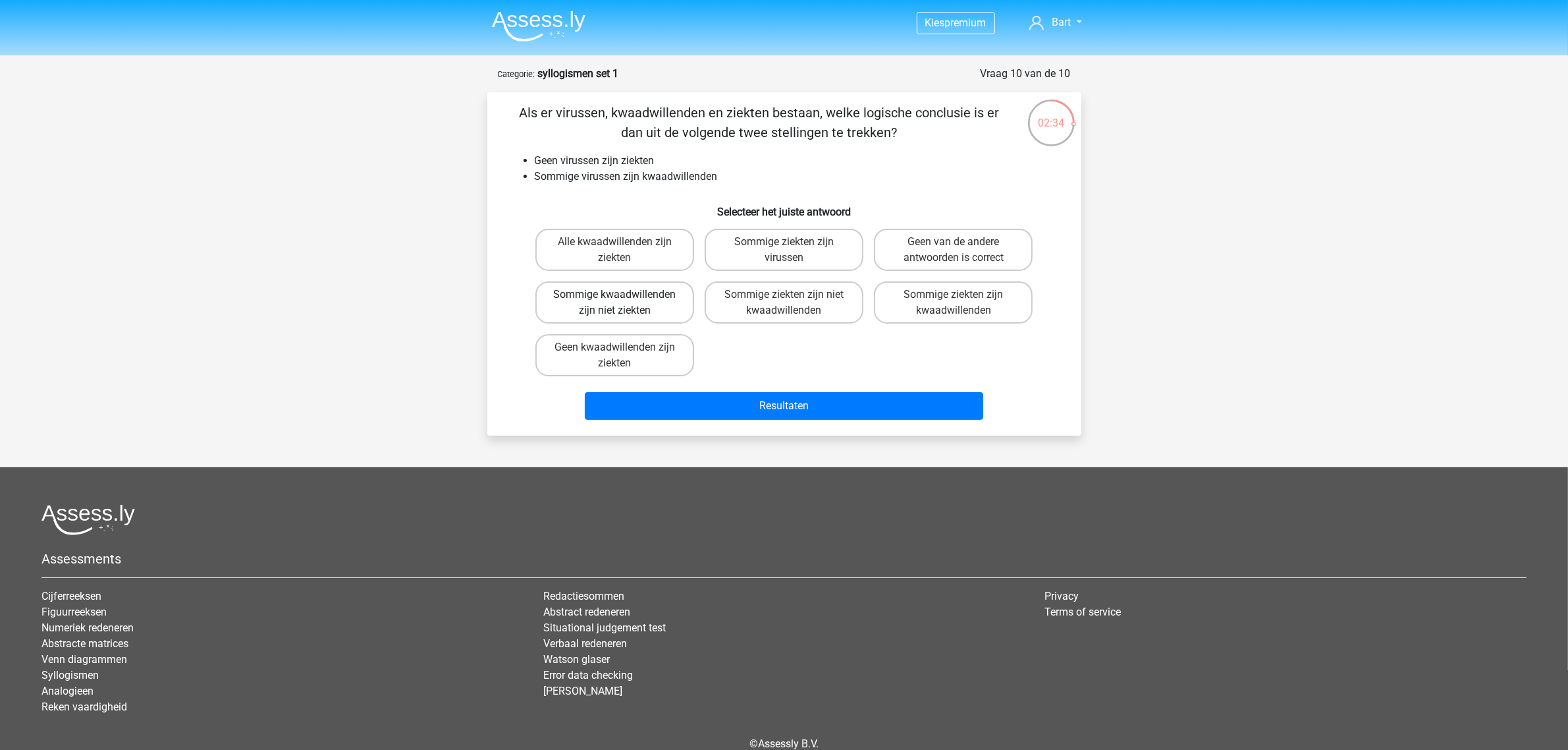
click at [560, 300] on label "Sommige kwaadwillenden zijn niet ziekten" at bounding box center [614, 302] width 159 height 42
click at [614, 300] on input "Sommige kwaadwillenden zijn niet ziekten" at bounding box center [618, 299] width 9 height 9
radio input "true"
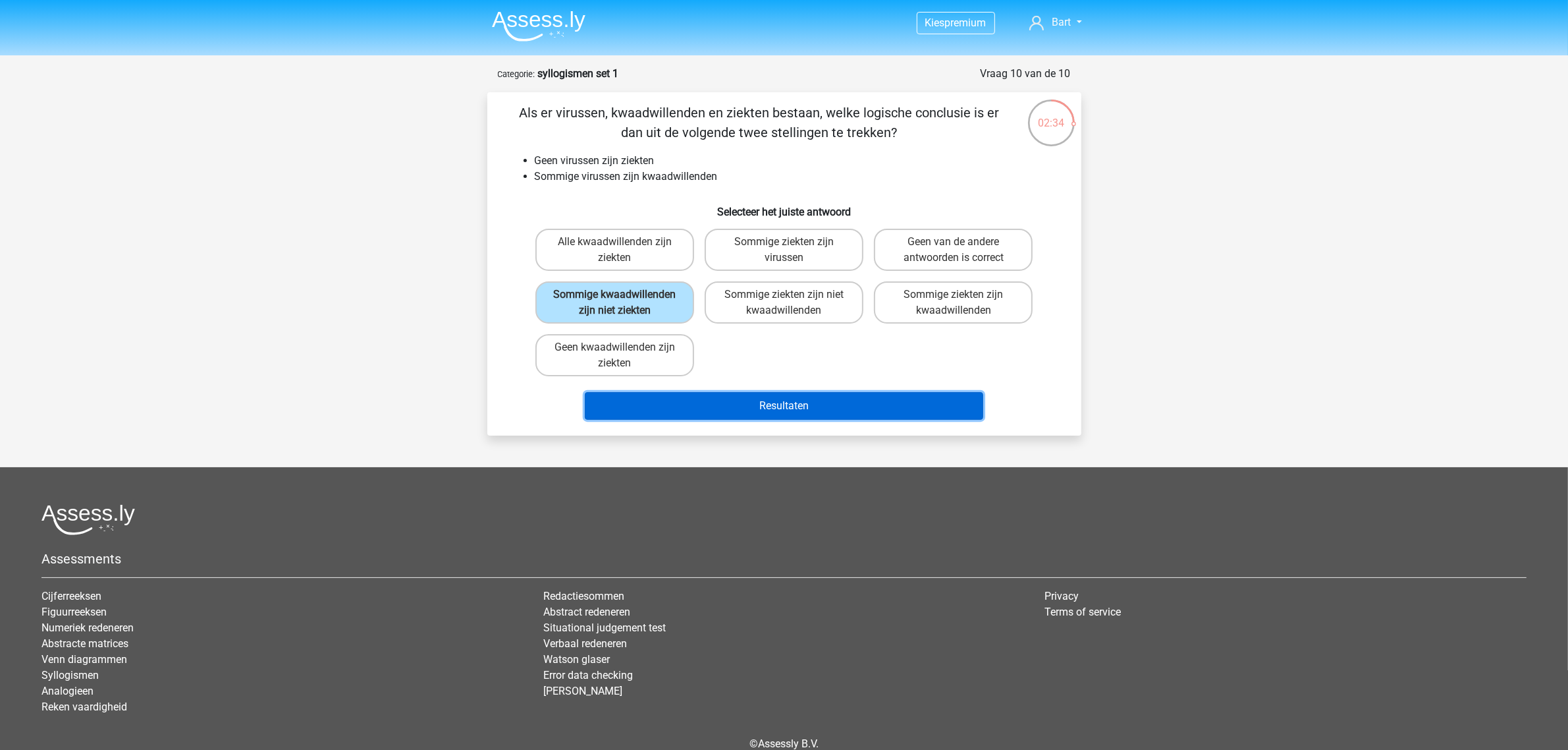
click at [687, 403] on button "Resultaten" at bounding box center [784, 405] width 398 height 28
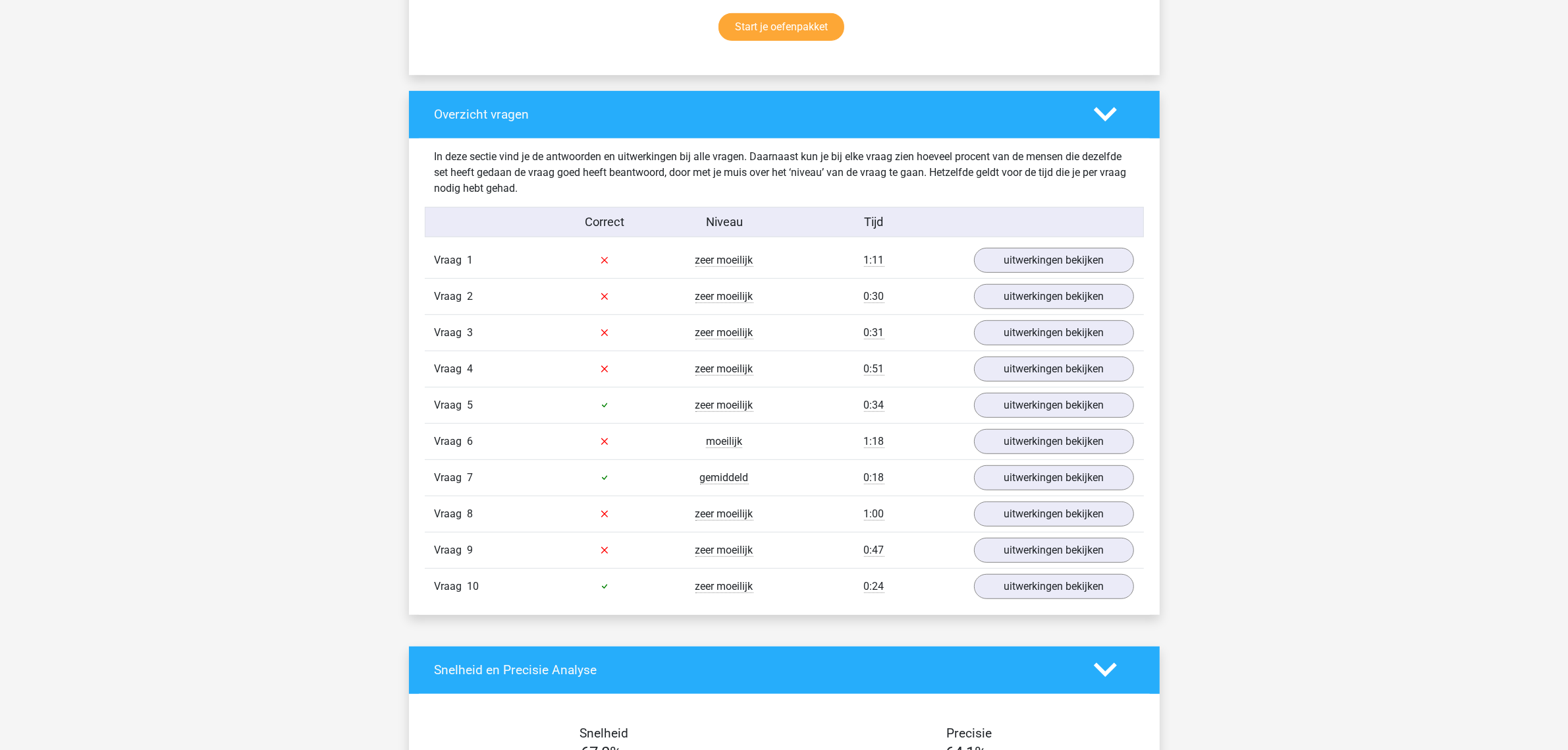
scroll to position [906, 0]
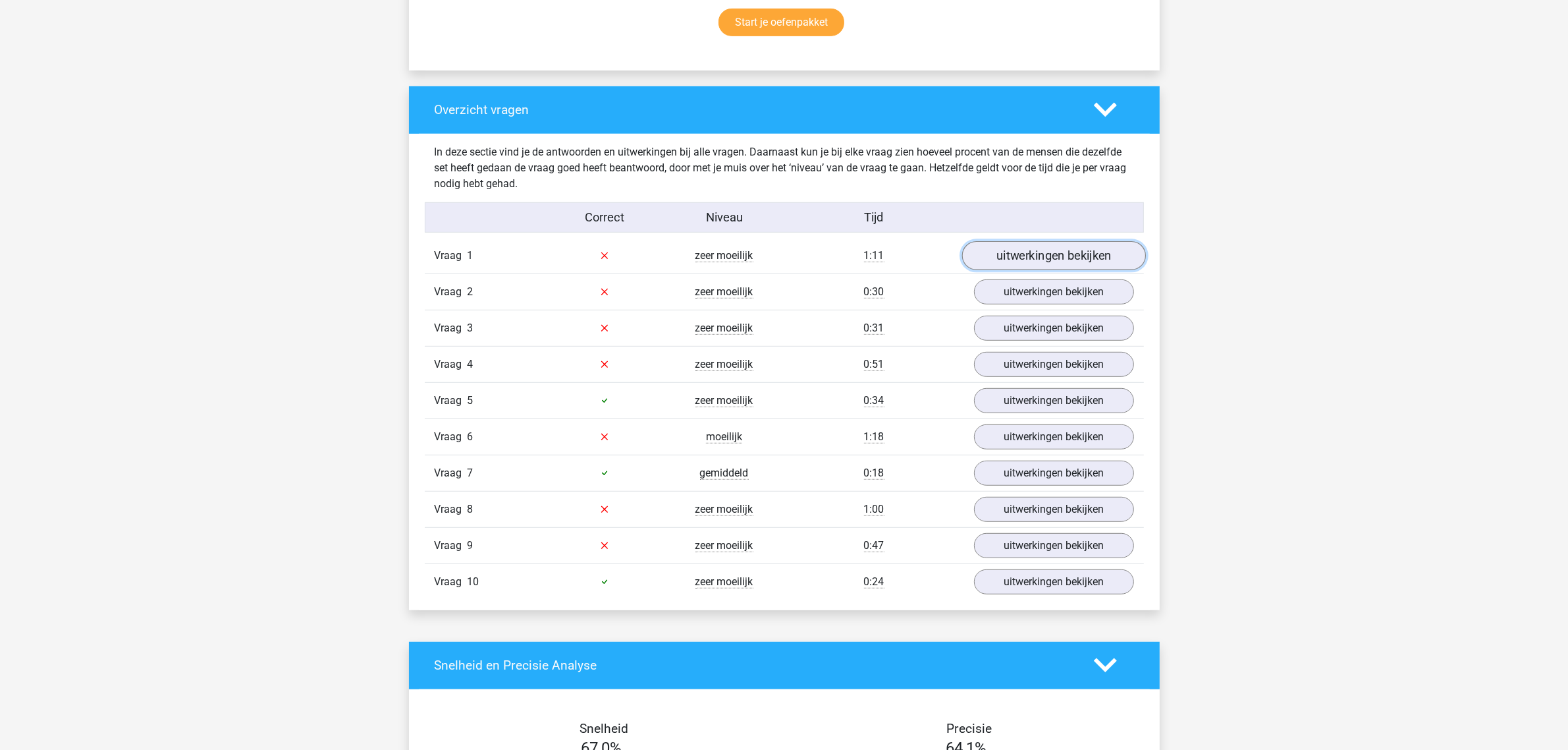
click at [1038, 249] on link "uitwerkingen bekijken" at bounding box center [1054, 256] width 184 height 29
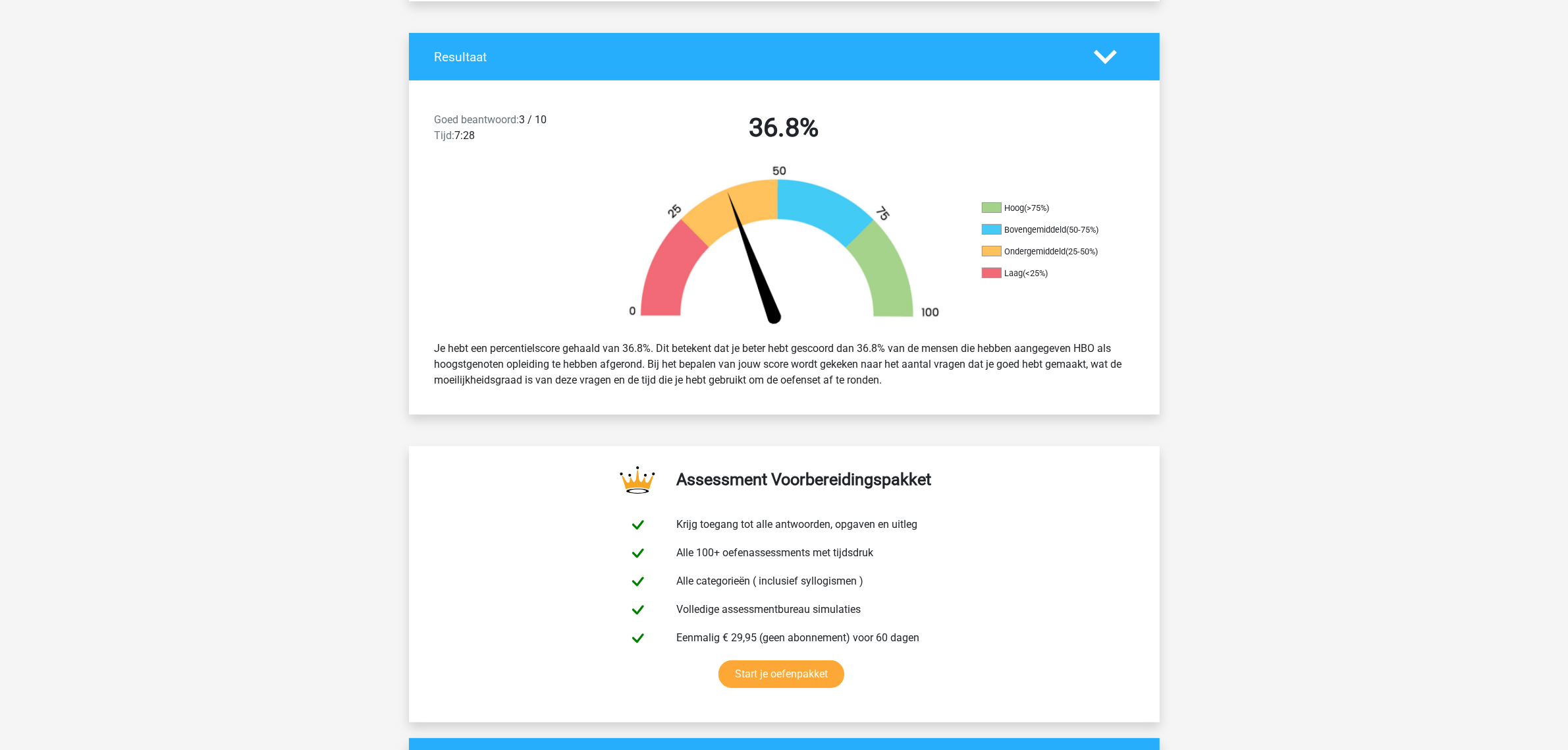
scroll to position [0, 0]
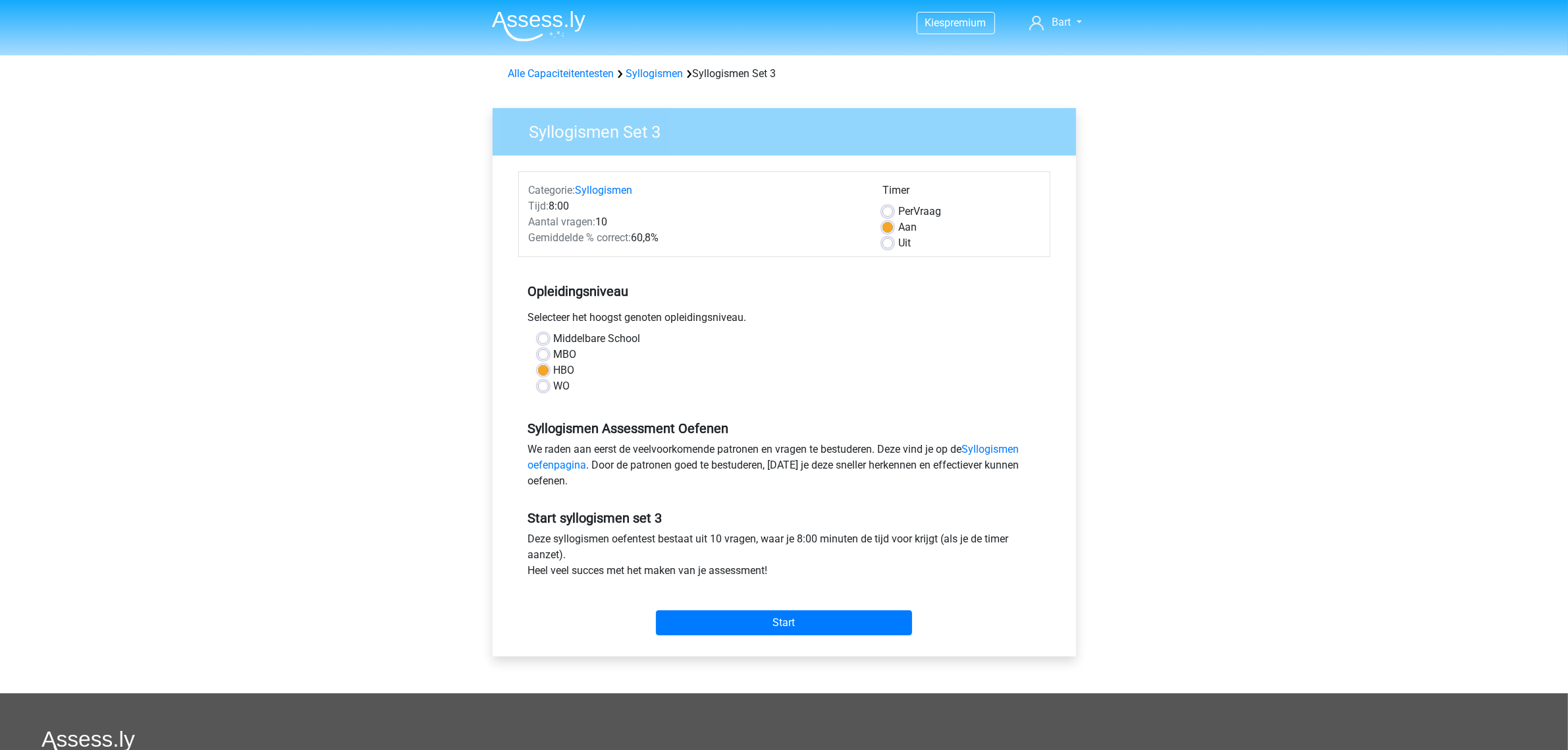
click at [898, 246] on label "Uit" at bounding box center [905, 243] width 13 height 16
click at [887, 246] on input "Uit" at bounding box center [887, 242] width 10 height 13
radio input "true"
click at [727, 606] on div "Start" at bounding box center [784, 612] width 532 height 46
click at [731, 638] on div "Start" at bounding box center [784, 612] width 532 height 57
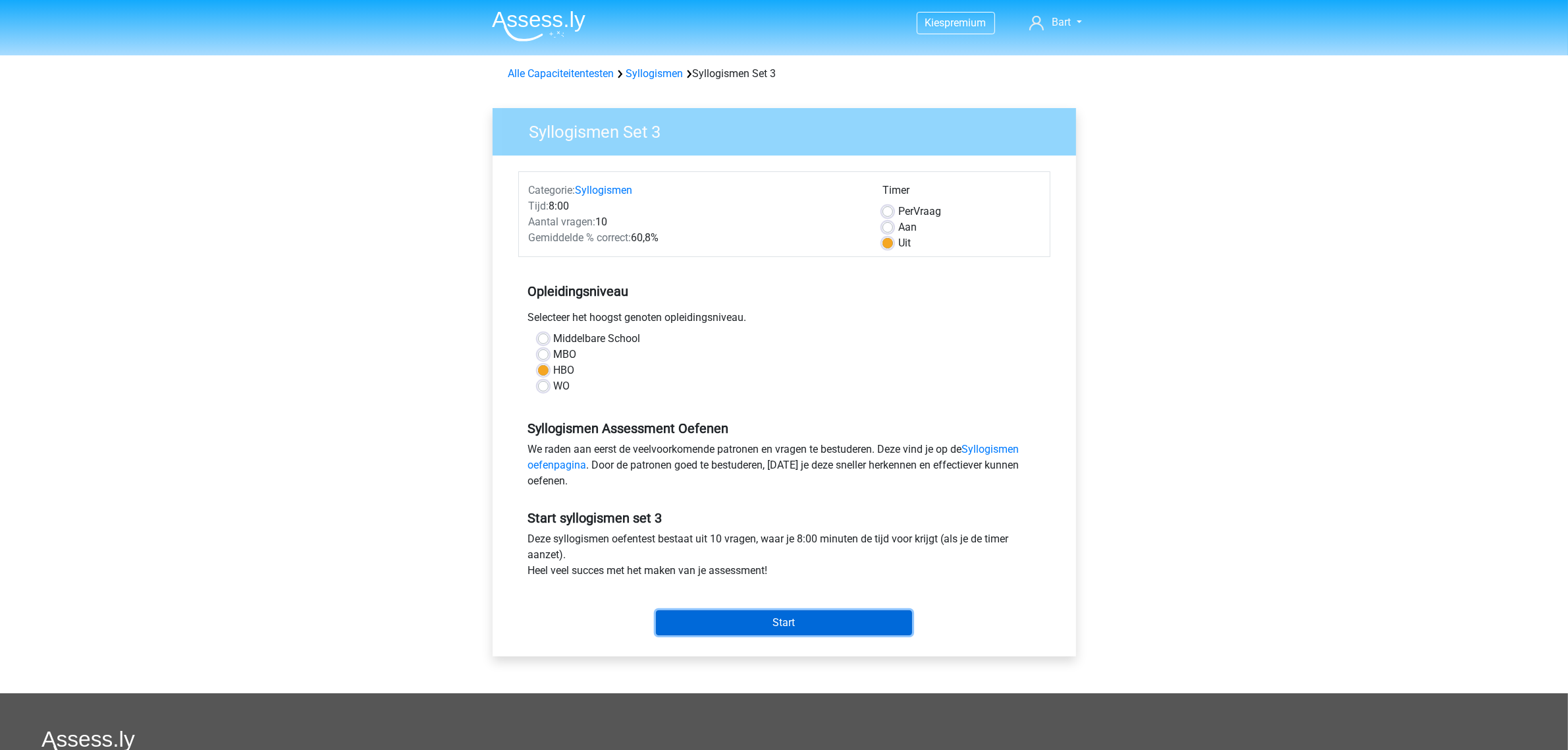
click at [731, 614] on input "Start" at bounding box center [784, 622] width 256 height 25
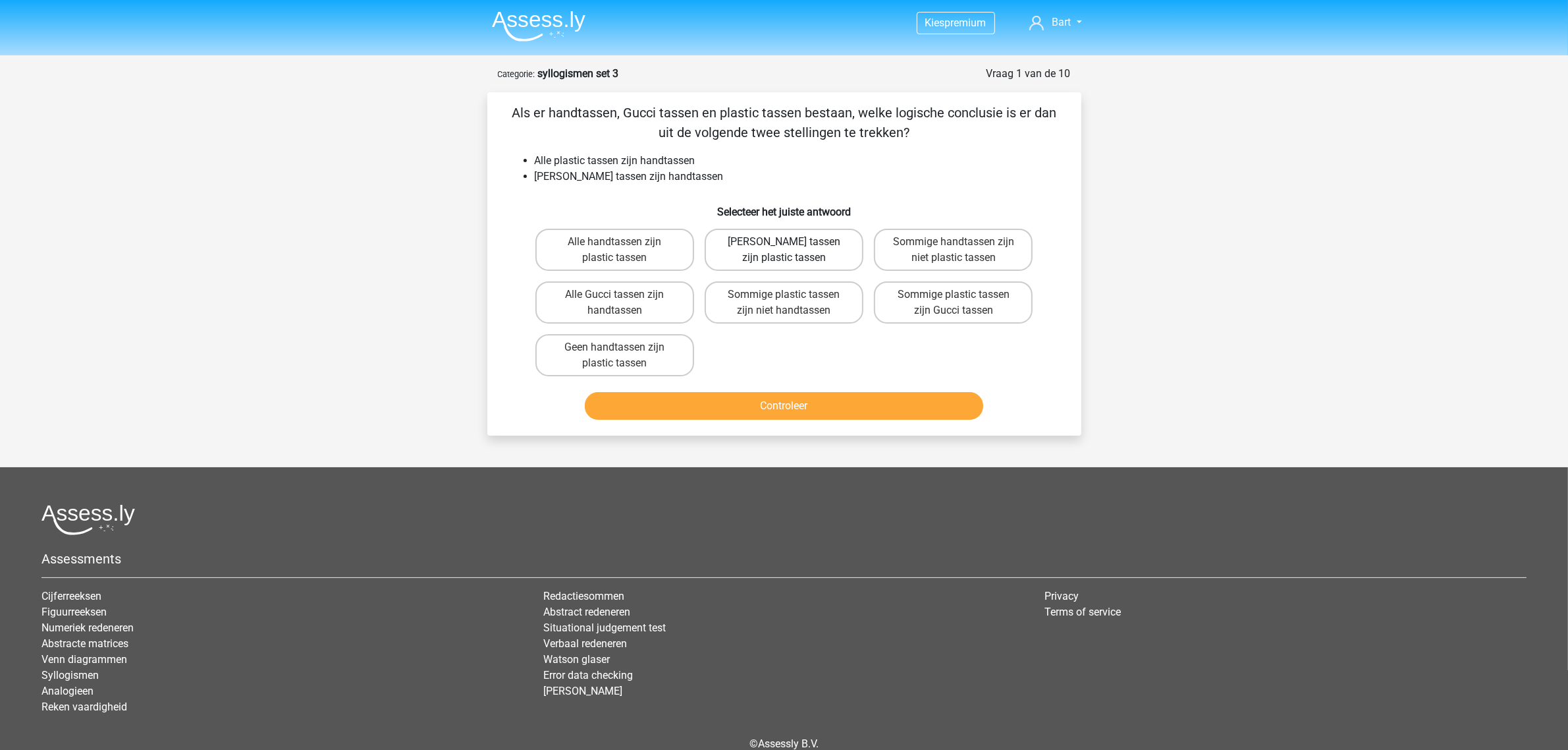
click at [767, 251] on label "Geen Gucci tassen zijn plastic tassen" at bounding box center [784, 249] width 159 height 42
click at [784, 250] on input "Geen Gucci tassen zijn plastic tassen" at bounding box center [788, 246] width 9 height 9
radio input "true"
click at [759, 402] on button "Controleer" at bounding box center [784, 405] width 398 height 28
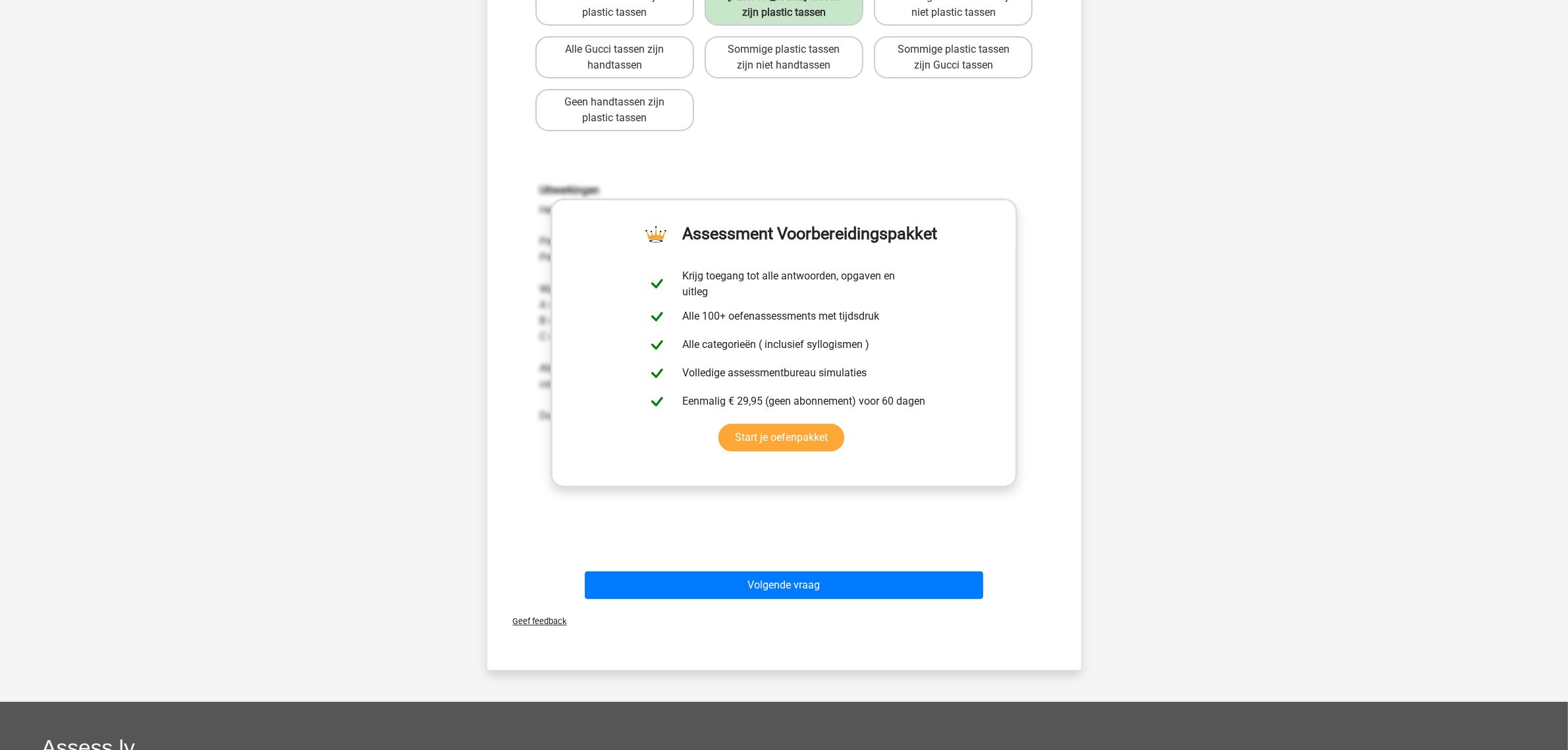
scroll to position [247, 0]
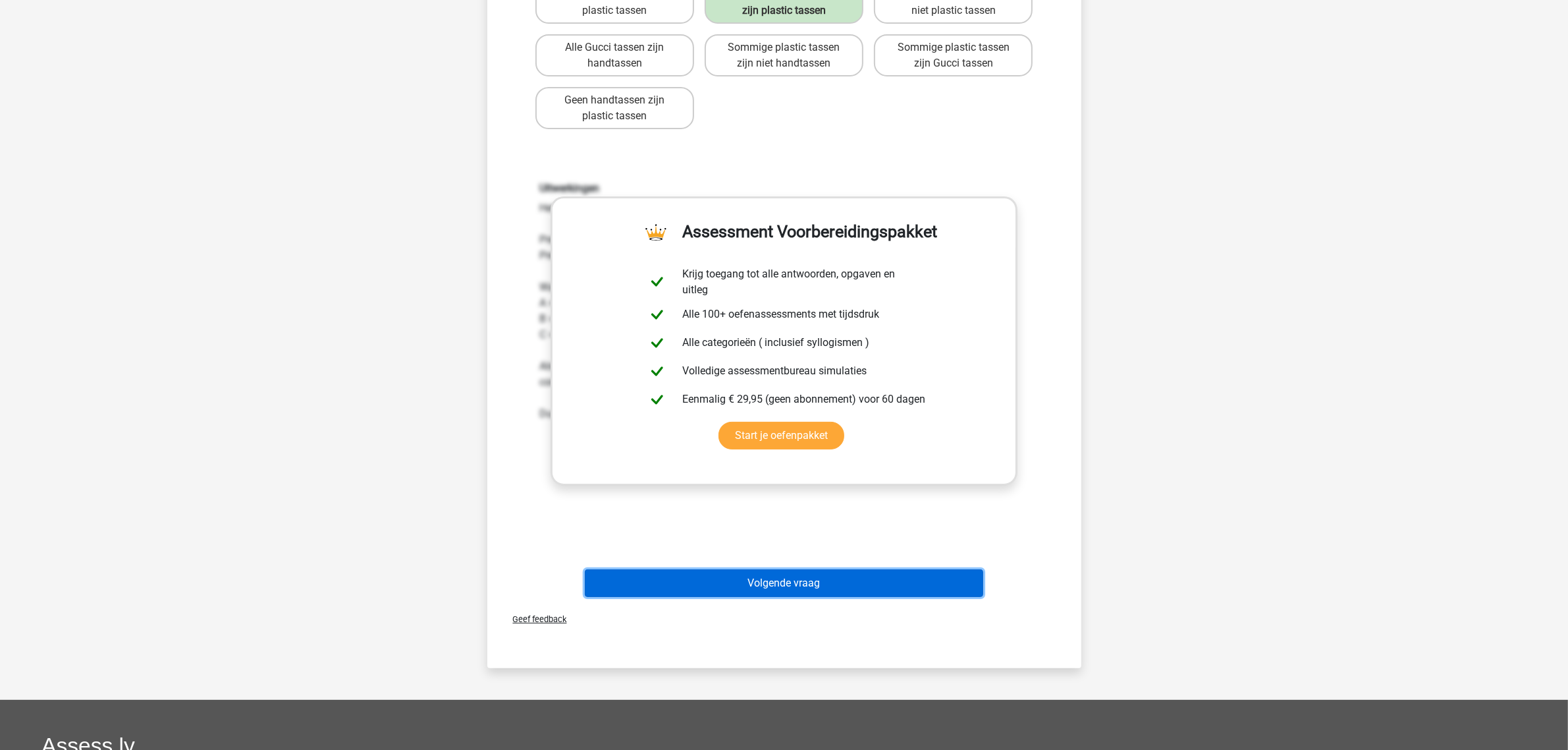
click at [758, 579] on button "Volgende vraag" at bounding box center [784, 583] width 398 height 28
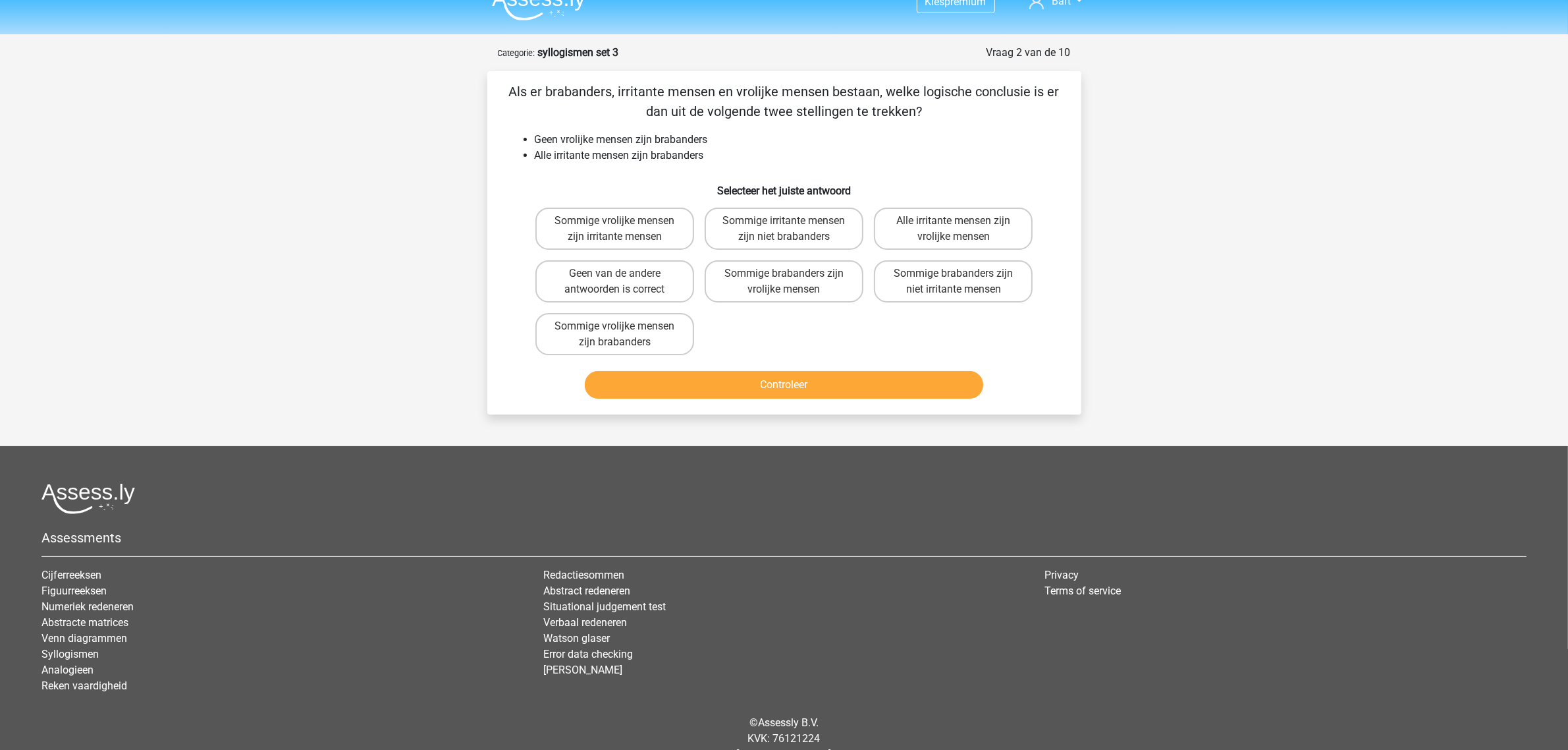
scroll to position [0, 0]
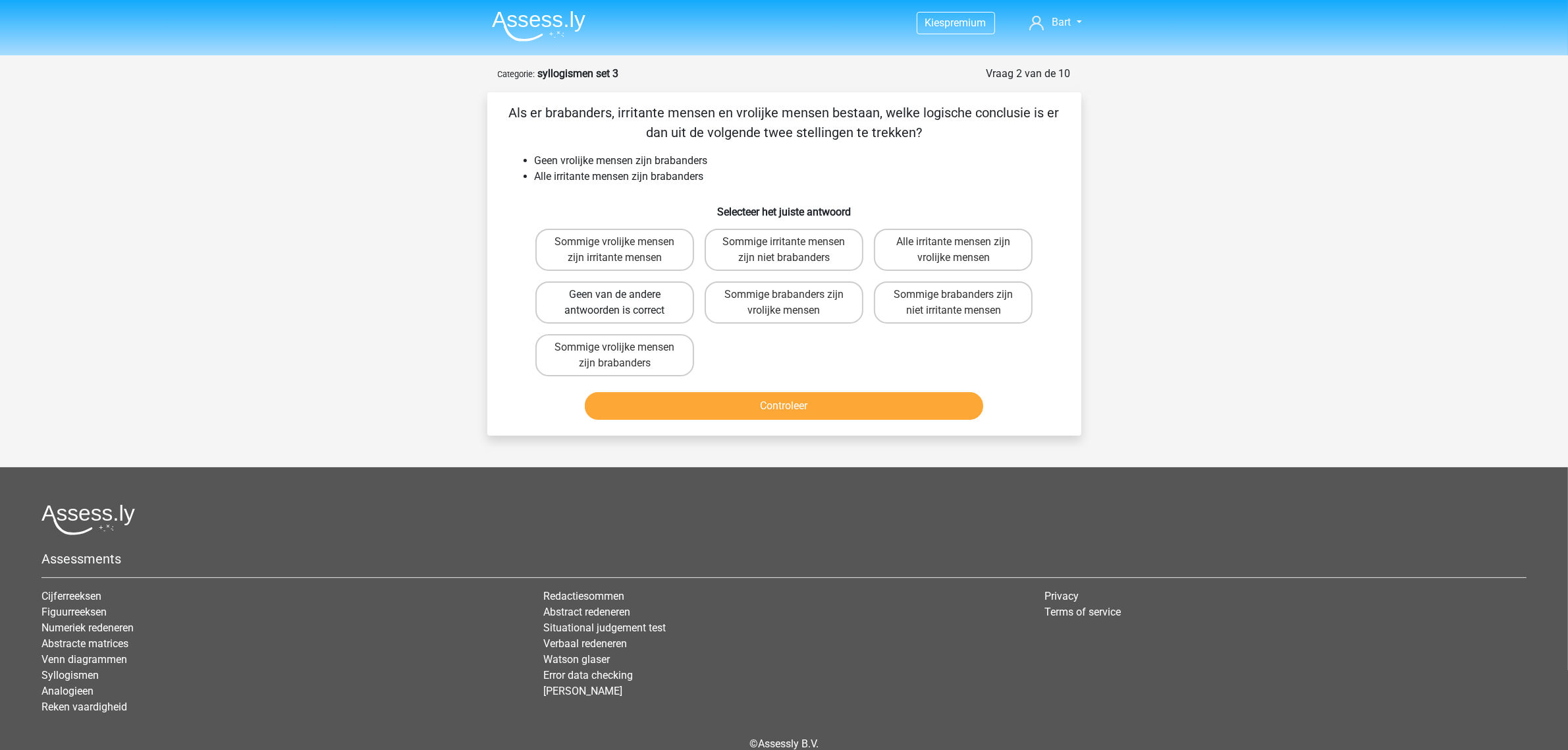
click at [605, 308] on label "Geen van de andere antwoorden is correct" at bounding box center [614, 302] width 159 height 42
click at [614, 303] on input "Geen van de andere antwoorden is correct" at bounding box center [618, 299] width 9 height 9
radio input "true"
click at [728, 406] on button "Controleer" at bounding box center [784, 405] width 398 height 28
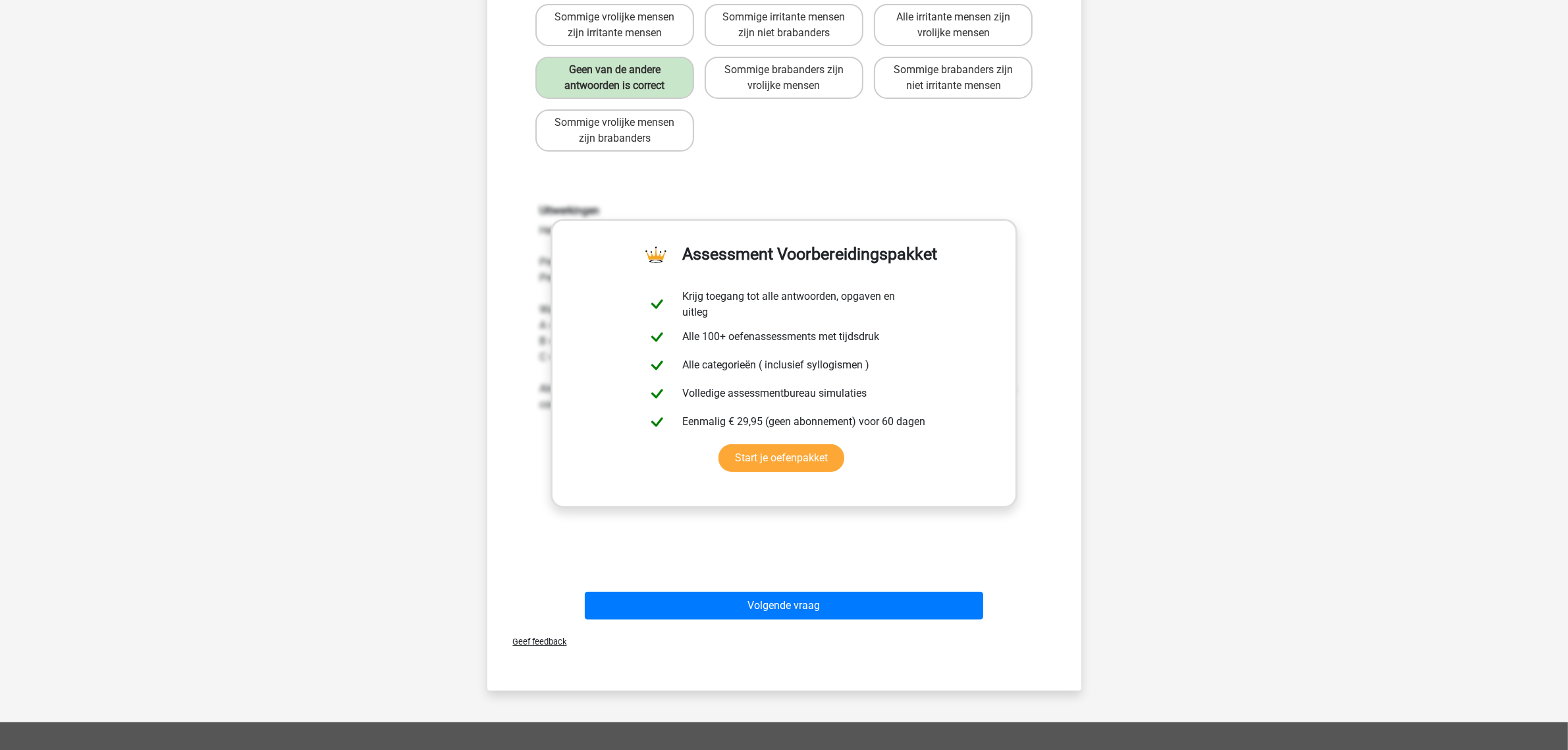
scroll to position [82, 0]
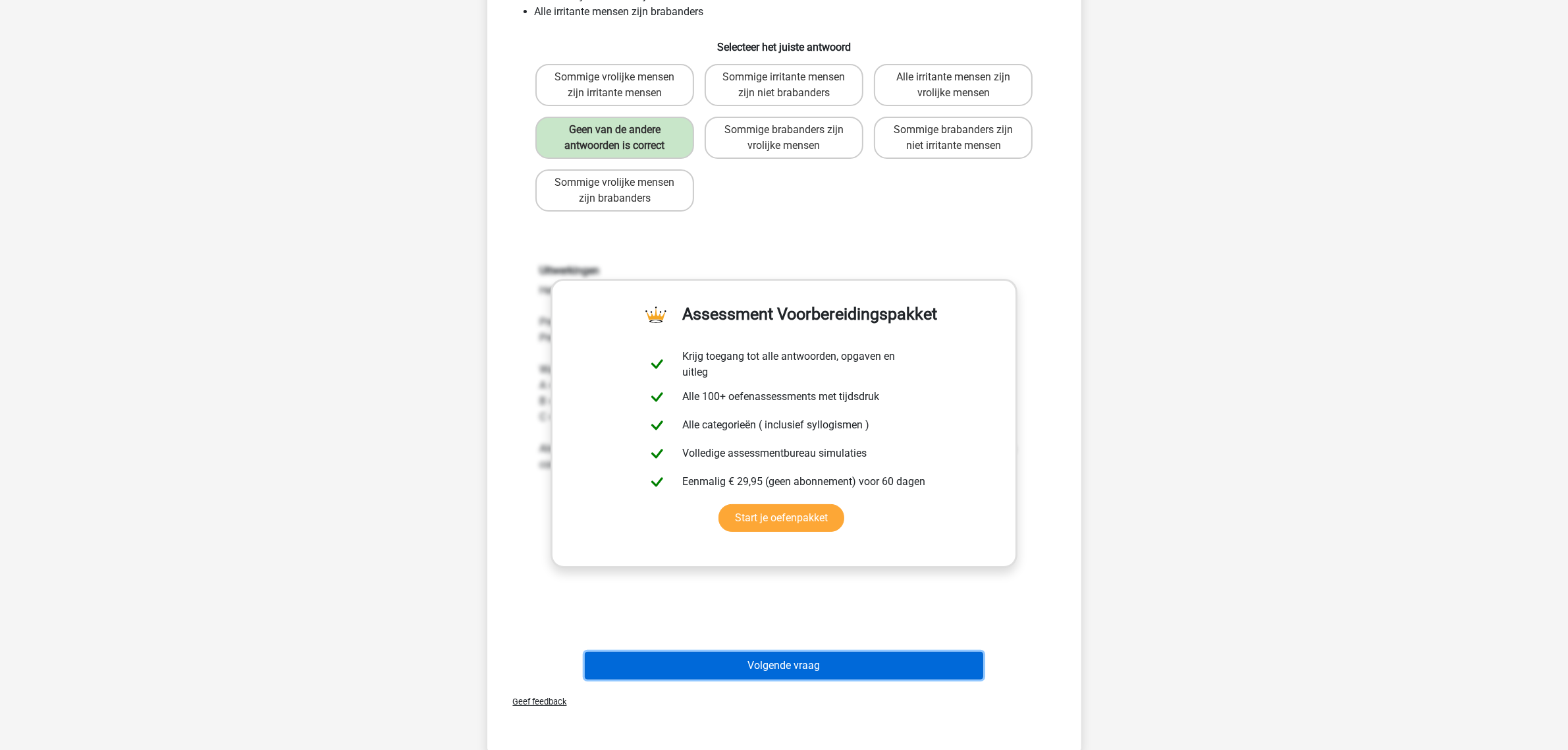
click at [735, 669] on button "Volgende vraag" at bounding box center [784, 665] width 398 height 28
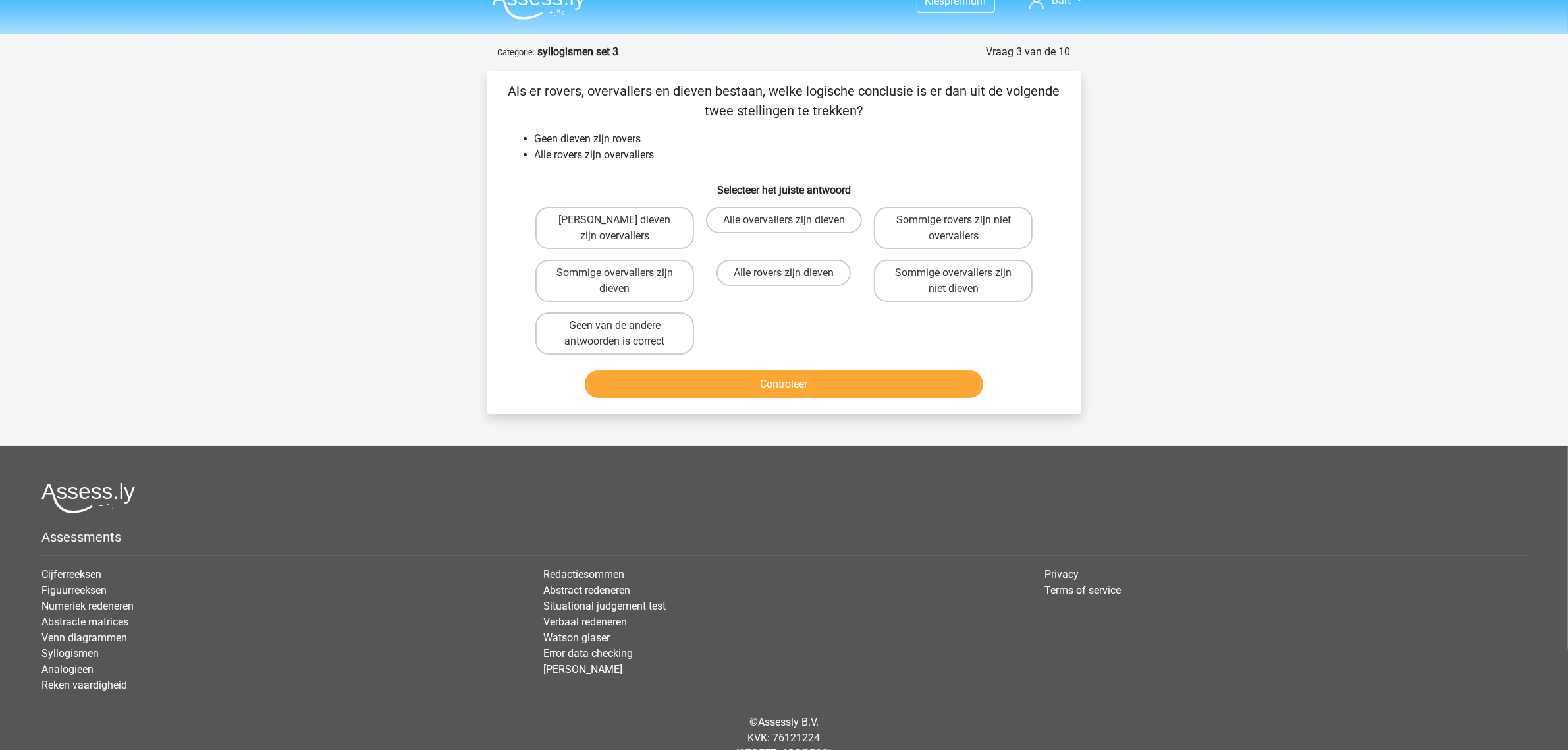
scroll to position [0, 0]
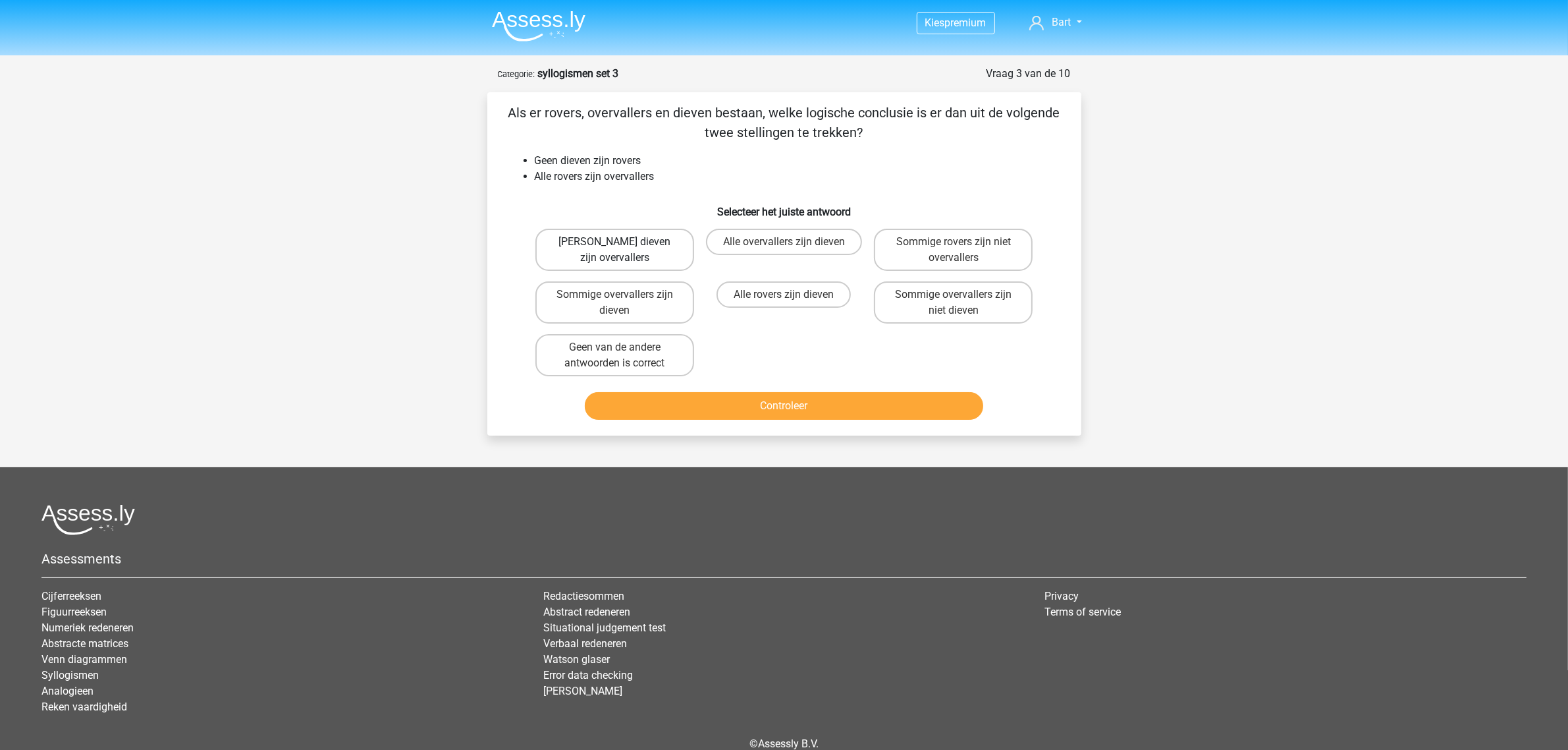
click at [565, 249] on label "Geen dieven zijn overvallers" at bounding box center [614, 249] width 159 height 42
click at [614, 249] on input "Geen dieven zijn overvallers" at bounding box center [618, 246] width 9 height 9
radio input "true"
click at [685, 404] on button "Controleer" at bounding box center [784, 405] width 398 height 28
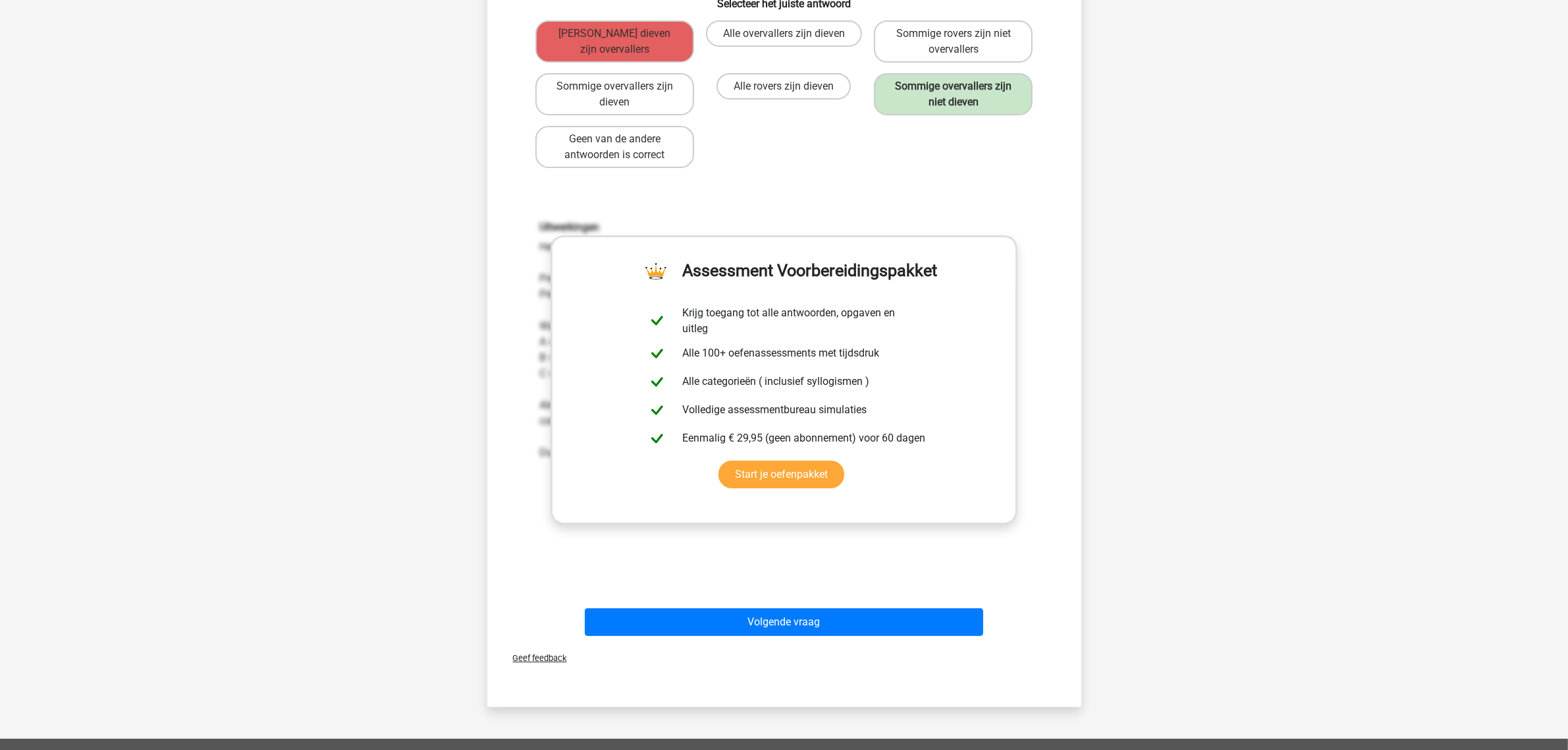
scroll to position [247, 0]
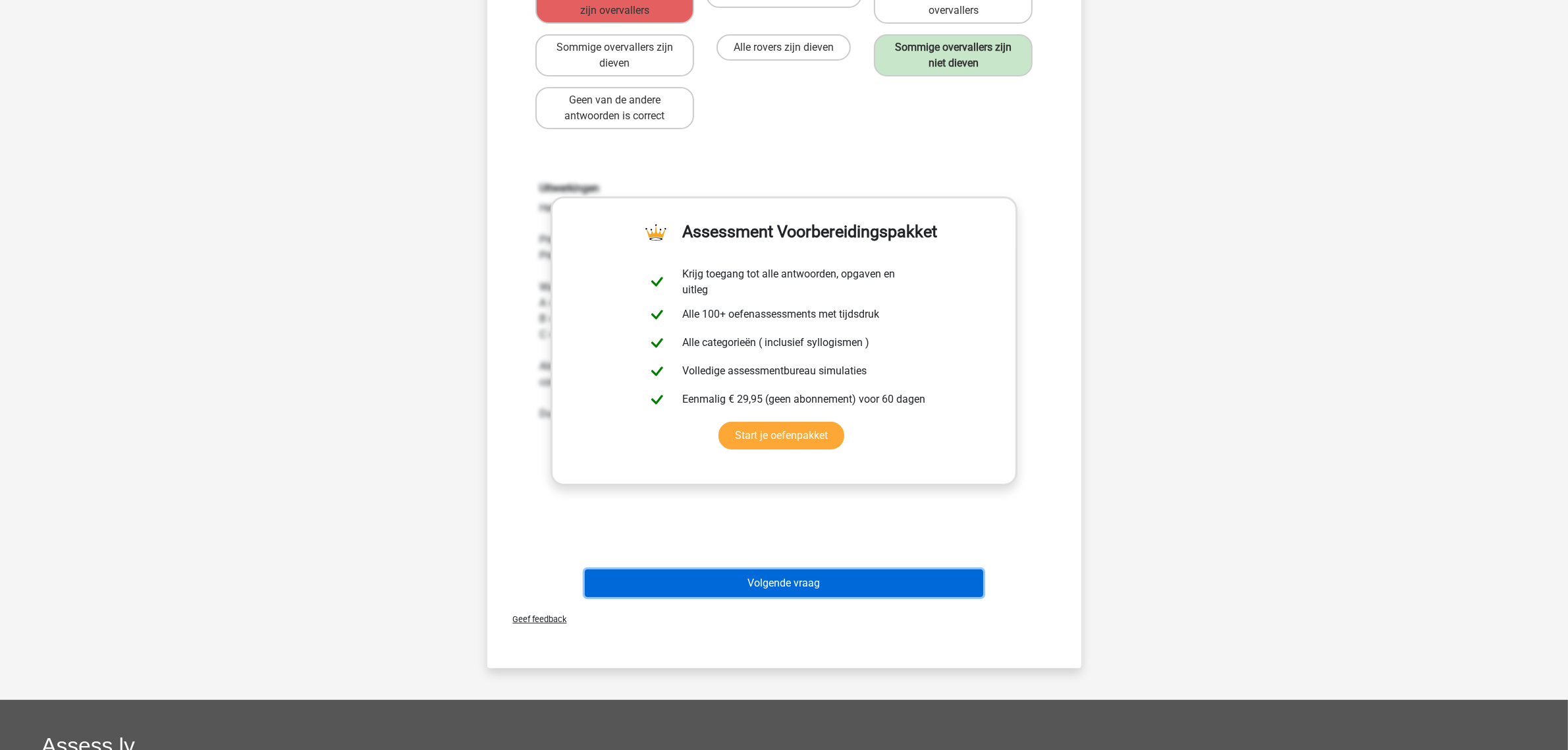
click at [769, 587] on button "Volgende vraag" at bounding box center [784, 583] width 398 height 28
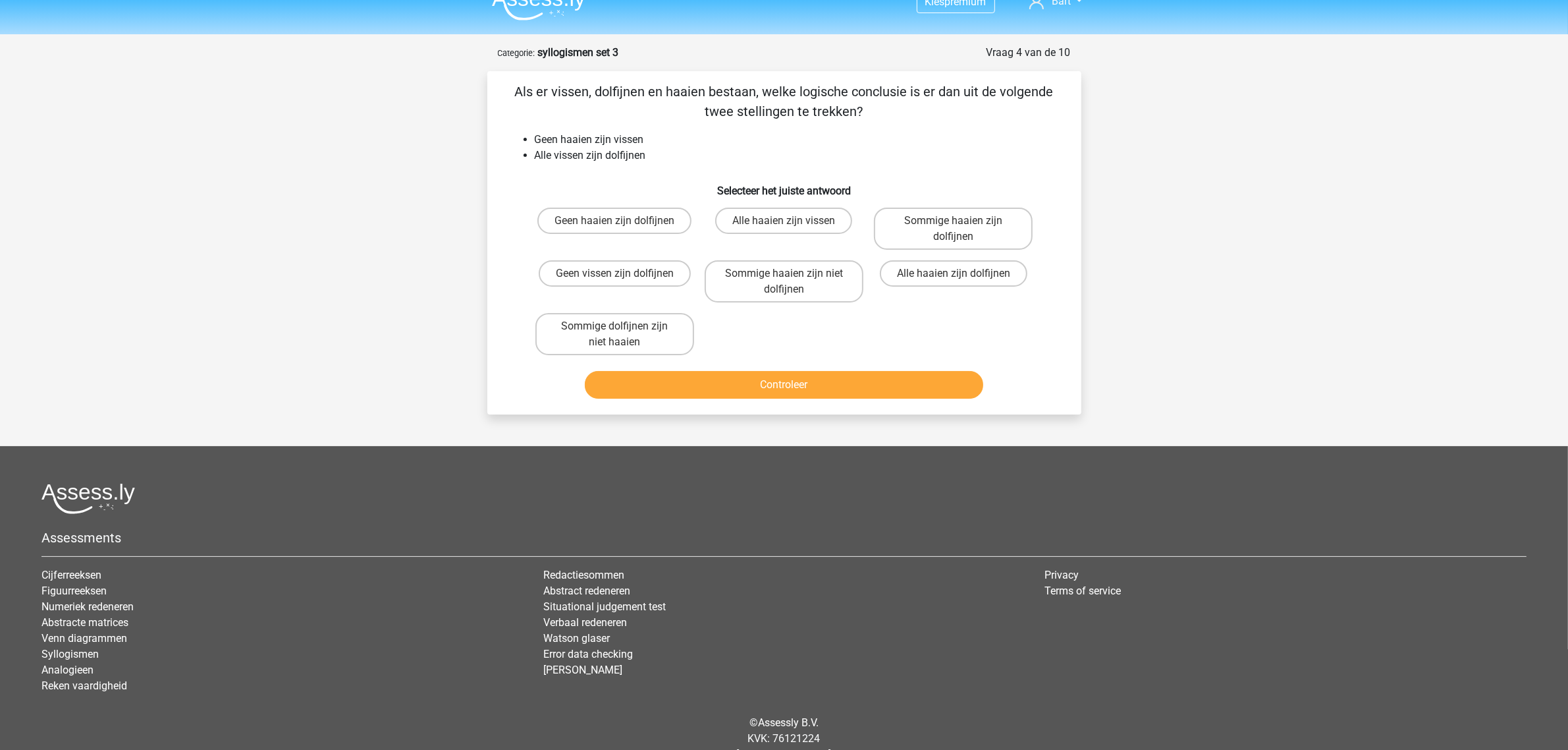
scroll to position [0, 0]
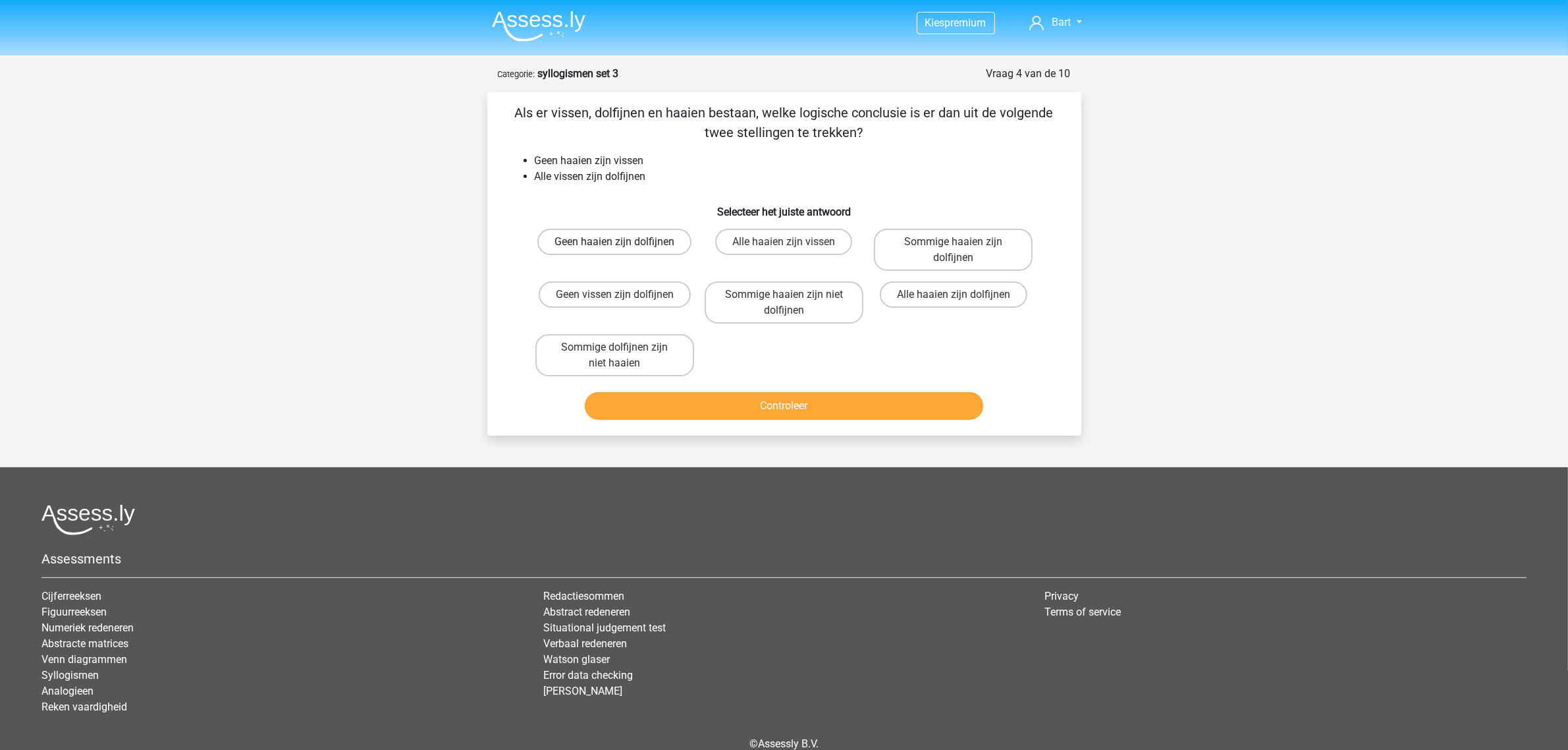
click at [571, 241] on label "Geen haaien zijn dolfijnen" at bounding box center [614, 242] width 154 height 26
click at [614, 242] on input "Geen haaien zijn dolfijnen" at bounding box center [618, 246] width 9 height 9
radio input "true"
click at [805, 402] on button "Controleer" at bounding box center [784, 405] width 398 height 28
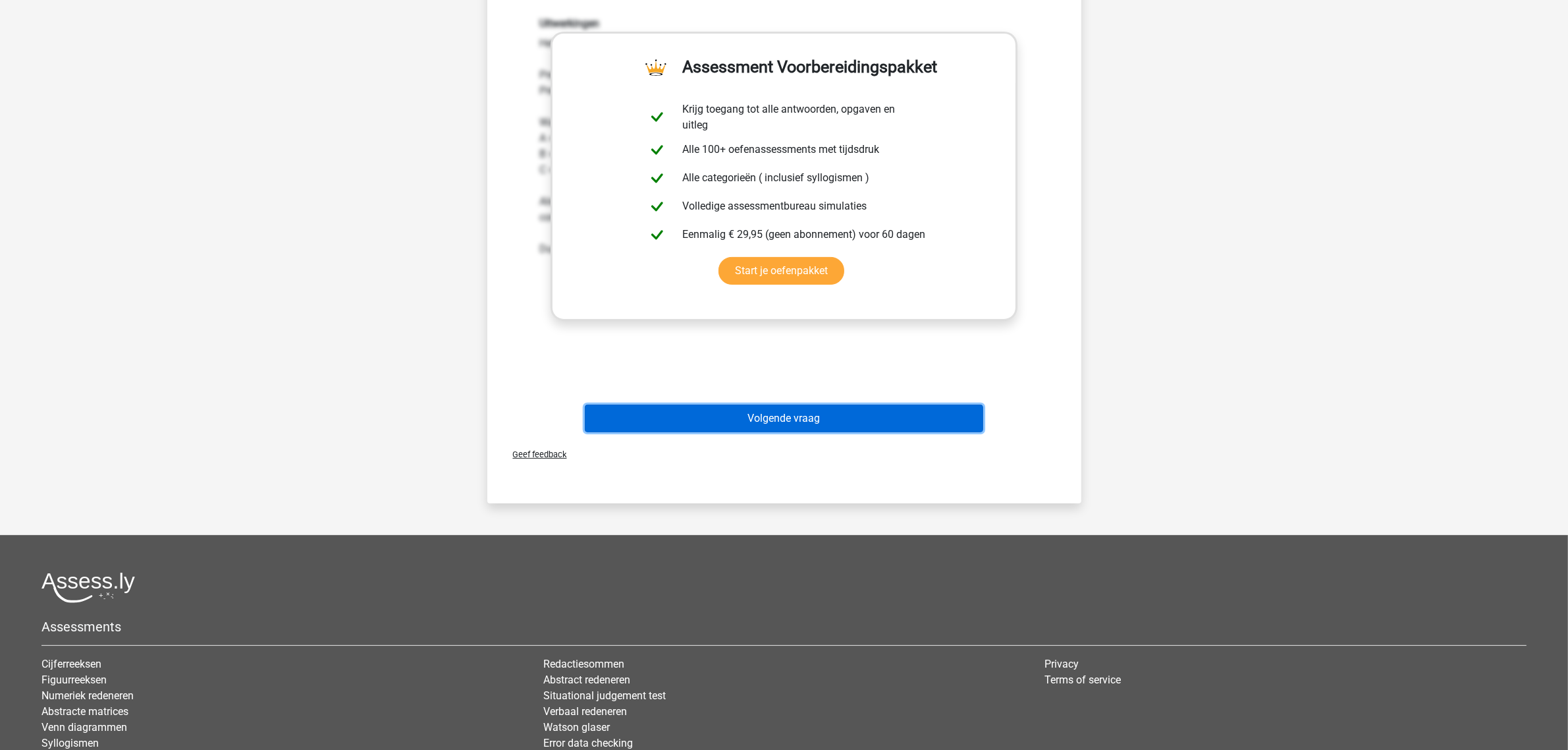
click at [746, 412] on button "Volgende vraag" at bounding box center [784, 418] width 398 height 28
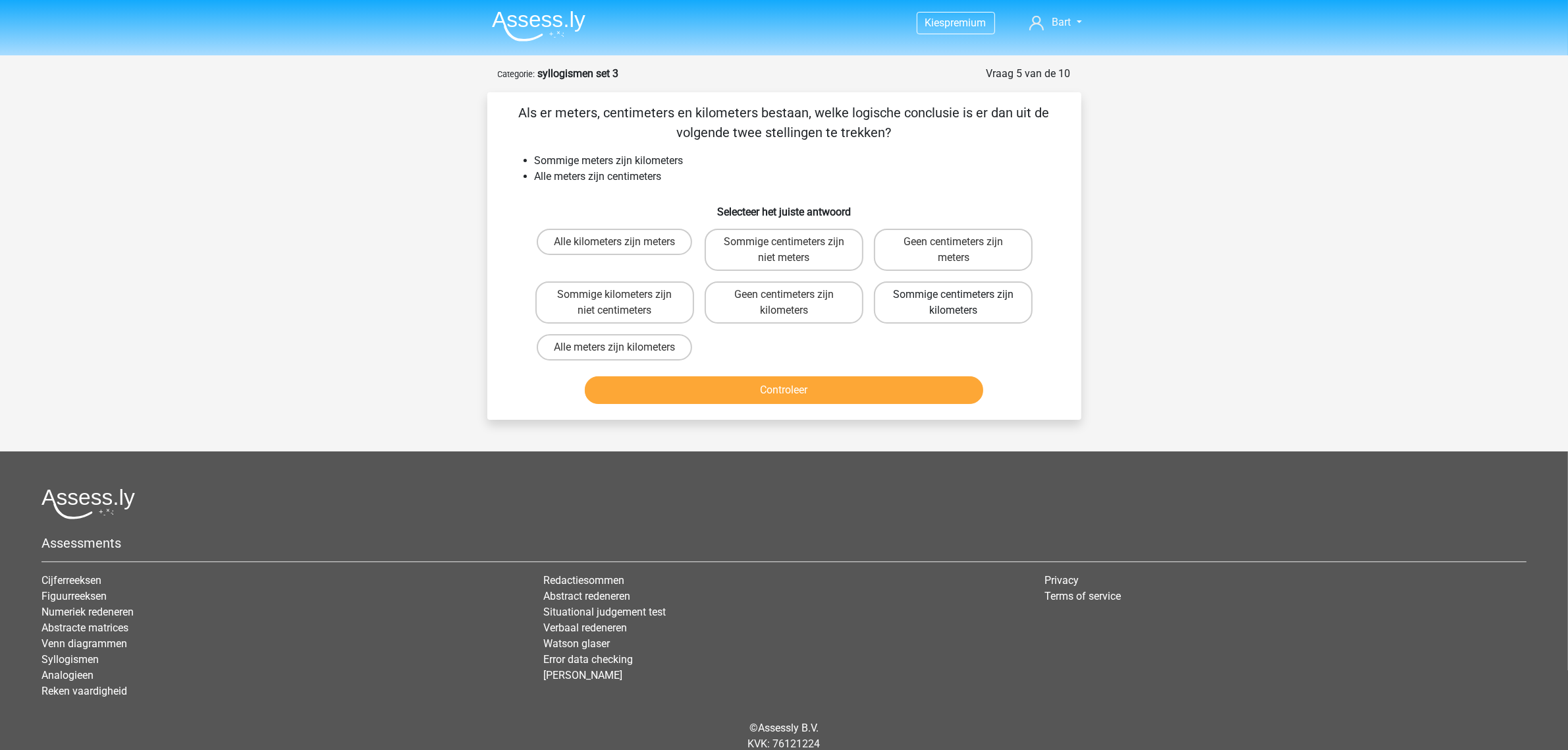
click at [917, 304] on label "Sommige centimeters zijn kilometers" at bounding box center [953, 302] width 159 height 42
click at [954, 303] on input "Sommige centimeters zijn kilometers" at bounding box center [958, 299] width 9 height 9
radio input "true"
click at [790, 384] on button "Controleer" at bounding box center [784, 390] width 398 height 28
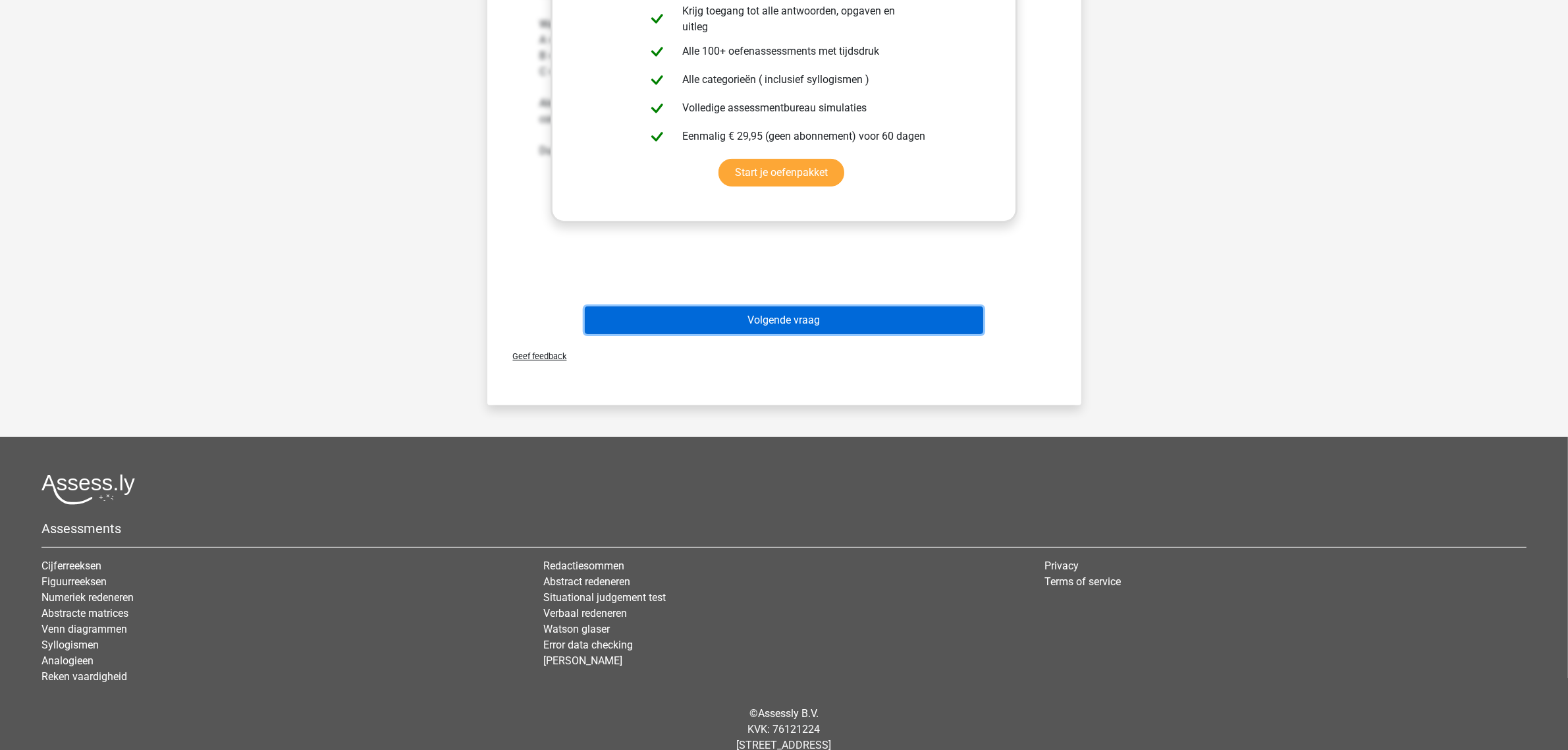
click at [708, 314] on button "Volgende vraag" at bounding box center [784, 320] width 398 height 28
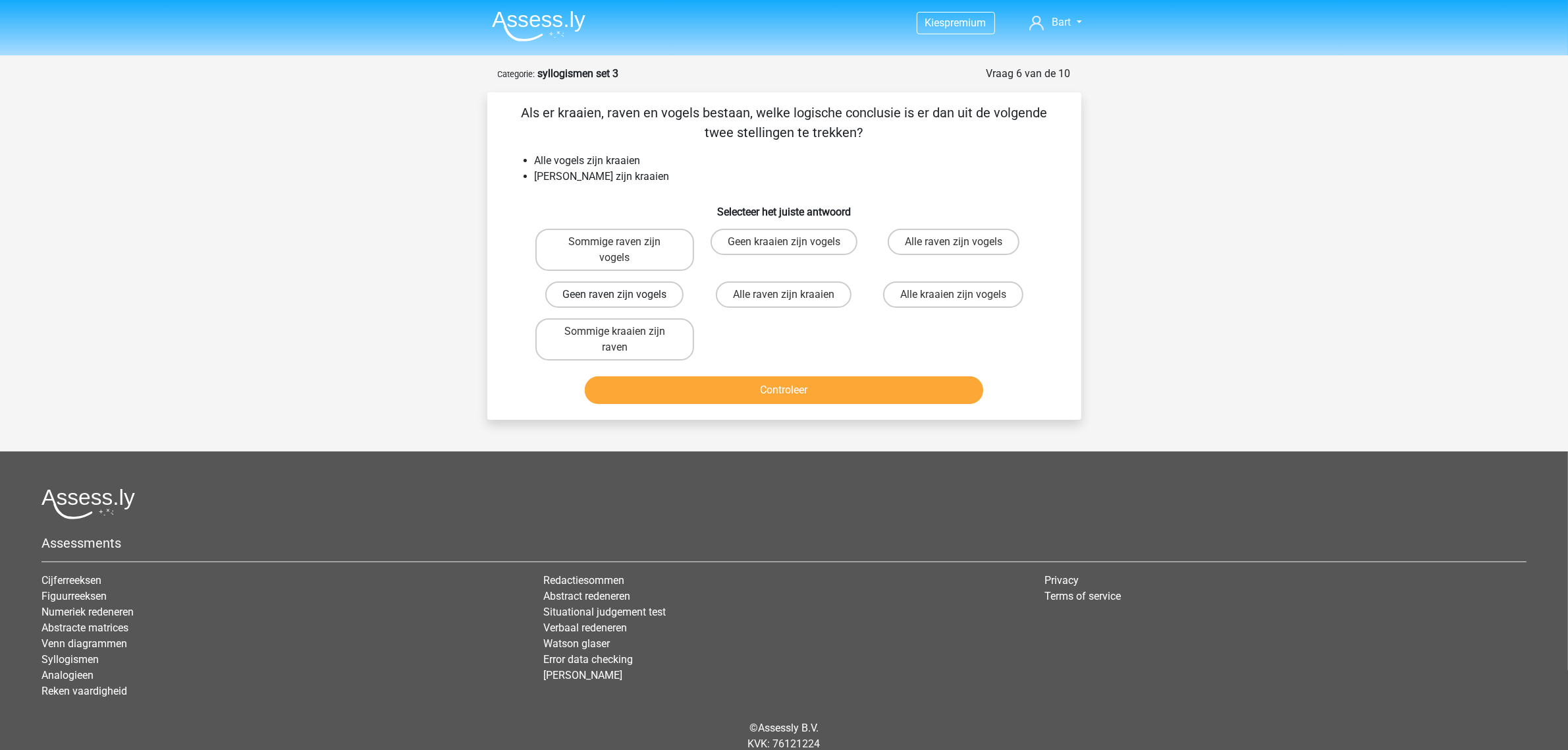
click at [590, 281] on label "Geen raven zijn vogels" at bounding box center [614, 294] width 139 height 26
click at [614, 295] on input "Geen raven zijn vogels" at bounding box center [618, 299] width 9 height 9
radio input "true"
click at [713, 376] on button "Controleer" at bounding box center [784, 390] width 398 height 28
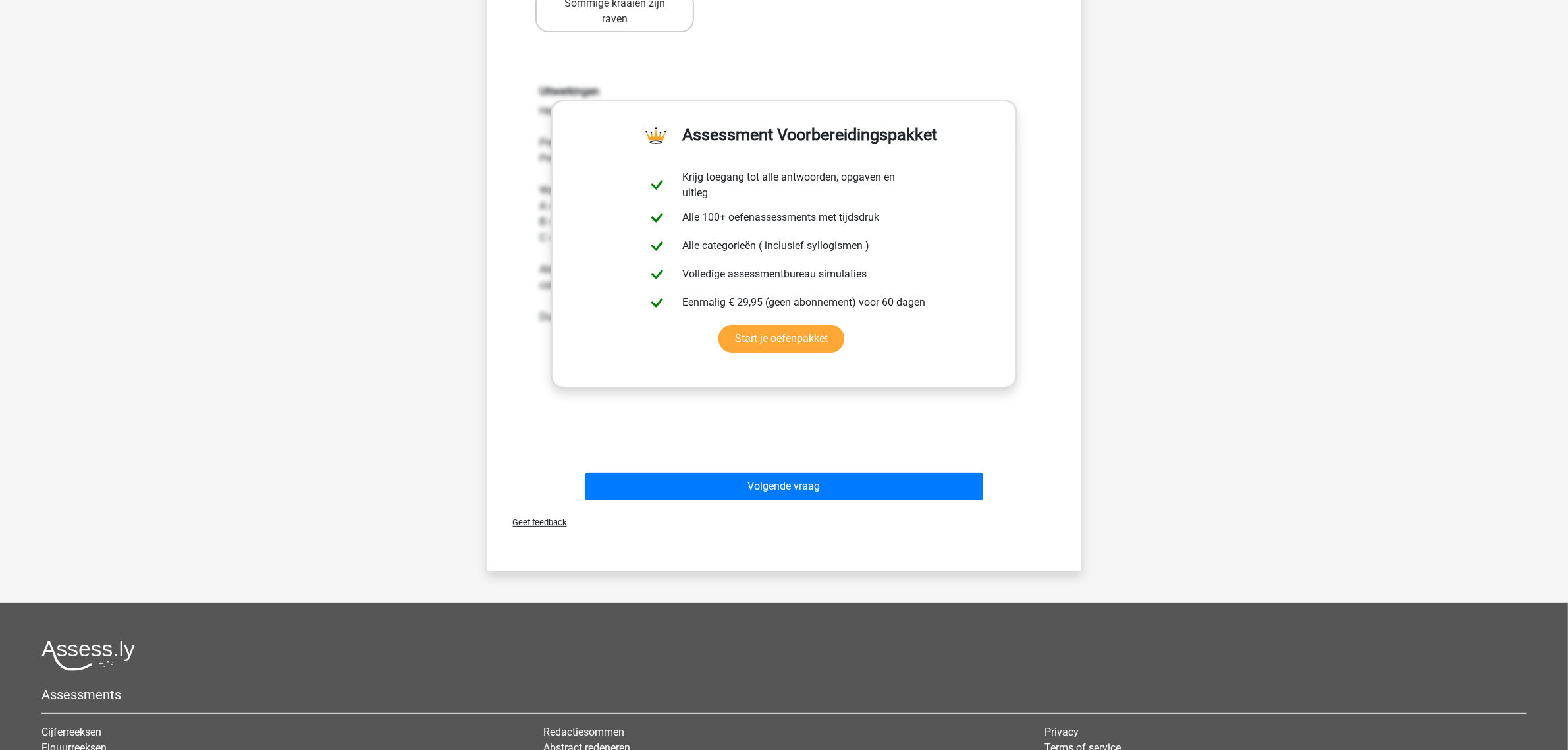
scroll to position [329, 0]
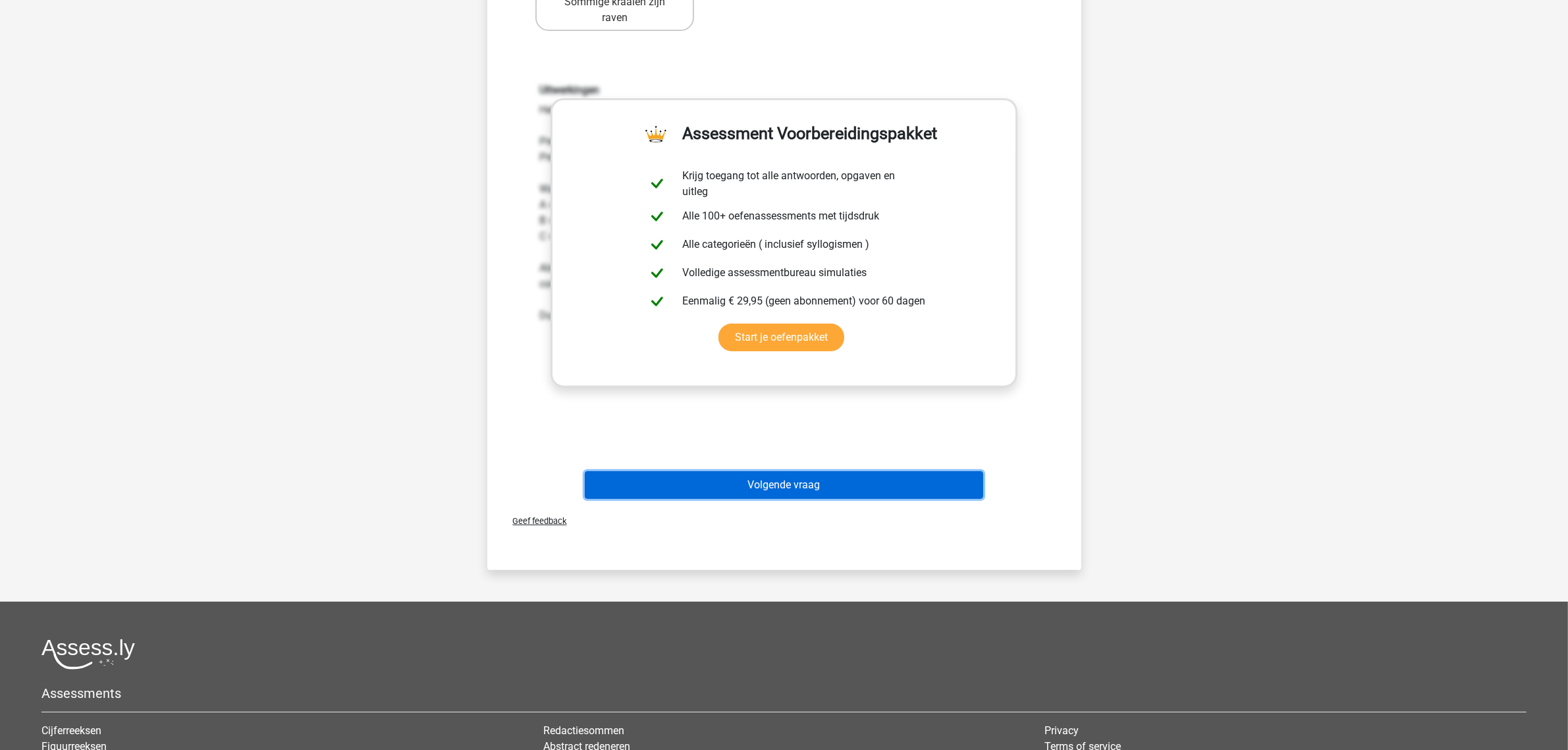
click at [702, 471] on button "Volgende vraag" at bounding box center [784, 485] width 398 height 28
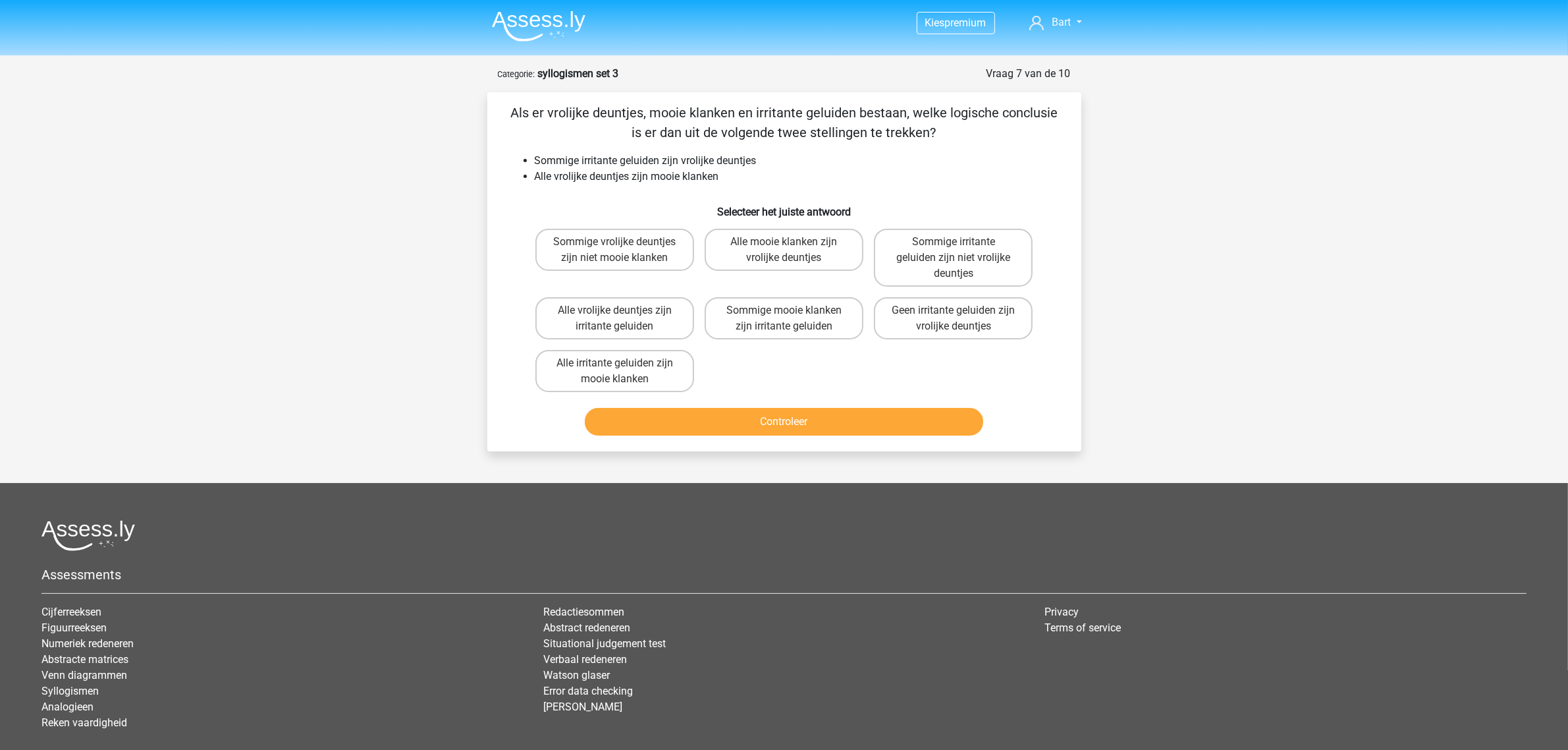
scroll to position [0, 0]
click at [799, 306] on label "Sommige mooie klanken zijn irritante geluiden" at bounding box center [784, 318] width 159 height 42
click at [792, 310] on input "Sommige mooie klanken zijn irritante geluiden" at bounding box center [788, 314] width 9 height 9
radio input "true"
click at [808, 427] on button "Controleer" at bounding box center [784, 421] width 398 height 28
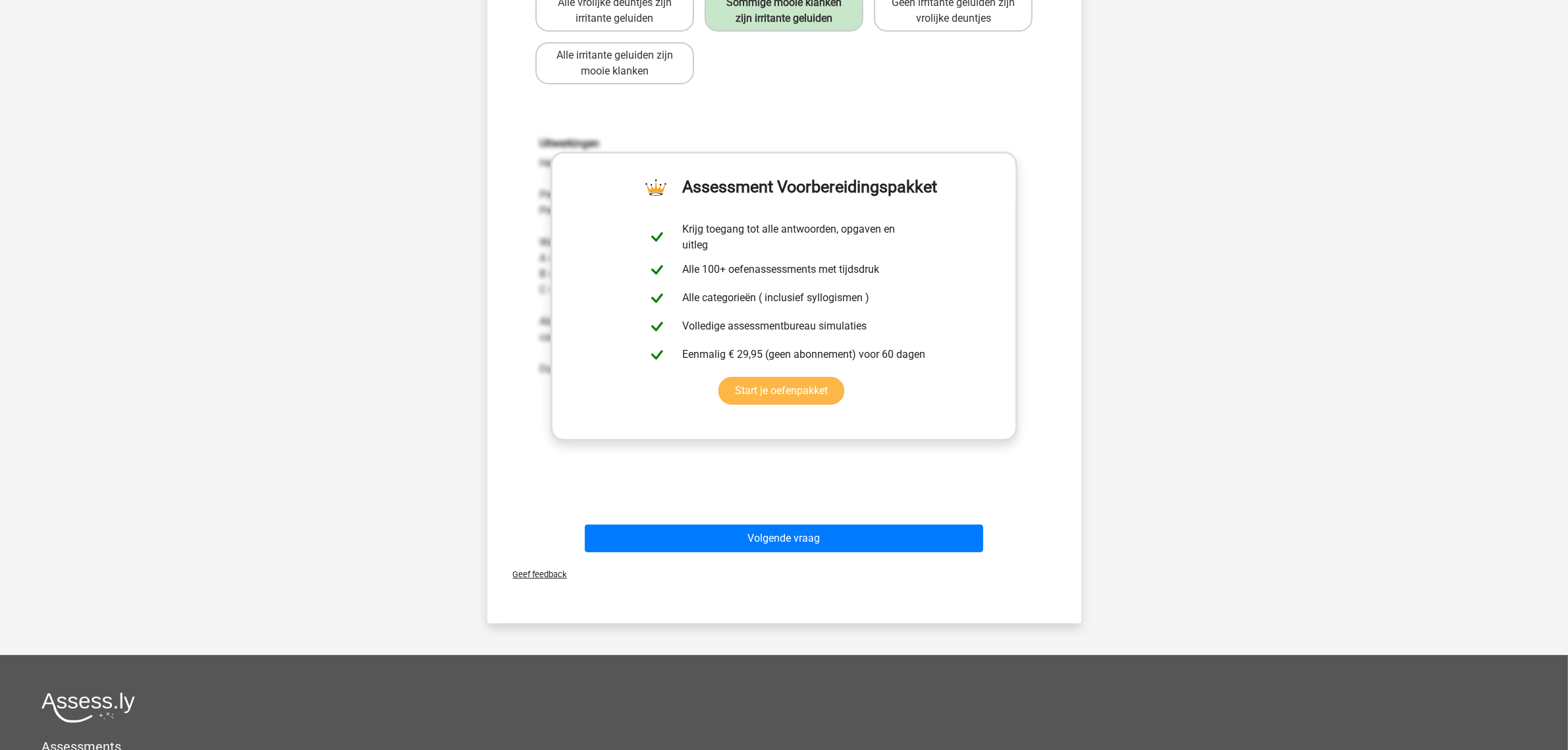
scroll to position [412, 0]
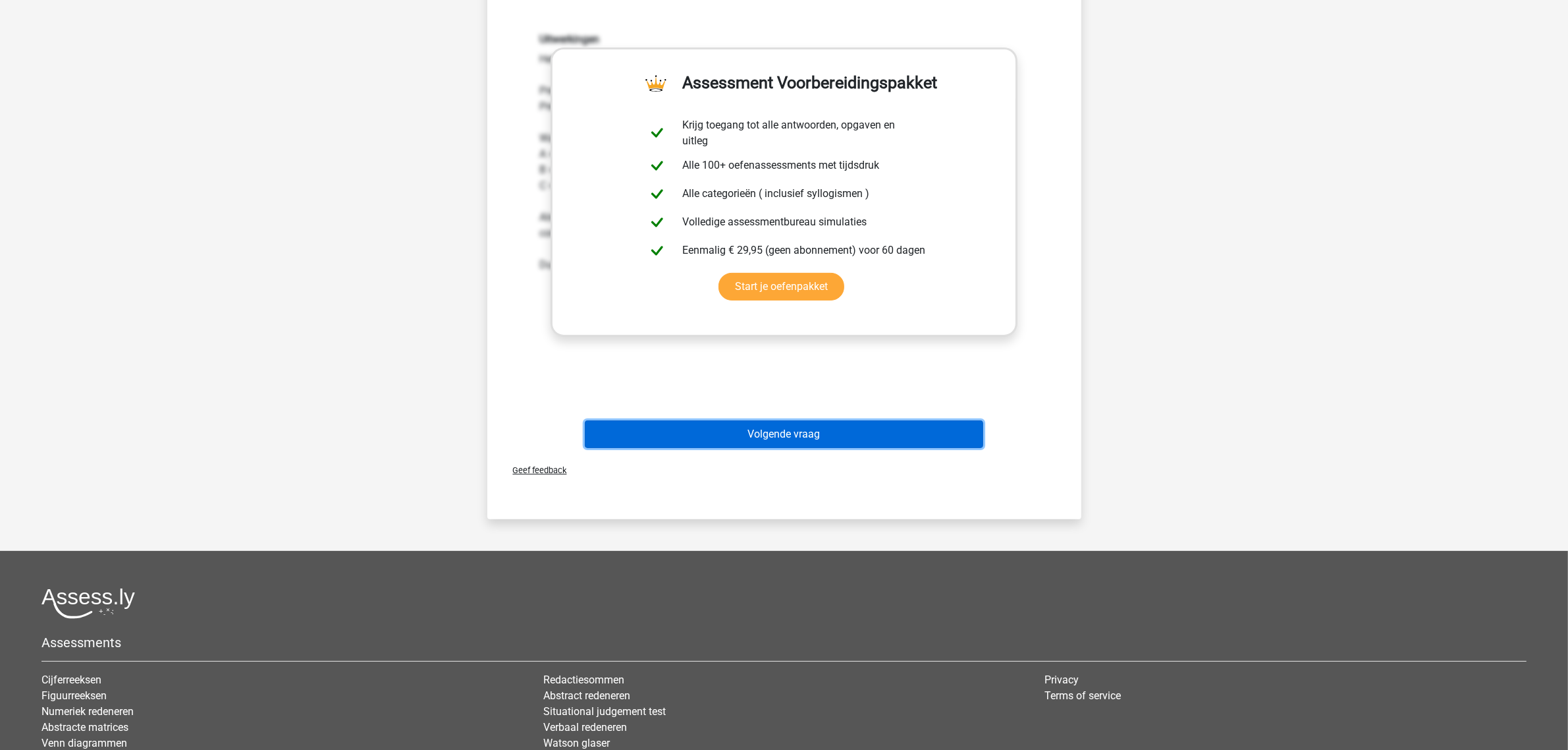
click at [780, 435] on button "Volgende vraag" at bounding box center [784, 434] width 398 height 28
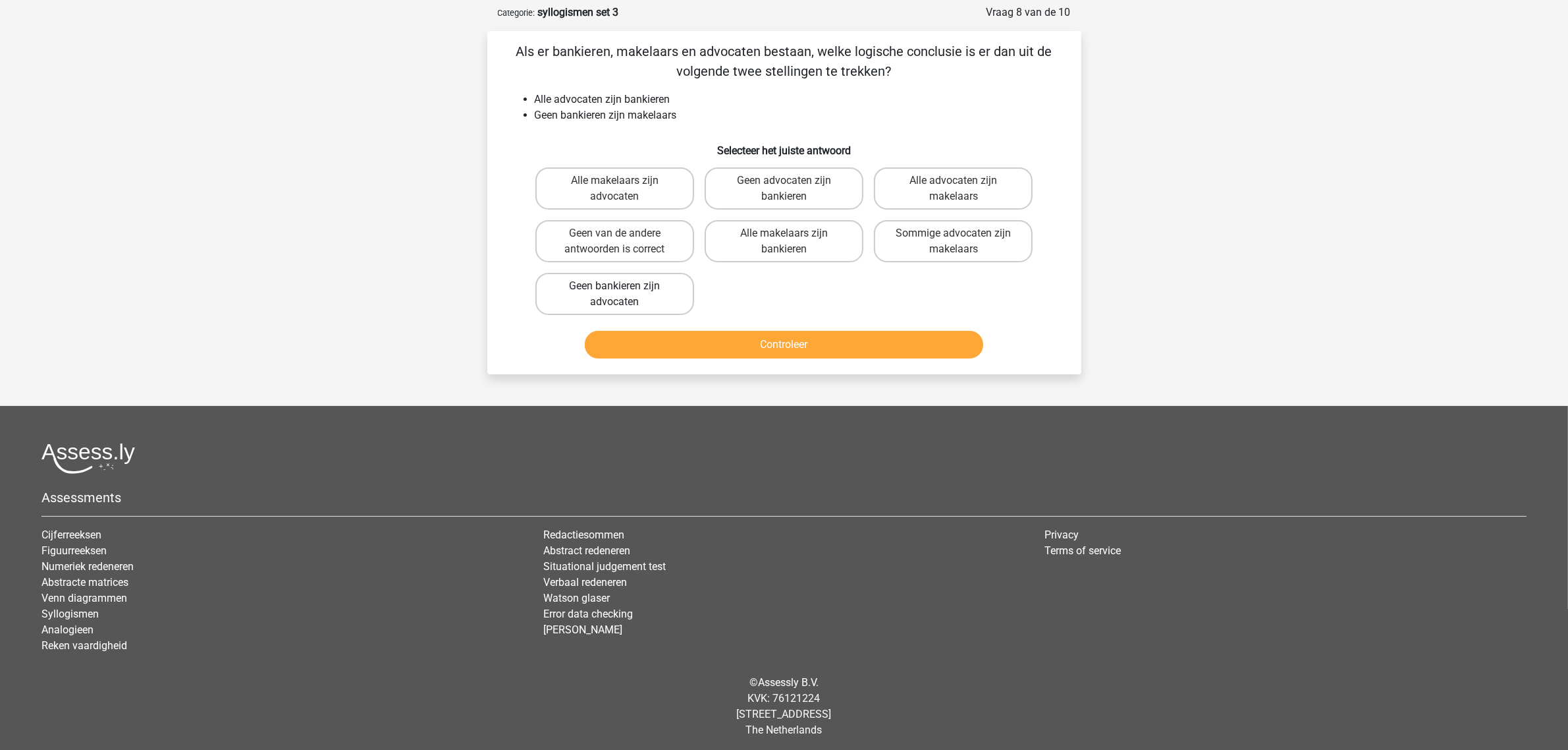
click at [606, 287] on label "Geen bankieren zijn advocaten" at bounding box center [614, 293] width 159 height 42
click at [614, 287] on input "Geen bankieren zijn advocaten" at bounding box center [618, 290] width 9 height 9
radio input "true"
click at [571, 232] on label "Geen van de andere antwoorden is correct" at bounding box center [614, 241] width 159 height 42
click at [614, 234] on input "Geen van de andere antwoorden is correct" at bounding box center [618, 238] width 9 height 9
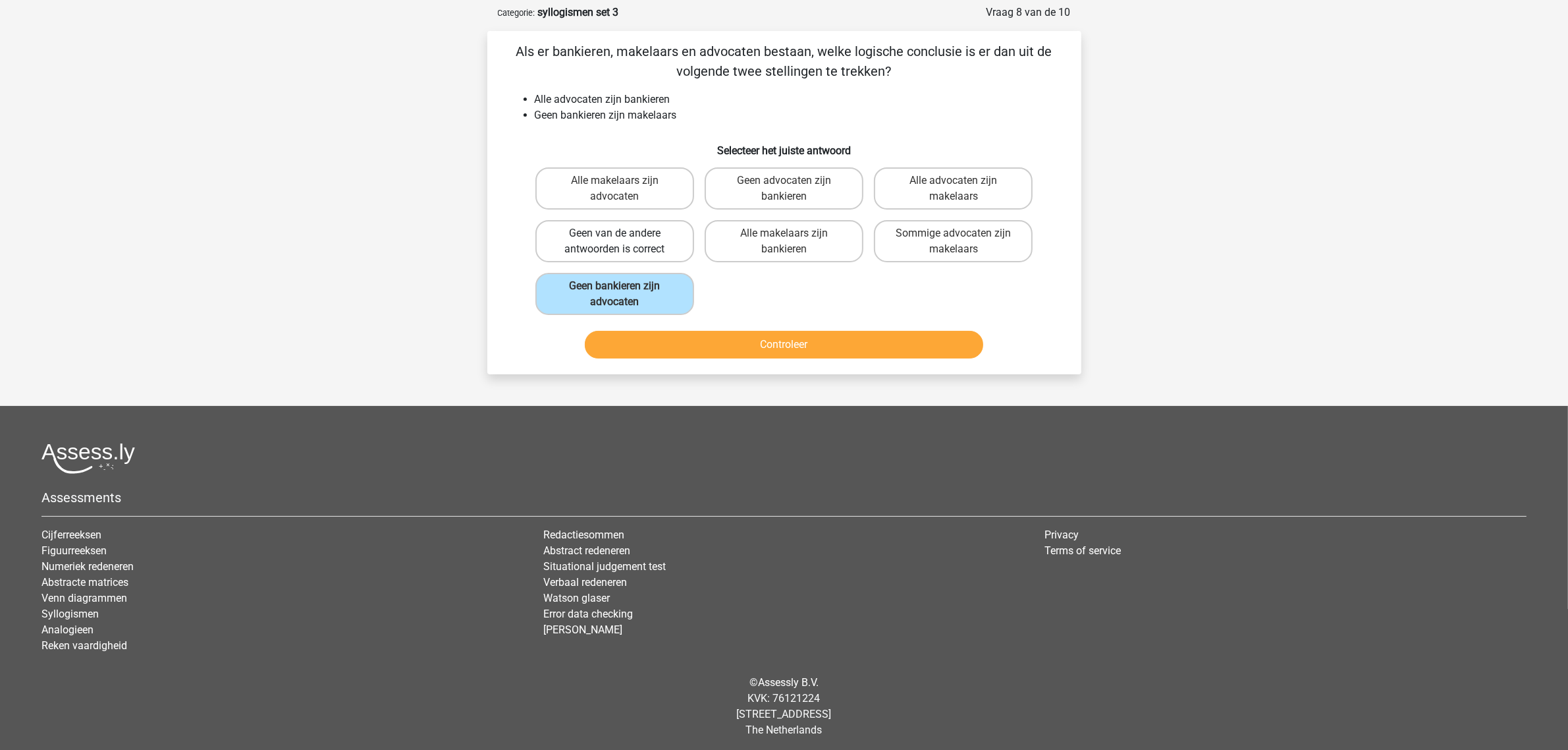
radio input "true"
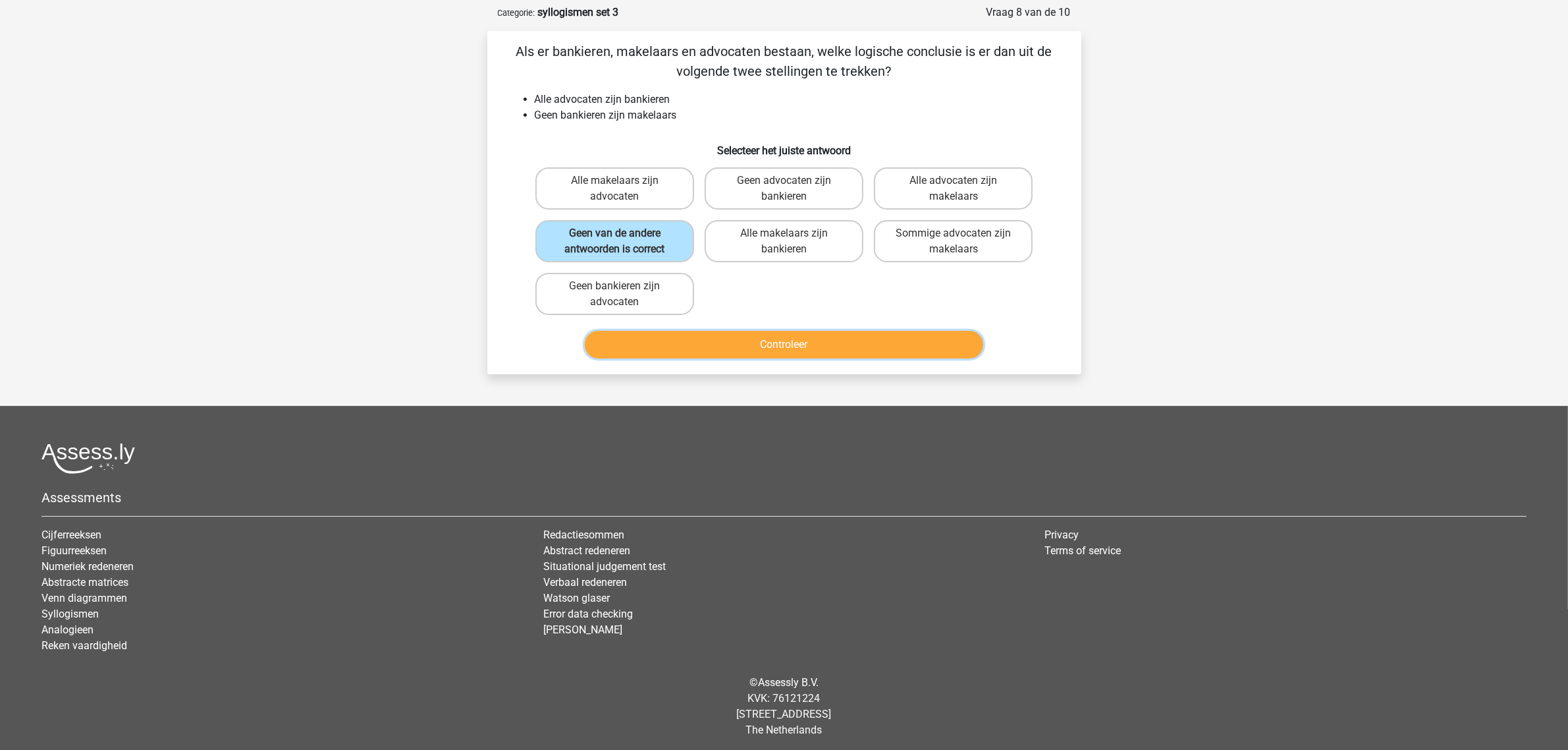
click at [765, 343] on button "Controleer" at bounding box center [784, 345] width 398 height 28
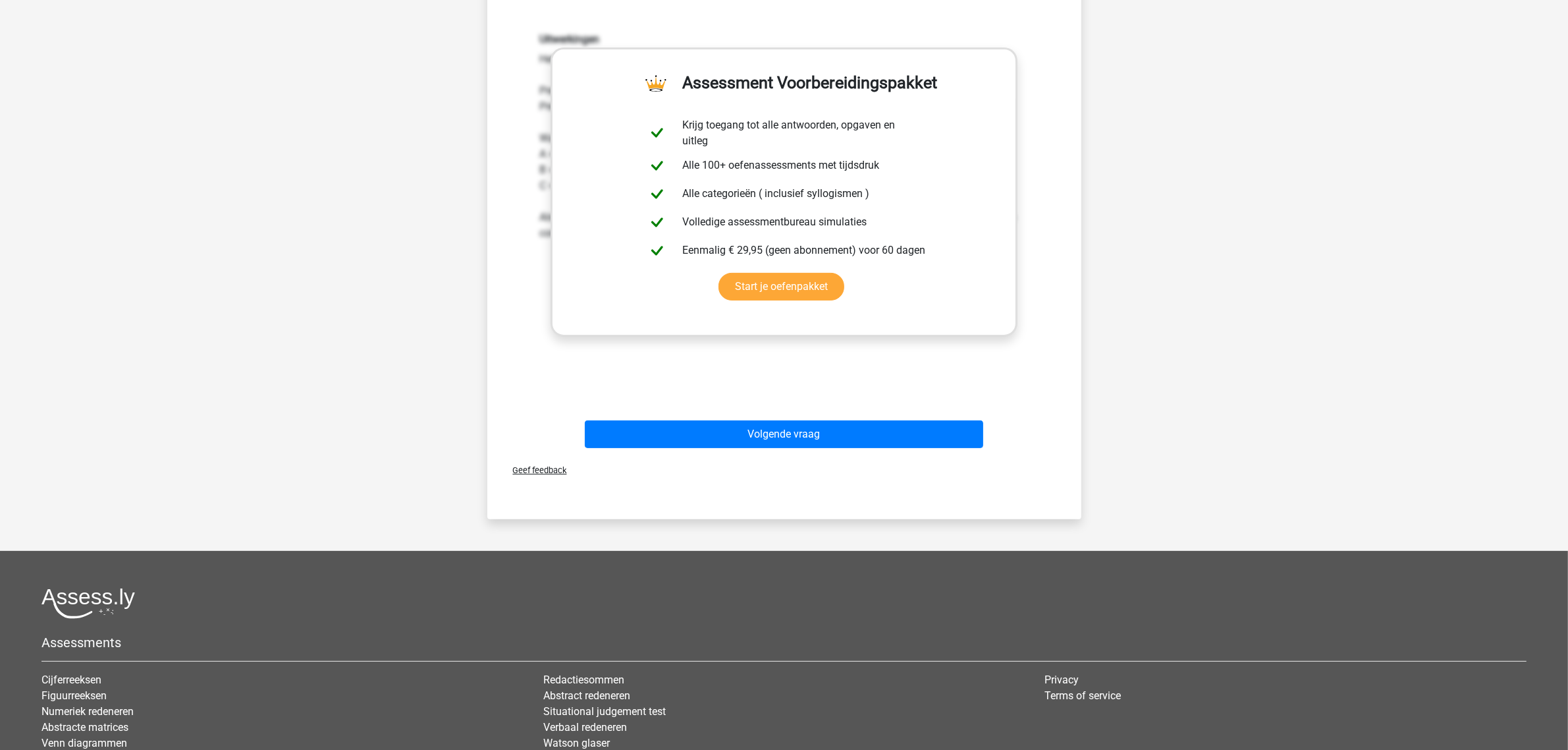
scroll to position [412, 0]
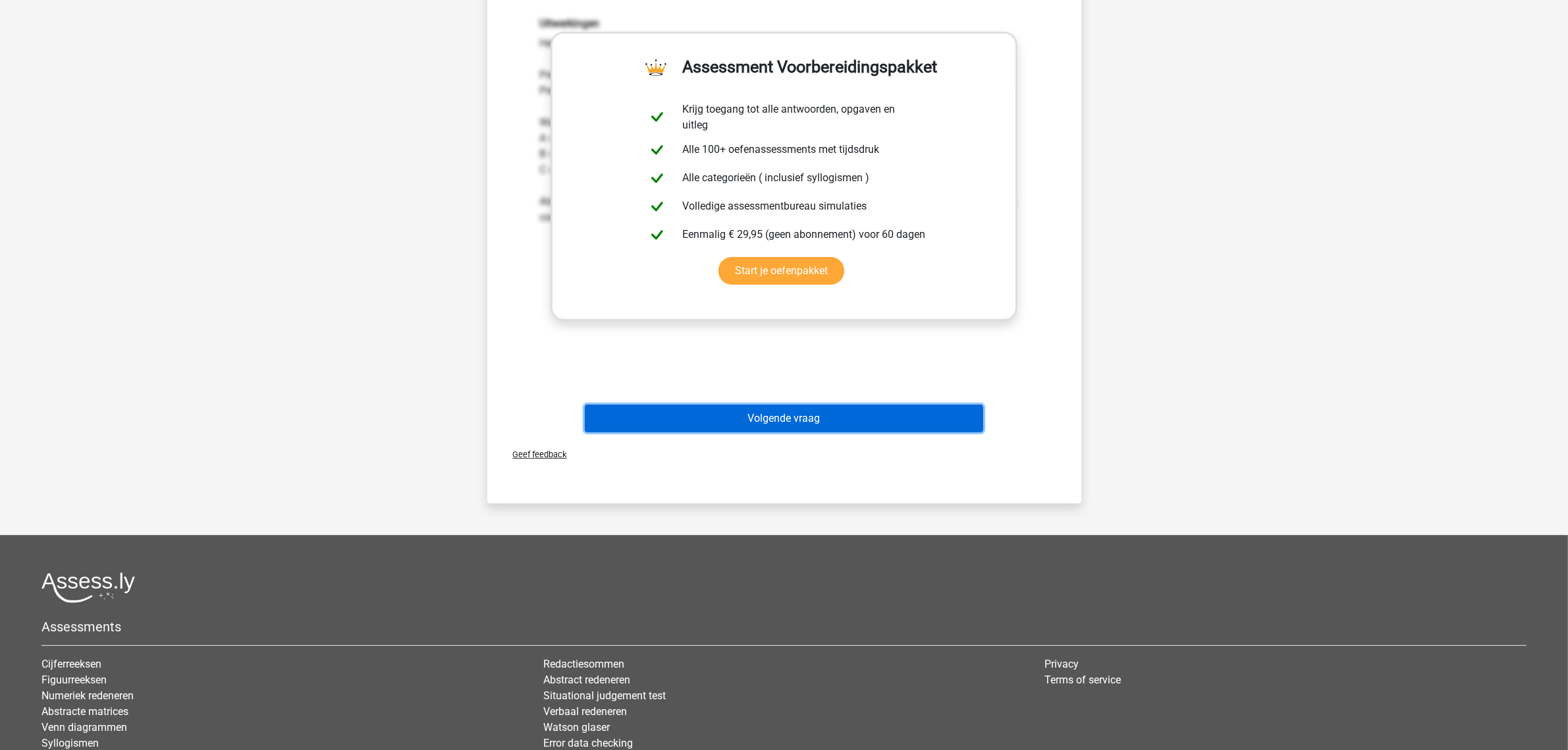
click at [703, 417] on button "Volgende vraag" at bounding box center [784, 418] width 398 height 28
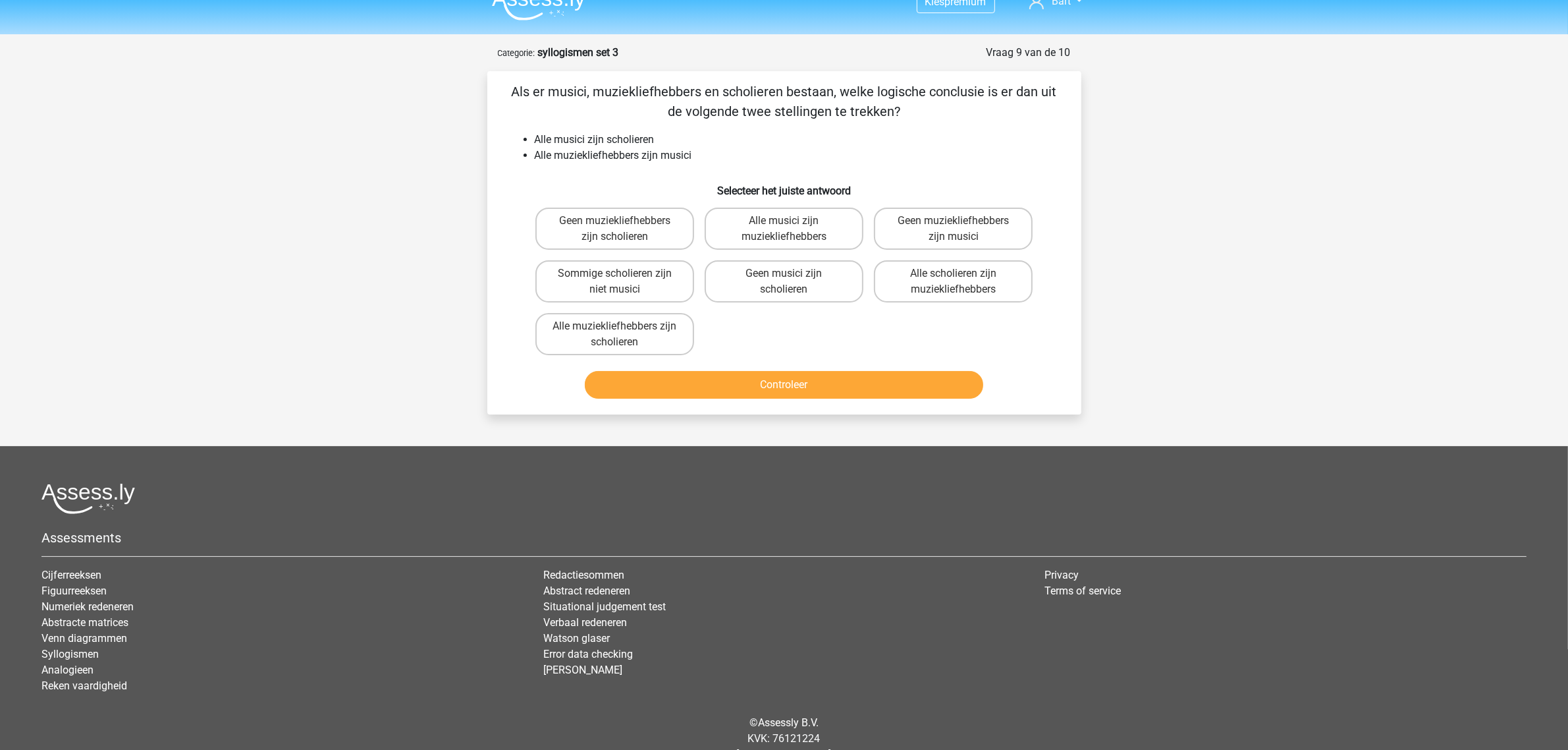
scroll to position [0, 0]
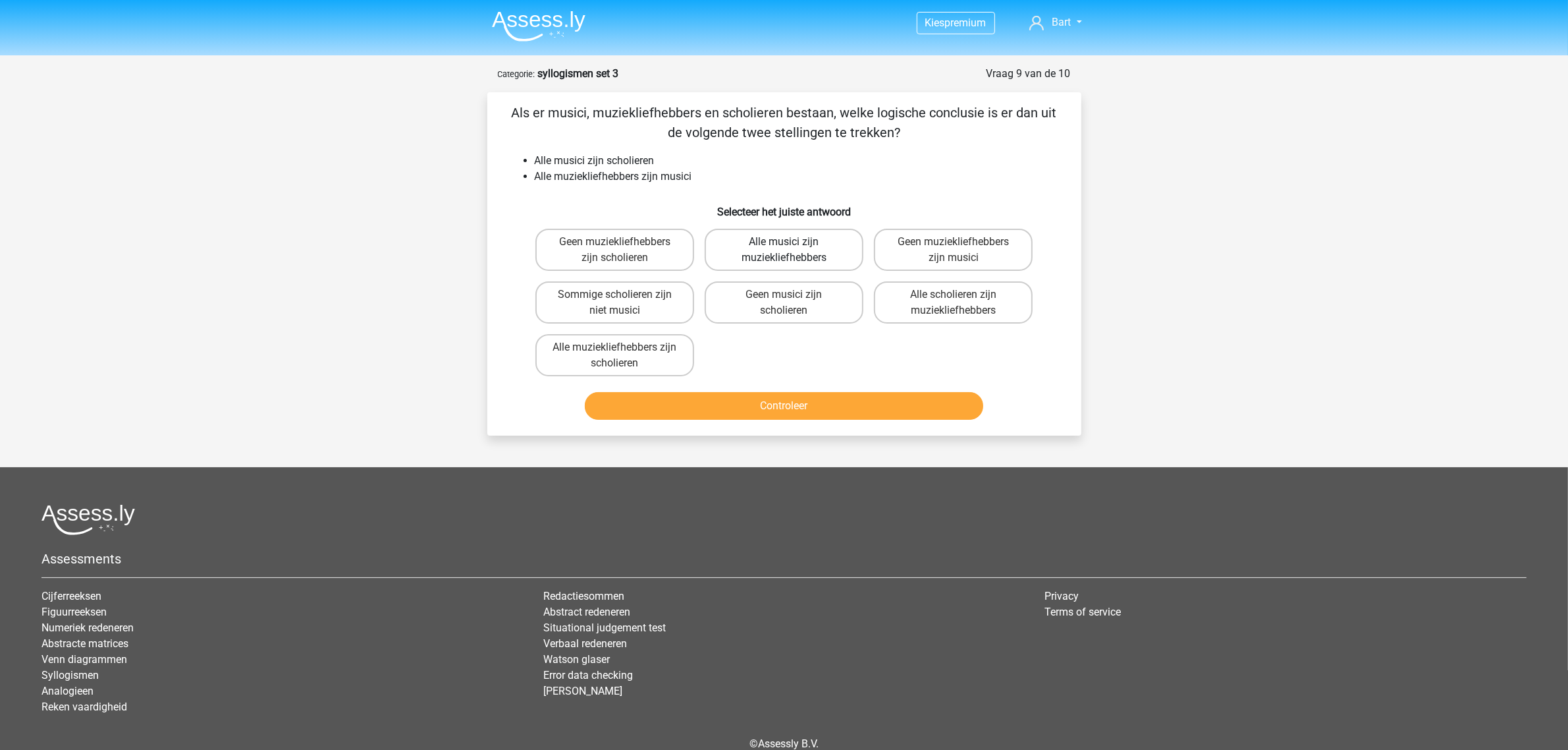
click at [749, 238] on label "Alle musici zijn muziekliefhebbers" at bounding box center [784, 249] width 159 height 42
click at [784, 242] on input "Alle musici zijn muziekliefhebbers" at bounding box center [788, 246] width 9 height 9
radio input "true"
click at [751, 409] on button "Controleer" at bounding box center [784, 405] width 398 height 28
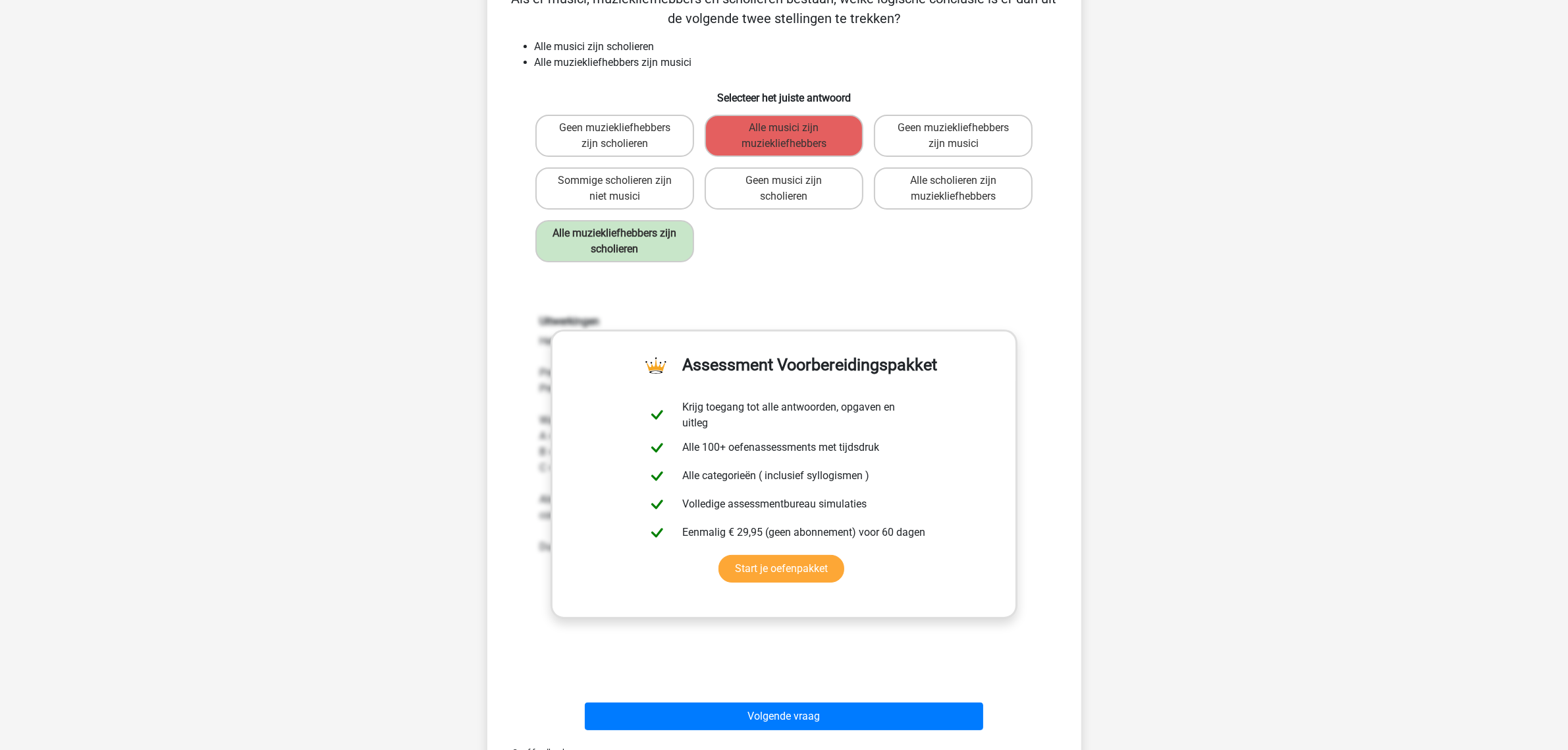
scroll to position [412, 0]
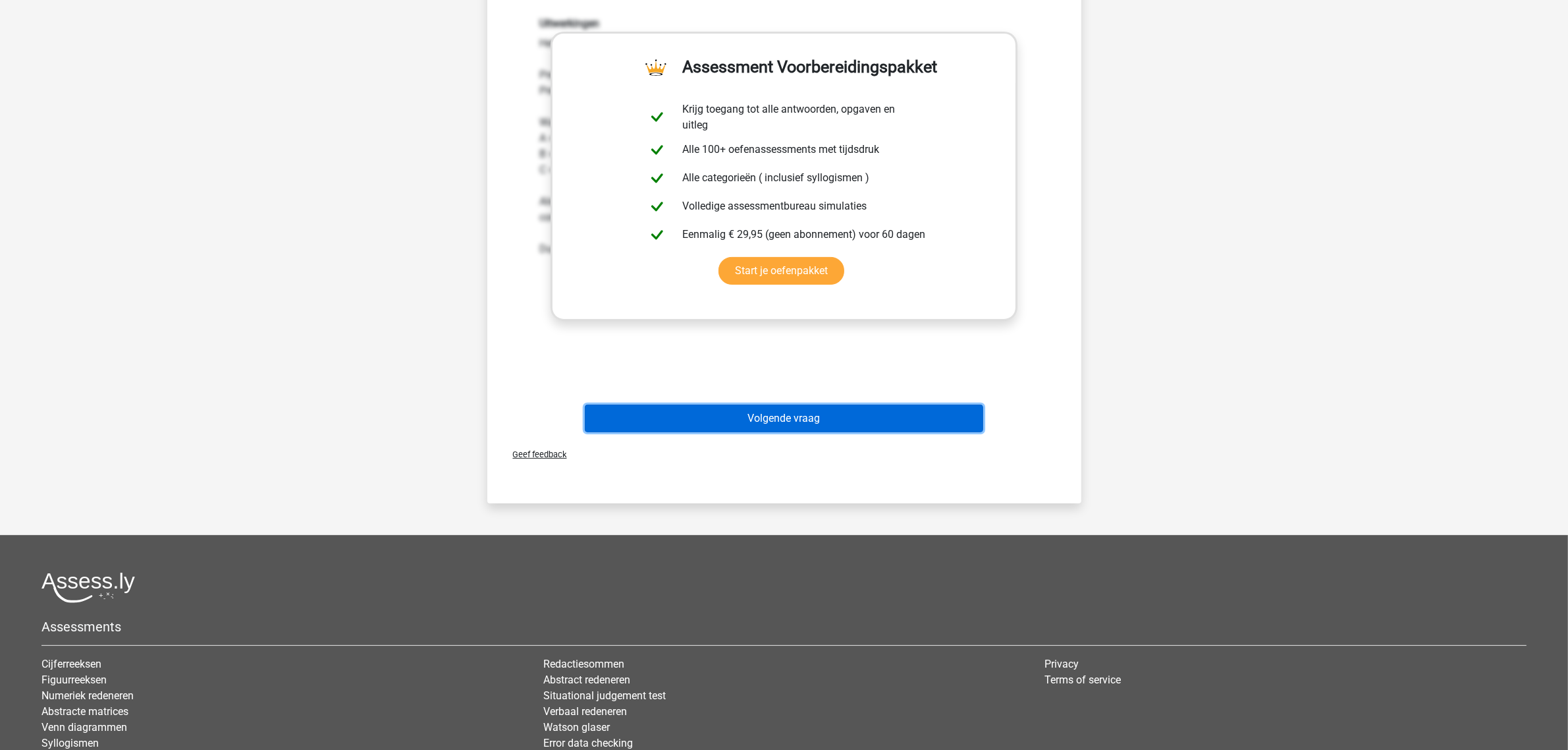
click at [692, 413] on button "Volgende vraag" at bounding box center [784, 418] width 398 height 28
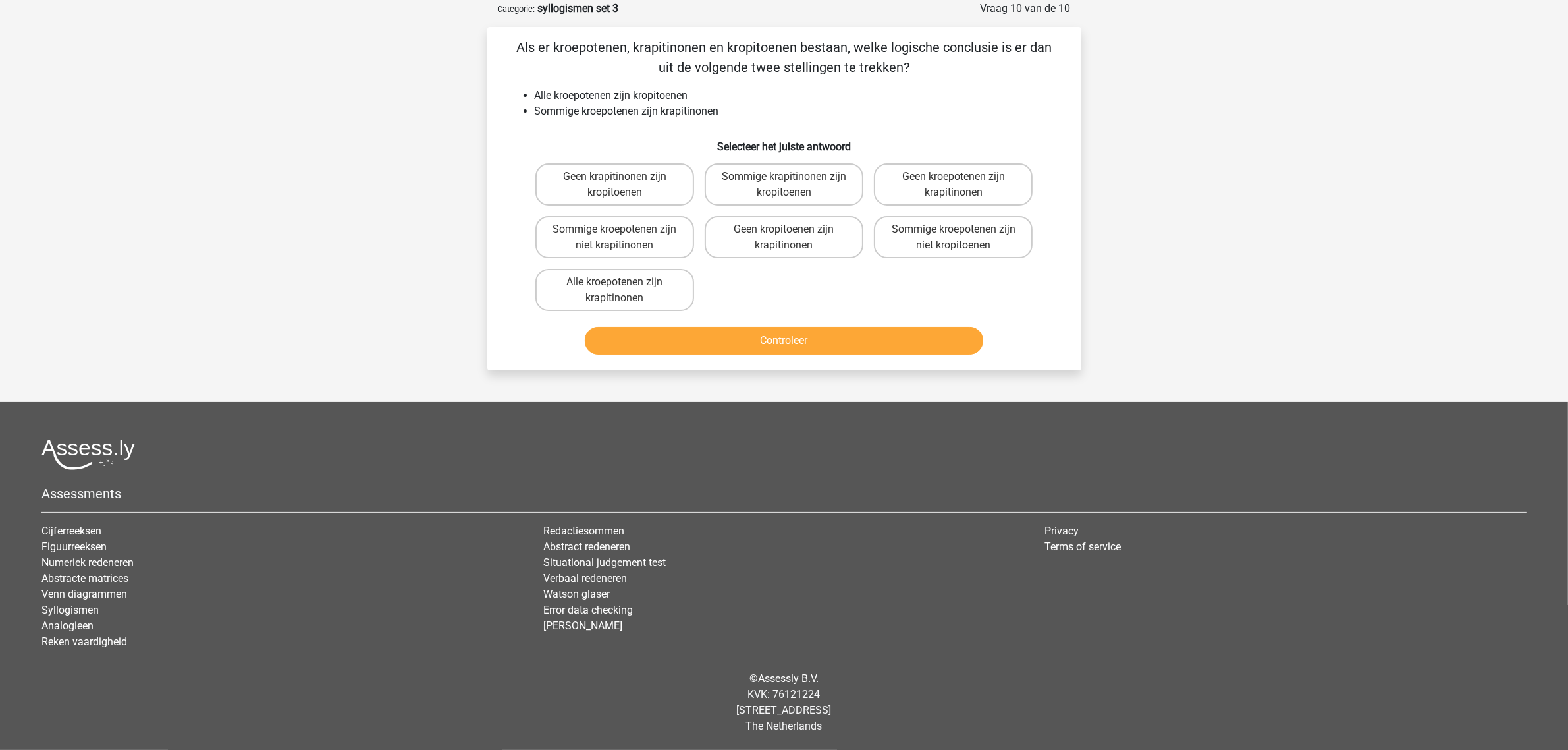
scroll to position [61, 0]
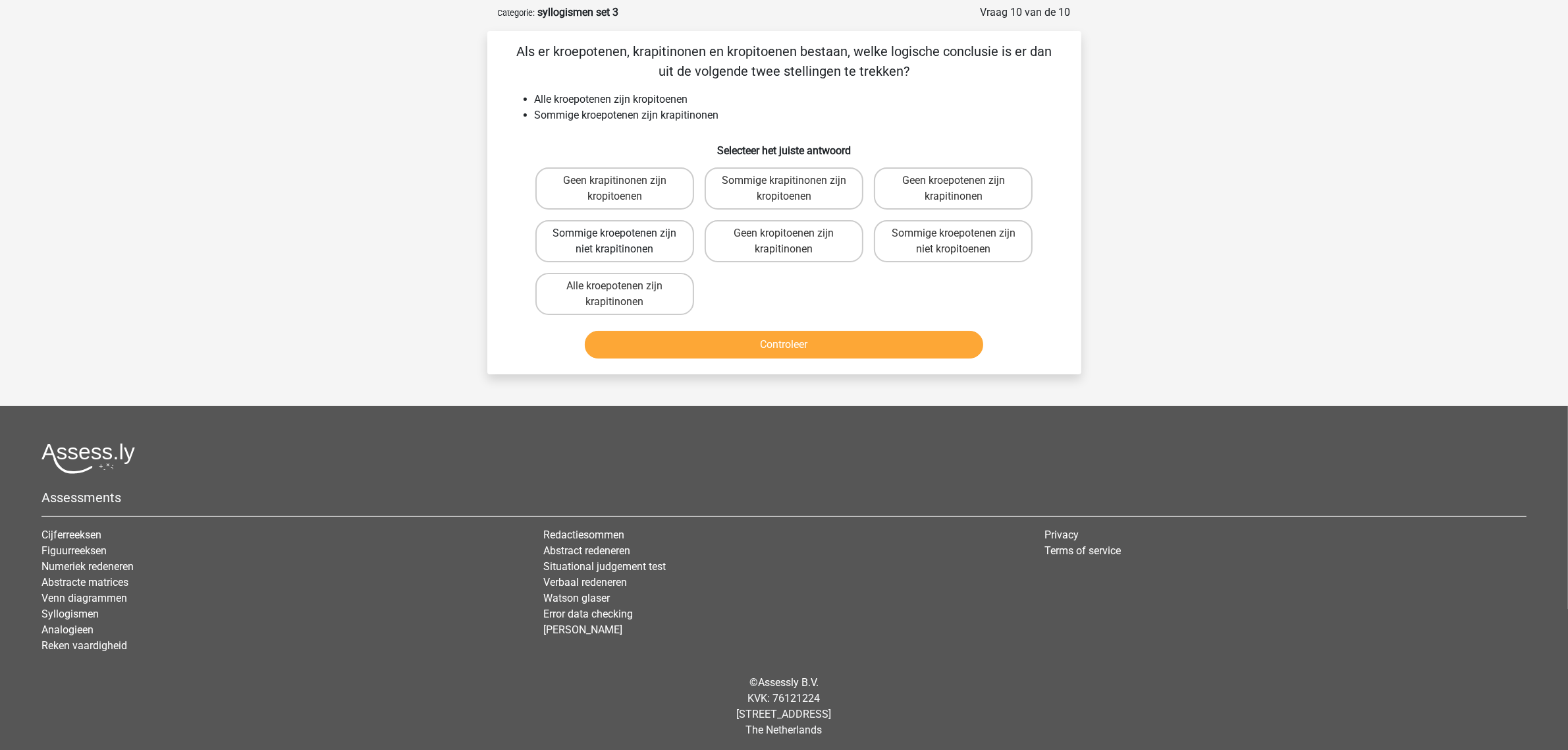
click at [571, 230] on label "Sommige kroepotenen zijn niet krapitinonen" at bounding box center [614, 241] width 159 height 42
click at [614, 234] on input "Sommige kroepotenen zijn niet krapitinonen" at bounding box center [618, 238] width 9 height 9
radio input "true"
click at [764, 242] on label "Geen kropitoenen zijn krapitinonen" at bounding box center [784, 241] width 159 height 42
click at [784, 242] on input "Geen kropitoenen zijn krapitinonen" at bounding box center [788, 238] width 9 height 9
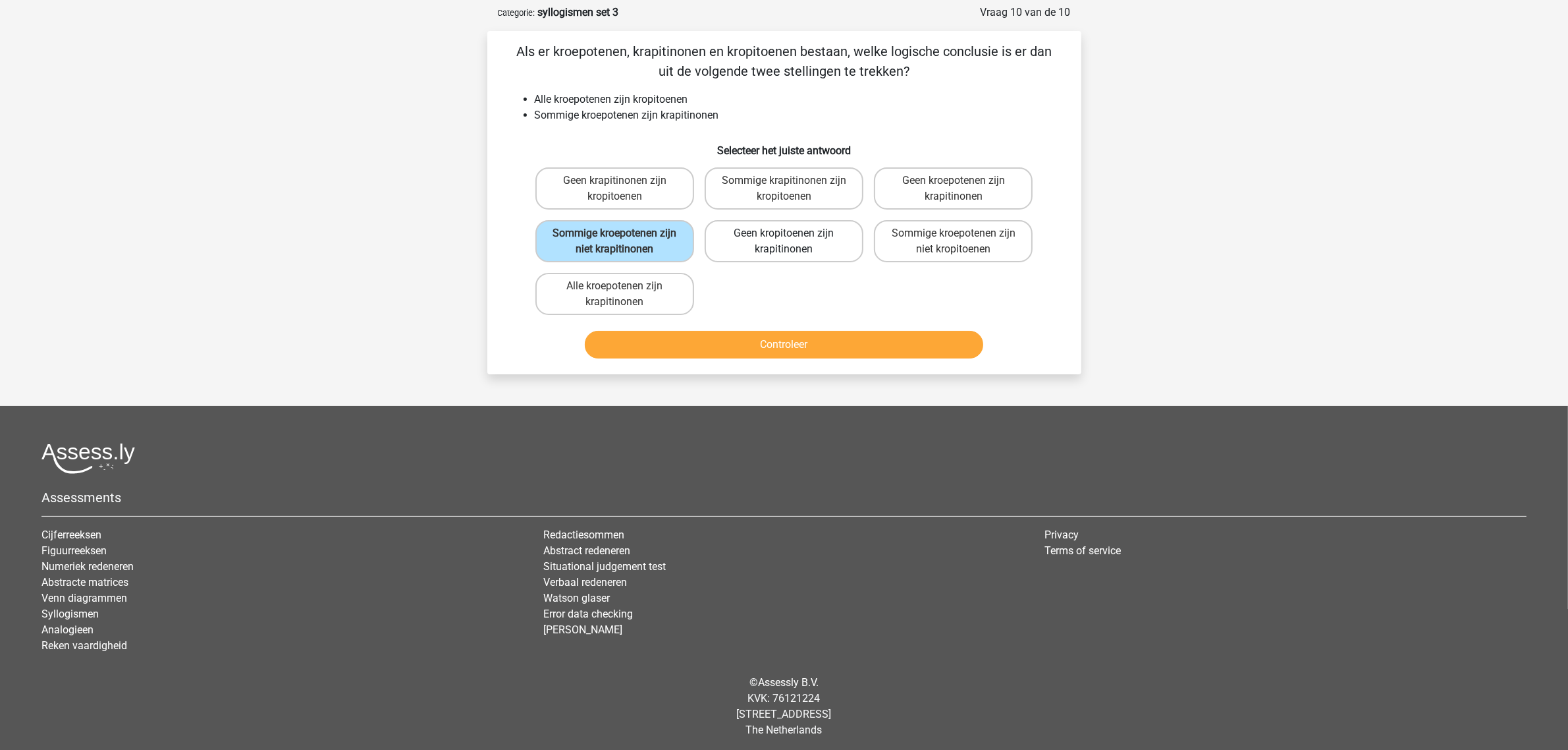
radio input "true"
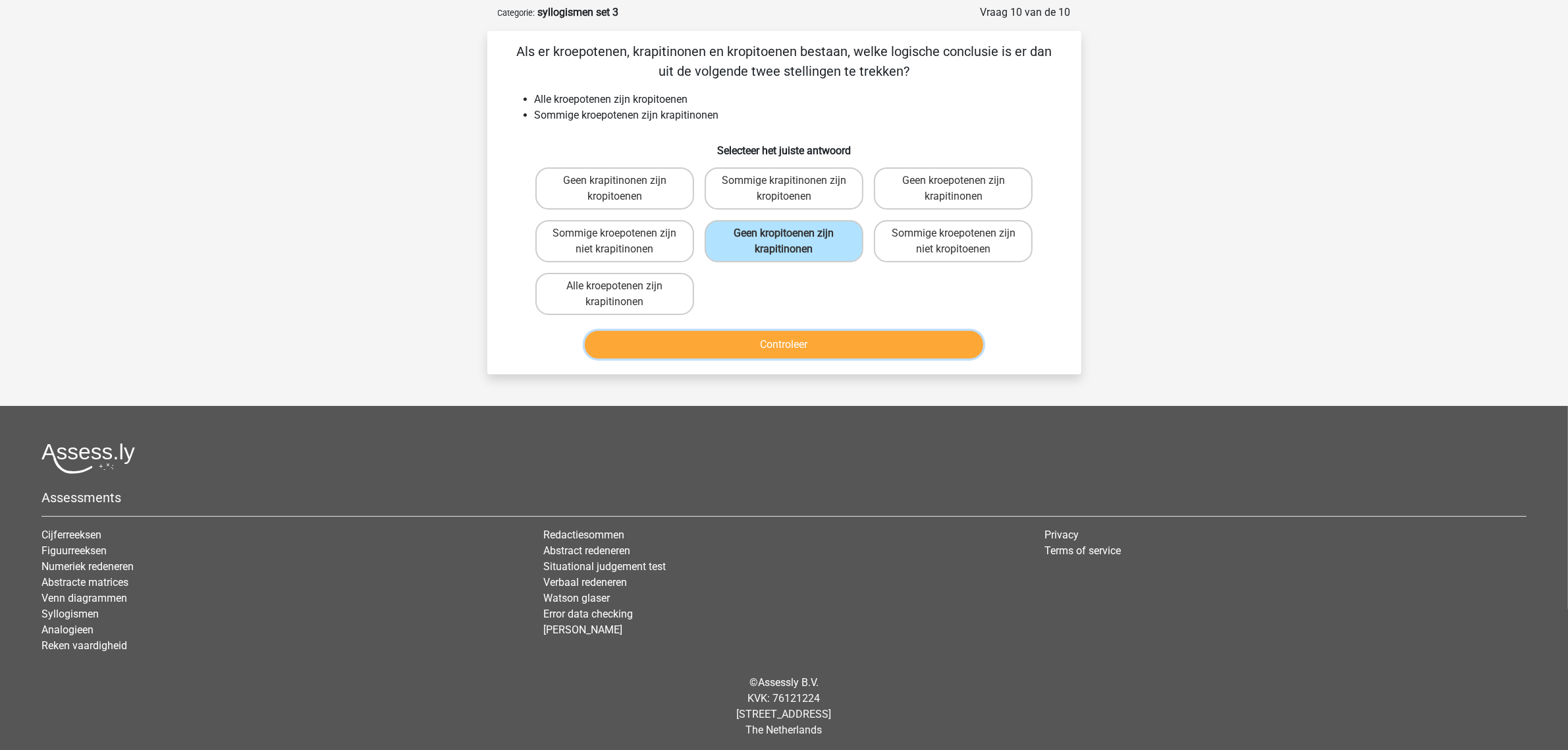
click at [775, 343] on button "Controleer" at bounding box center [784, 345] width 398 height 28
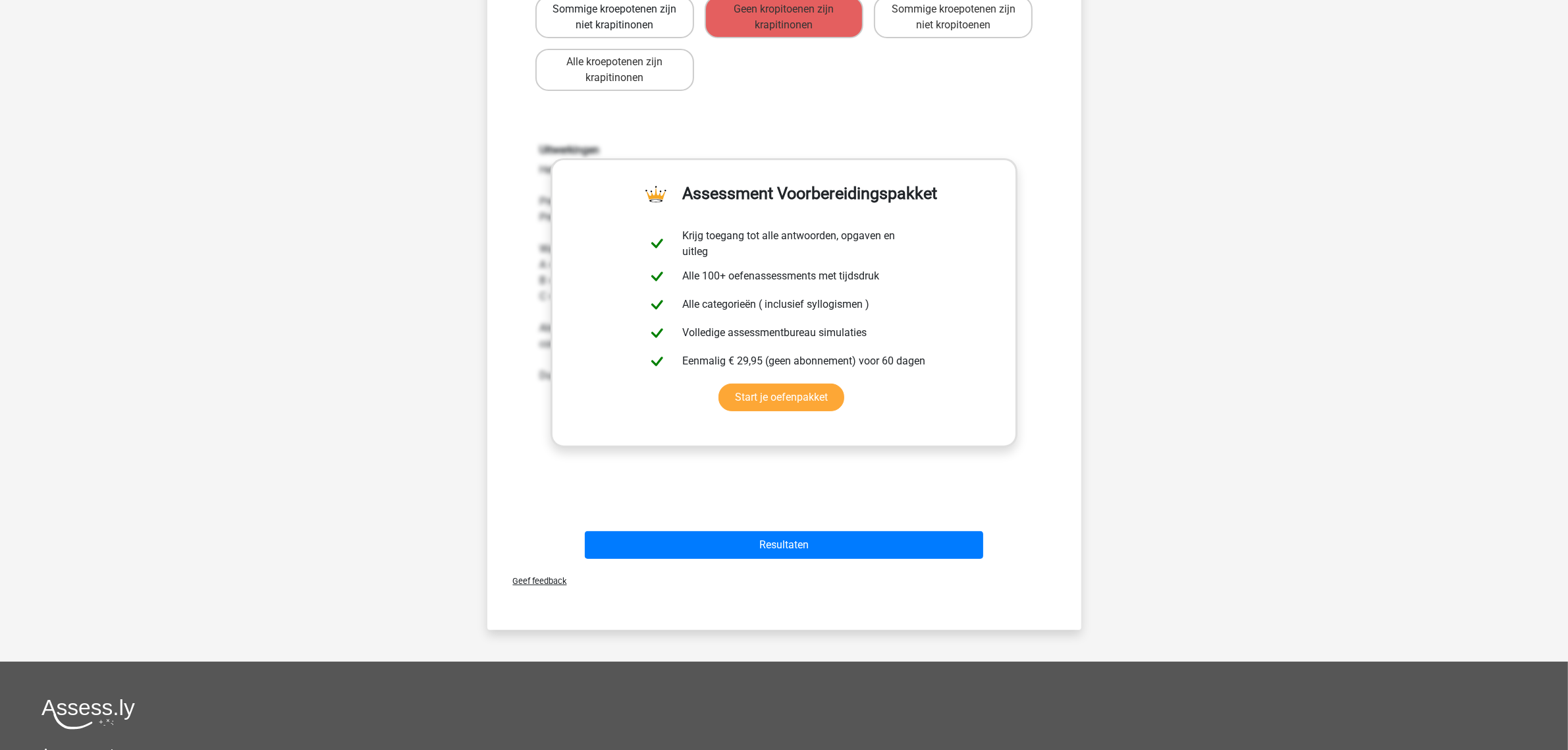
scroll to position [390, 0]
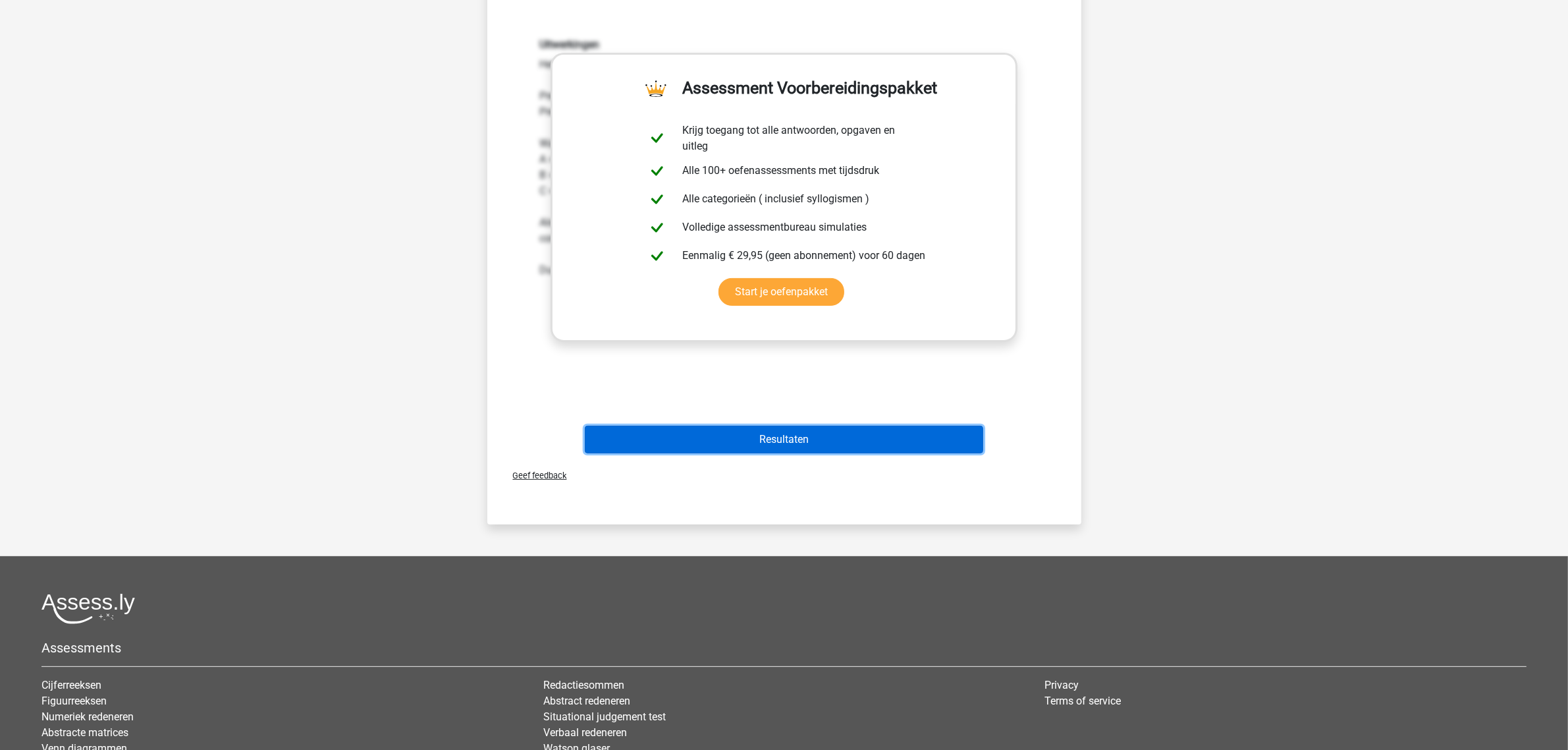
click at [755, 436] on button "Resultaten" at bounding box center [784, 439] width 398 height 28
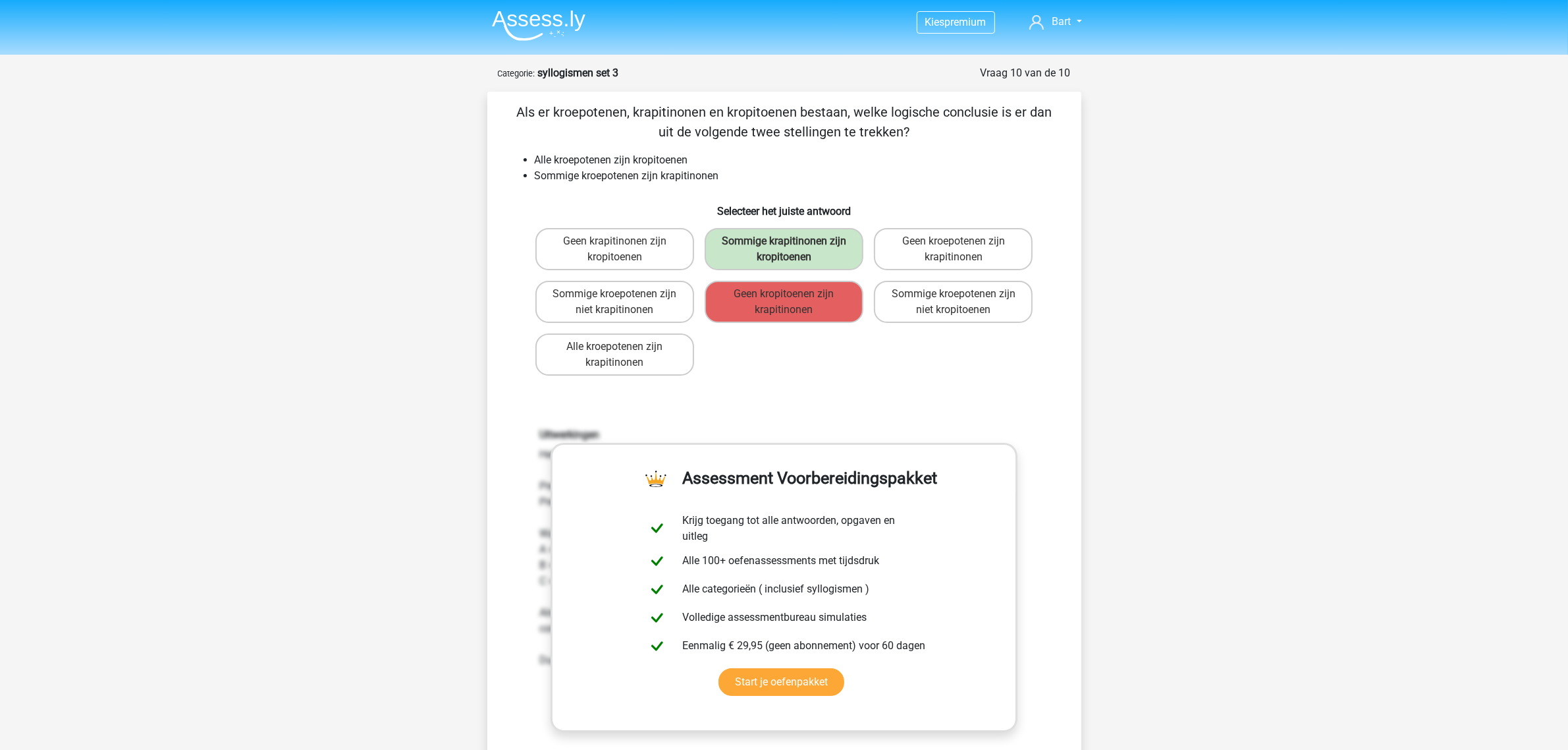
scroll to position [0, 0]
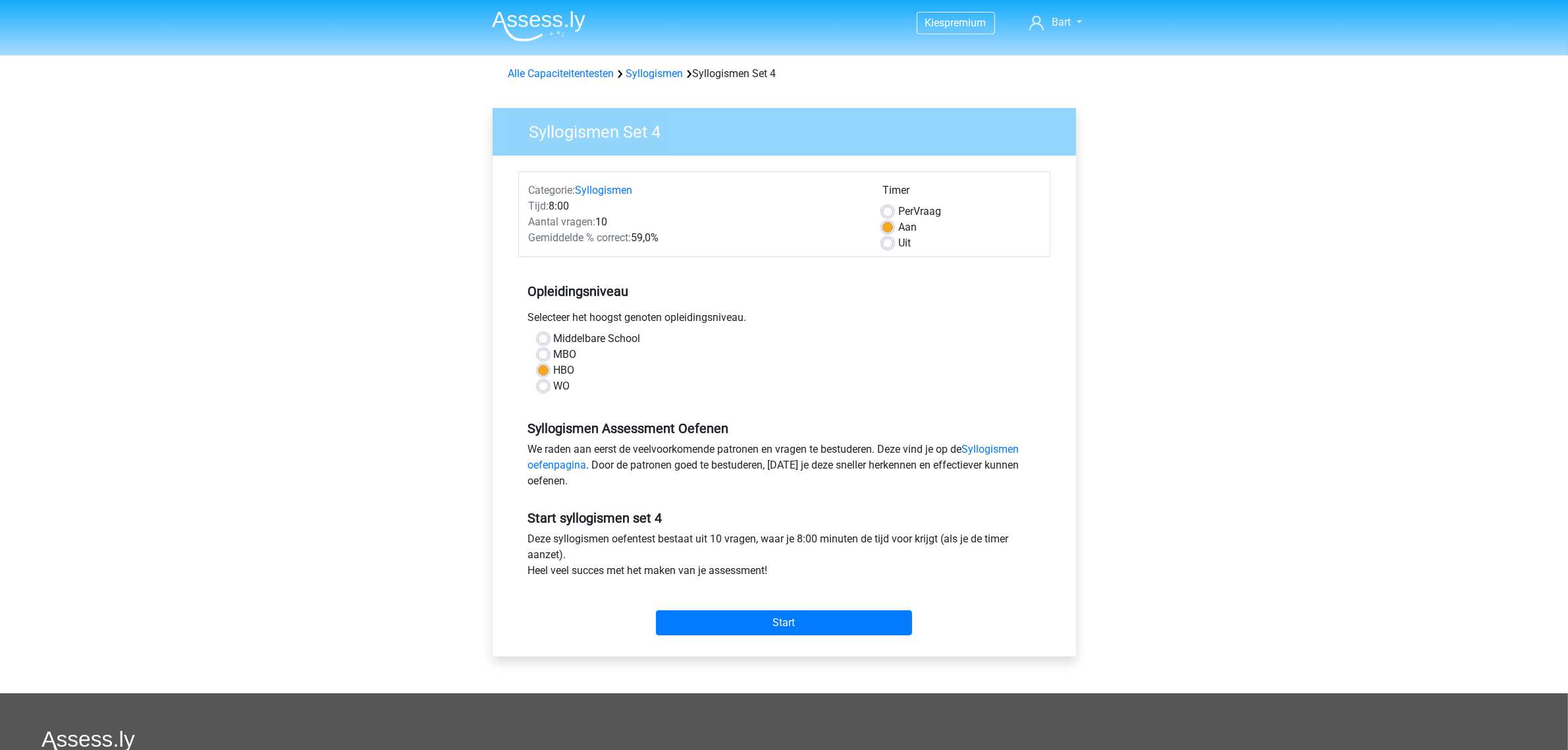
click at [898, 242] on label "Uit" at bounding box center [905, 243] width 13 height 16
click at [883, 242] on input "Uit" at bounding box center [887, 242] width 10 height 13
radio input "true"
click at [898, 248] on label "Uit" at bounding box center [905, 243] width 13 height 16
click at [888, 248] on input "Uit" at bounding box center [887, 242] width 10 height 13
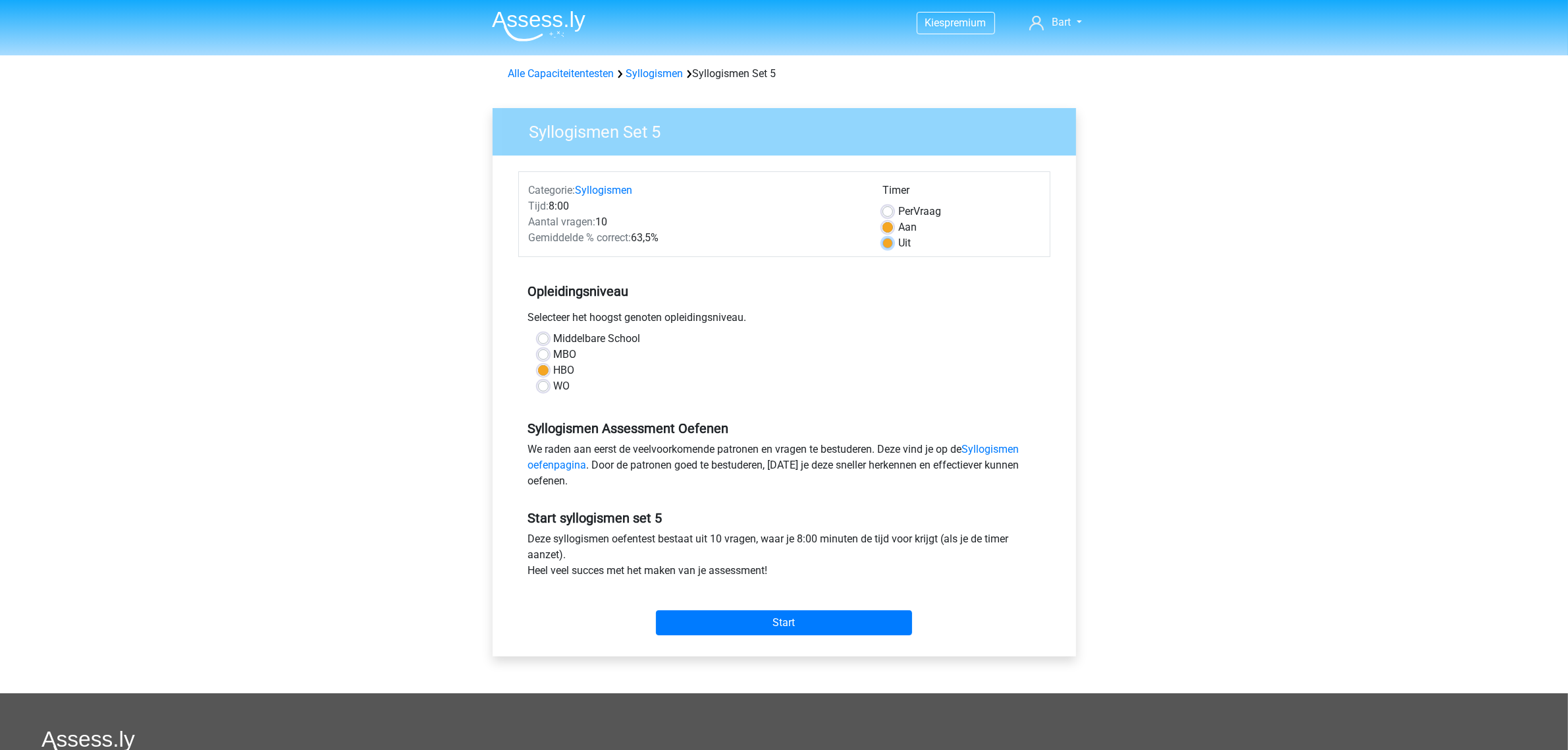
radio input "true"
click at [735, 626] on input "Start" at bounding box center [784, 622] width 256 height 25
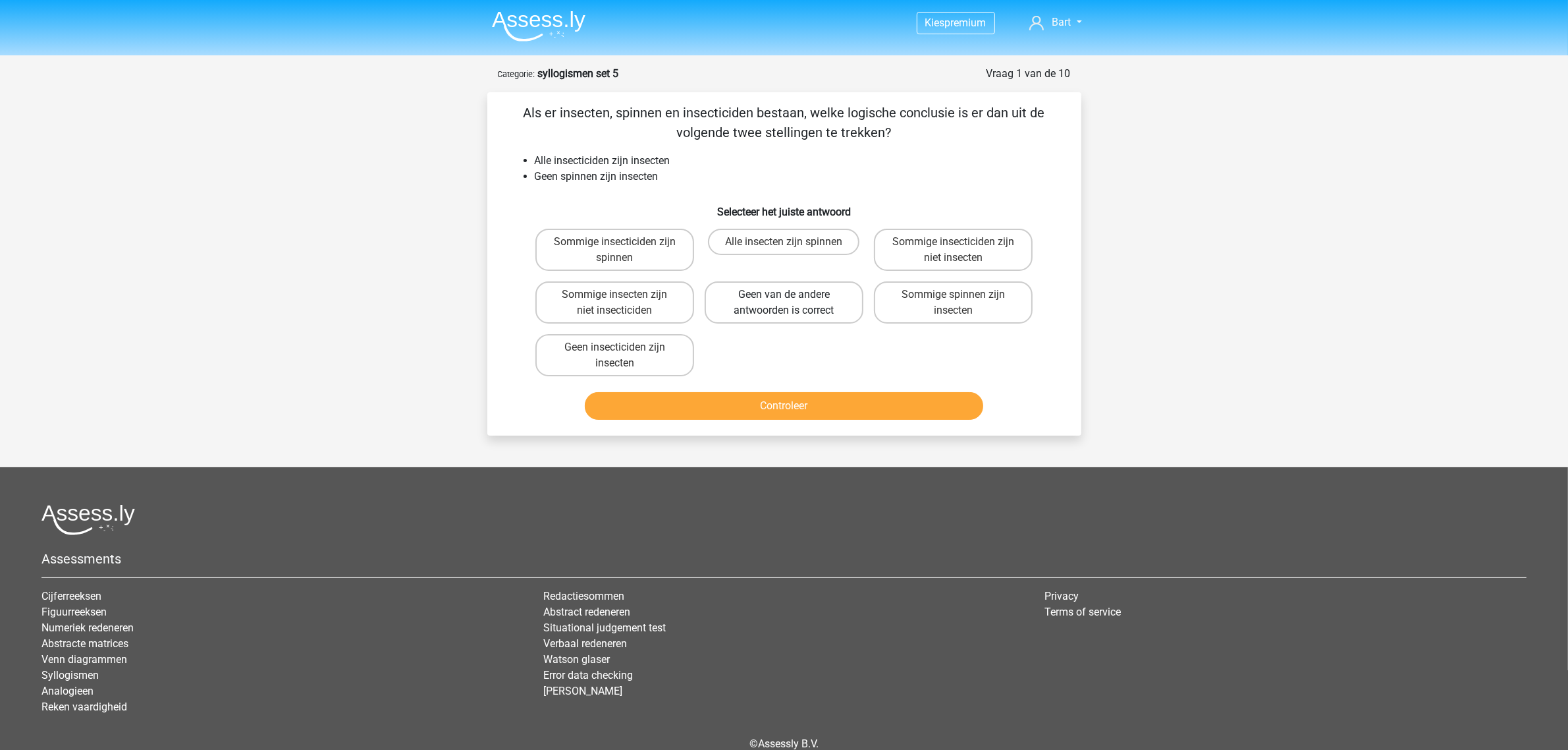
click at [746, 298] on label "Geen van de andere antwoorden is correct" at bounding box center [784, 302] width 159 height 42
click at [784, 298] on input "Geen van de andere antwoorden is correct" at bounding box center [788, 299] width 9 height 9
radio input "true"
click at [753, 402] on button "Controleer" at bounding box center [784, 405] width 398 height 28
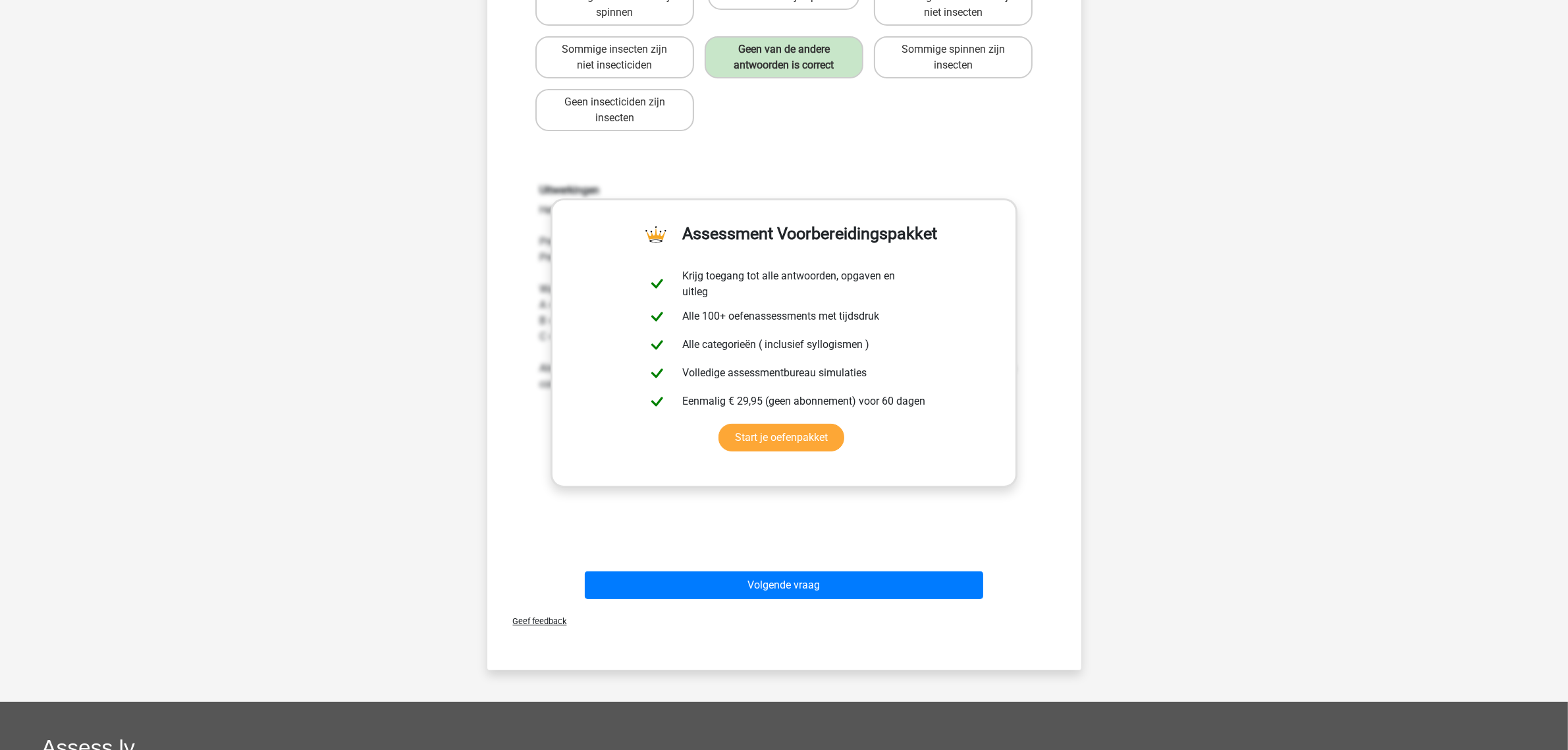
scroll to position [247, 0]
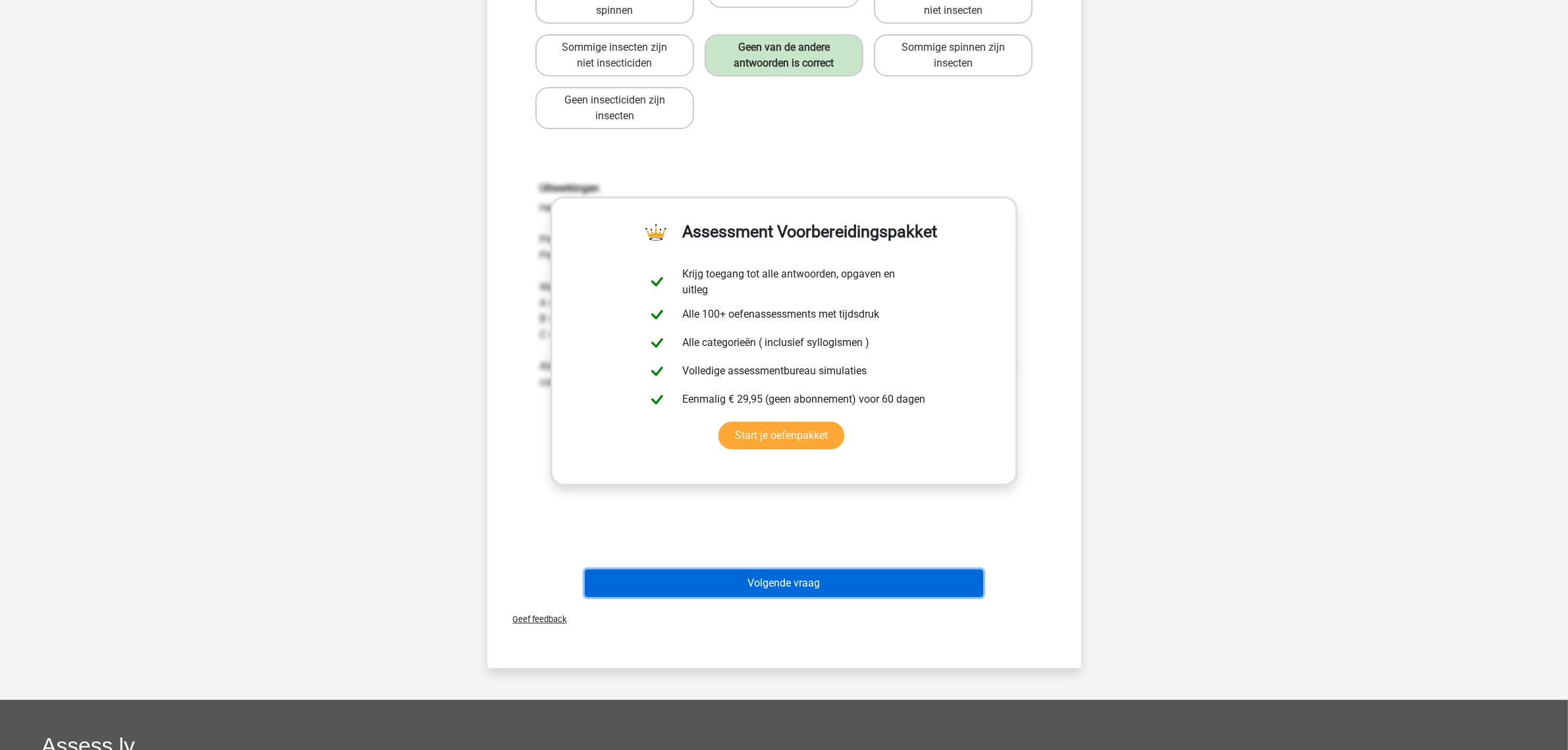
click at [746, 583] on button "Volgende vraag" at bounding box center [784, 583] width 398 height 28
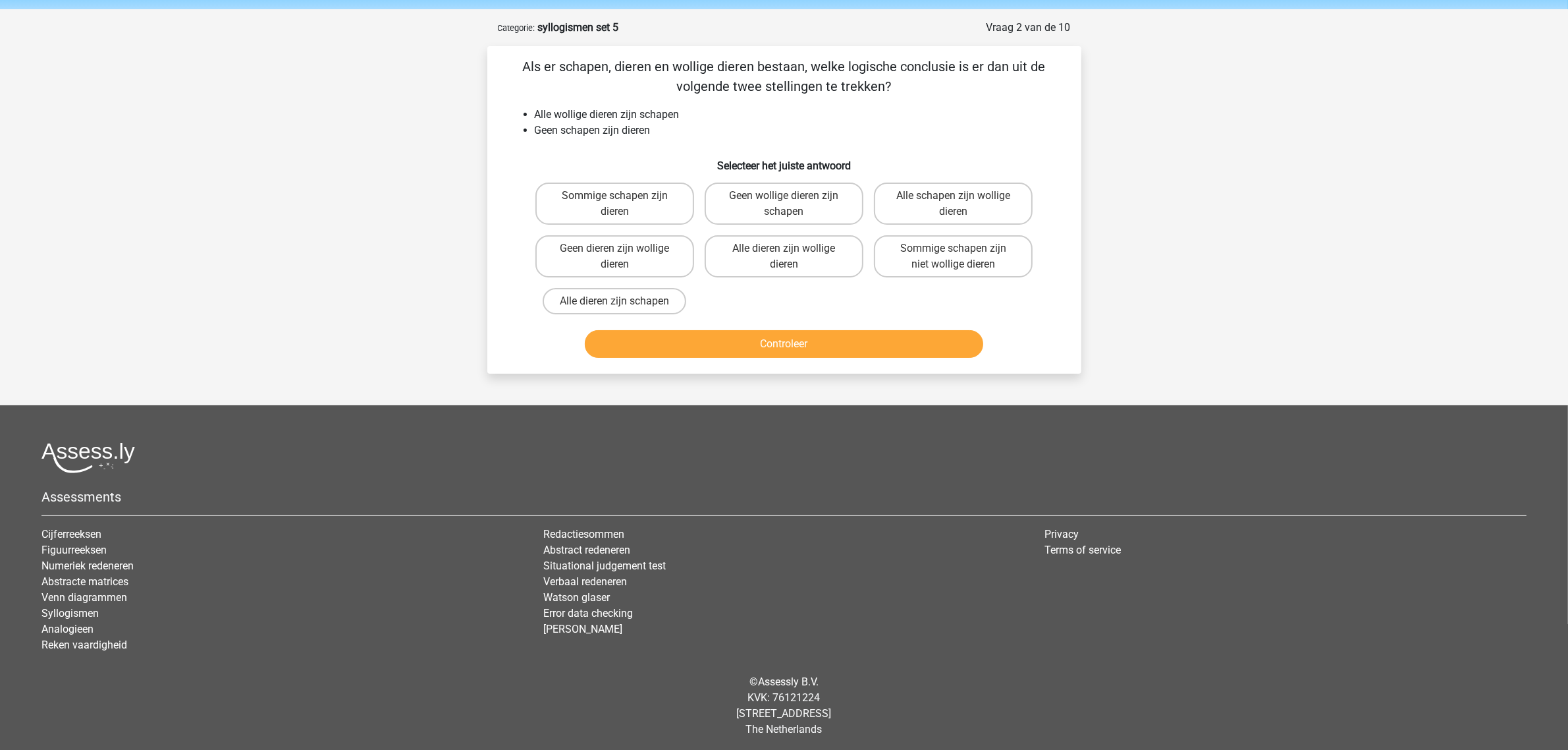
scroll to position [0, 0]
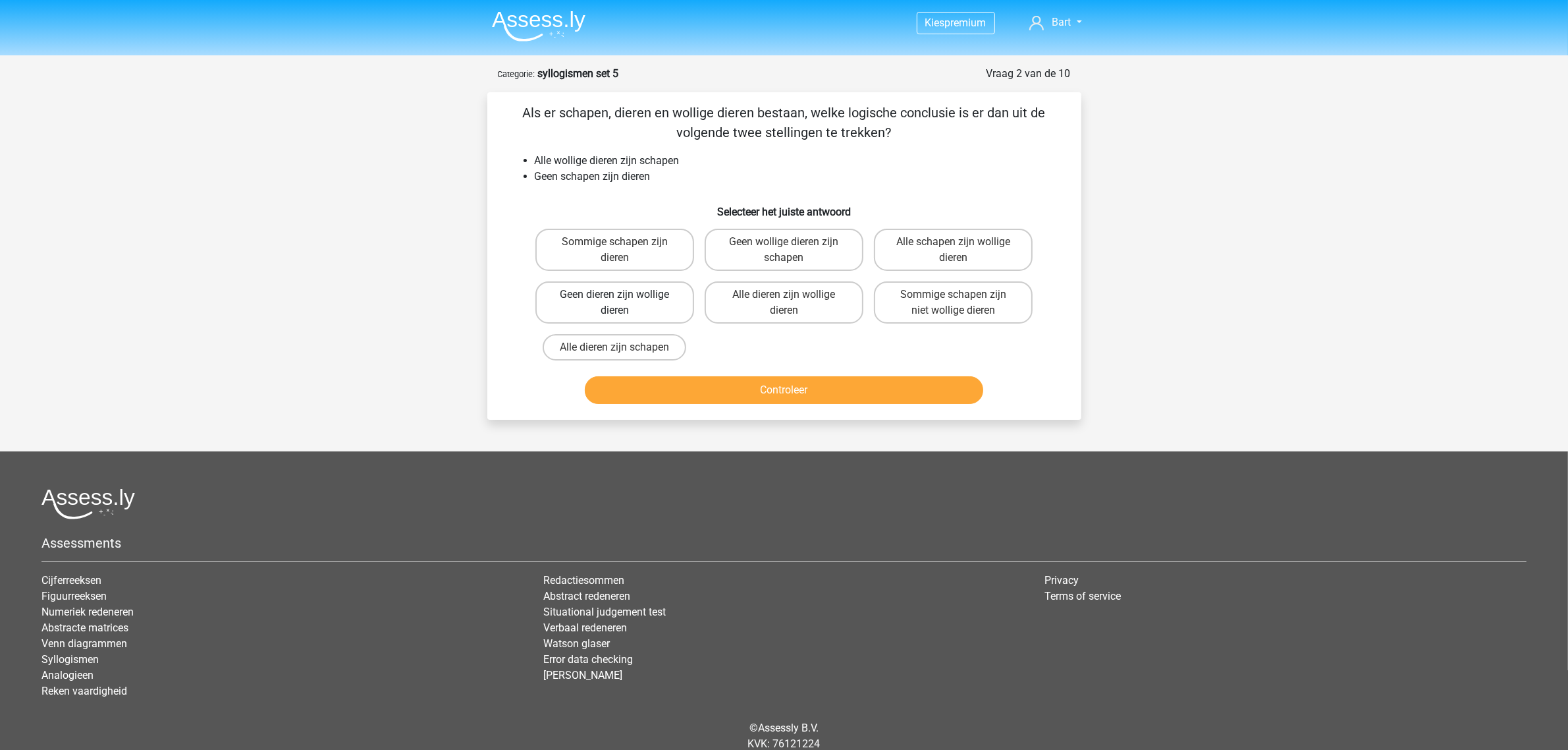
click at [604, 300] on label "Geen dieren zijn wollige dieren" at bounding box center [614, 302] width 159 height 42
click at [614, 300] on input "Geen dieren zijn wollige dieren" at bounding box center [618, 299] width 9 height 9
radio input "true"
click at [731, 390] on button "Controleer" at bounding box center [784, 390] width 398 height 28
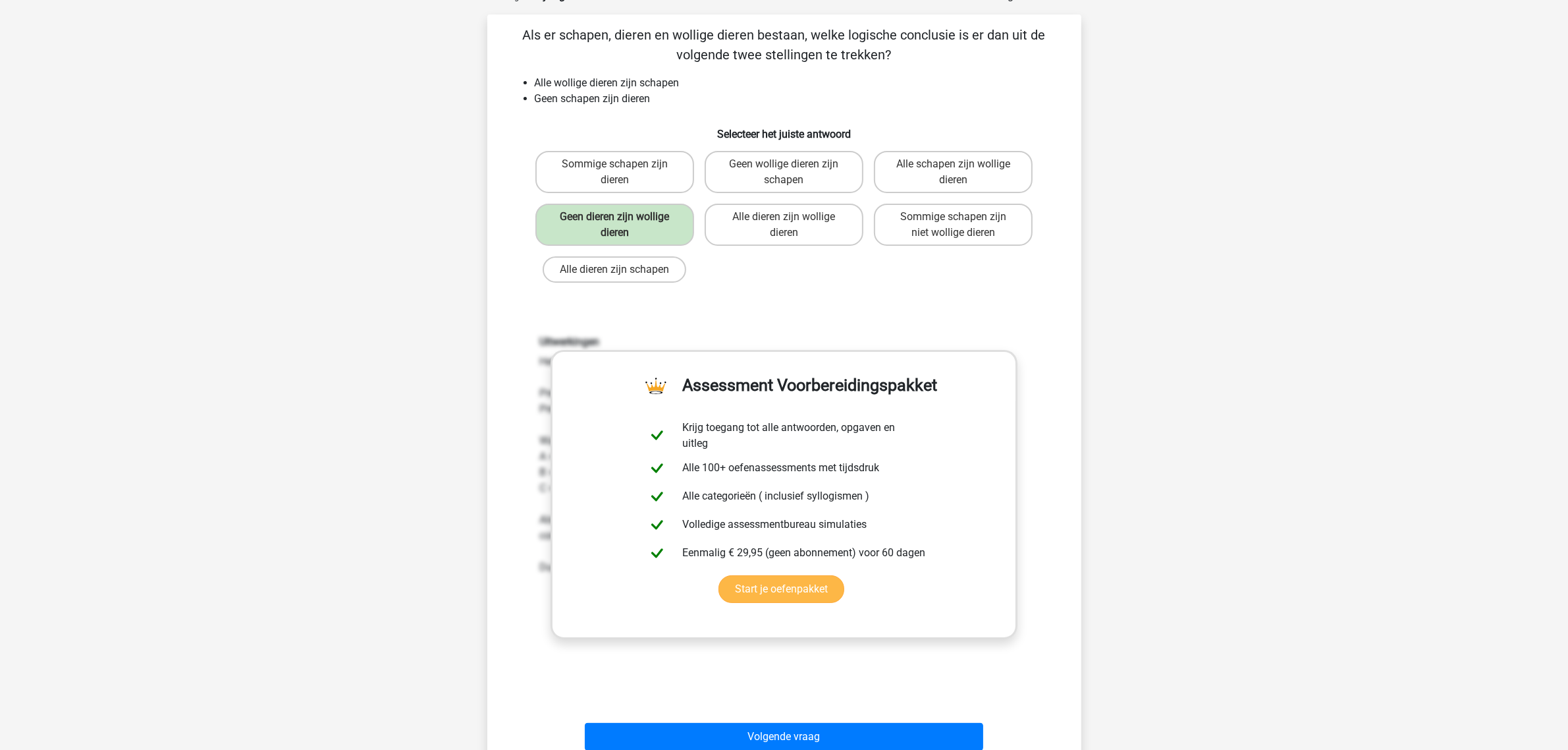
scroll to position [165, 0]
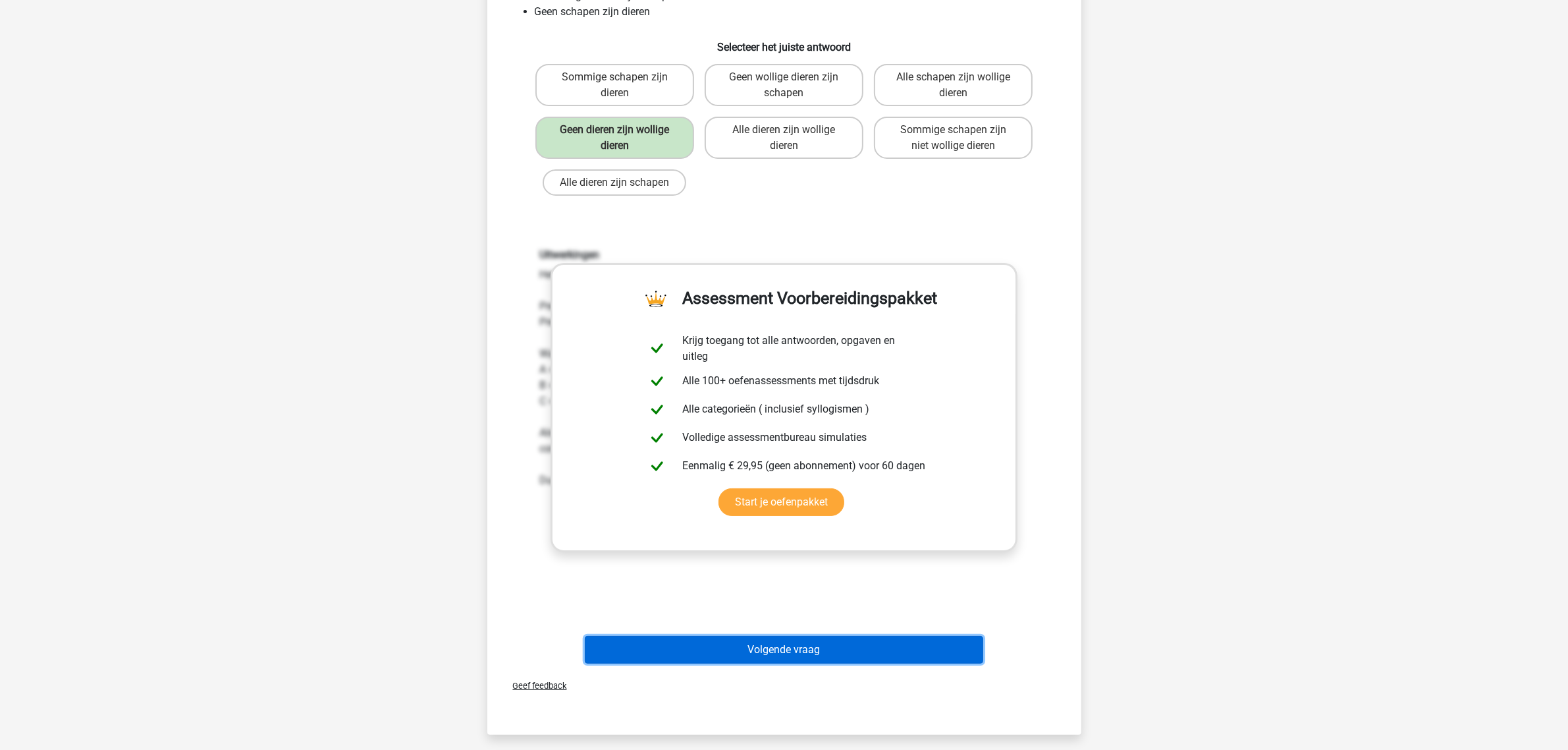
click at [795, 650] on button "Volgende vraag" at bounding box center [784, 649] width 398 height 28
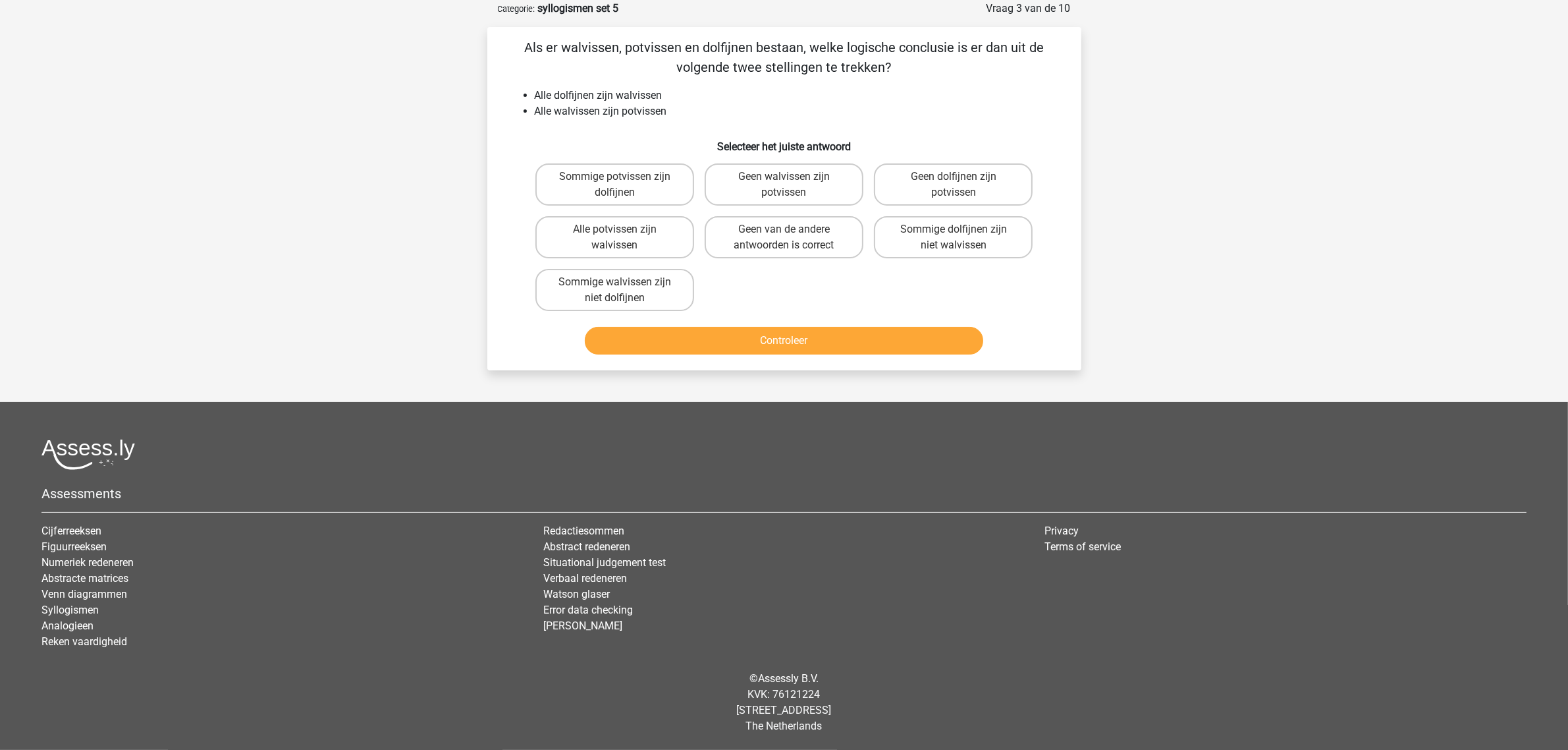
scroll to position [61, 0]
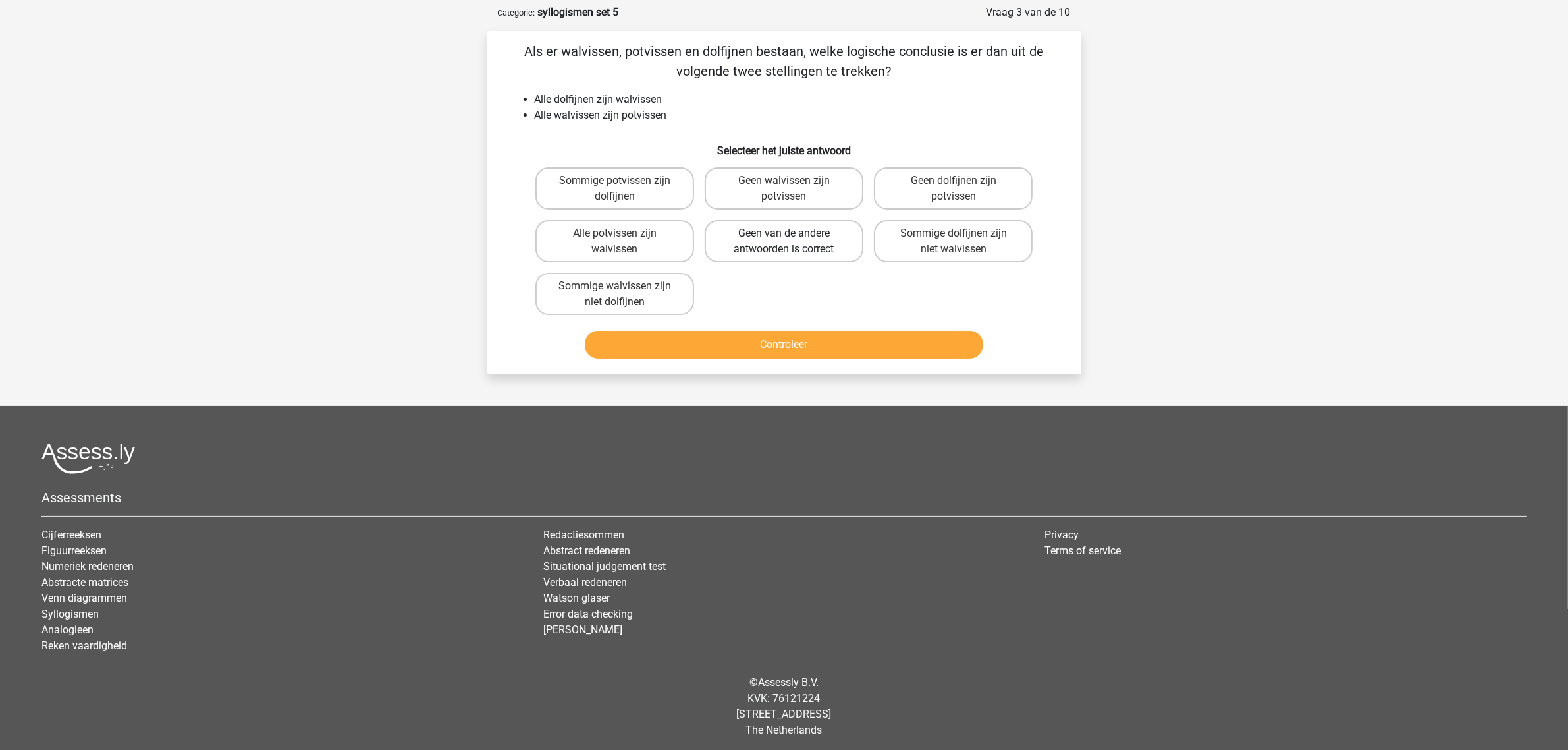
click at [769, 238] on label "Geen van de andere antwoorden is correct" at bounding box center [784, 241] width 159 height 42
click at [784, 238] on input "Geen van de andere antwoorden is correct" at bounding box center [788, 238] width 9 height 9
radio input "true"
click at [785, 337] on button "Controleer" at bounding box center [784, 345] width 398 height 28
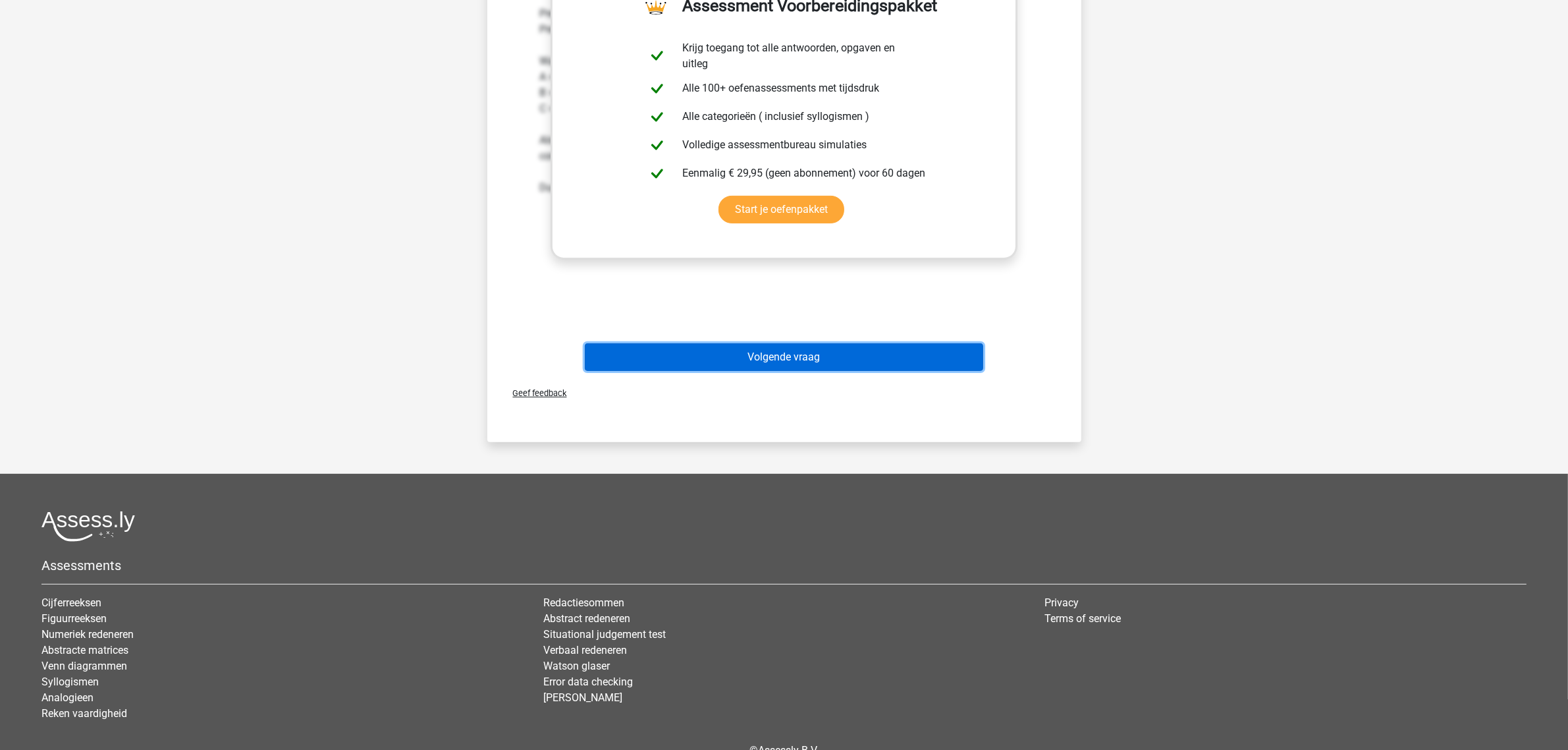
click at [745, 349] on button "Volgende vraag" at bounding box center [784, 356] width 398 height 28
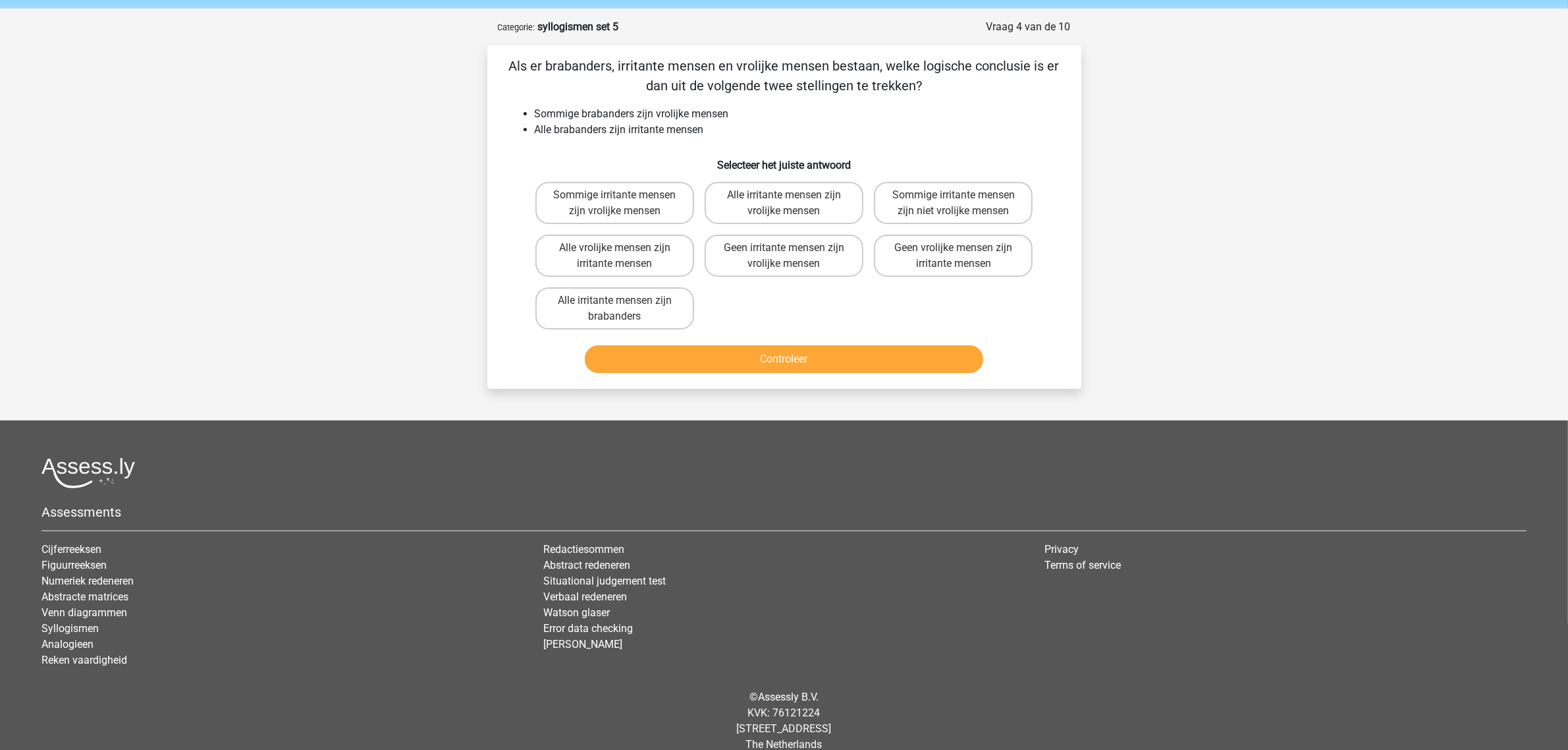
scroll to position [0, 0]
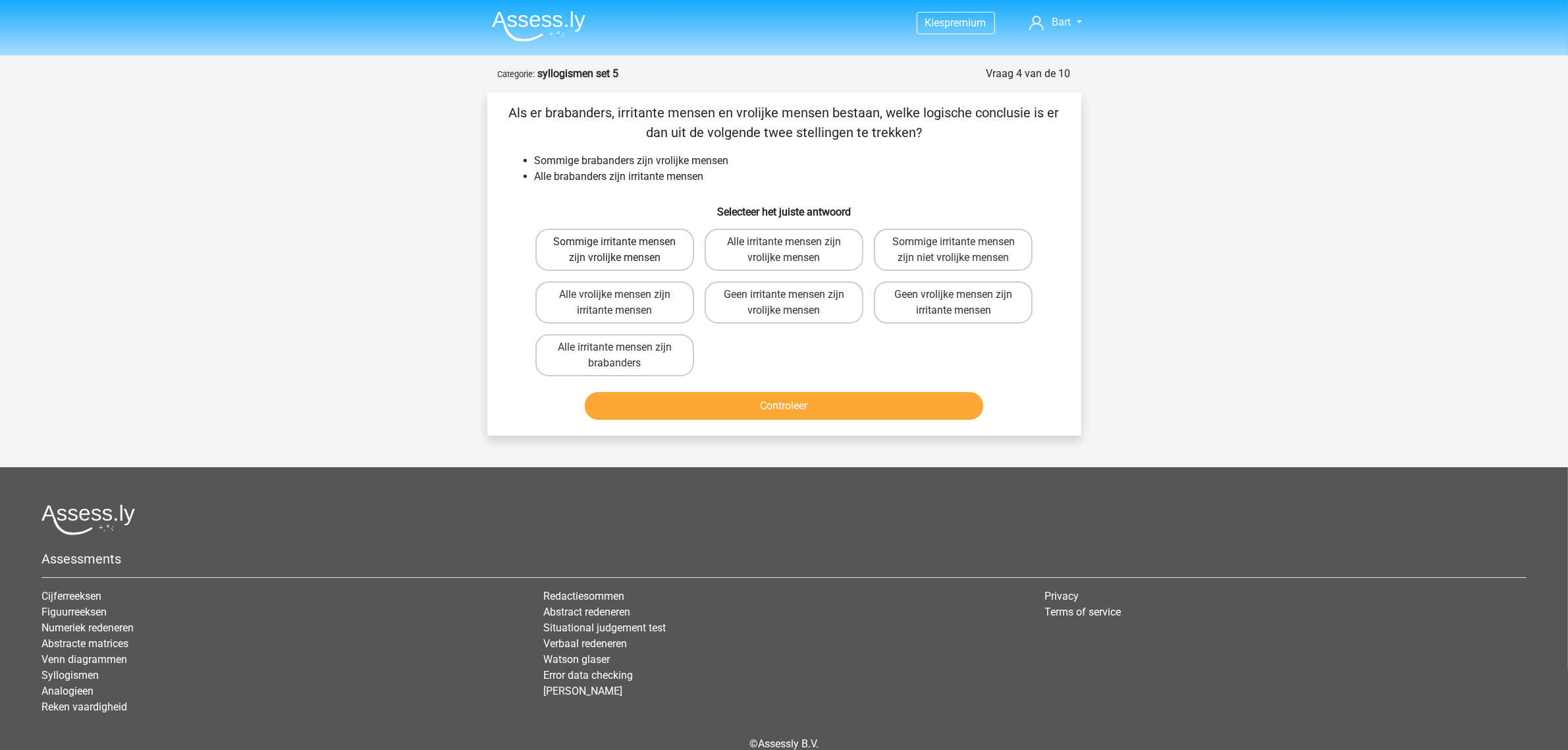
click at [553, 245] on label "Sommige irritante mensen zijn vrolijke mensen" at bounding box center [614, 249] width 159 height 42
click at [614, 245] on input "Sommige irritante mensen zijn vrolijke mensen" at bounding box center [618, 246] width 9 height 9
radio input "true"
click at [692, 400] on button "Controleer" at bounding box center [784, 405] width 398 height 28
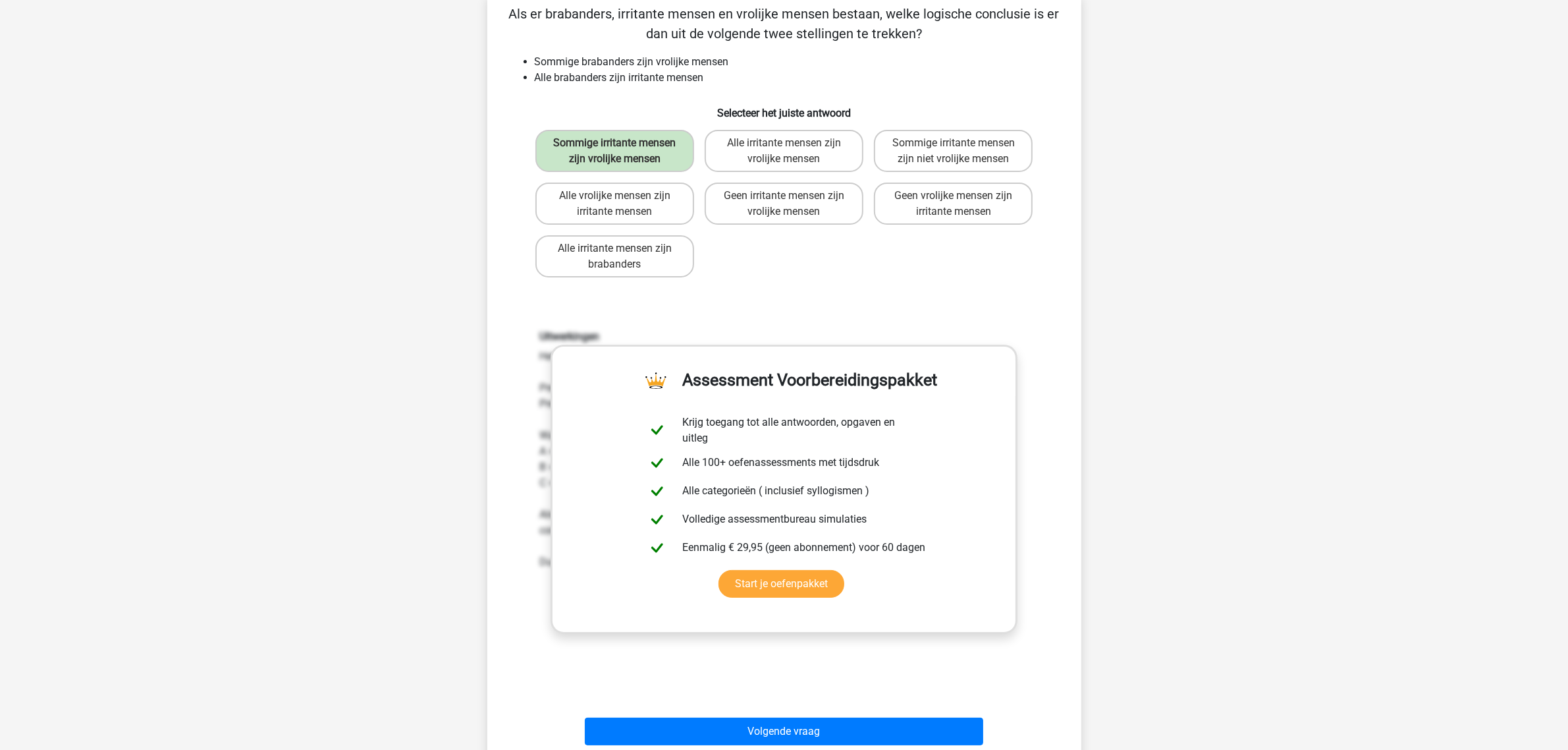
scroll to position [247, 0]
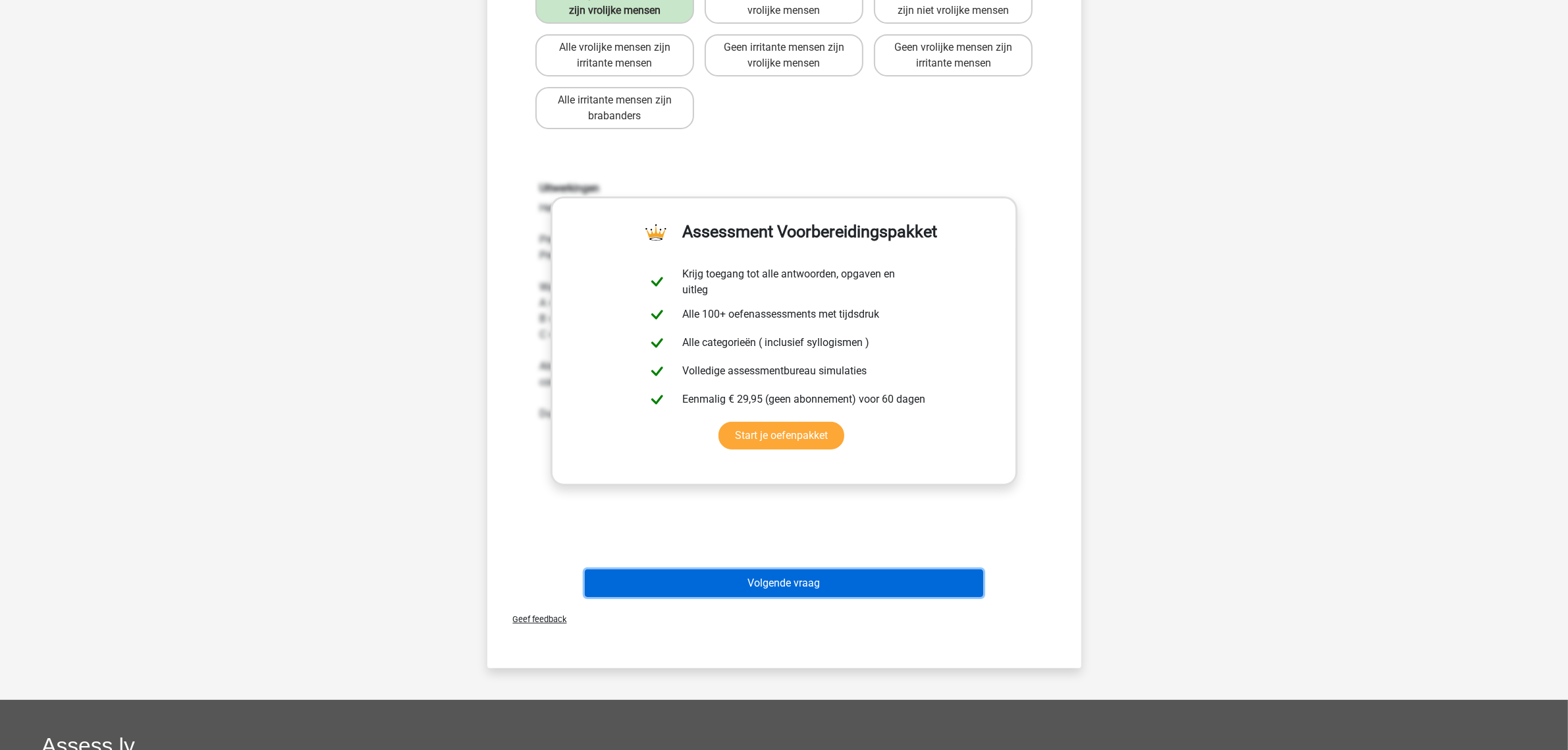
click at [703, 579] on button "Volgende vraag" at bounding box center [784, 583] width 398 height 28
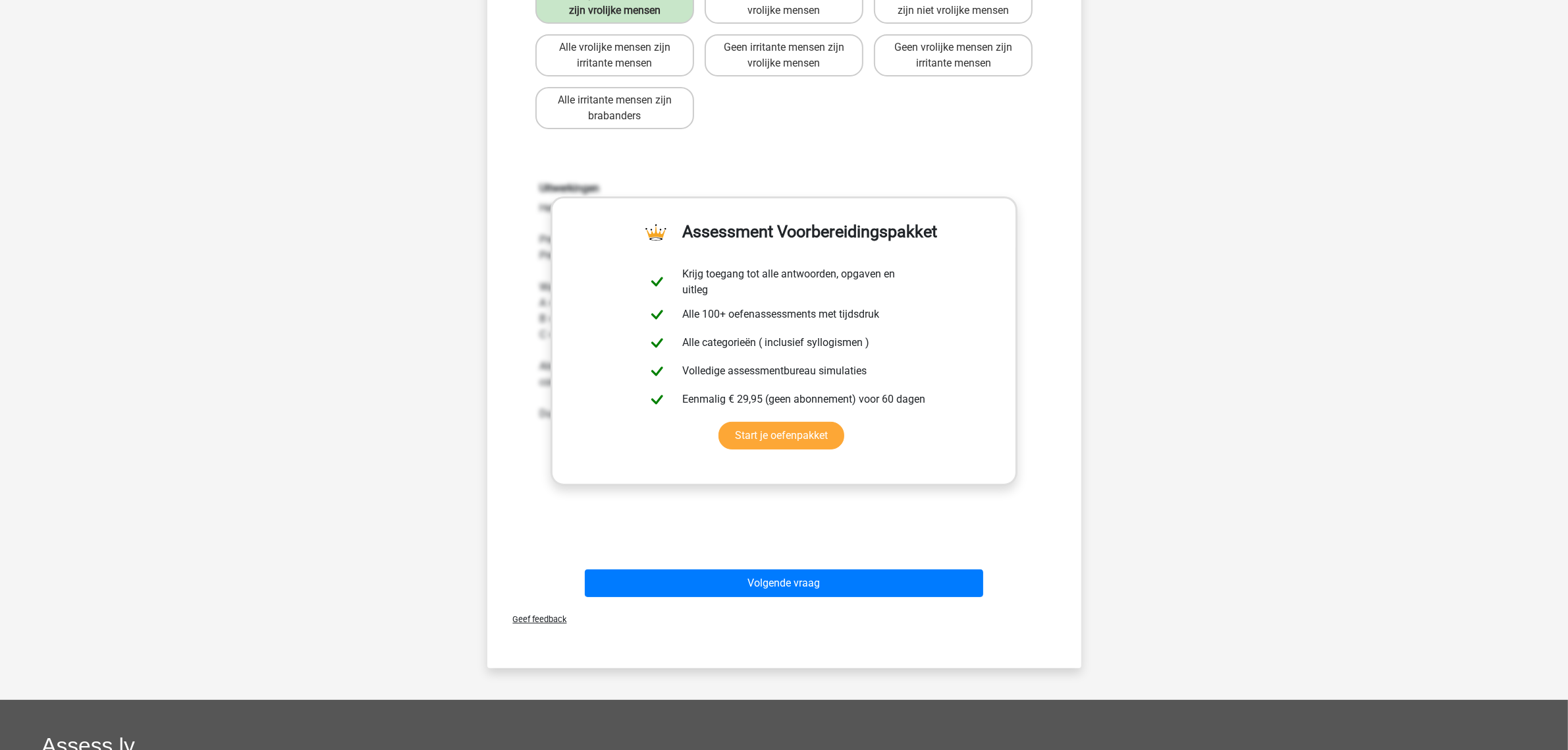
scroll to position [61, 0]
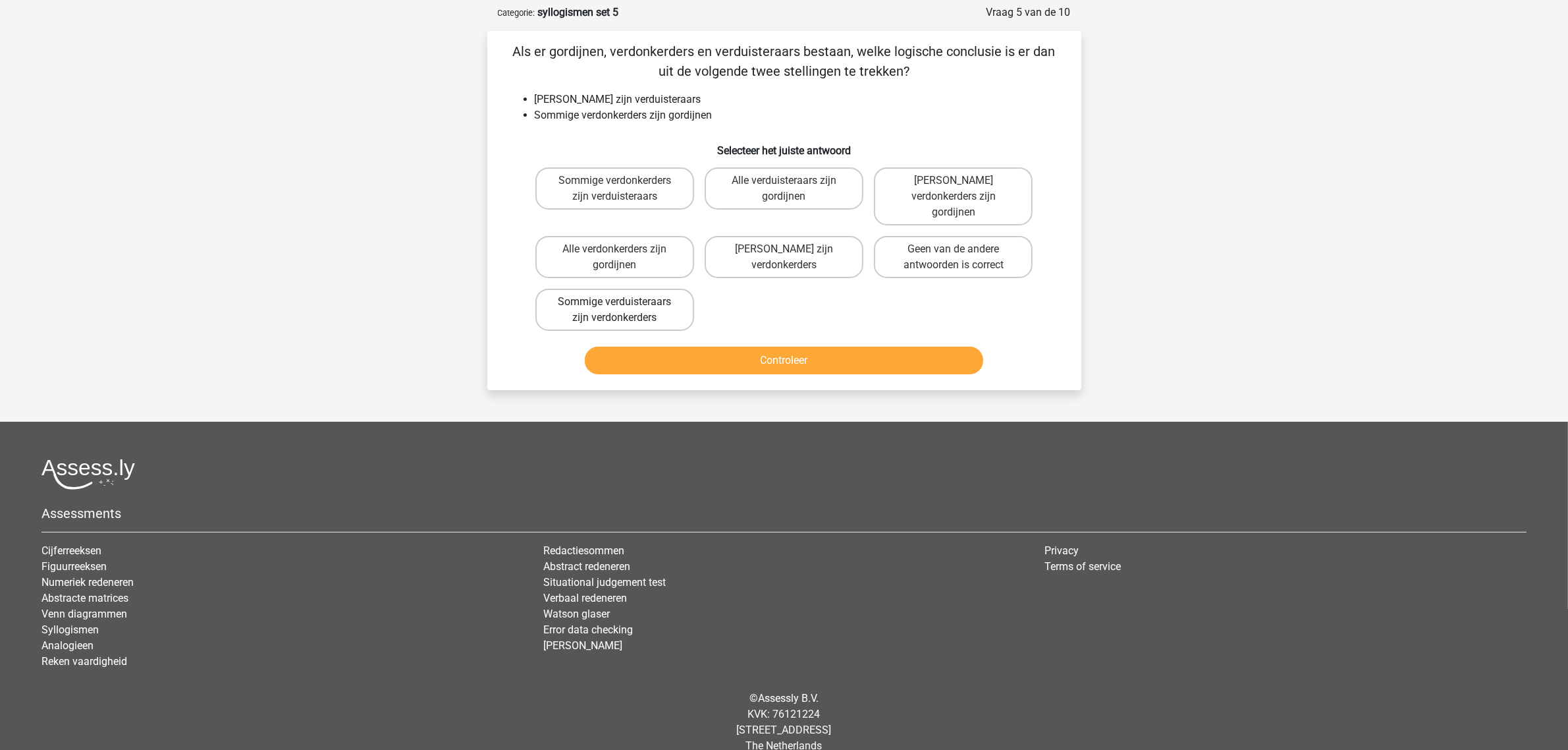
click at [626, 292] on label "Sommige verduisteraars zijn verdonkerders" at bounding box center [614, 309] width 159 height 42
click at [623, 302] on input "Sommige verduisteraars zijn verdonkerders" at bounding box center [618, 306] width 9 height 9
radio input "true"
click at [719, 349] on button "Controleer" at bounding box center [784, 360] width 398 height 28
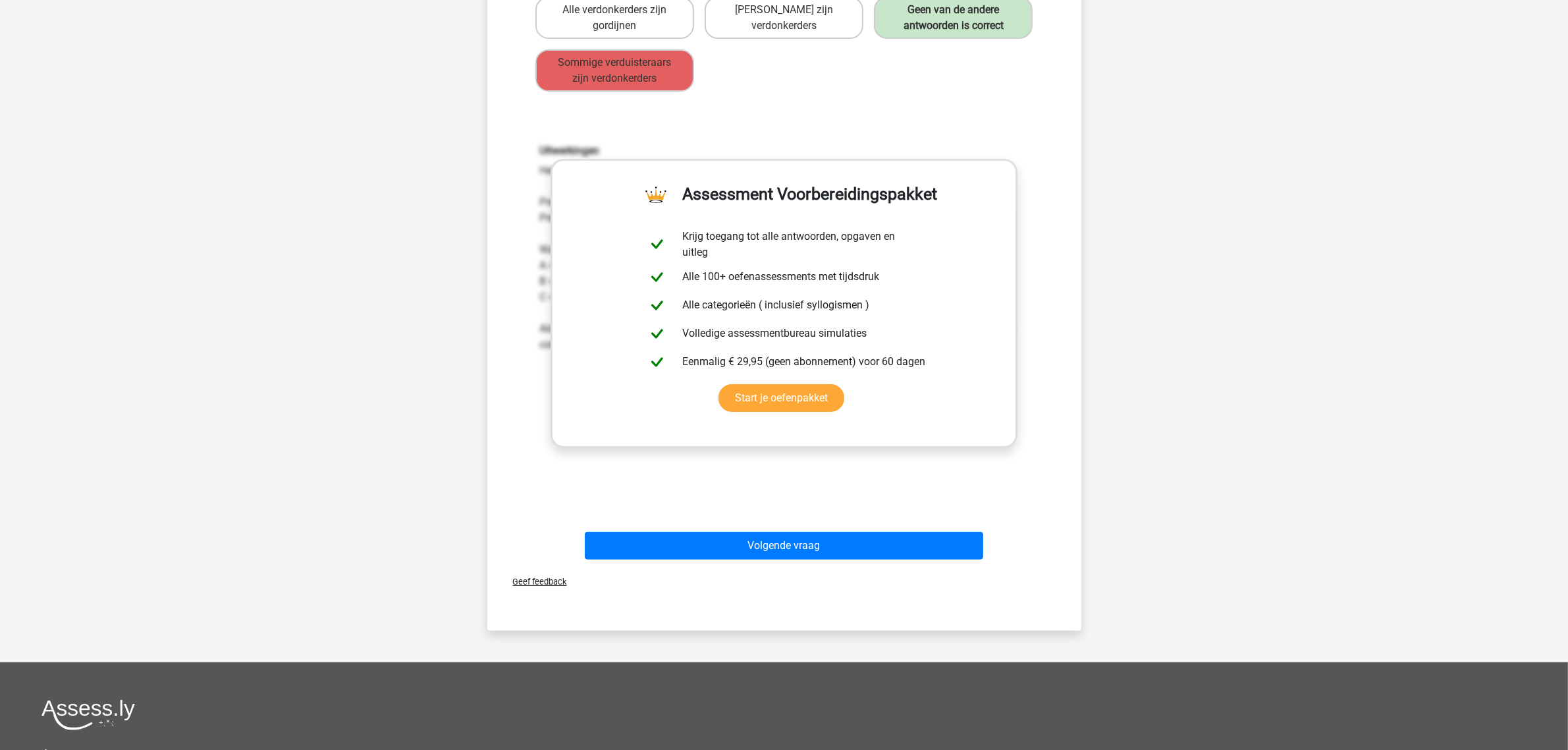
scroll to position [308, 0]
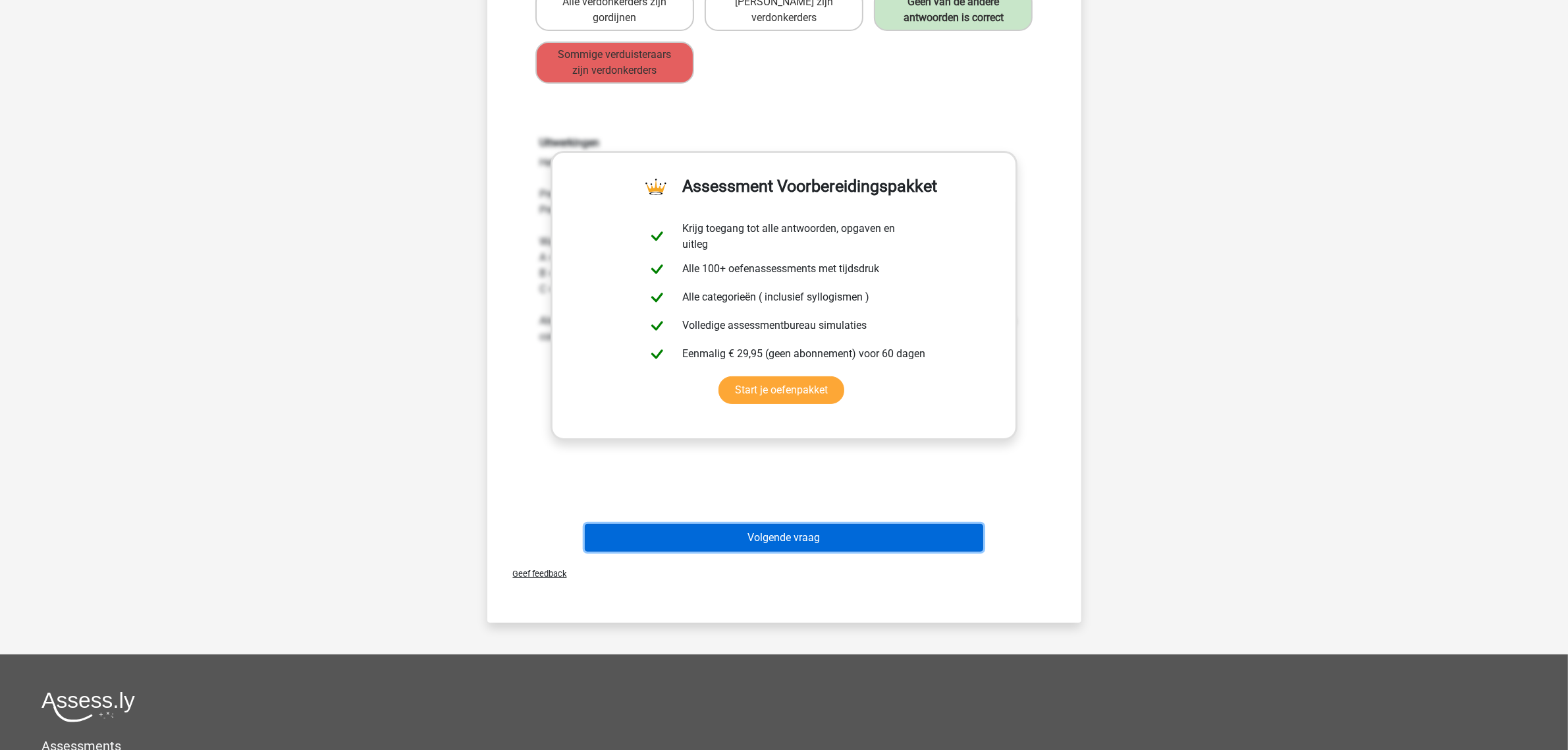
click at [805, 523] on button "Volgende vraag" at bounding box center [784, 537] width 398 height 28
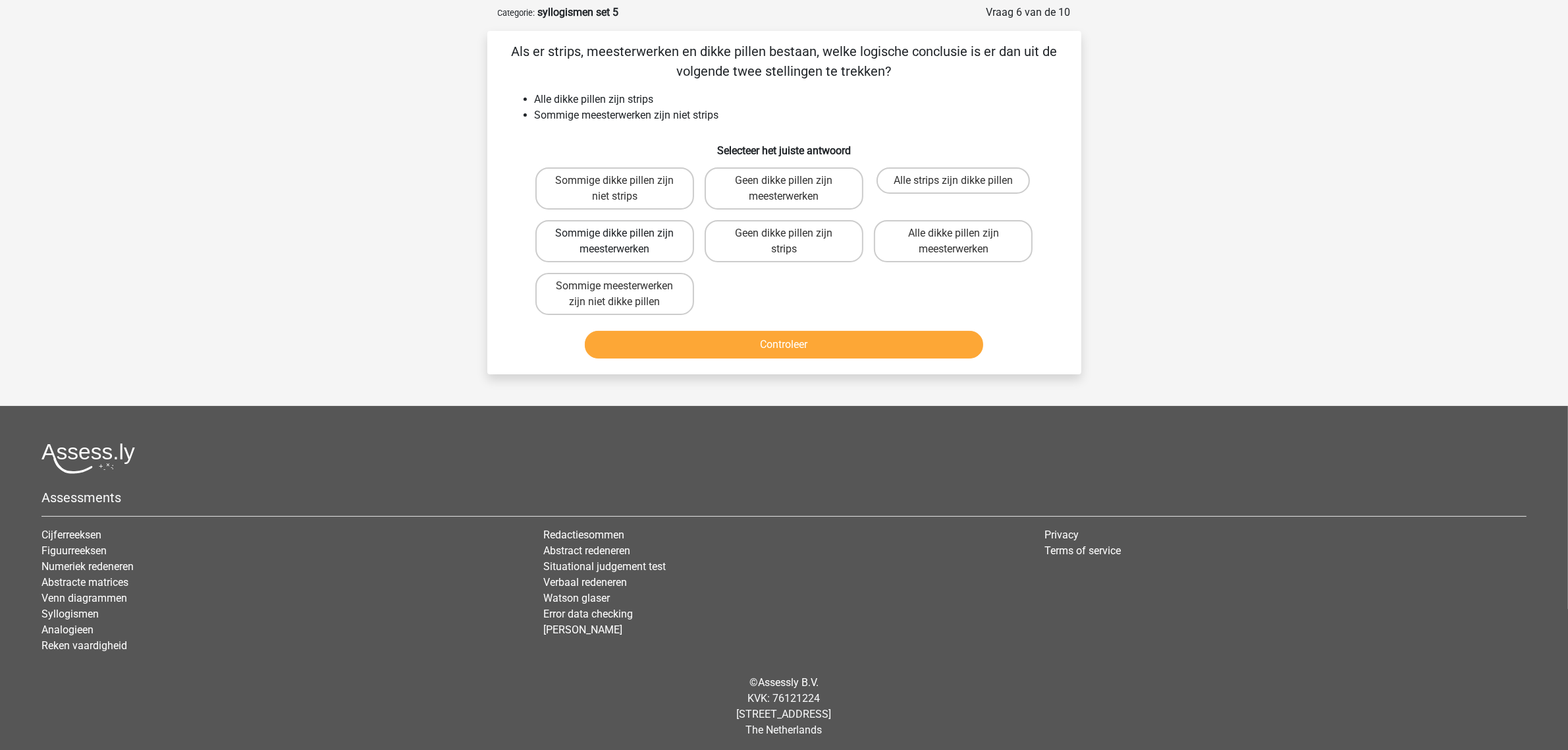
click at [591, 230] on label "Sommige dikke pillen zijn meesterwerken" at bounding box center [614, 241] width 159 height 42
click at [614, 234] on input "Sommige dikke pillen zijn meesterwerken" at bounding box center [618, 238] width 9 height 9
radio input "true"
click at [699, 331] on button "Controleer" at bounding box center [784, 345] width 398 height 28
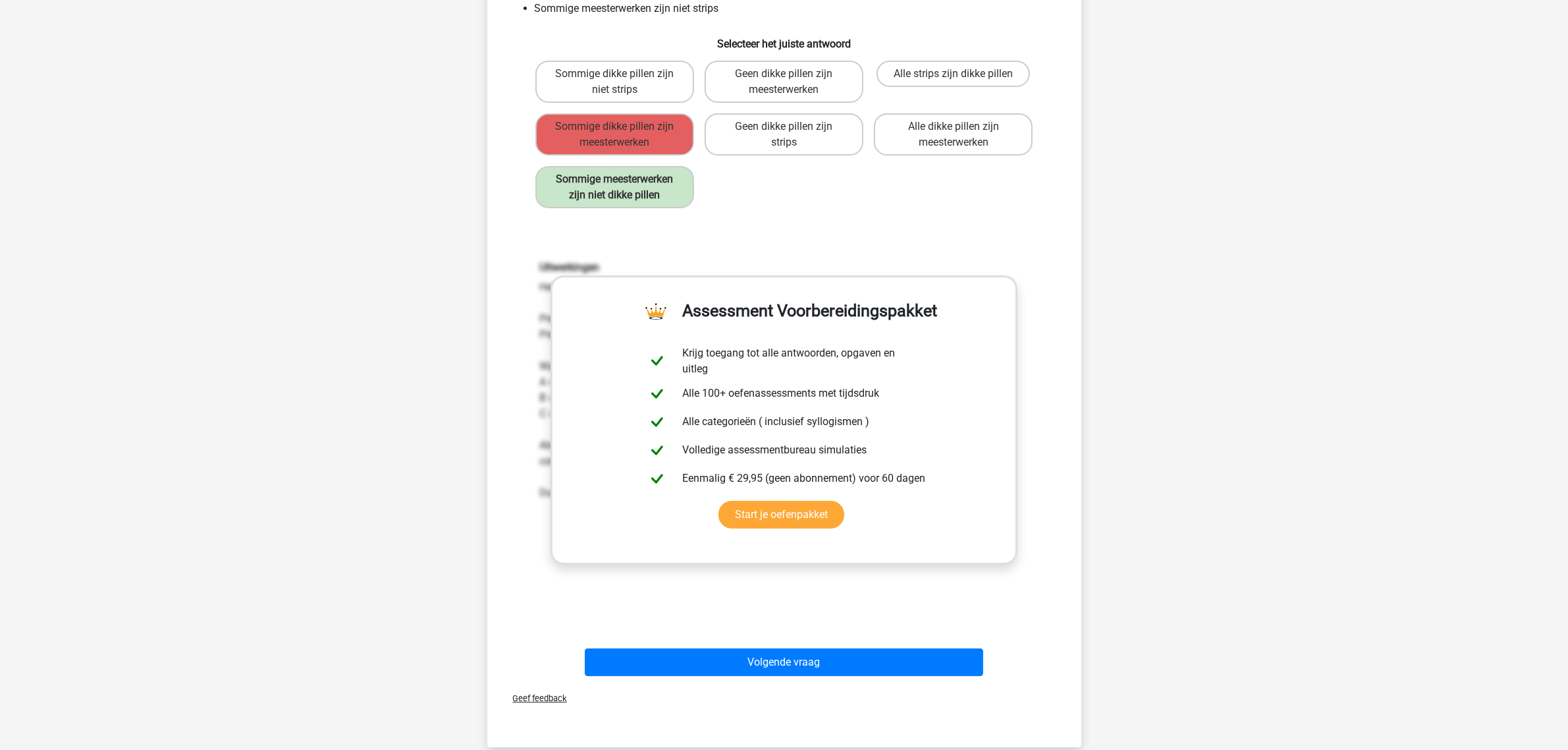
scroll to position [308, 0]
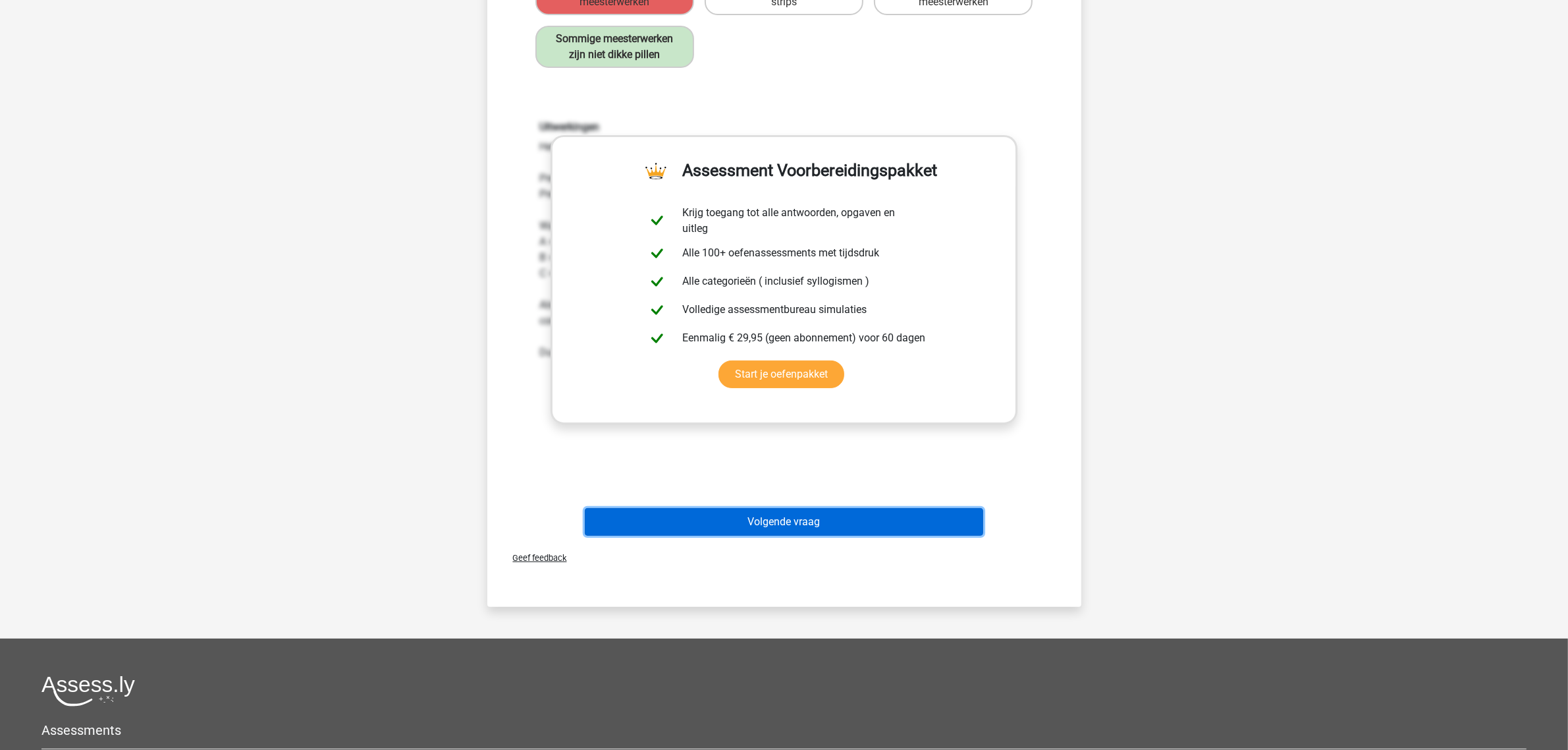
click at [798, 514] on button "Volgende vraag" at bounding box center [784, 521] width 398 height 28
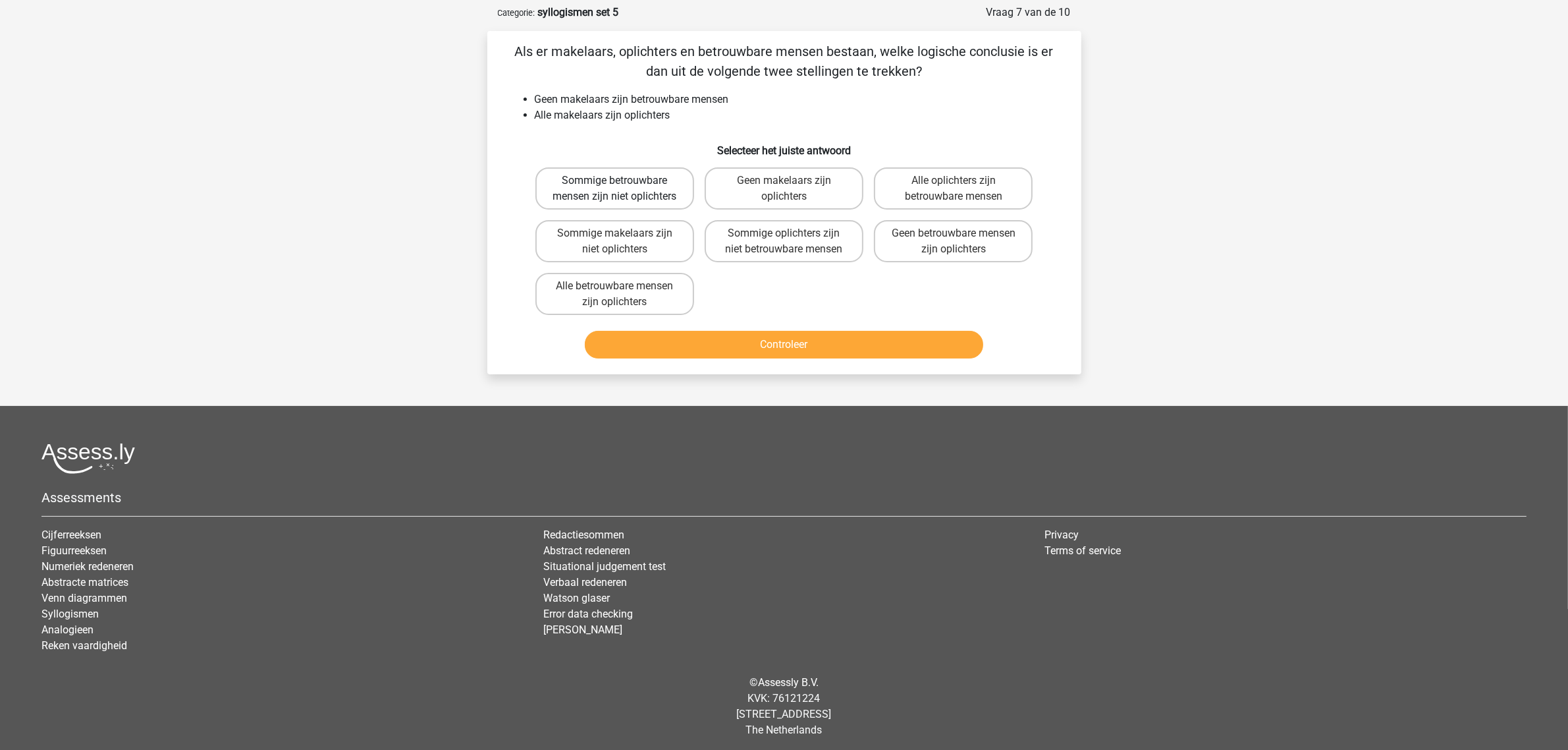
click at [624, 192] on label "Sommige betrouwbare mensen zijn niet oplichters" at bounding box center [614, 188] width 159 height 42
click at [623, 189] on input "Sommige betrouwbare mensen zijn niet oplichters" at bounding box center [618, 185] width 9 height 9
radio input "true"
click at [713, 348] on button "Controleer" at bounding box center [784, 345] width 398 height 28
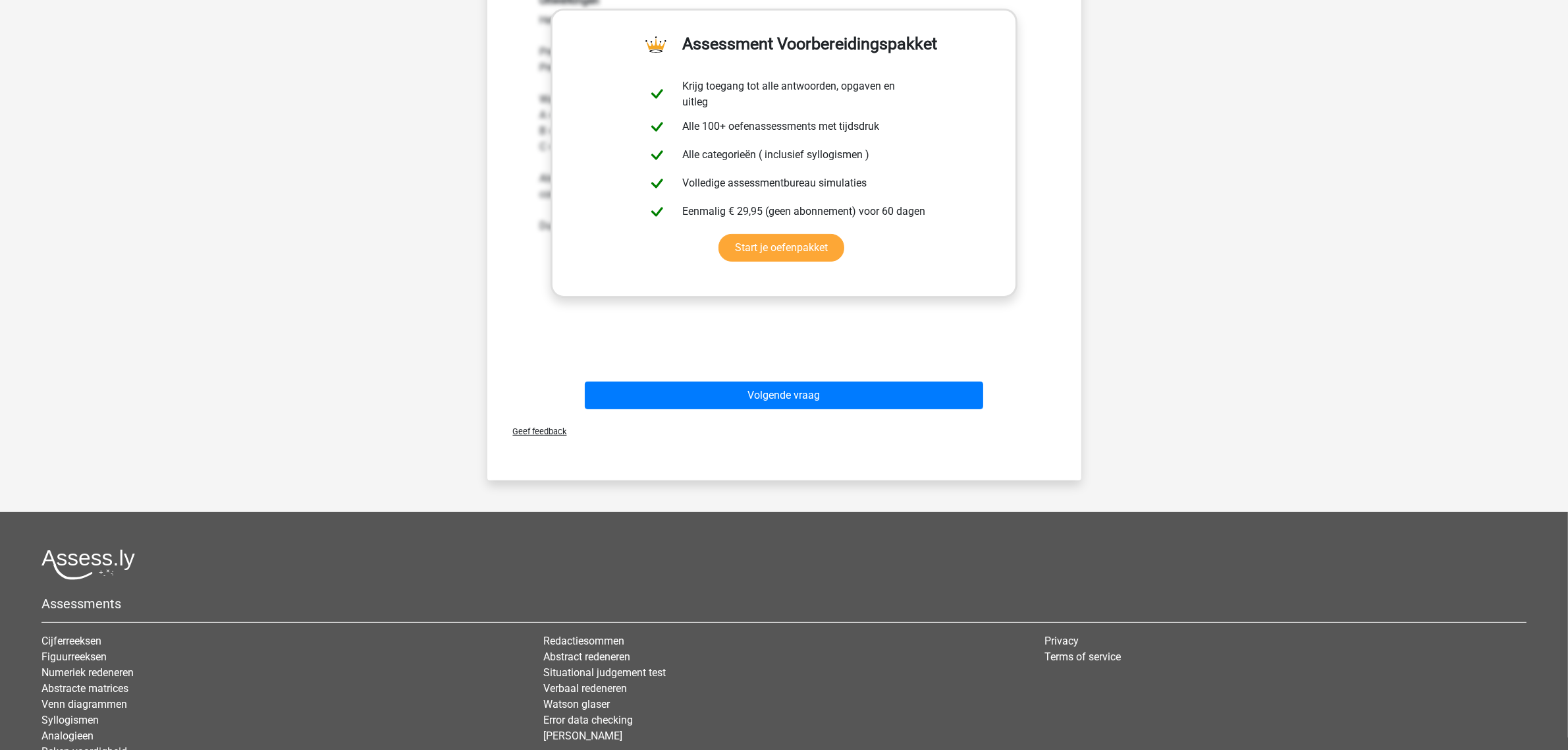
scroll to position [473, 0]
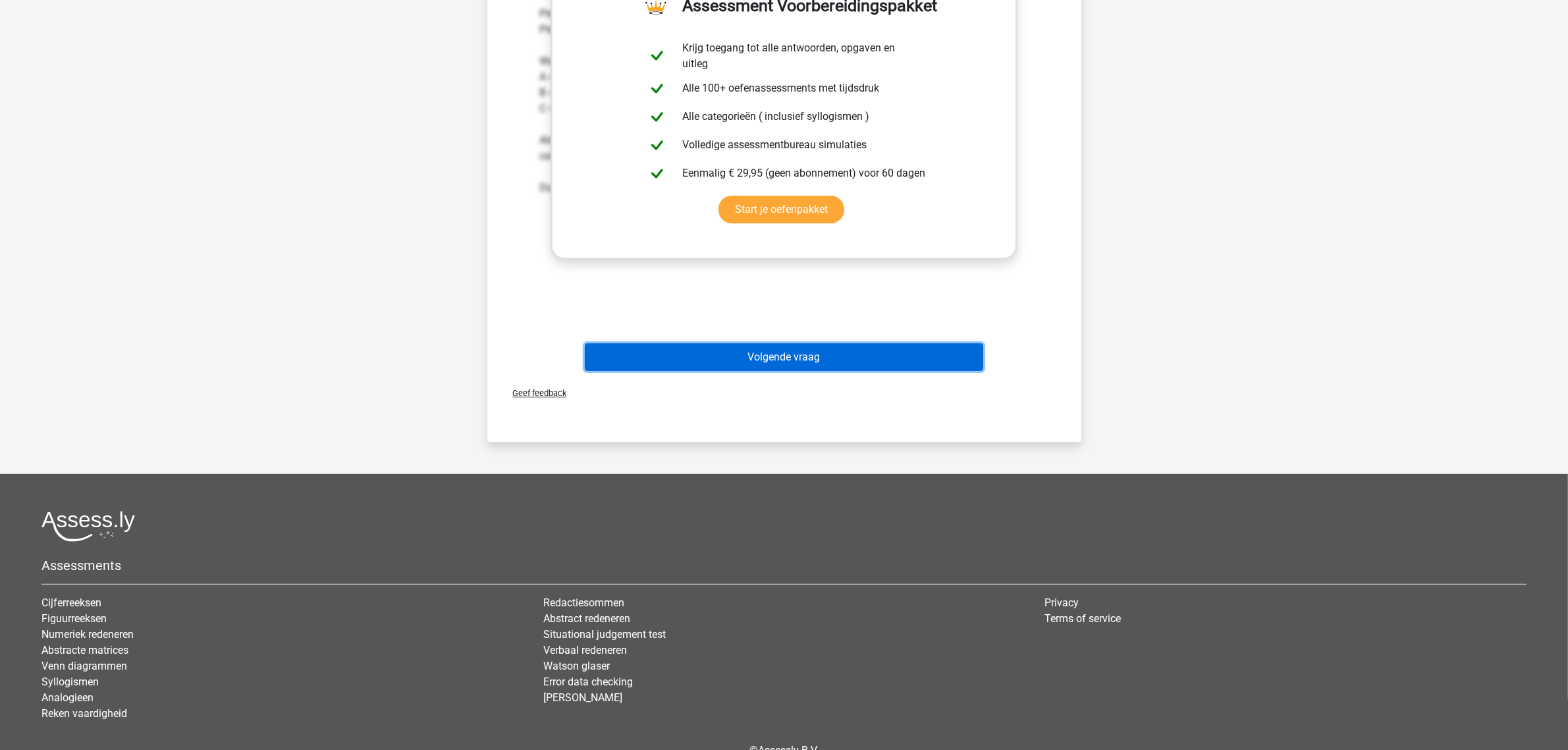
click at [692, 355] on button "Volgende vraag" at bounding box center [784, 356] width 398 height 28
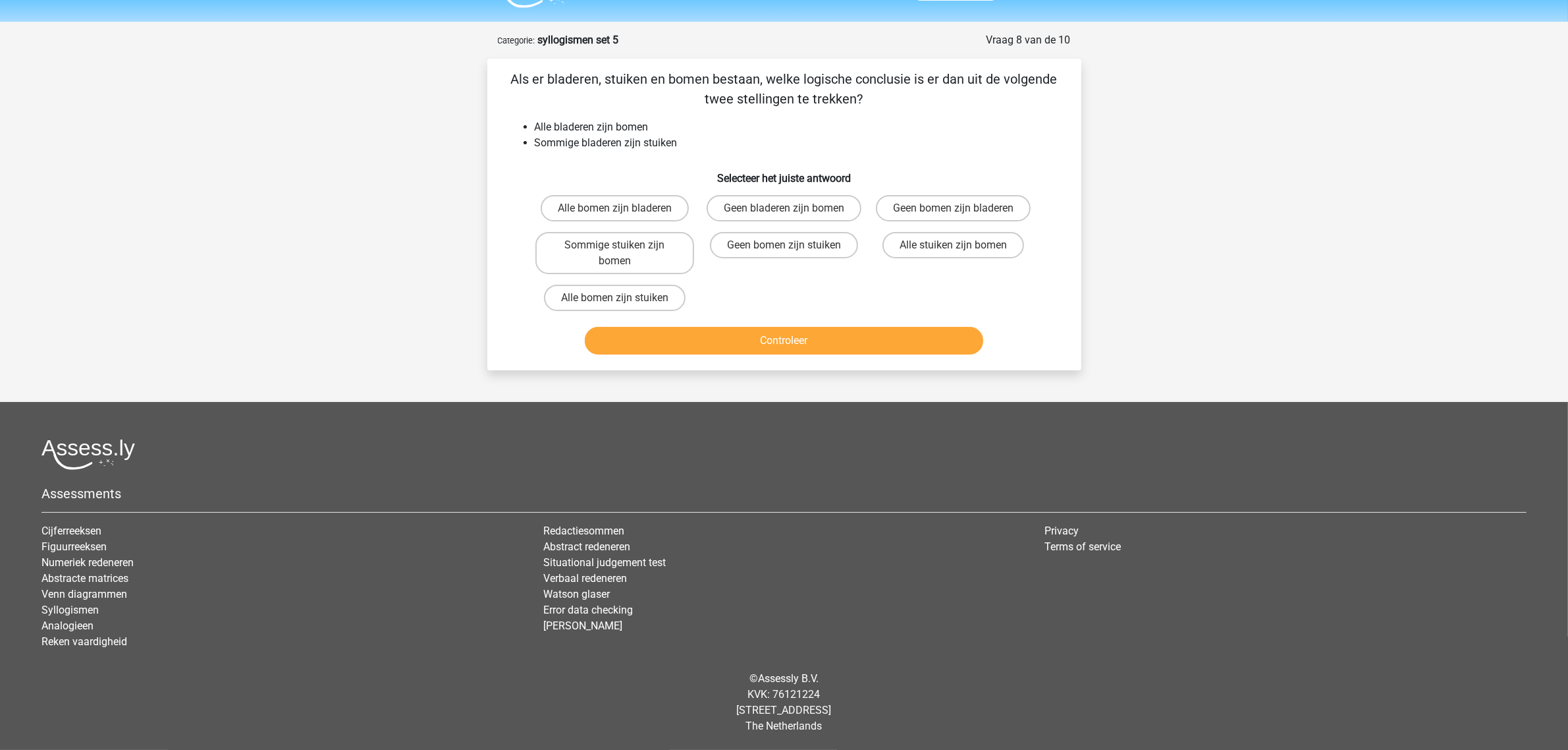
scroll to position [30, 0]
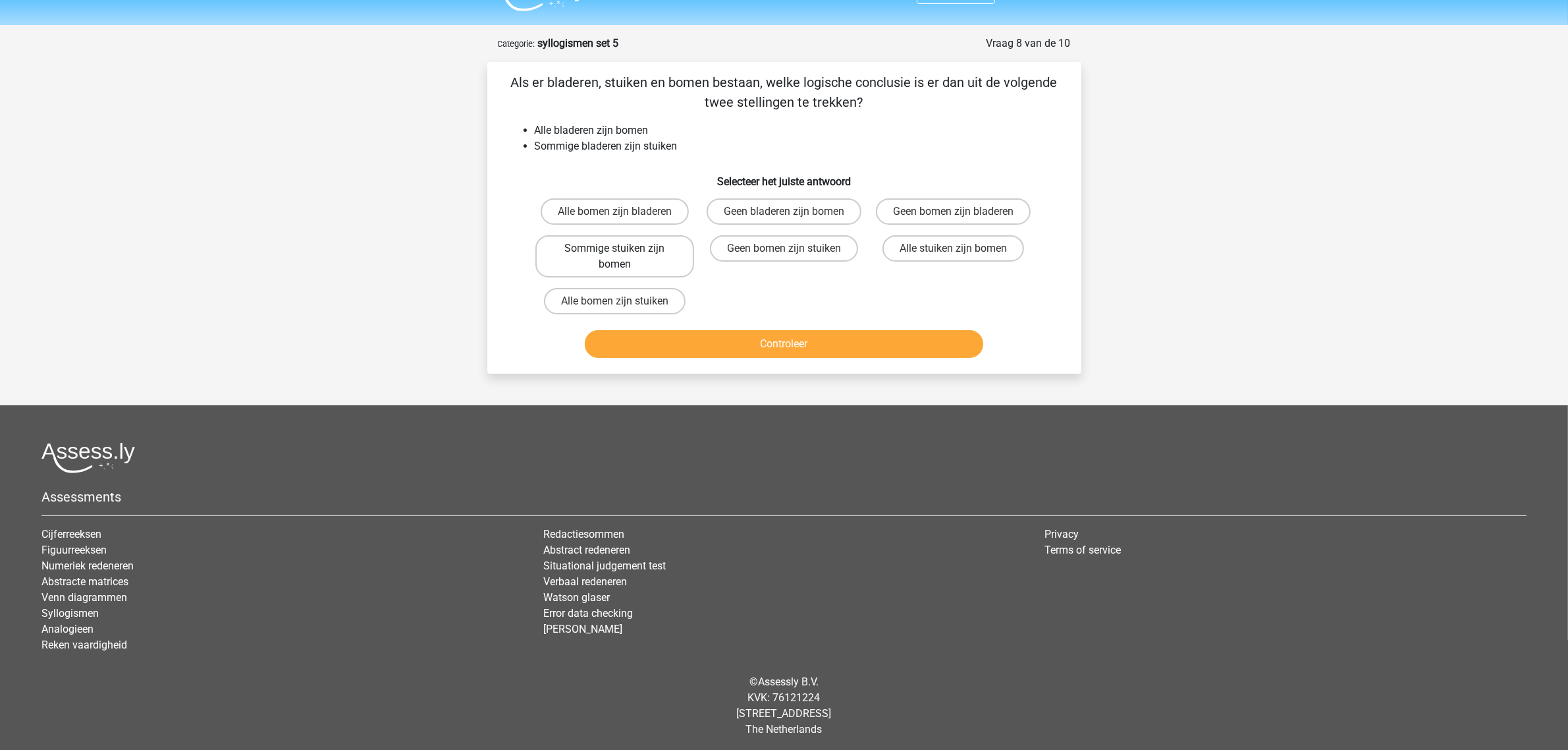
click at [590, 253] on label "Sommige stuiken zijn bomen" at bounding box center [614, 256] width 159 height 42
click at [614, 253] on input "Sommige stuiken zijn bomen" at bounding box center [618, 253] width 9 height 9
radio input "true"
click at [676, 333] on button "Controleer" at bounding box center [784, 344] width 398 height 28
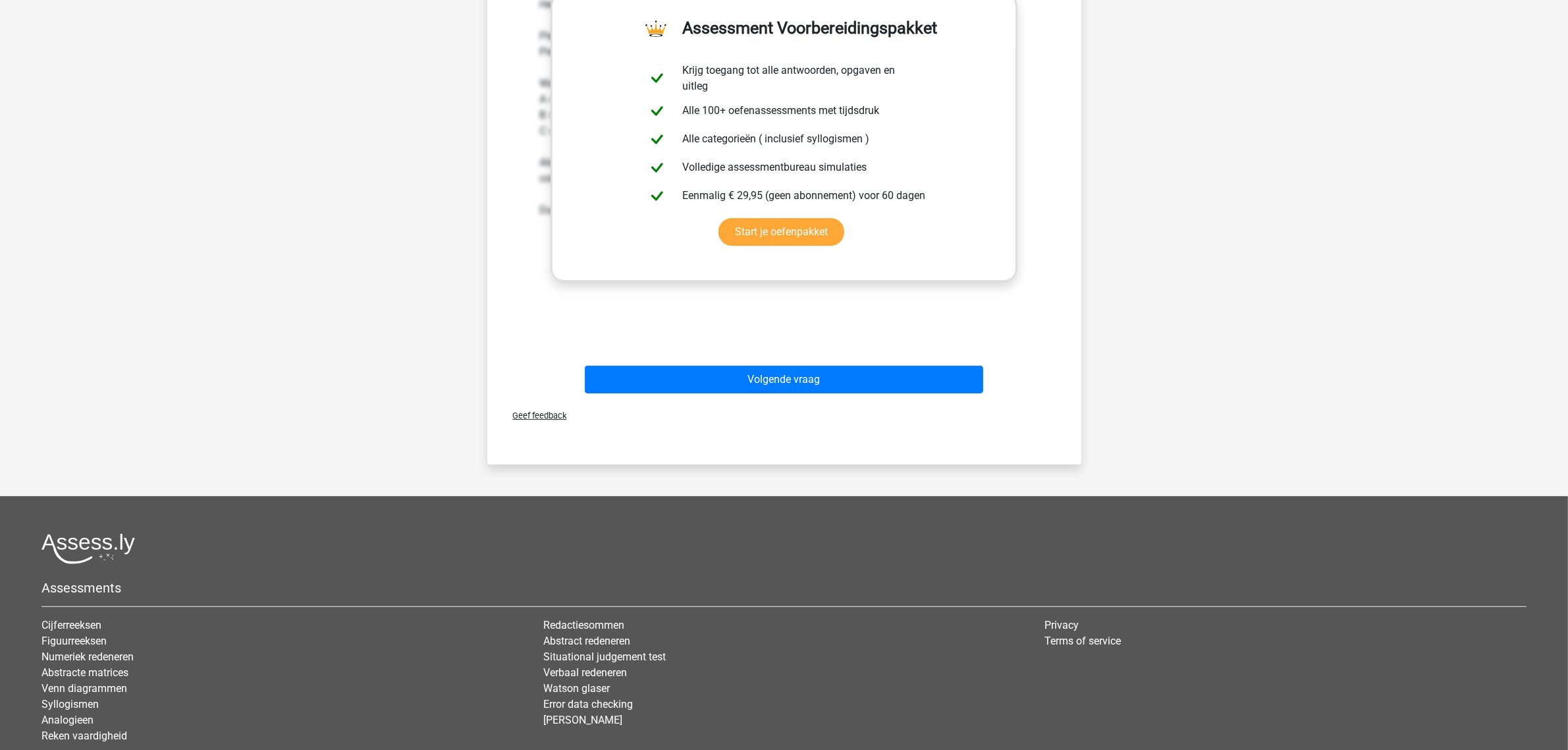
scroll to position [442, 0]
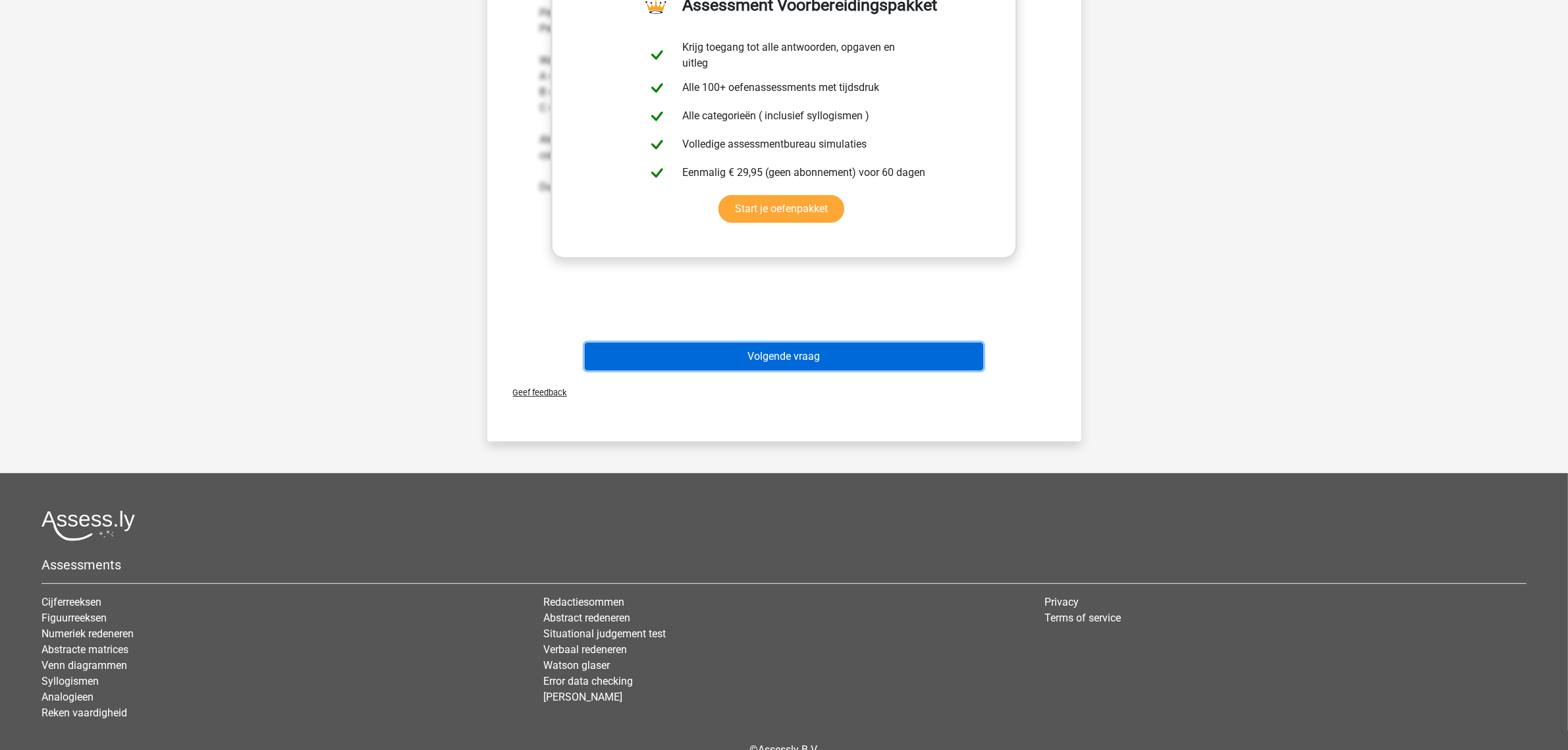
click at [829, 357] on button "Volgende vraag" at bounding box center [784, 356] width 398 height 28
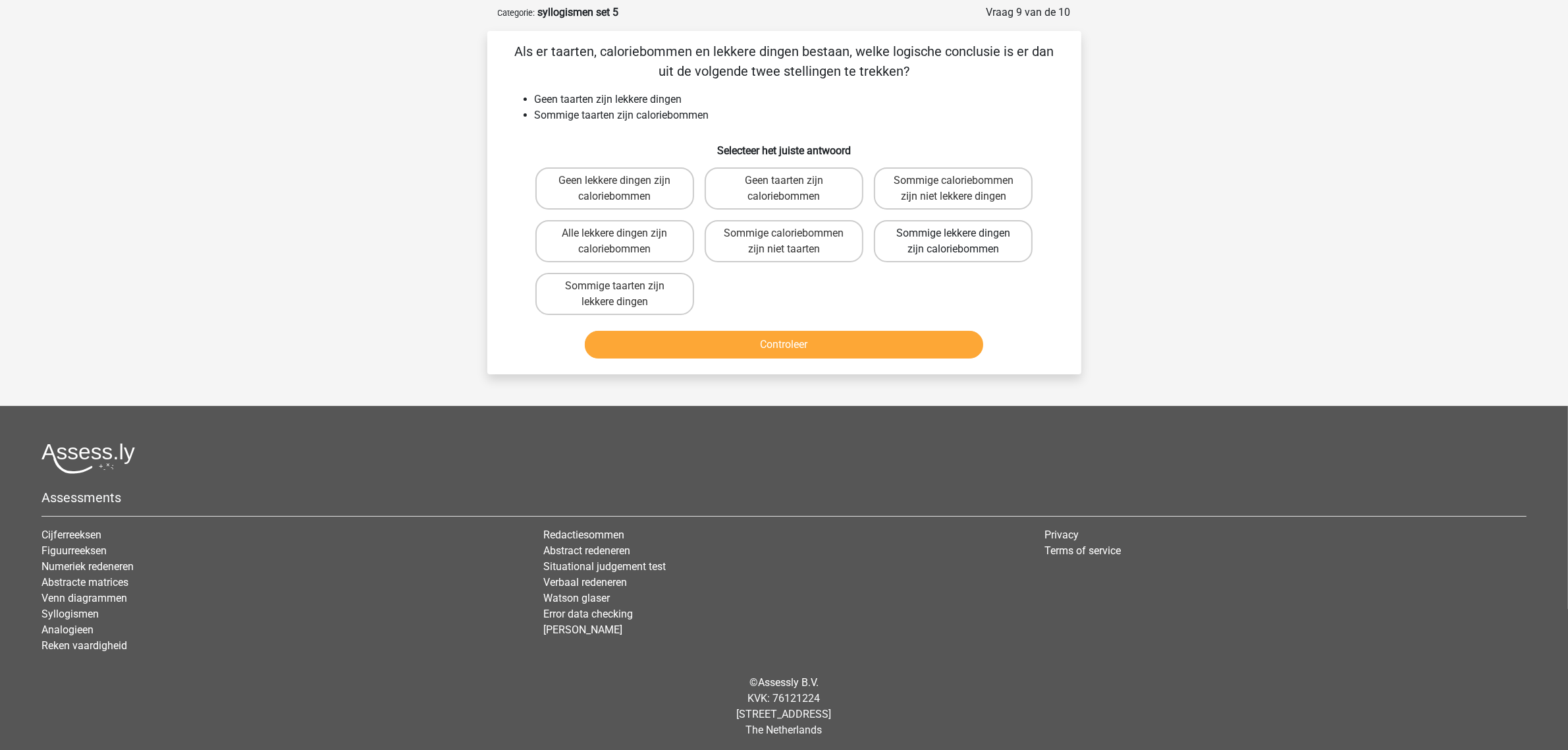
click at [910, 238] on label "Sommige lekkere dingen zijn caloriebommen" at bounding box center [953, 241] width 159 height 42
click at [954, 238] on input "Sommige lekkere dingen zijn caloriebommen" at bounding box center [958, 238] width 9 height 9
radio input "true"
click at [868, 338] on button "Controleer" at bounding box center [784, 345] width 398 height 28
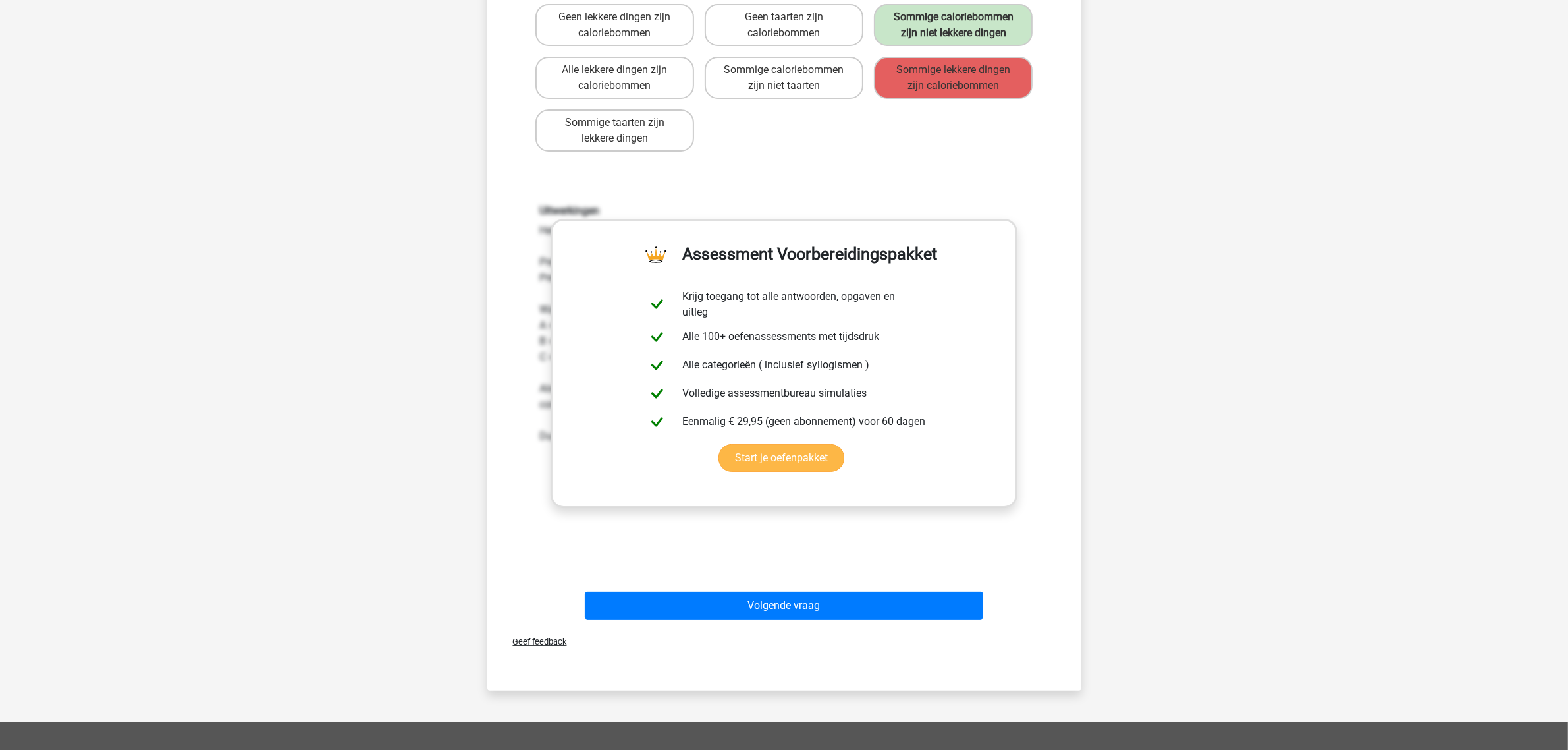
scroll to position [226, 0]
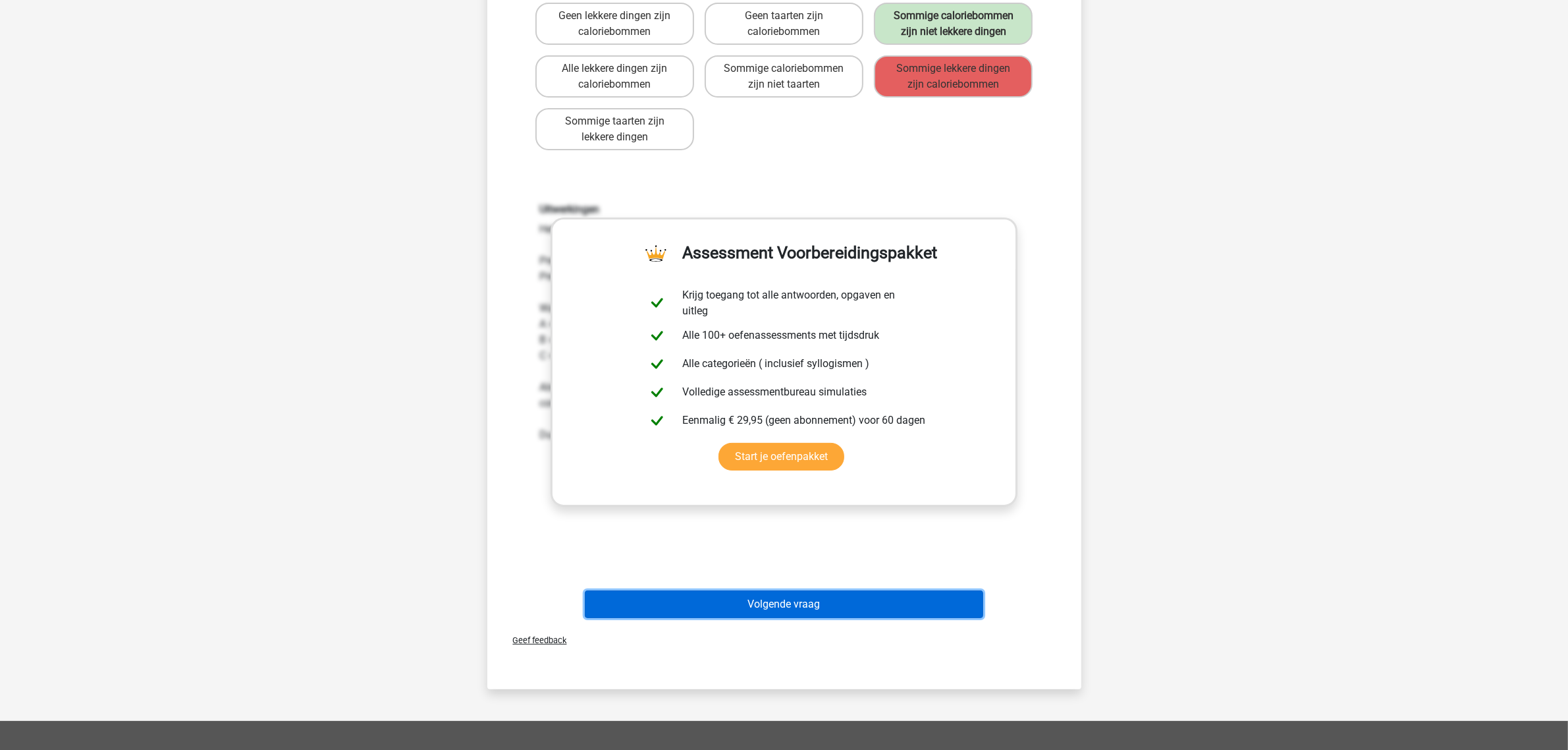
click at [752, 596] on button "Volgende vraag" at bounding box center [784, 604] width 398 height 28
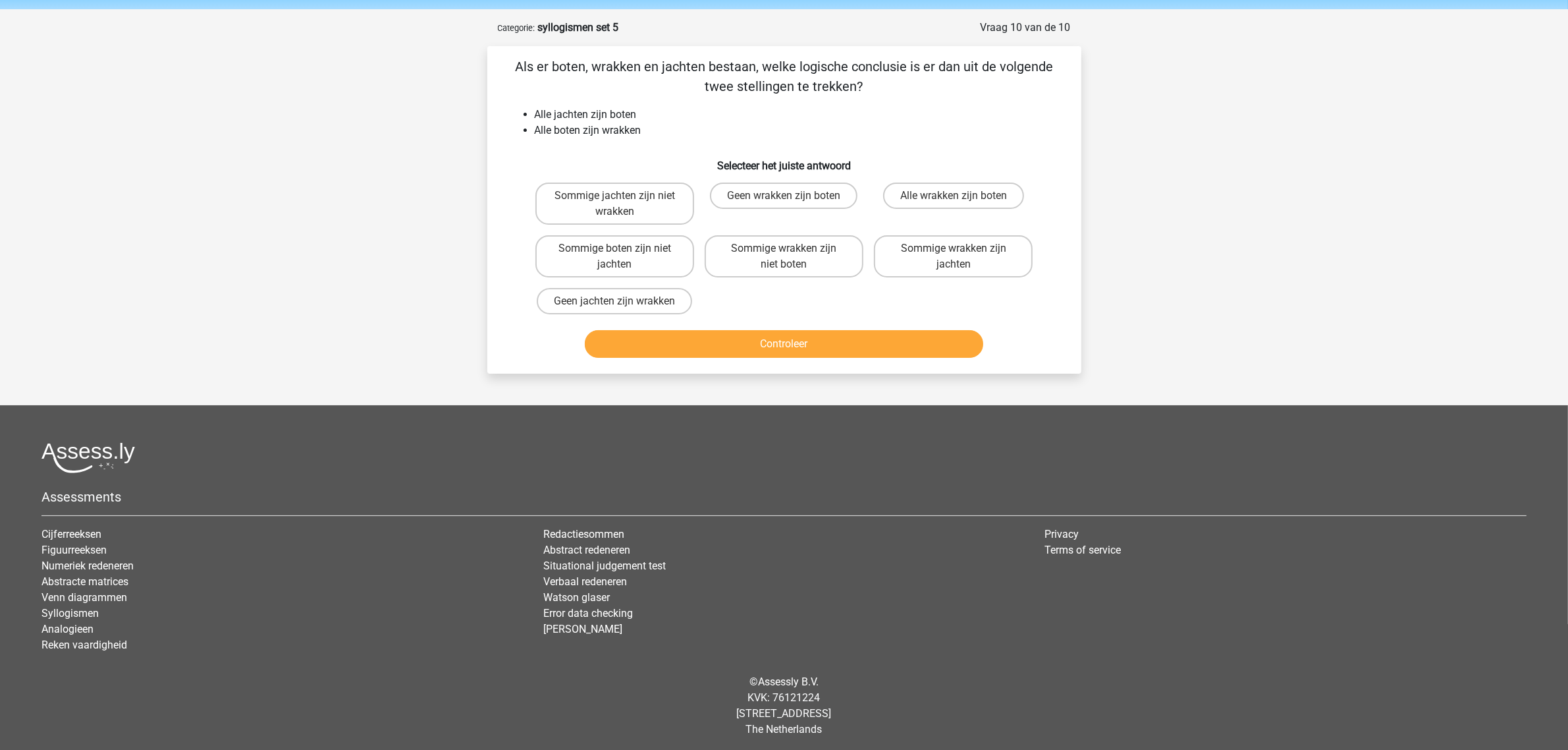
drag, startPoint x: 990, startPoint y: 242, endPoint x: 923, endPoint y: 277, distance: 75.6
click at [989, 242] on label "Sommige wrakken zijn jachten" at bounding box center [953, 256] width 159 height 42
click at [962, 249] on input "Sommige wrakken zijn jachten" at bounding box center [958, 253] width 9 height 9
radio input "true"
click at [891, 344] on button "Controleer" at bounding box center [784, 344] width 398 height 28
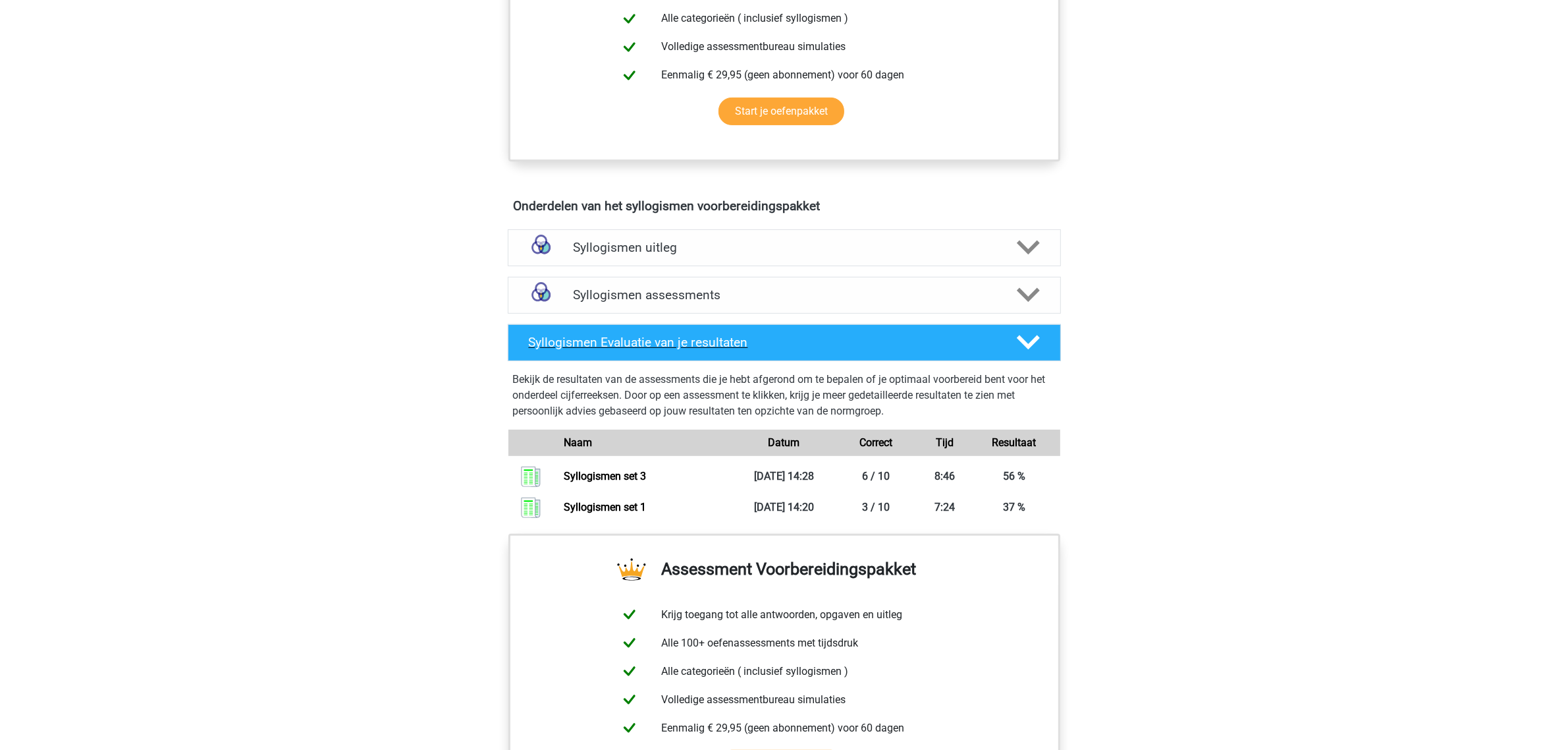
scroll to position [659, 0]
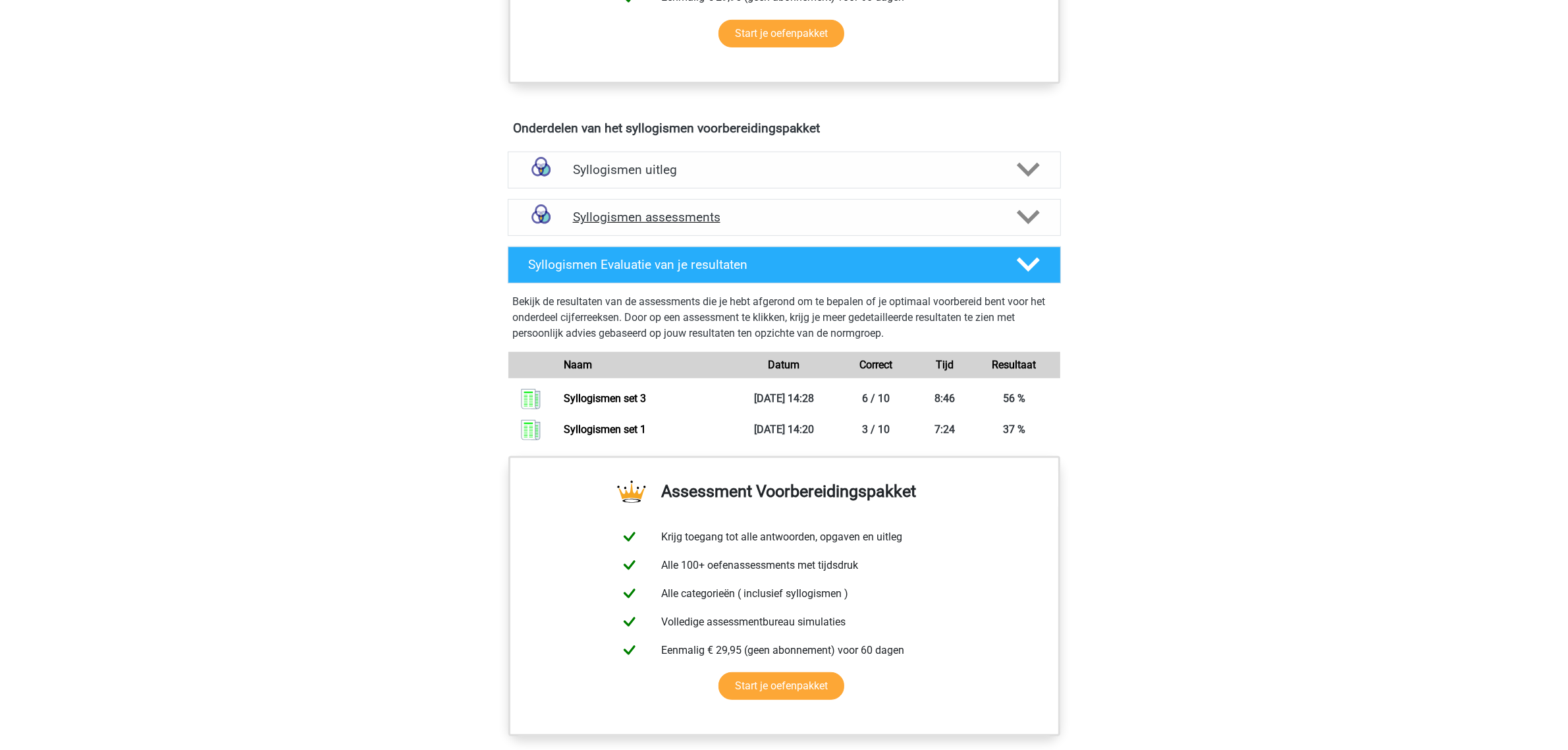
click at [1021, 219] on icon at bounding box center [1028, 217] width 23 height 23
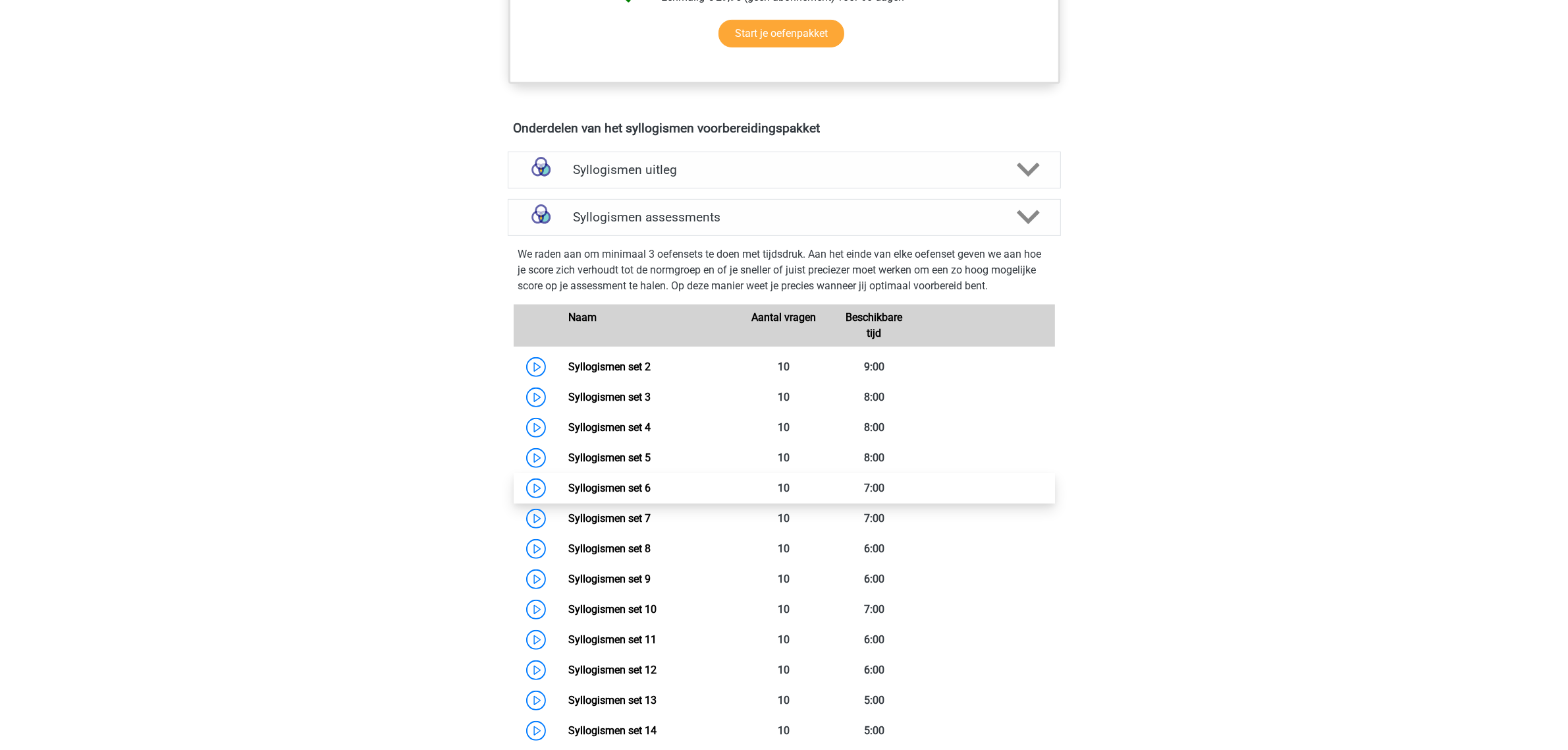
click at [617, 489] on link "Syllogismen set 6" at bounding box center [609, 488] width 82 height 13
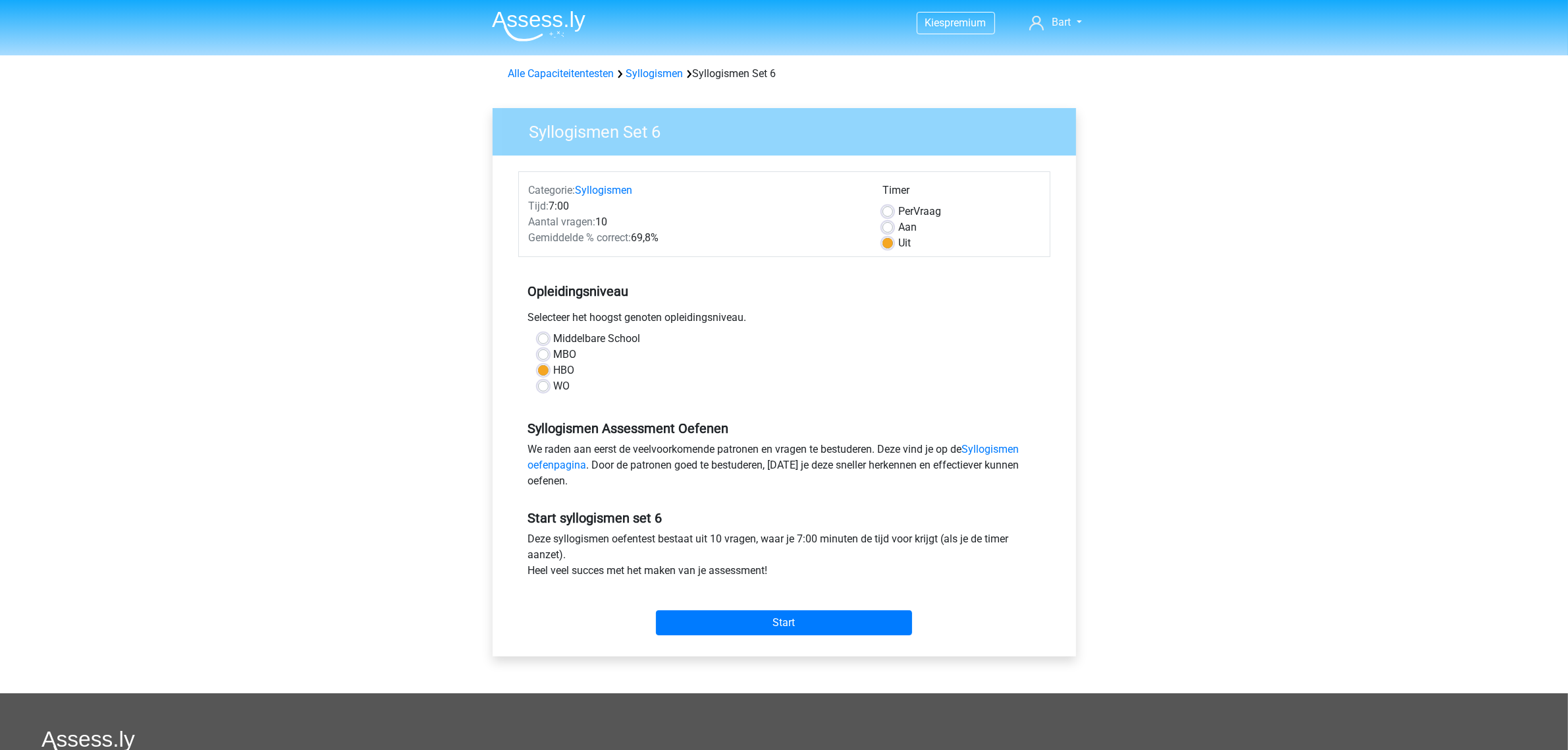
click at [568, 356] on label "MBO" at bounding box center [565, 355] width 23 height 16
click at [549, 356] on input "MBO" at bounding box center [543, 353] width 10 height 13
radio input "true"
click at [778, 618] on input "Start" at bounding box center [784, 622] width 256 height 25
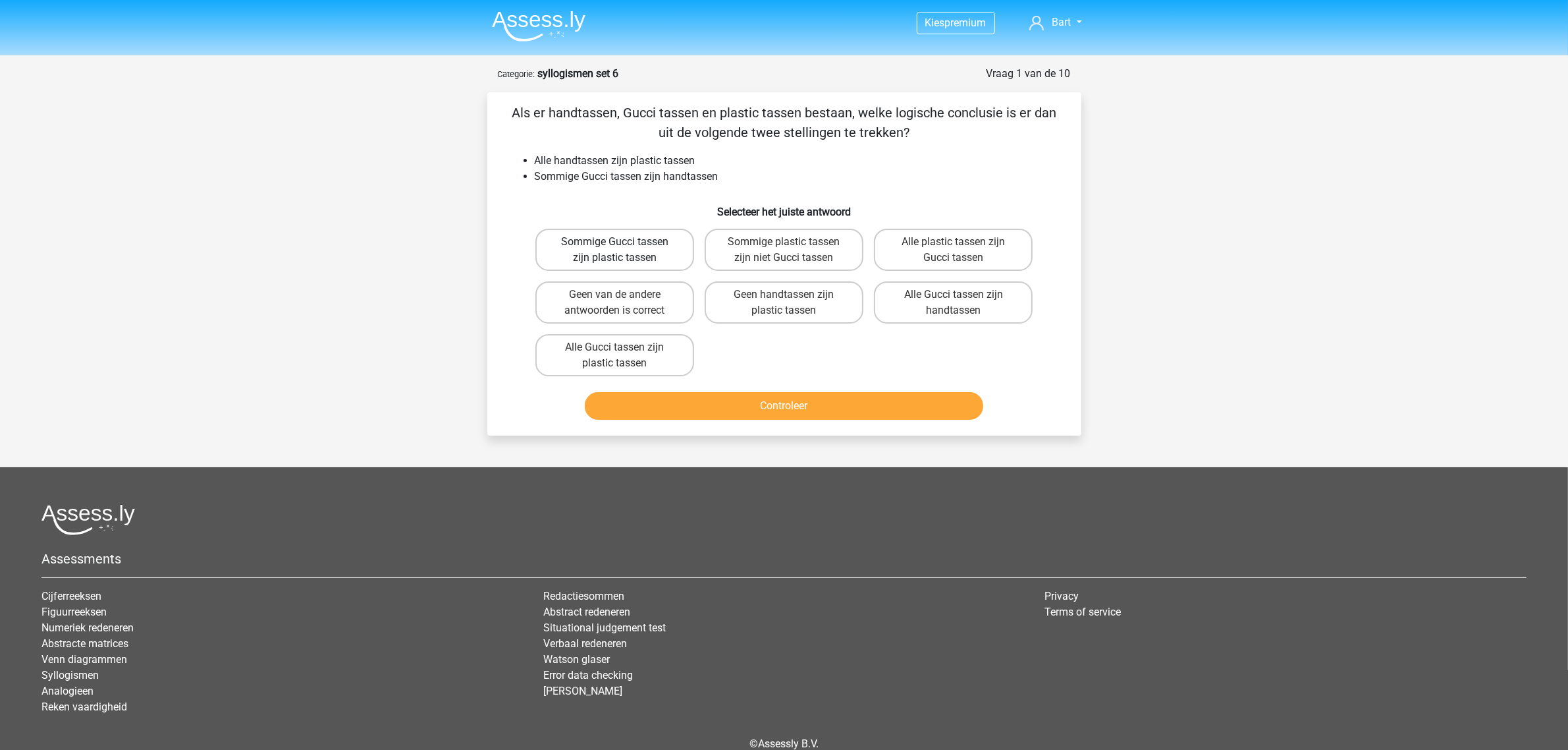
click at [650, 246] on label "Sommige Gucci tassen zijn plastic tassen" at bounding box center [614, 249] width 159 height 42
click at [623, 246] on input "Sommige Gucci tassen zijn plastic tassen" at bounding box center [618, 246] width 9 height 9
radio input "true"
click at [771, 402] on button "Controleer" at bounding box center [784, 405] width 398 height 28
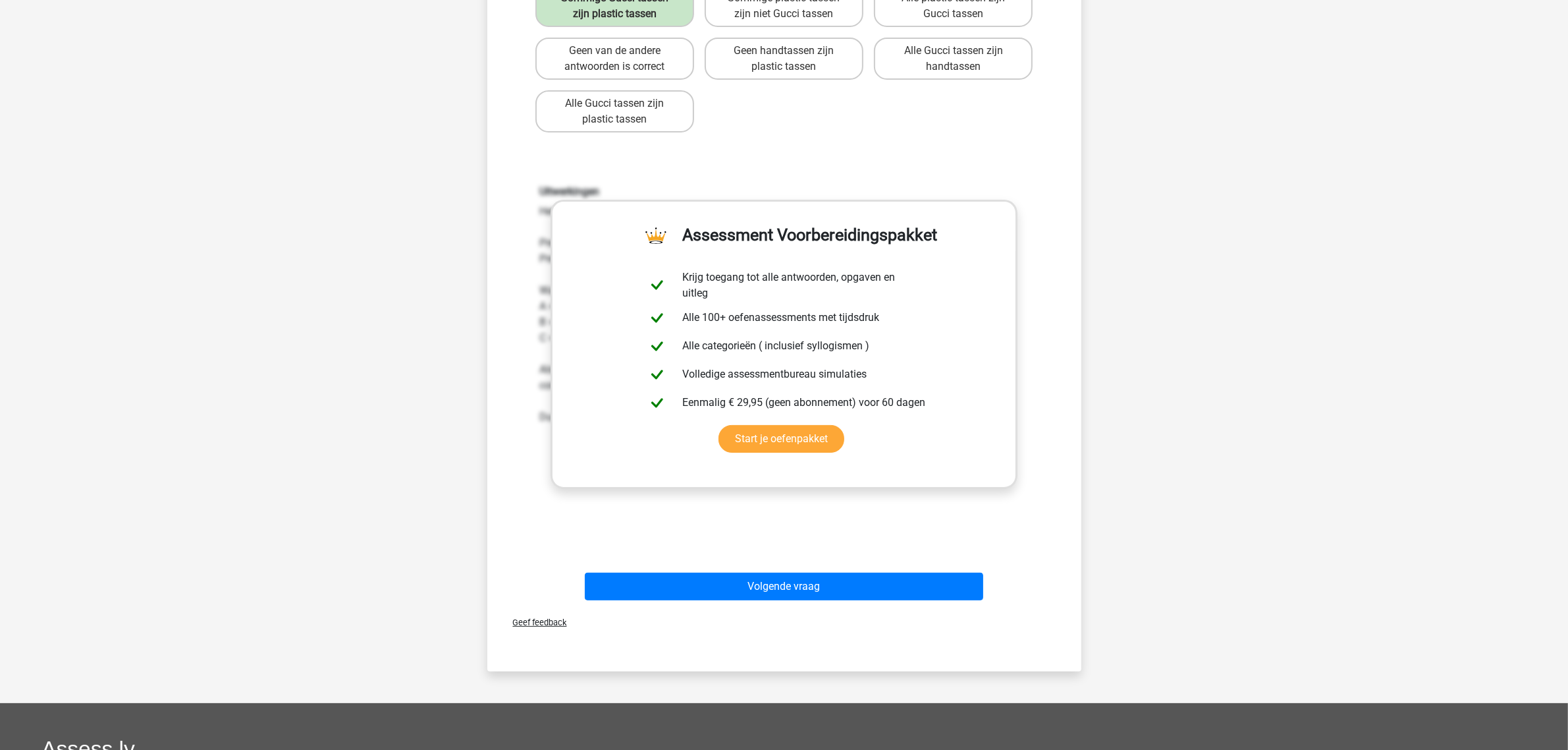
scroll to position [247, 0]
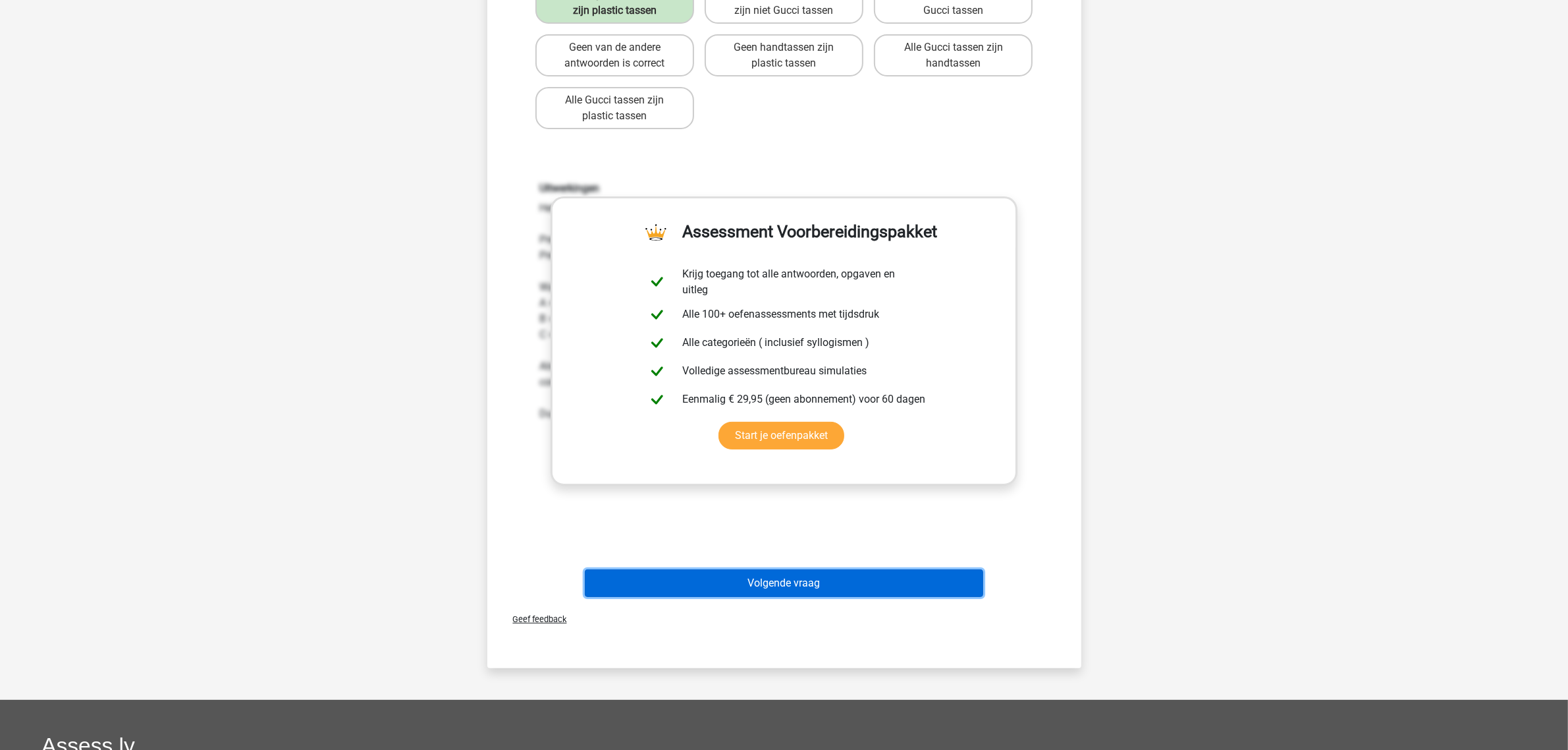
click at [779, 580] on button "Volgende vraag" at bounding box center [784, 583] width 398 height 28
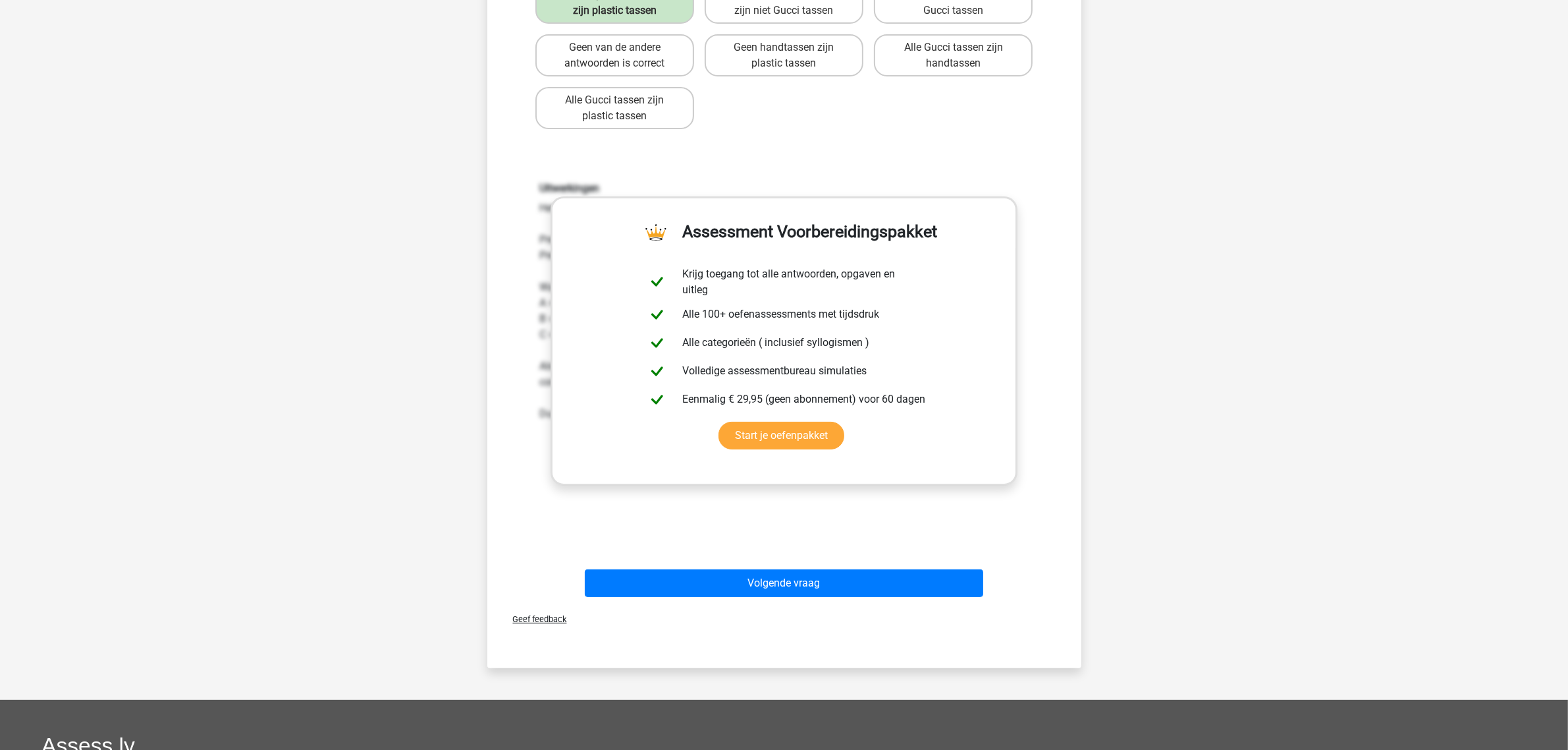
scroll to position [61, 0]
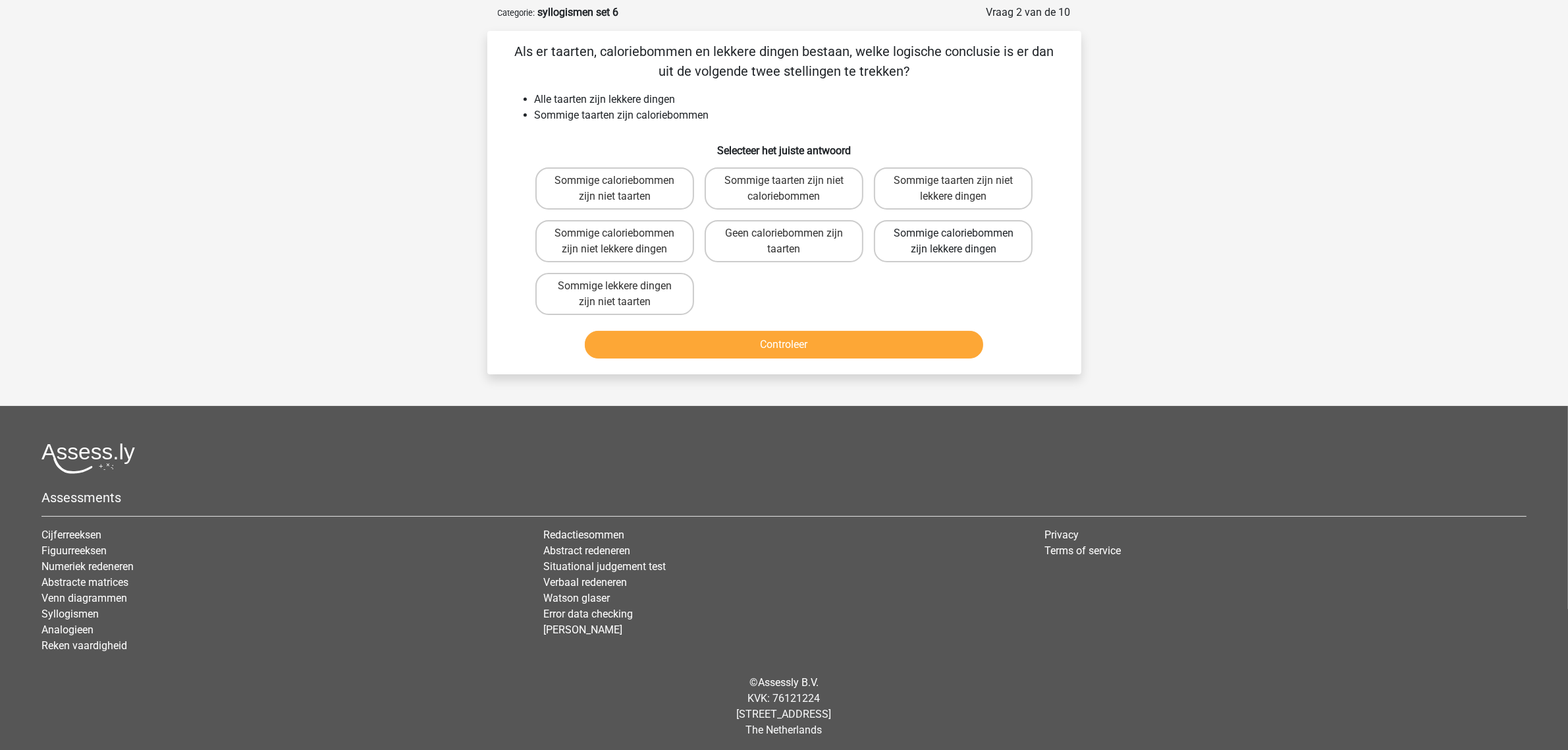
click at [939, 235] on label "Sommige caloriebommen zijn lekkere dingen" at bounding box center [953, 241] width 159 height 42
click at [954, 235] on input "Sommige caloriebommen zijn lekkere dingen" at bounding box center [958, 238] width 9 height 9
radio input "true"
click at [866, 349] on button "Controleer" at bounding box center [784, 345] width 398 height 28
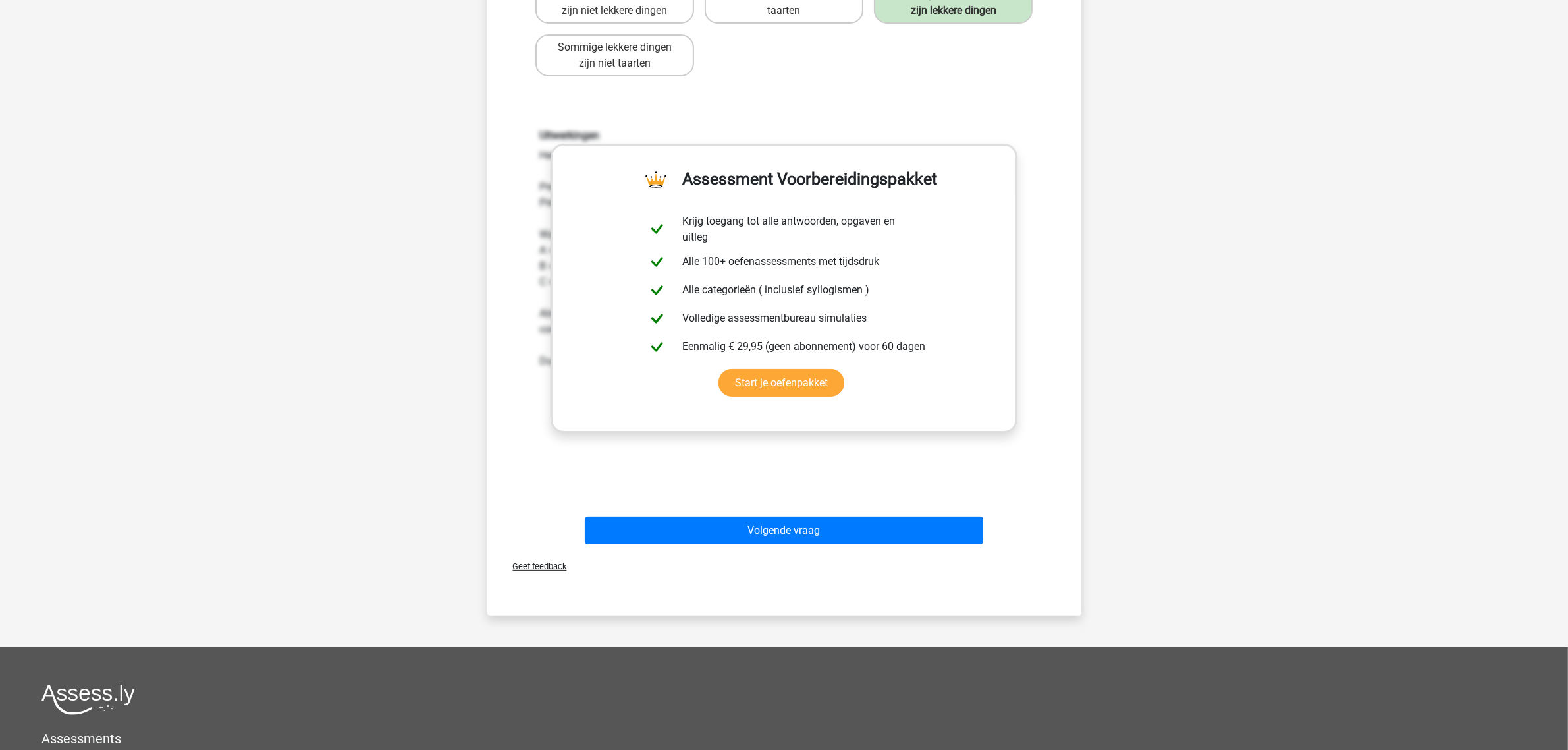
scroll to position [308, 0]
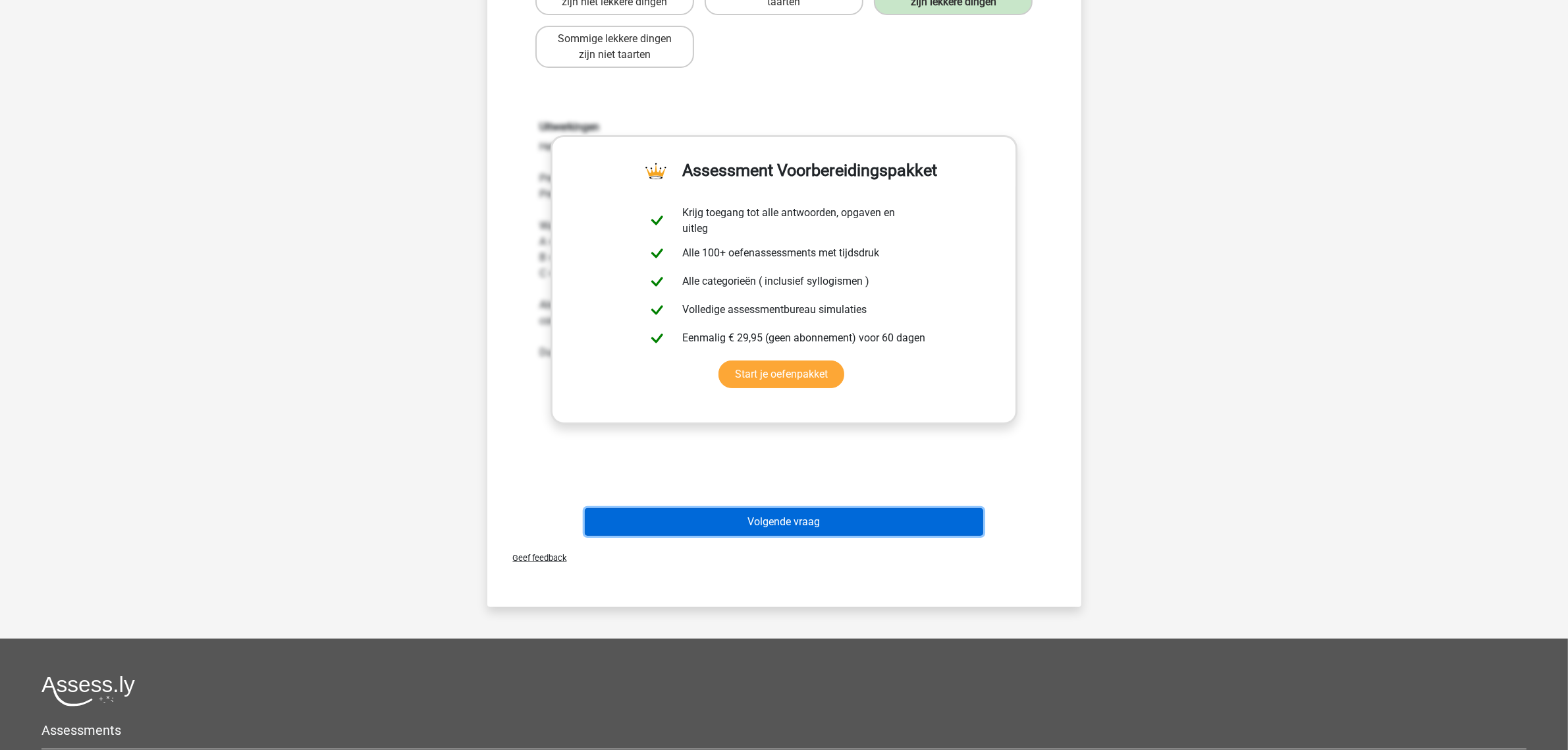
click at [706, 520] on button "Volgende vraag" at bounding box center [784, 521] width 398 height 28
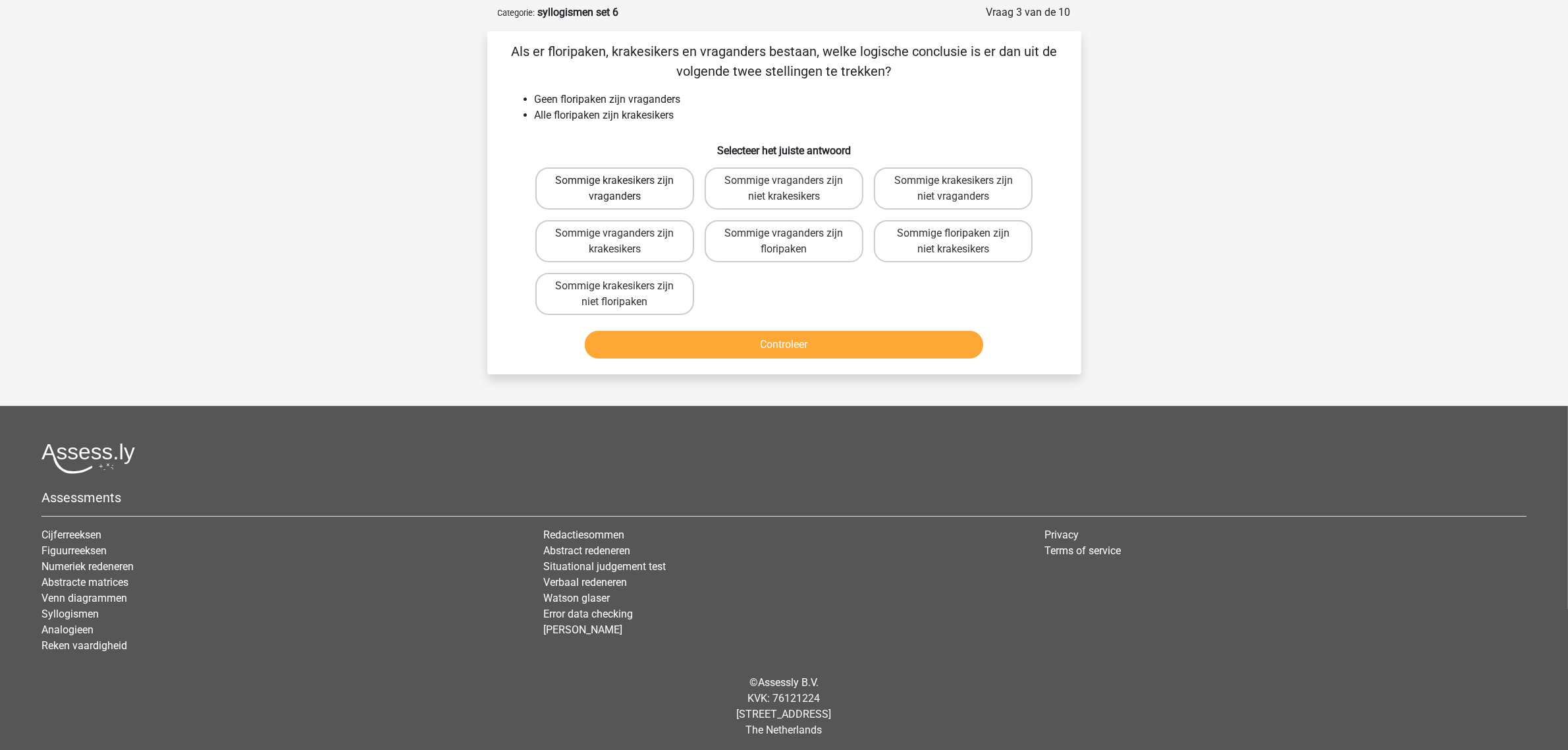
click at [568, 192] on label "Sommige krakesikers zijn vraganders" at bounding box center [614, 188] width 159 height 42
click at [614, 189] on input "Sommige krakesikers zijn vraganders" at bounding box center [618, 185] width 9 height 9
radio input "true"
click at [735, 348] on button "Controleer" at bounding box center [784, 345] width 398 height 28
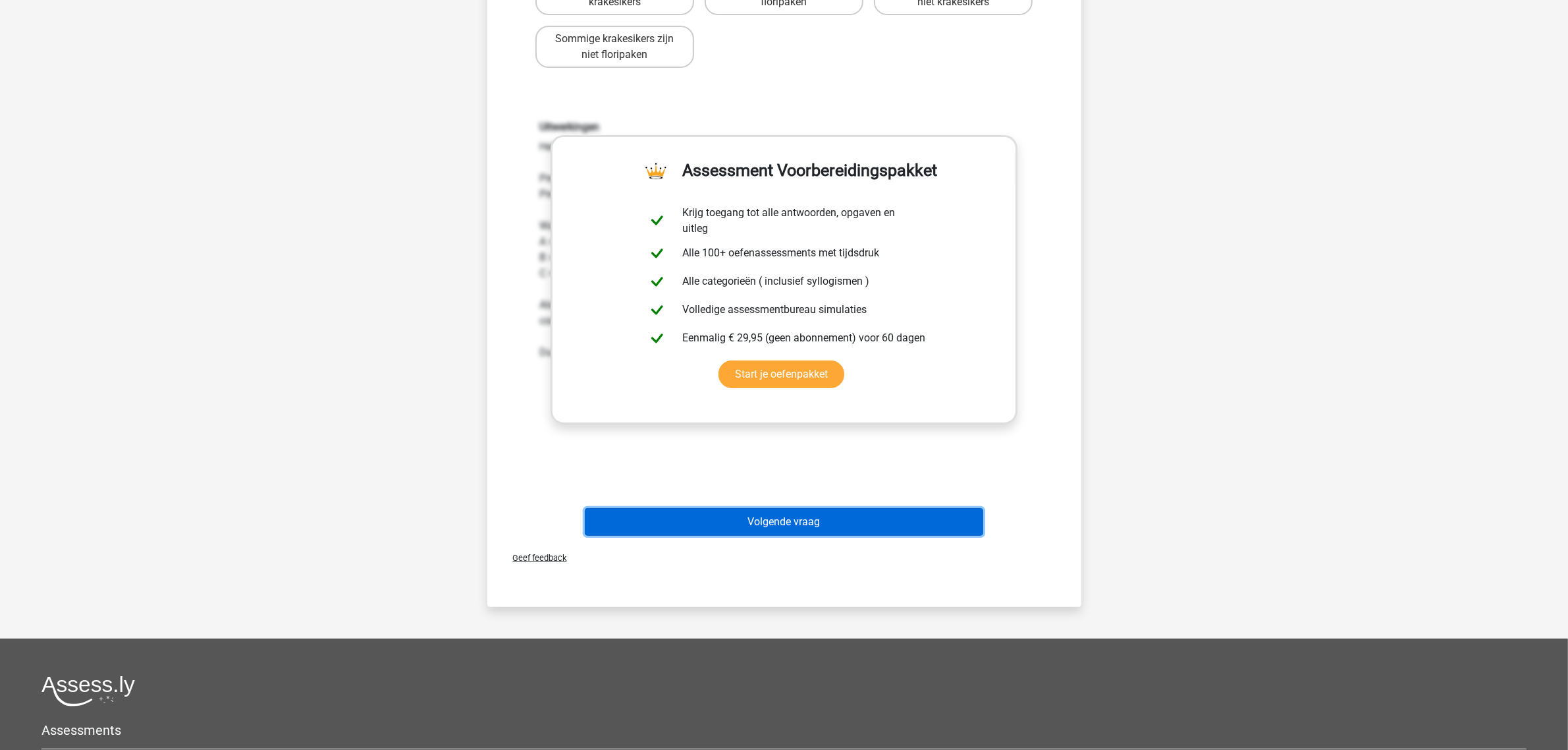
click at [762, 520] on button "Volgende vraag" at bounding box center [784, 521] width 398 height 28
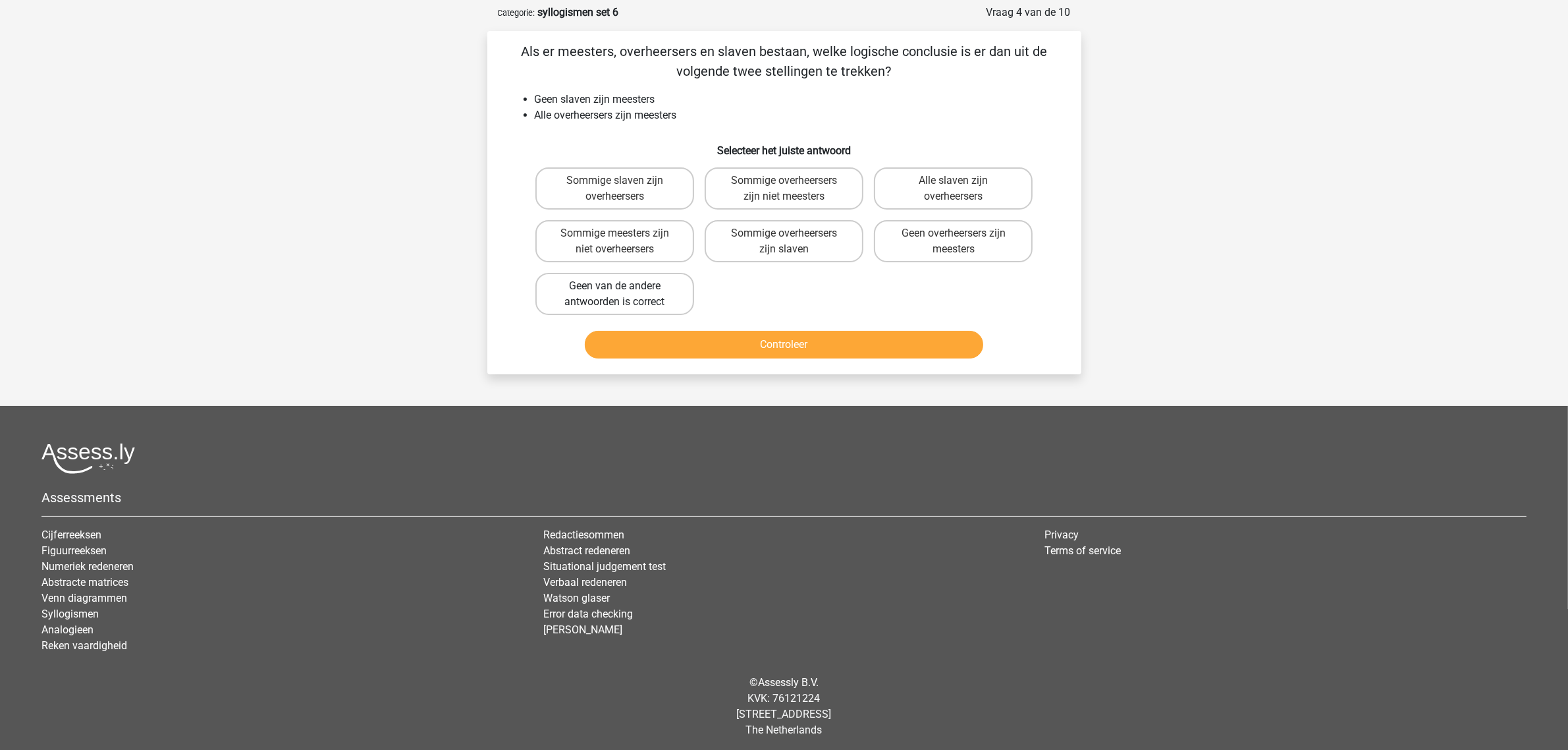
click at [598, 293] on label "Geen van de andere antwoorden is correct" at bounding box center [614, 293] width 159 height 42
click at [614, 293] on input "Geen van de andere antwoorden is correct" at bounding box center [618, 290] width 9 height 9
radio input "true"
click at [656, 349] on button "Controleer" at bounding box center [784, 345] width 398 height 28
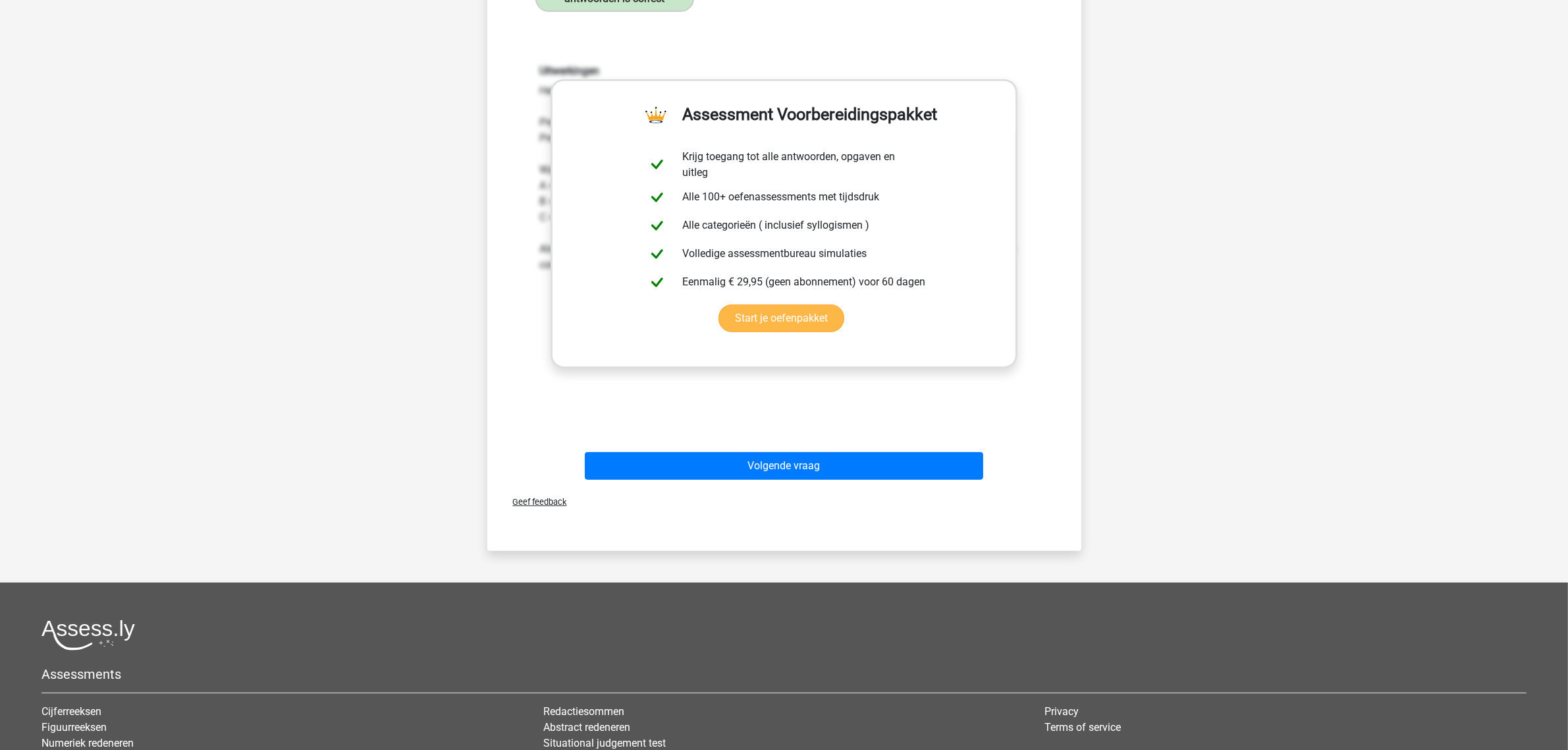
scroll to position [541, 0]
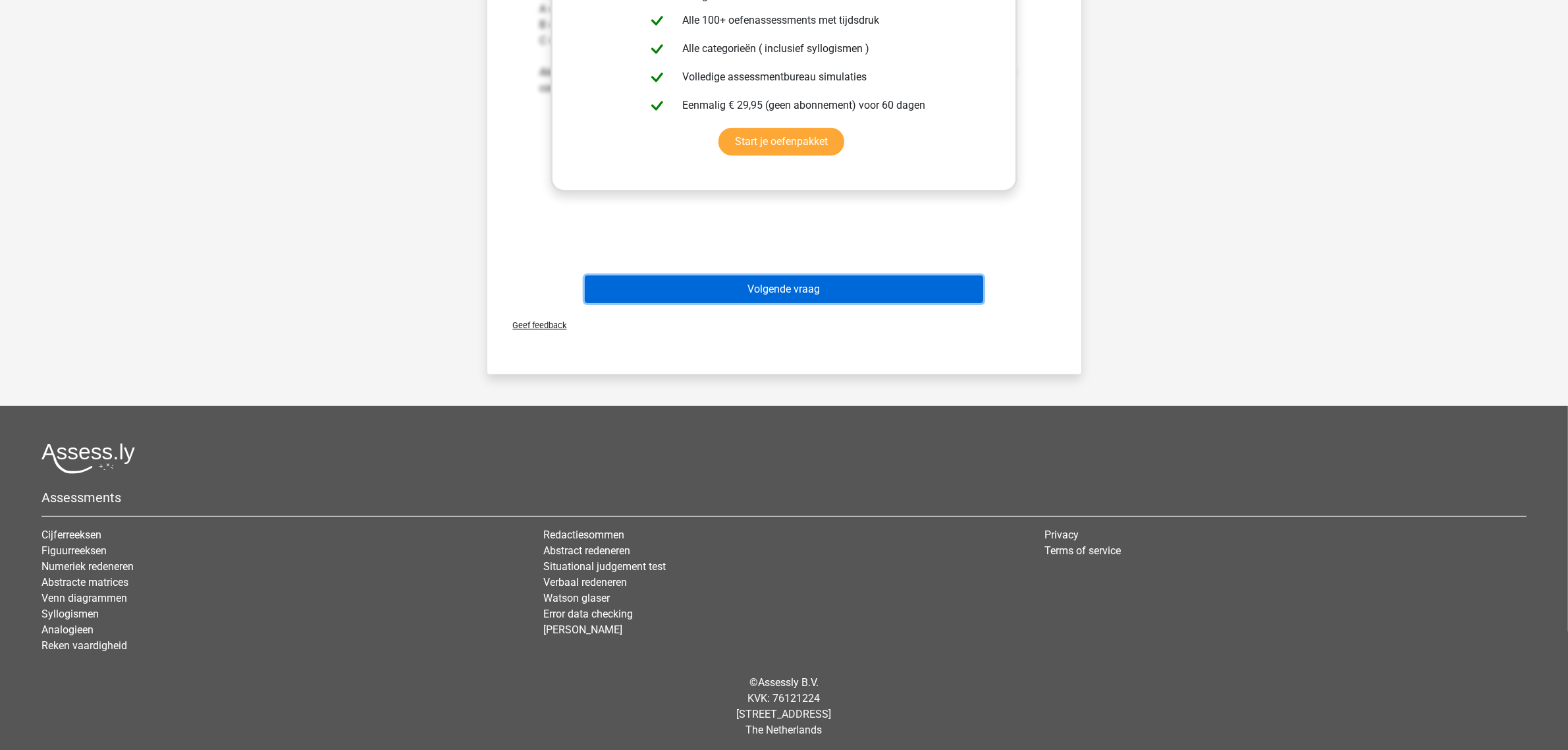
click at [660, 276] on button "Volgende vraag" at bounding box center [784, 289] width 398 height 28
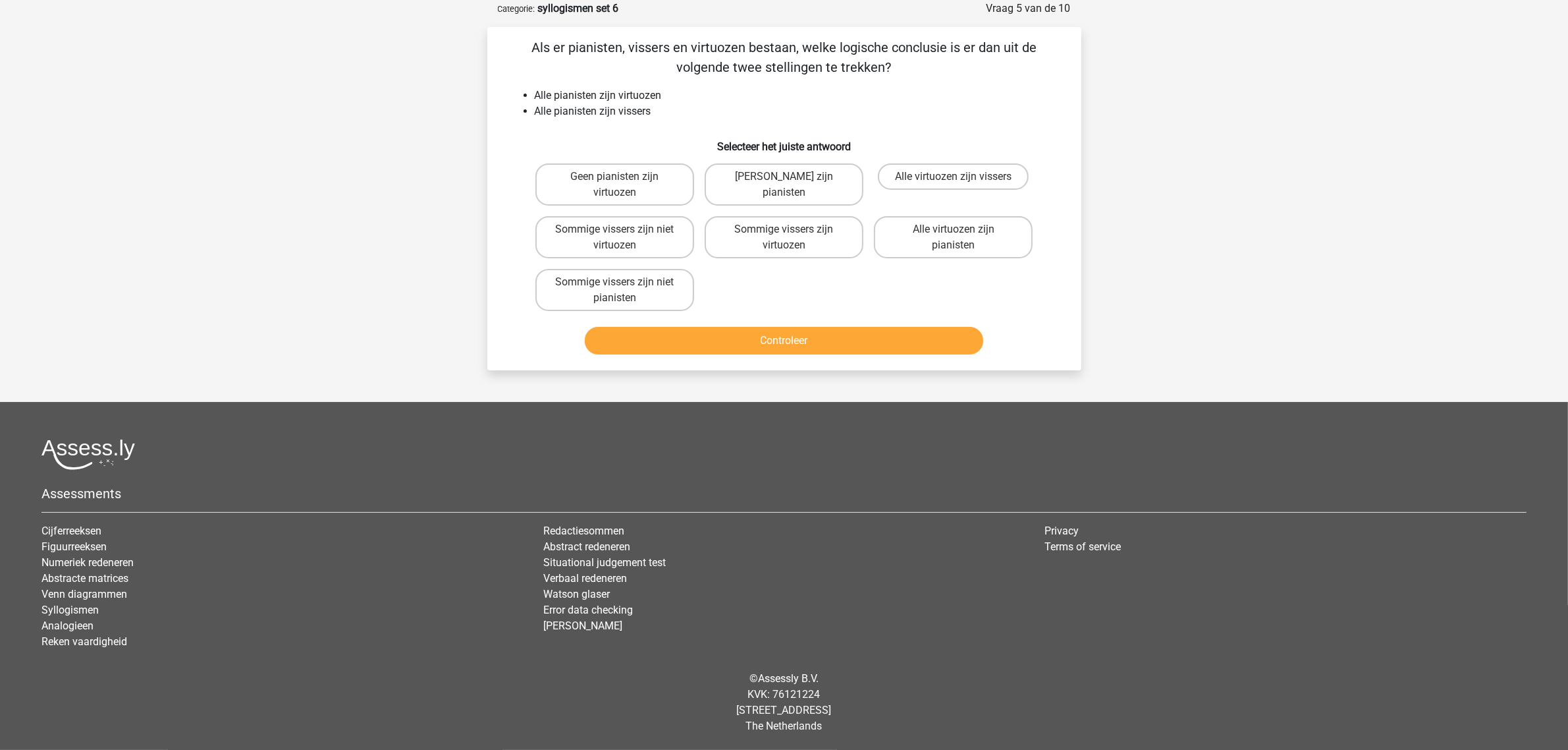
scroll to position [61, 0]
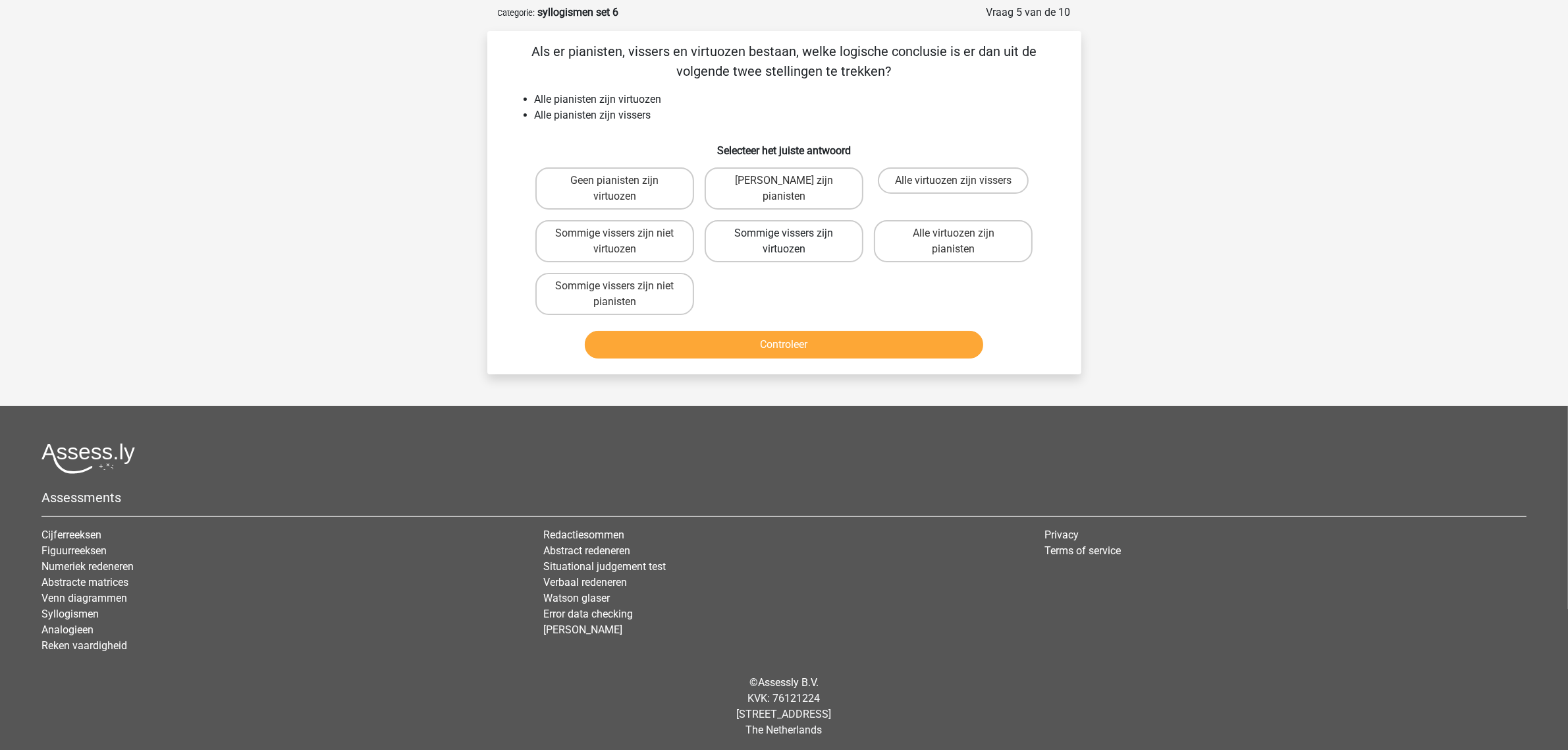
click at [770, 234] on label "Sommige vissers zijn virtuozen" at bounding box center [784, 241] width 159 height 42
click at [784, 234] on input "Sommige vissers zijn virtuozen" at bounding box center [788, 238] width 9 height 9
radio input "true"
click at [774, 346] on button "Controleer" at bounding box center [784, 345] width 398 height 28
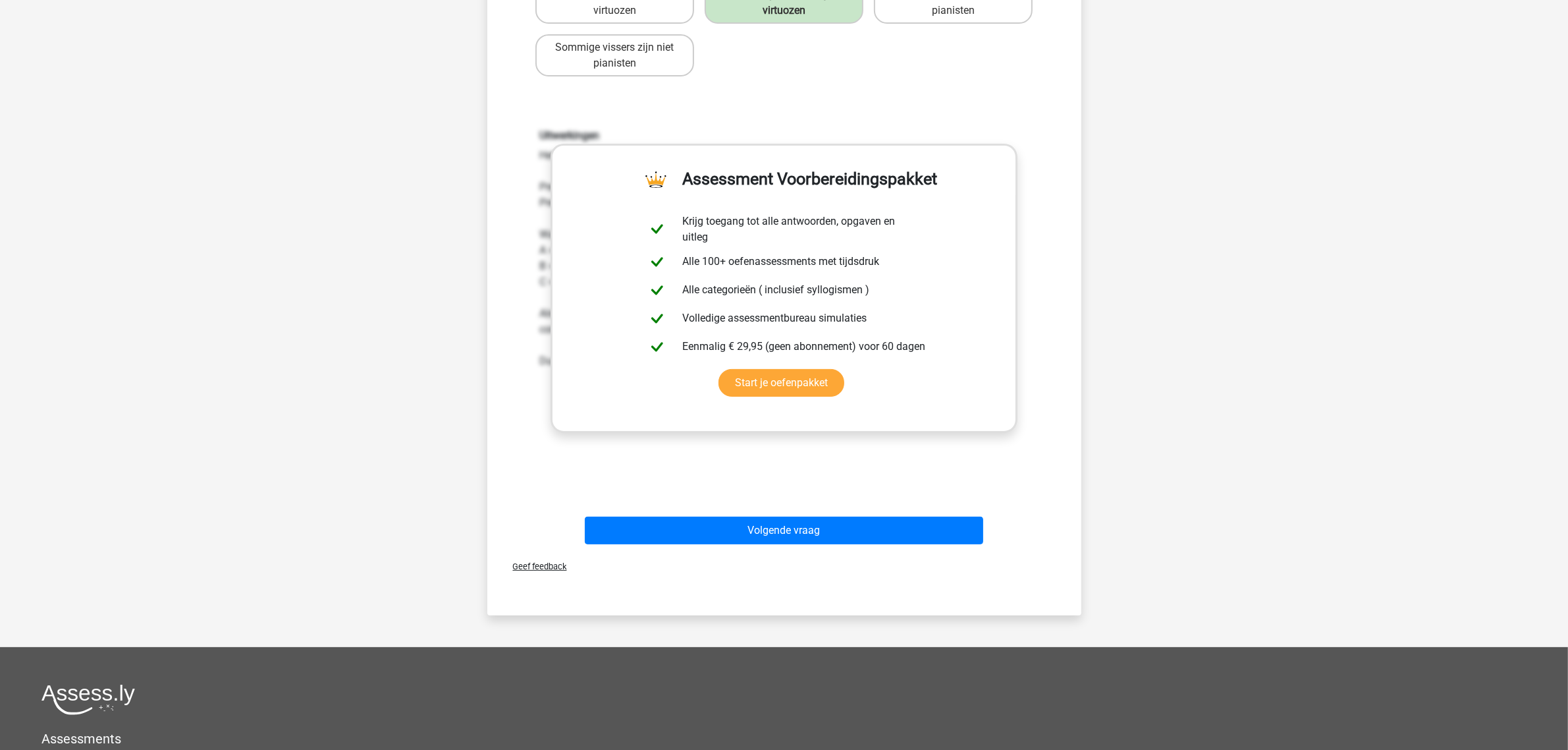
scroll to position [308, 0]
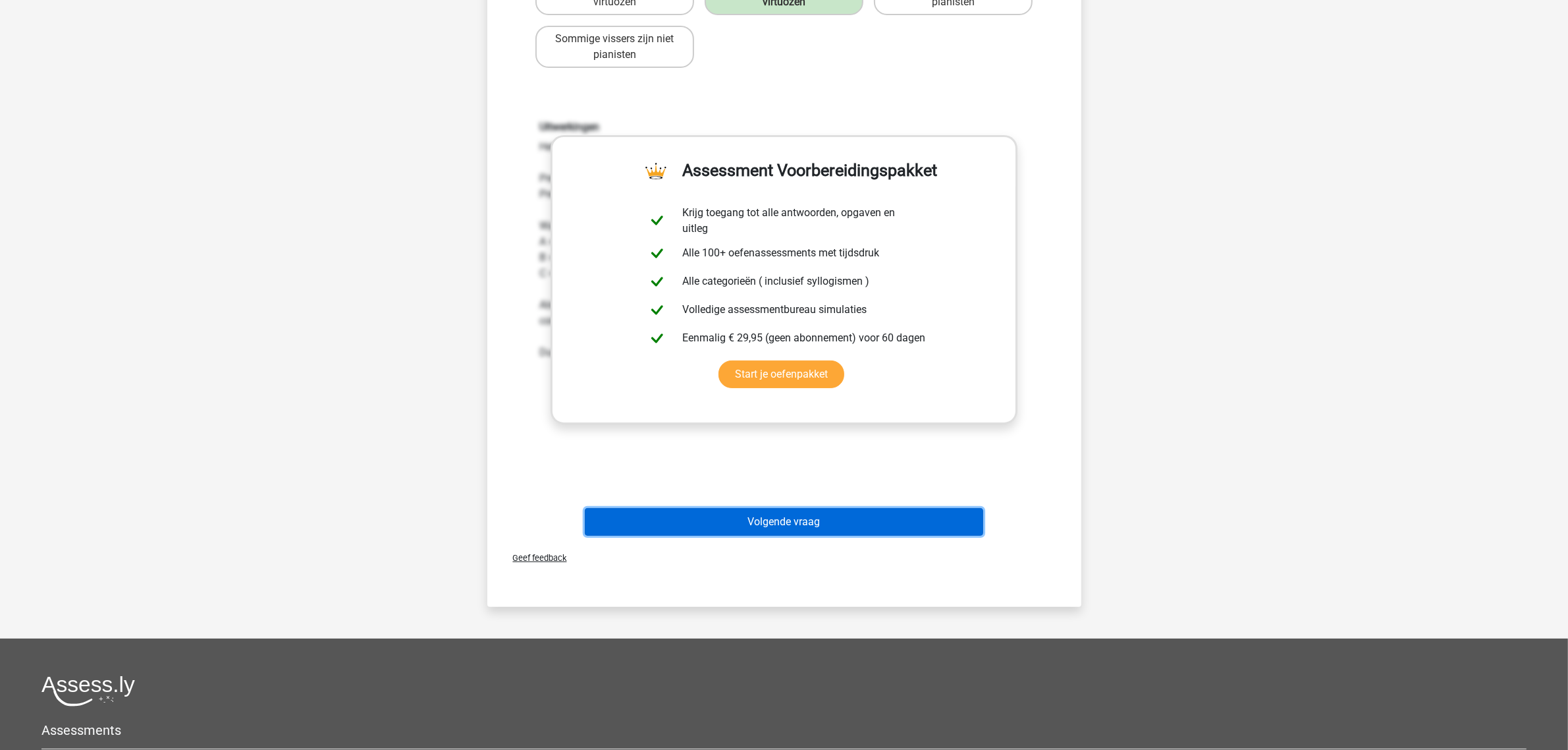
click at [830, 525] on button "Volgende vraag" at bounding box center [784, 521] width 398 height 28
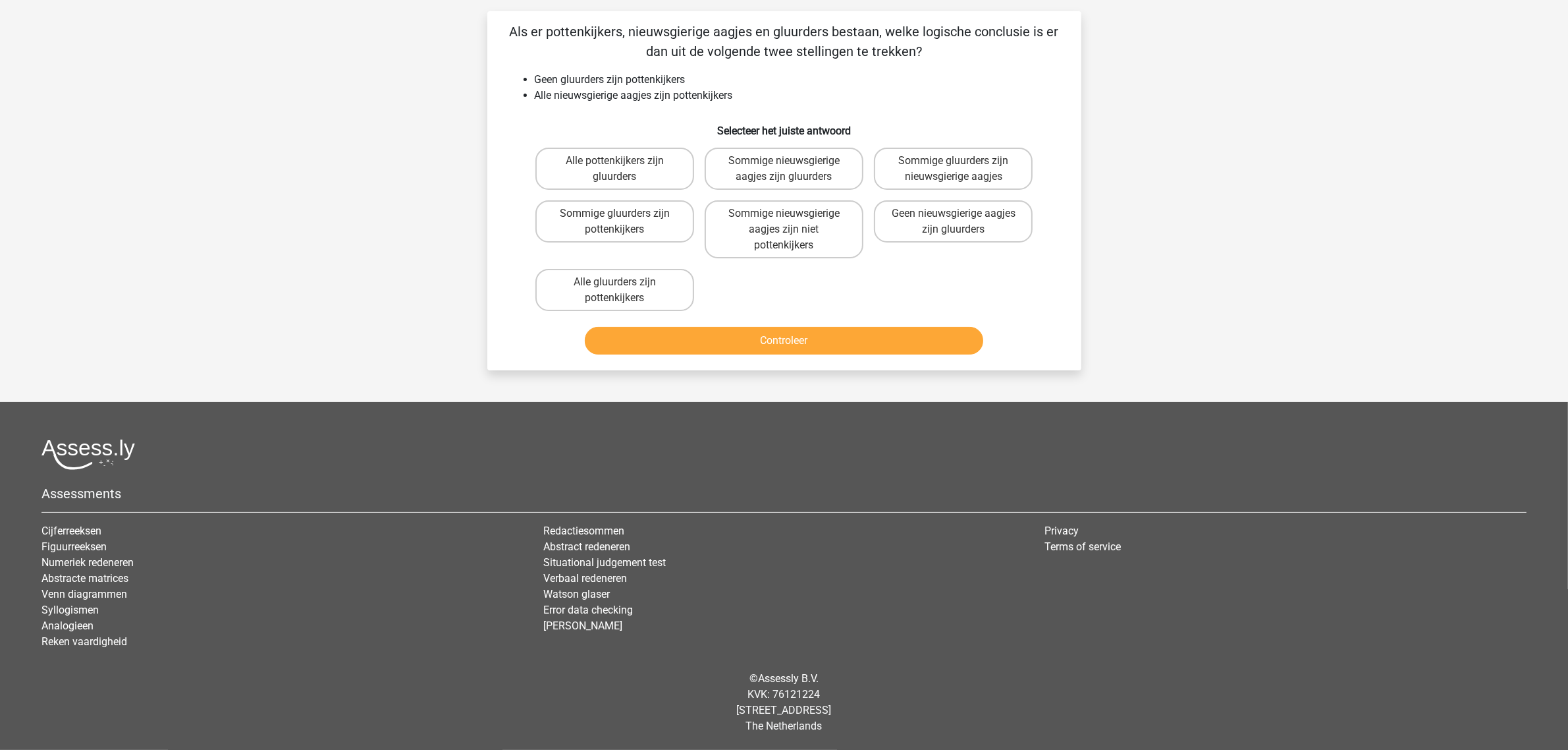
scroll to position [66, 0]
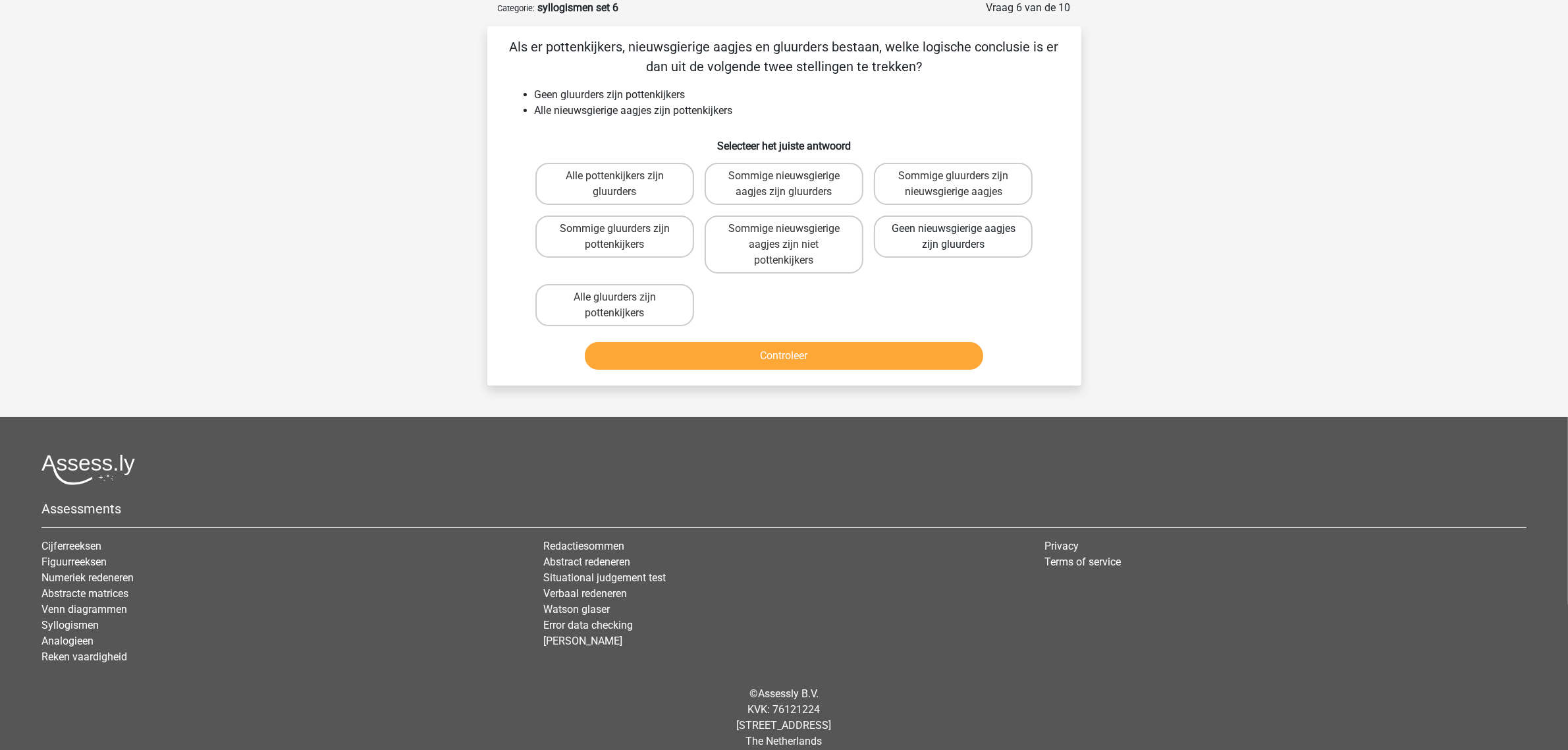
click at [912, 227] on label "Geen nieuwsgierige aagjes zijn gluurders" at bounding box center [953, 236] width 159 height 42
click at [954, 229] on input "Geen nieuwsgierige aagjes zijn gluurders" at bounding box center [958, 233] width 9 height 9
radio input "true"
click at [837, 349] on button "Controleer" at bounding box center [784, 356] width 398 height 28
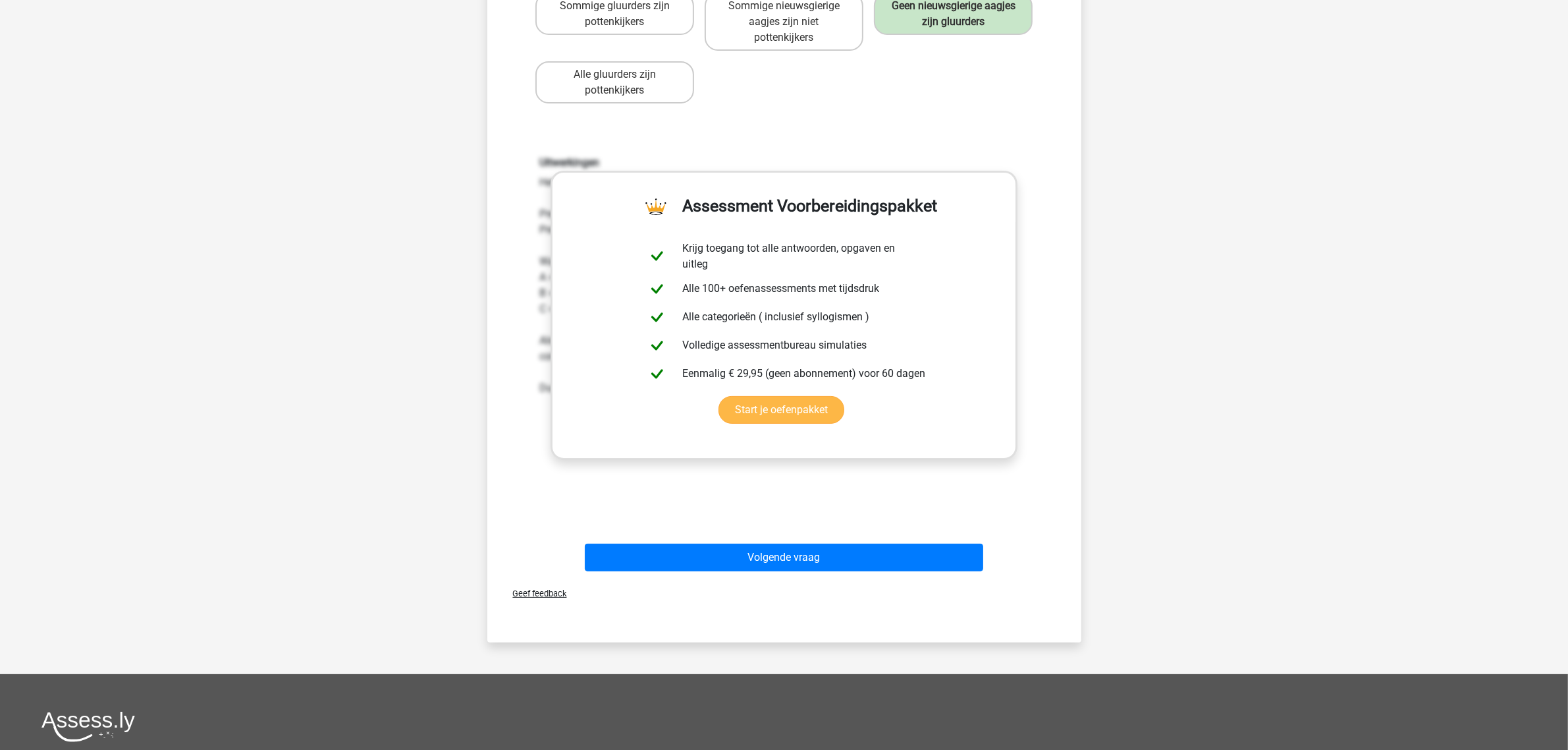
scroll to position [395, 0]
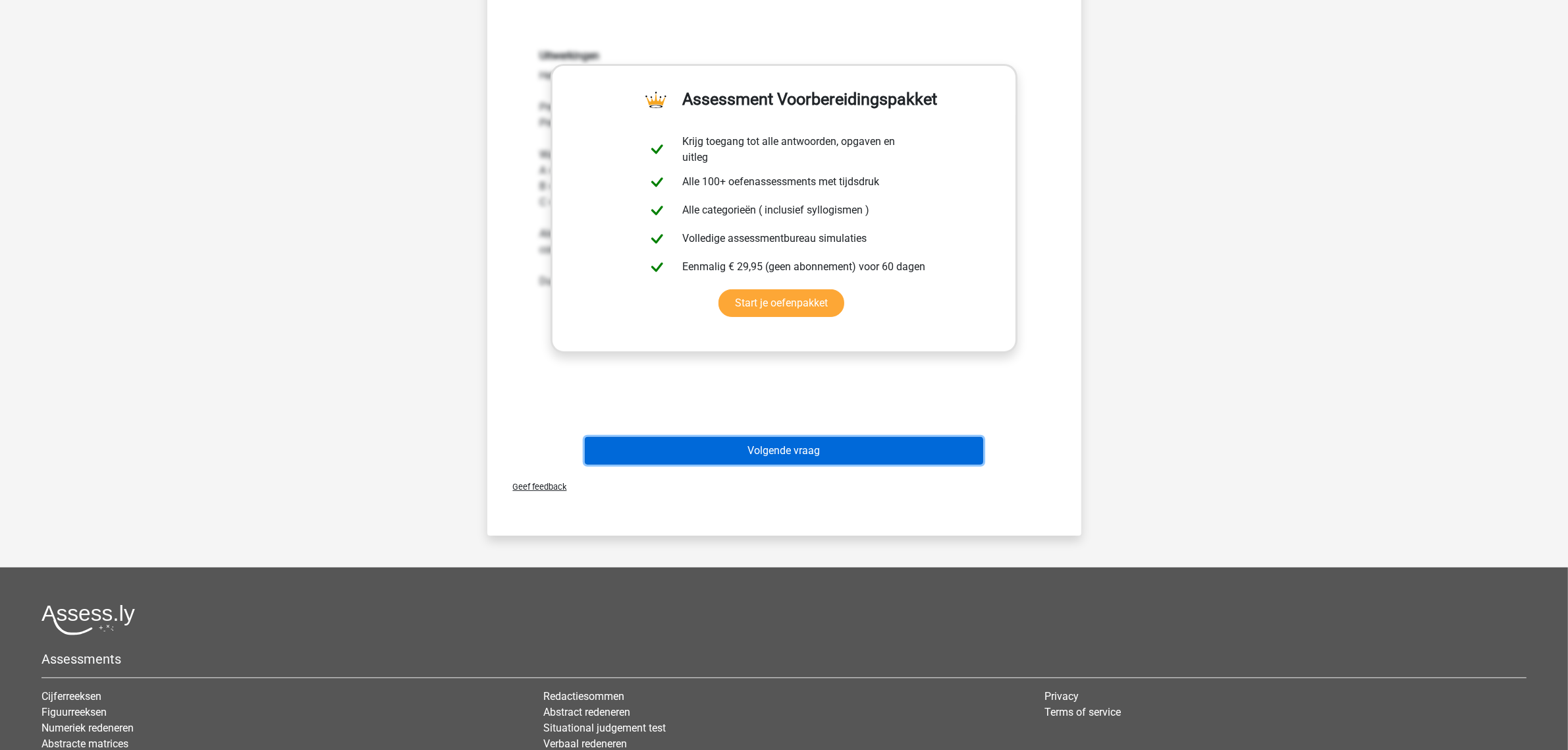
click at [751, 443] on button "Volgende vraag" at bounding box center [784, 451] width 398 height 28
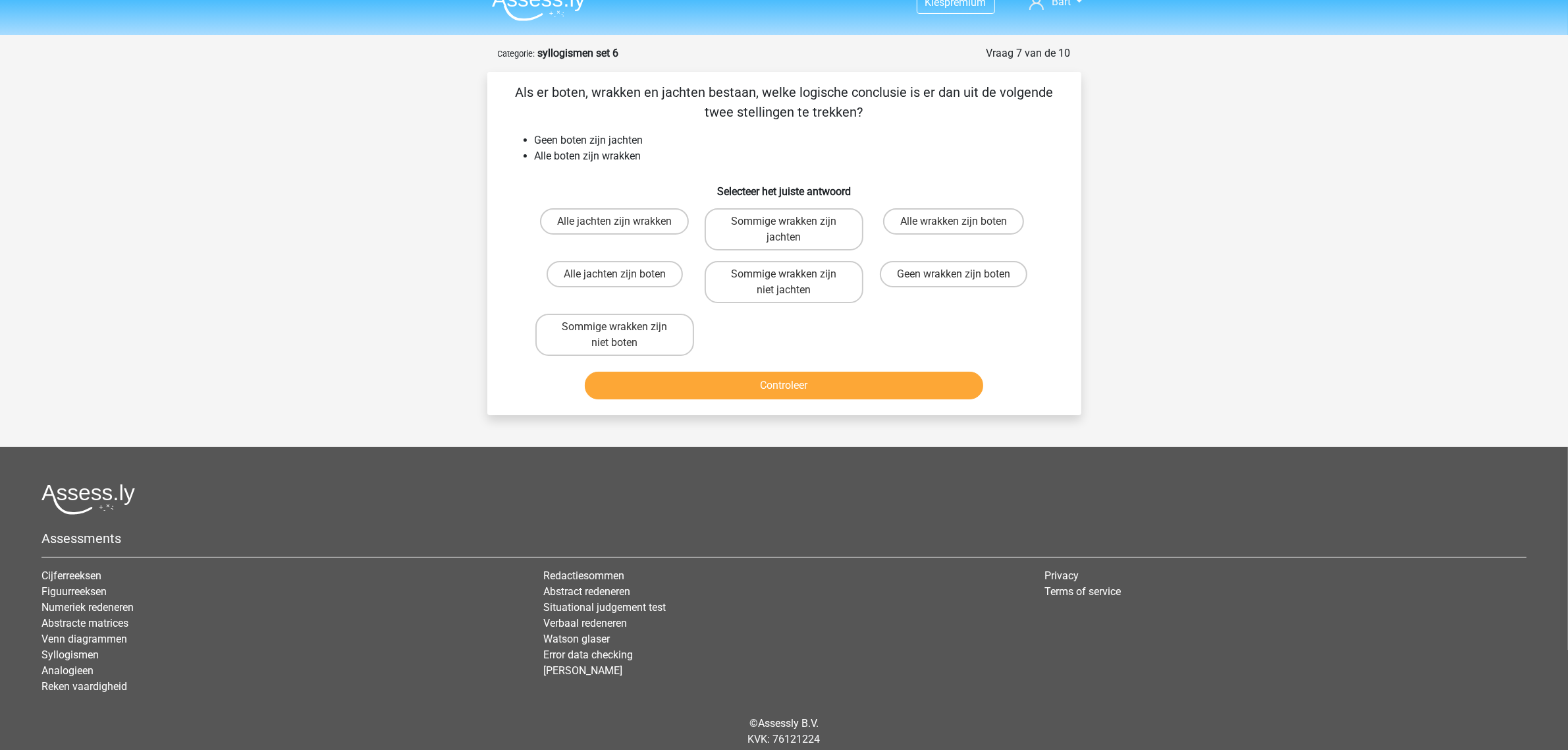
scroll to position [0, 0]
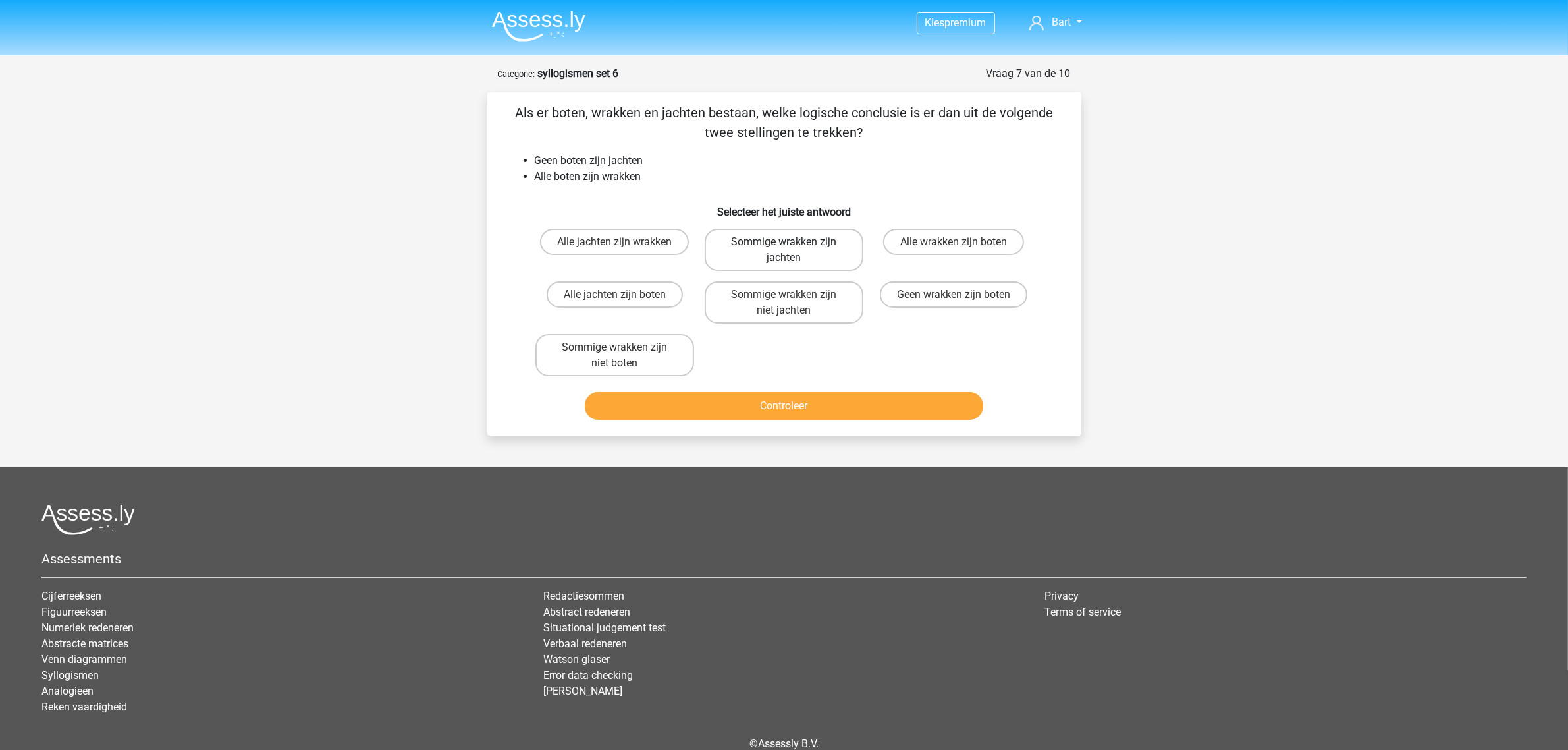
click at [772, 250] on label "Sommige wrakken zijn jachten" at bounding box center [784, 249] width 159 height 42
click at [784, 250] on input "Sommige wrakken zijn jachten" at bounding box center [788, 246] width 9 height 9
radio input "true"
click at [781, 401] on button "Controleer" at bounding box center [784, 405] width 398 height 28
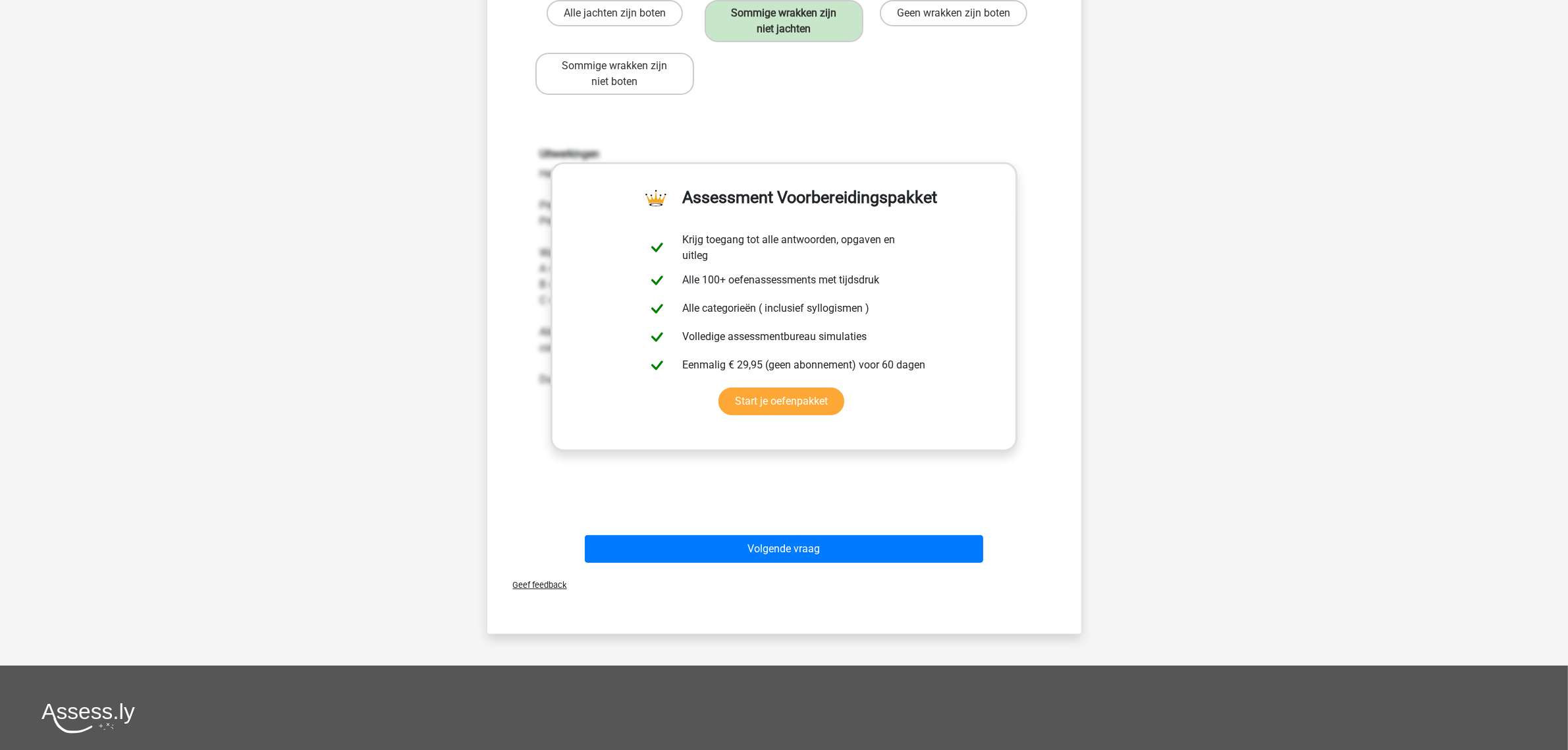
scroll to position [329, 0]
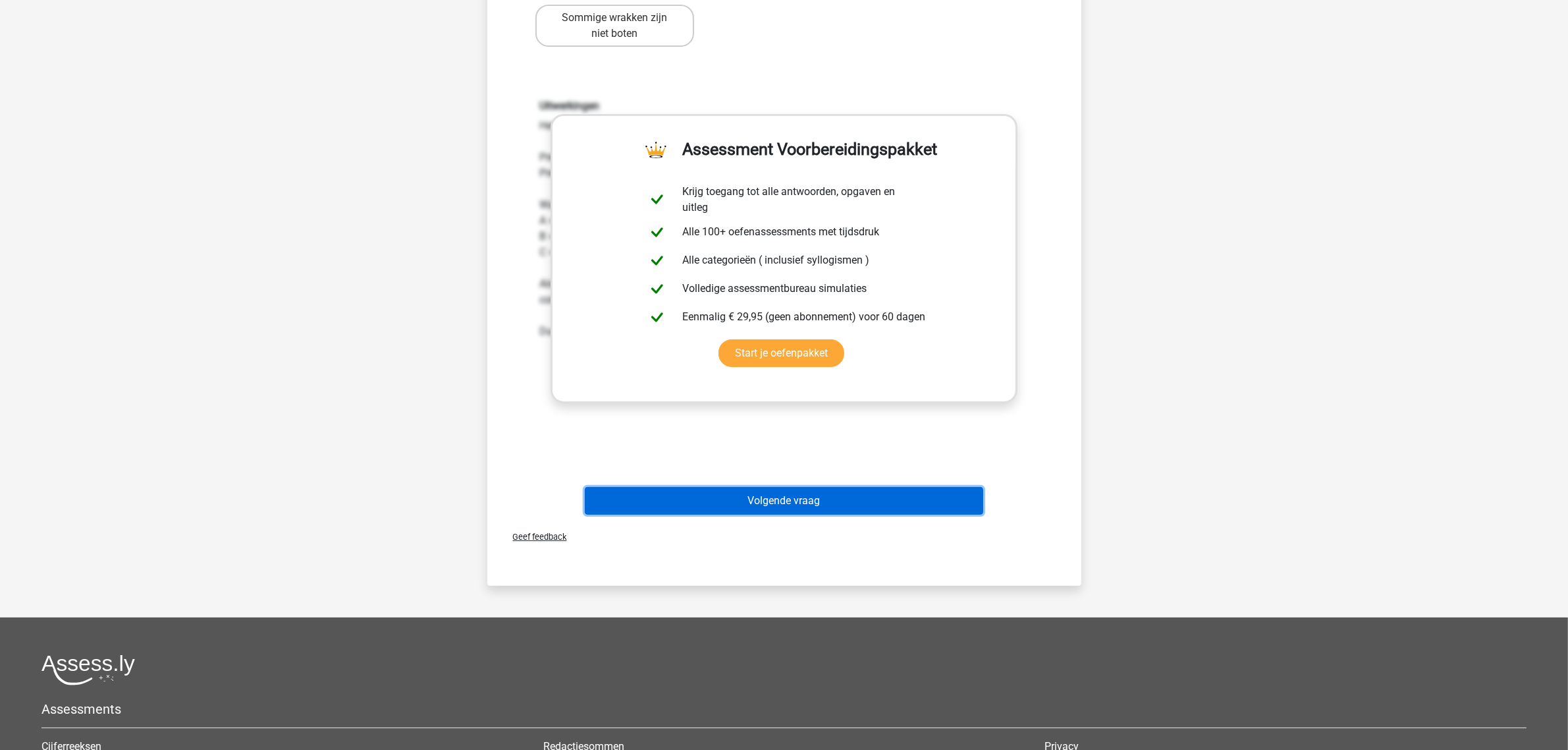
drag, startPoint x: 654, startPoint y: 489, endPoint x: 617, endPoint y: 485, distance: 37.2
click at [654, 489] on button "Volgende vraag" at bounding box center [784, 501] width 398 height 28
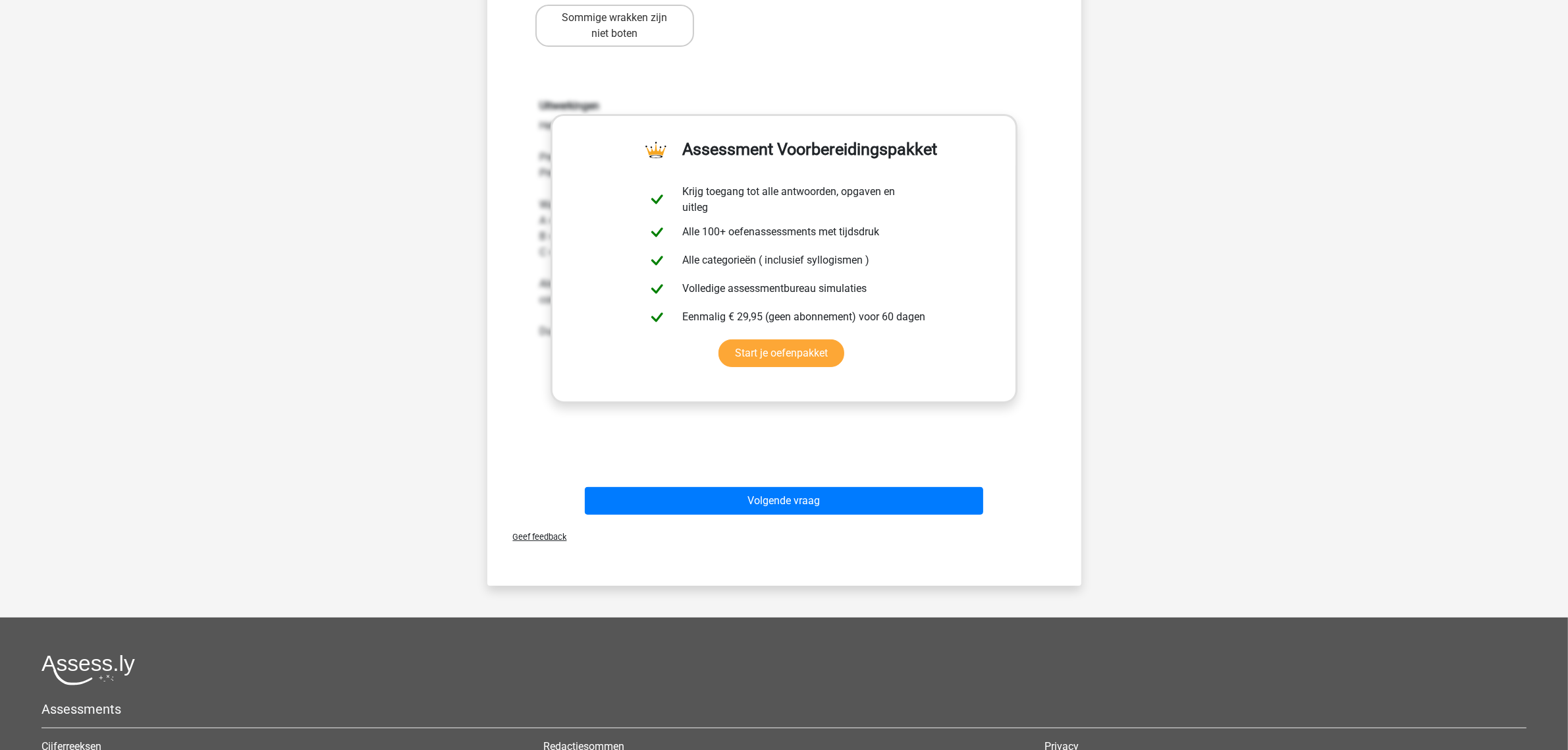
scroll to position [61, 0]
